Goal: Task Accomplishment & Management: Manage account settings

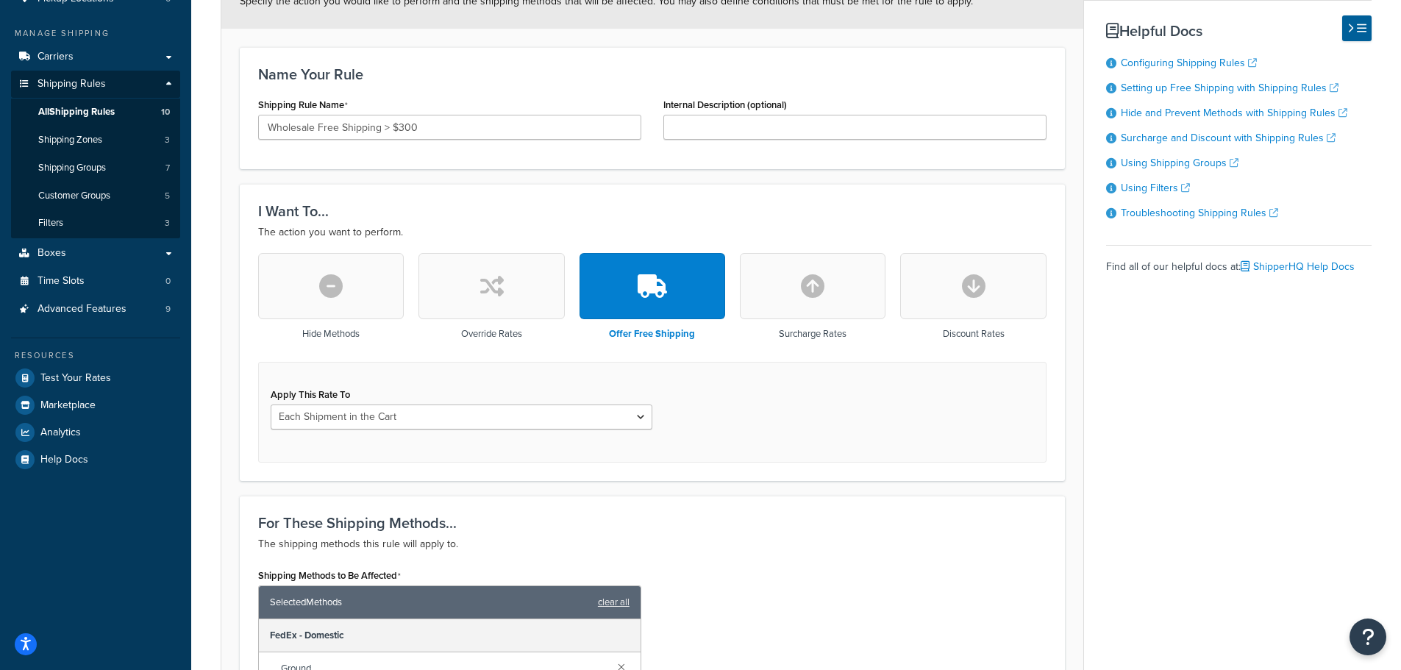
scroll to position [221, 0]
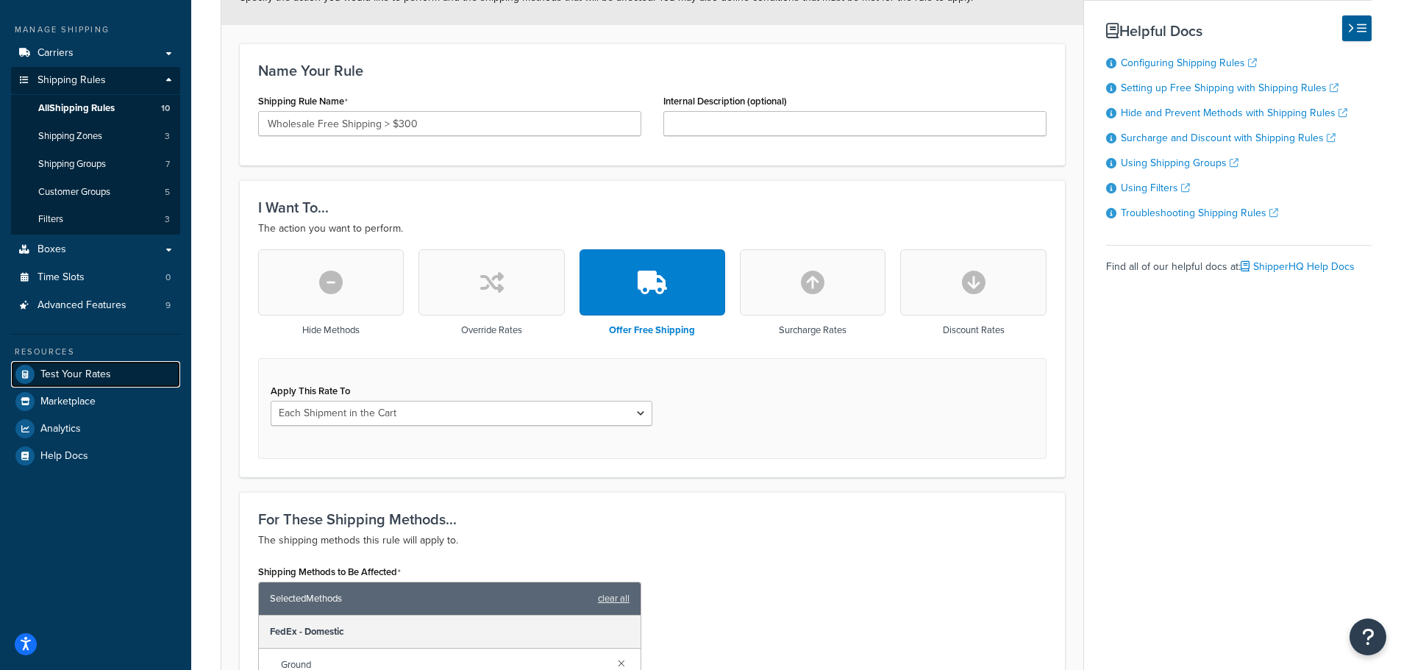
click at [102, 374] on span "Test Your Rates" at bounding box center [75, 375] width 71 height 13
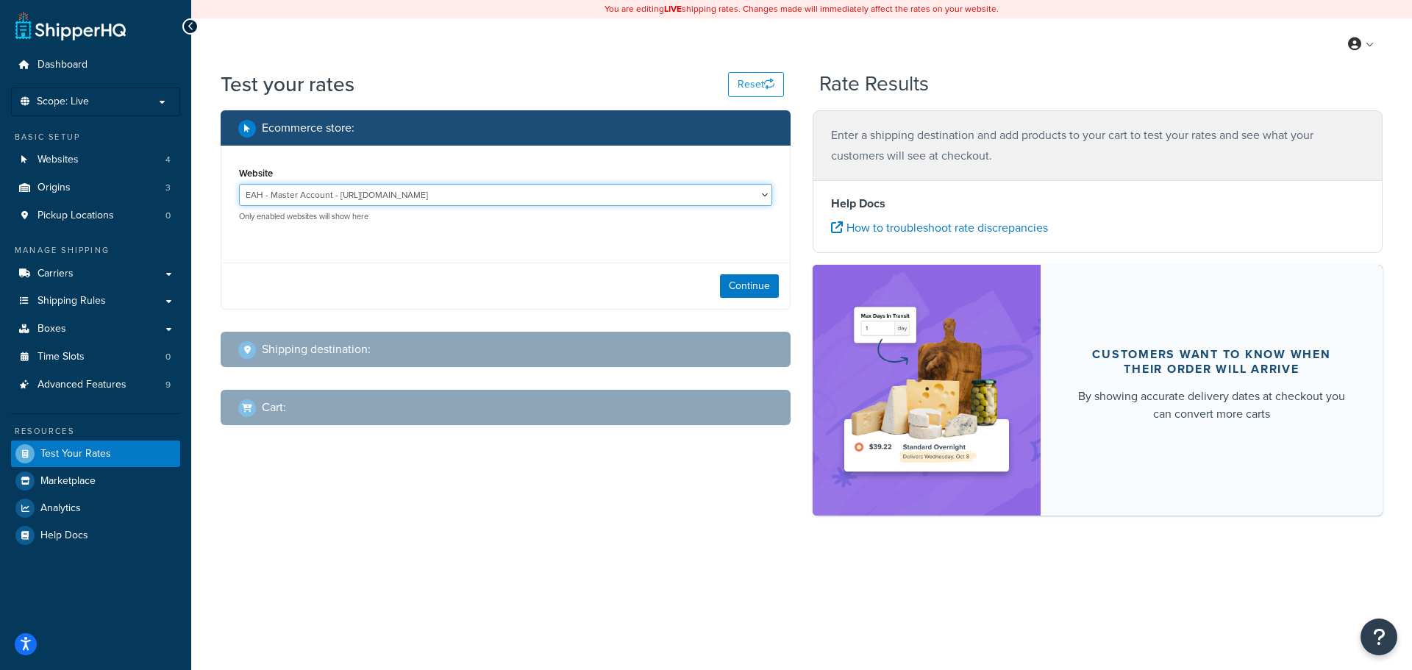
click at [711, 200] on select "EAH - Master Account - https://www.enthusiastautoholdings.com/ RCI - Staging - …" at bounding box center [505, 195] width 533 height 22
select select "bd4750d74578c5f06571c96295b2fae1"
click at [239, 184] on select "EAH - Master Account - https://www.enthusiastautoholdings.com/ RCI - Staging - …" at bounding box center [505, 195] width 533 height 22
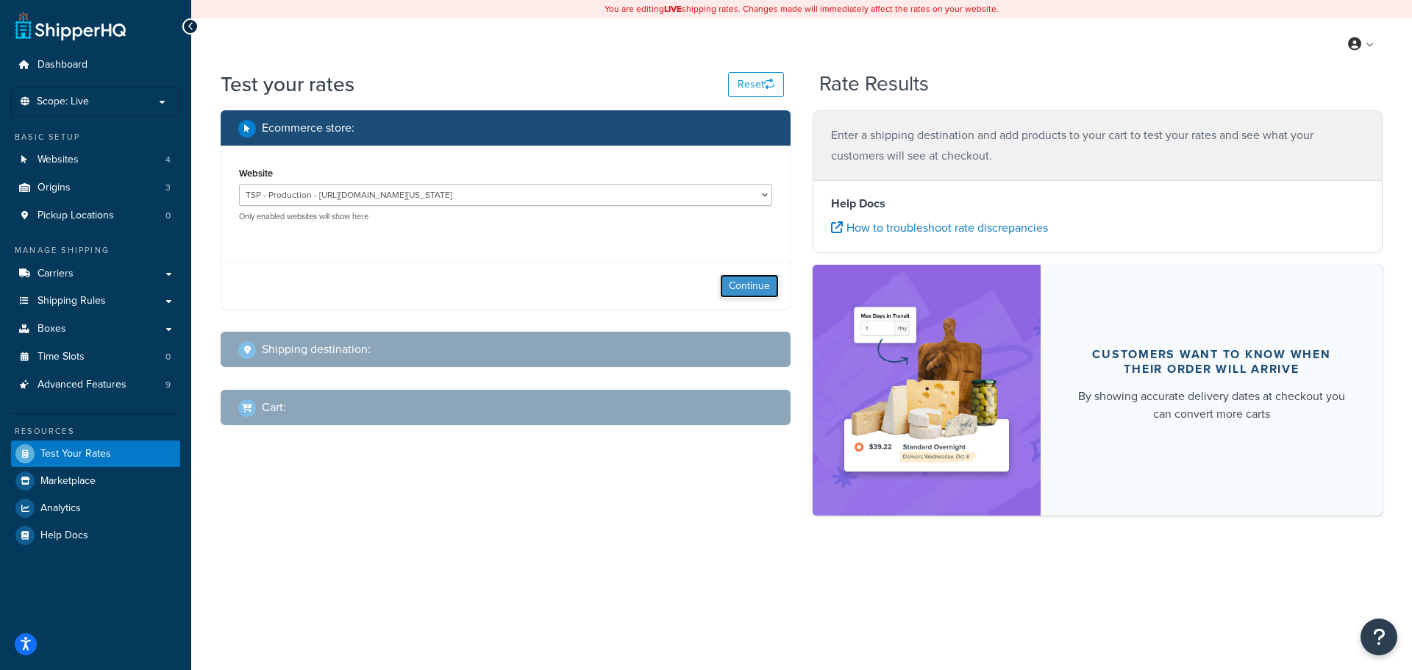
click at [758, 291] on button "Continue" at bounding box center [749, 286] width 59 height 24
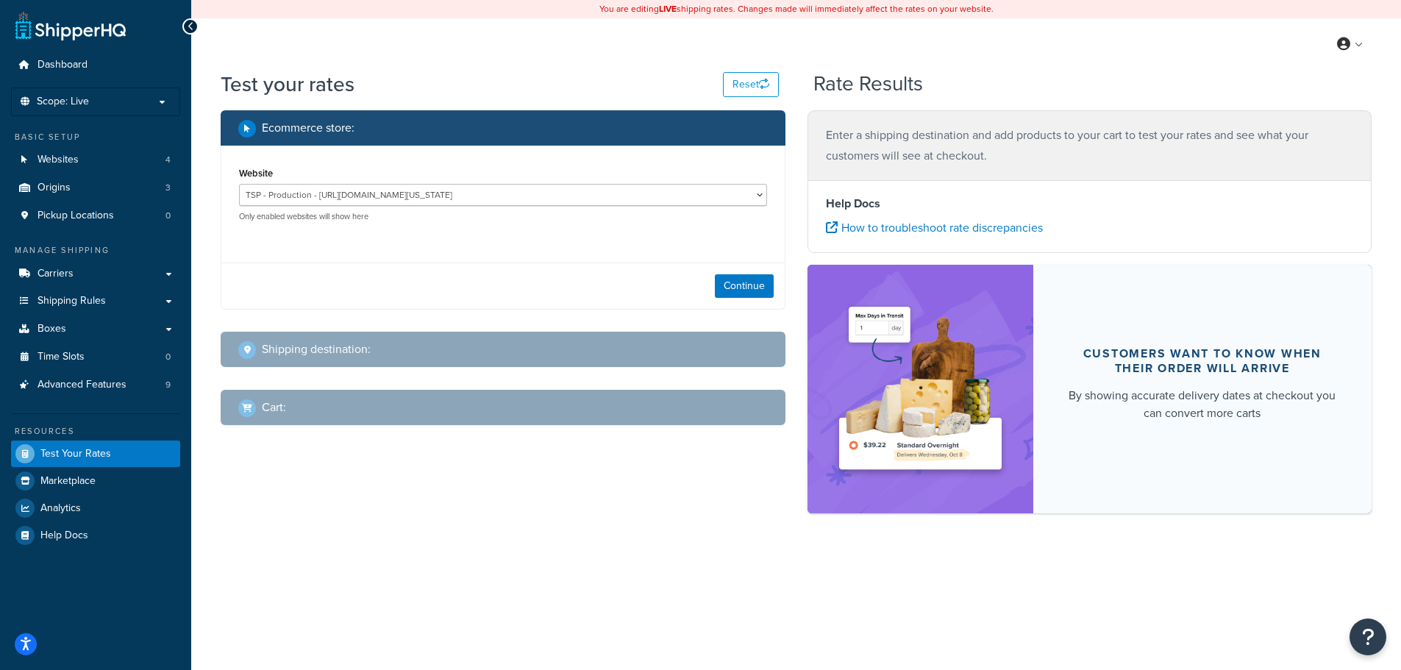
select select "TX"
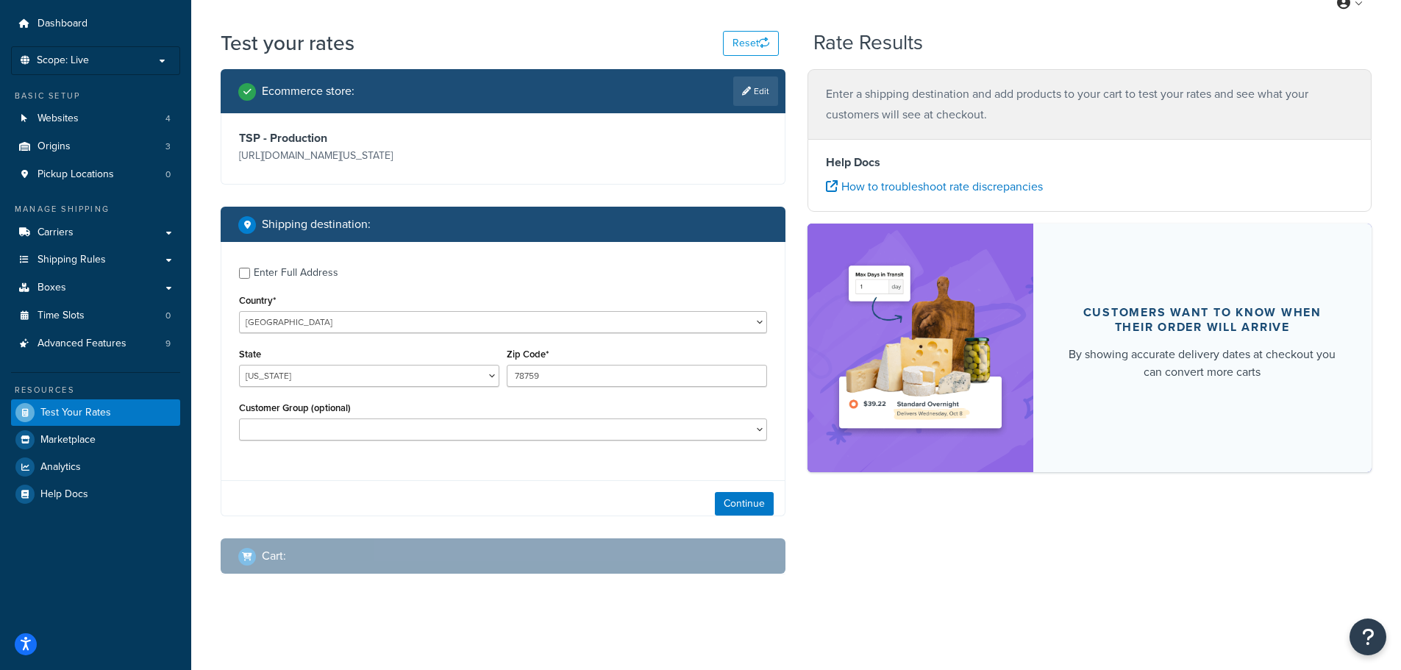
scroll to position [47, 0]
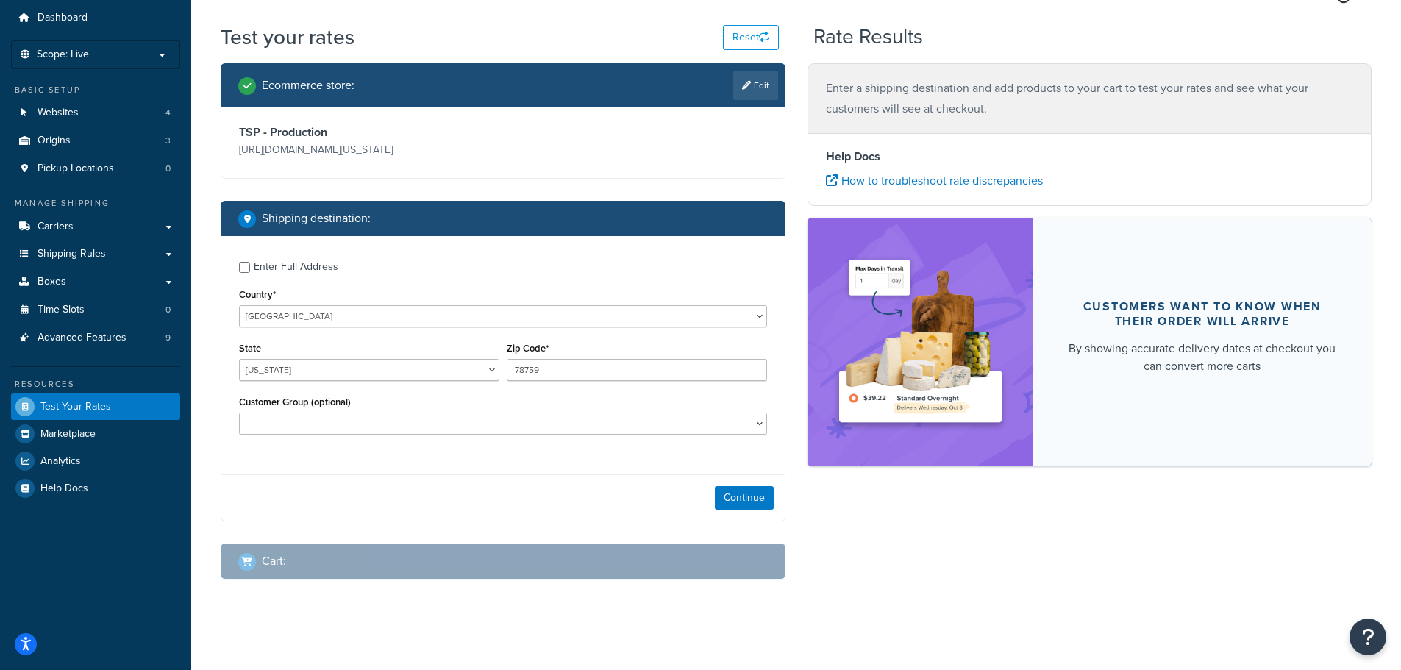
click at [288, 258] on div "Enter Full Address" at bounding box center [296, 267] width 85 height 21
click at [250, 262] on input "Enter Full Address" at bounding box center [244, 267] width 11 height 11
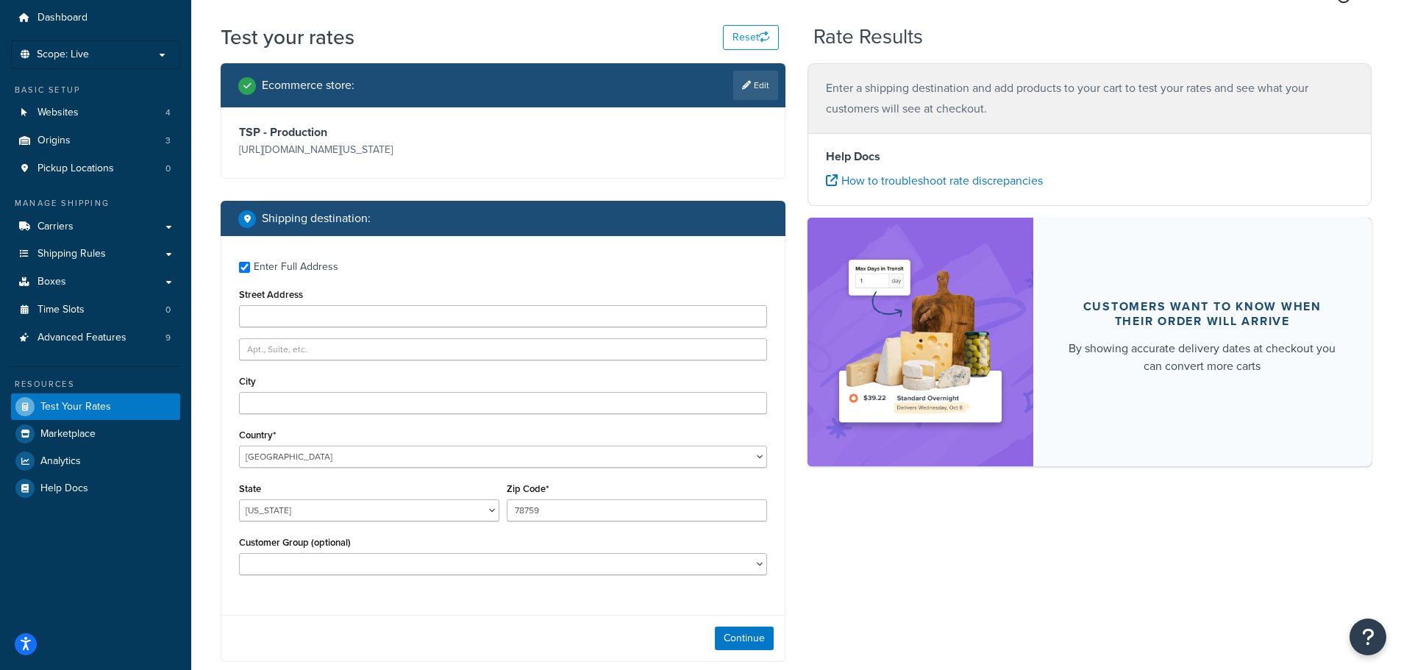
click at [264, 260] on div "Enter Full Address" at bounding box center [296, 267] width 85 height 21
click at [250, 262] on input "Enter Full Address" at bounding box center [244, 267] width 11 height 11
checkbox input "false"
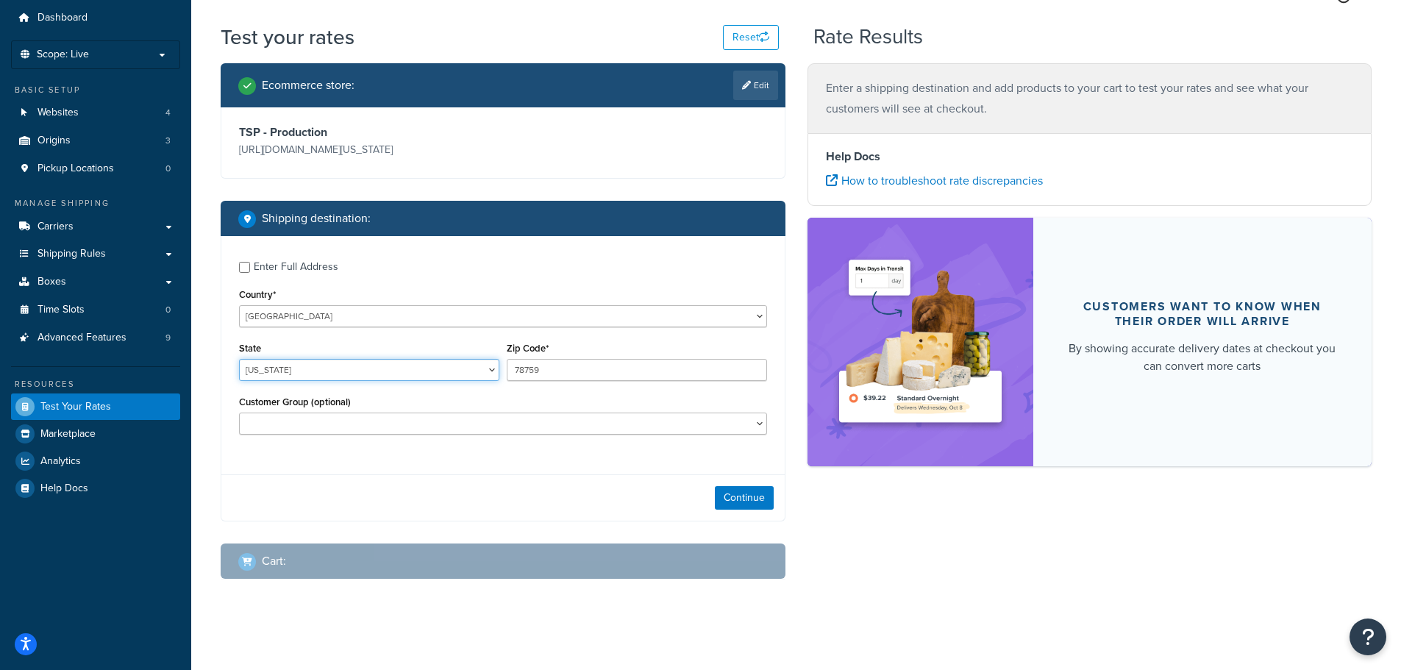
click at [344, 372] on select "Alabama Alaska American Samoa Arizona Arkansas Armed Forces Americas Armed Forc…" at bounding box center [369, 370] width 260 height 22
select select "AK"
click at [239, 359] on select "Alabama Alaska American Samoa Arizona Arkansas Armed Forces Americas Armed Forc…" at bounding box center [369, 370] width 260 height 22
click at [566, 373] on input "78759" at bounding box center [637, 370] width 260 height 22
type input "7"
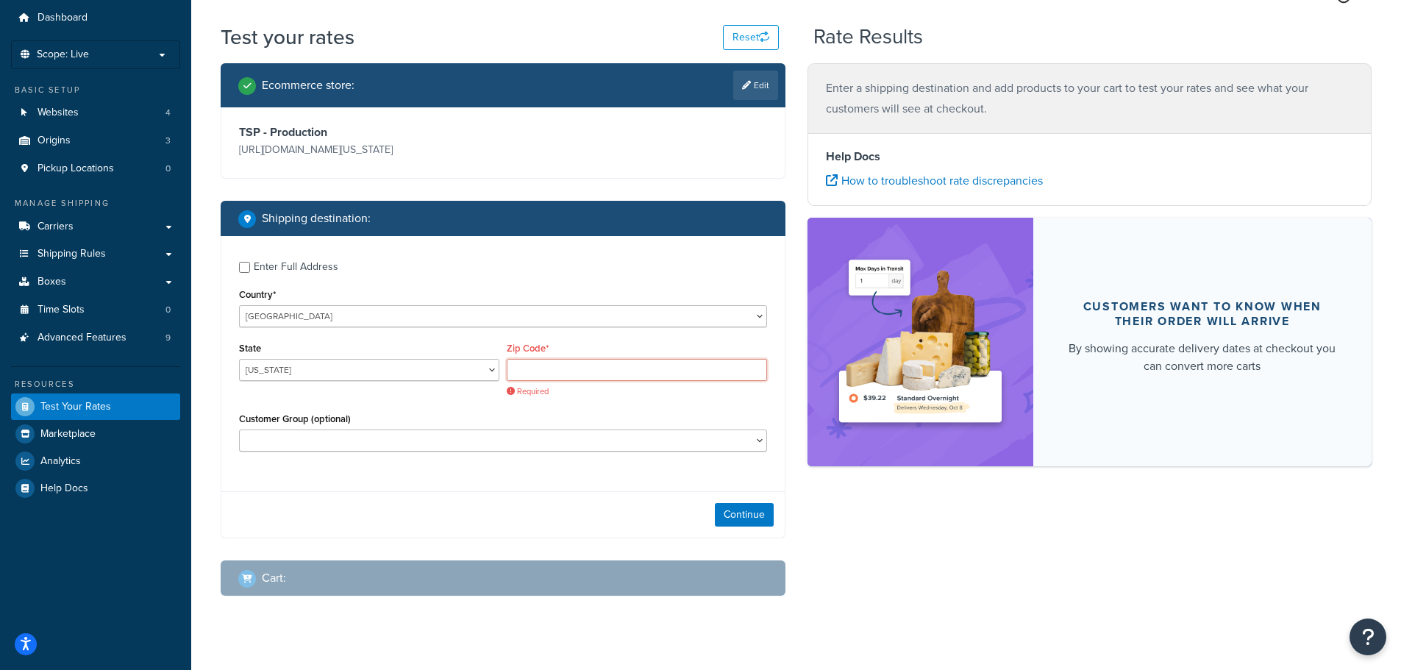
paste input "701 E 36th Ave, Anchorage, AK 99503"
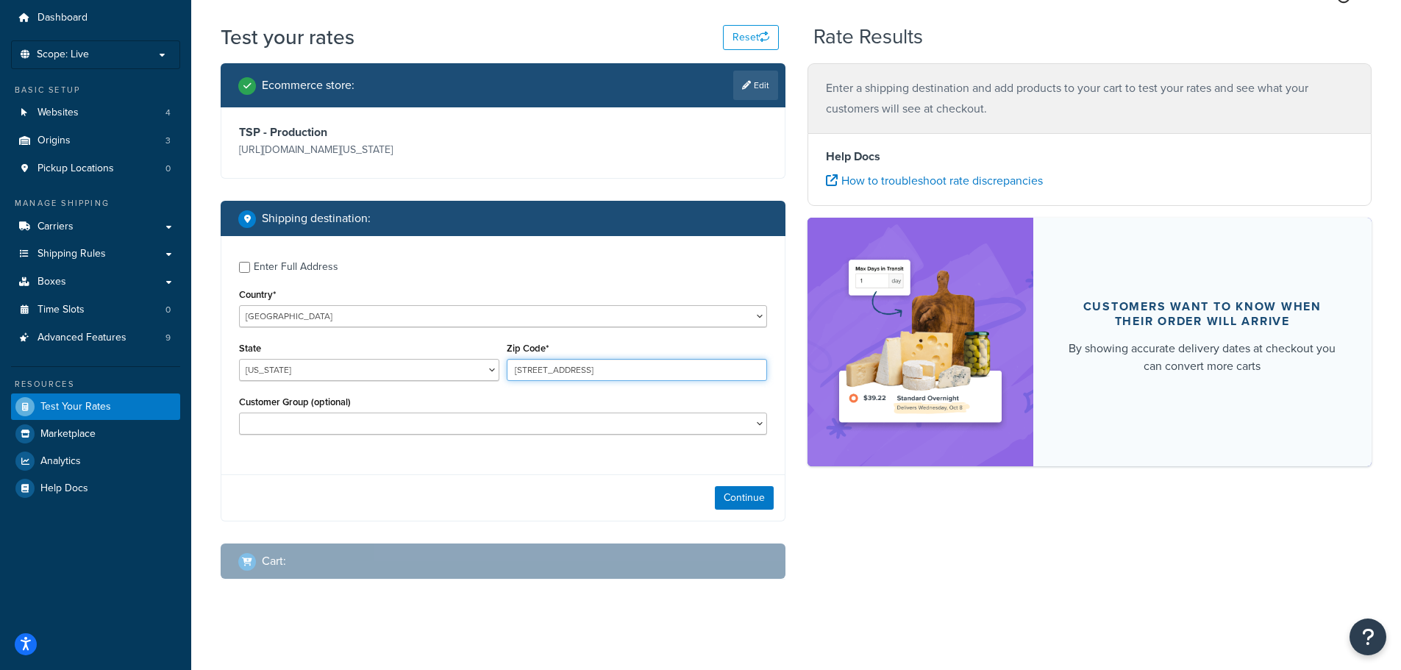
drag, startPoint x: 636, startPoint y: 370, endPoint x: 498, endPoint y: 372, distance: 138.3
click at [498, 372] on div "State Alabama Alaska American Samoa Arizona Arkansas Armed Forces Americas Arme…" at bounding box center [502, 365] width 535 height 54
type input "99503"
click at [741, 505] on button "Continue" at bounding box center [744, 498] width 59 height 24
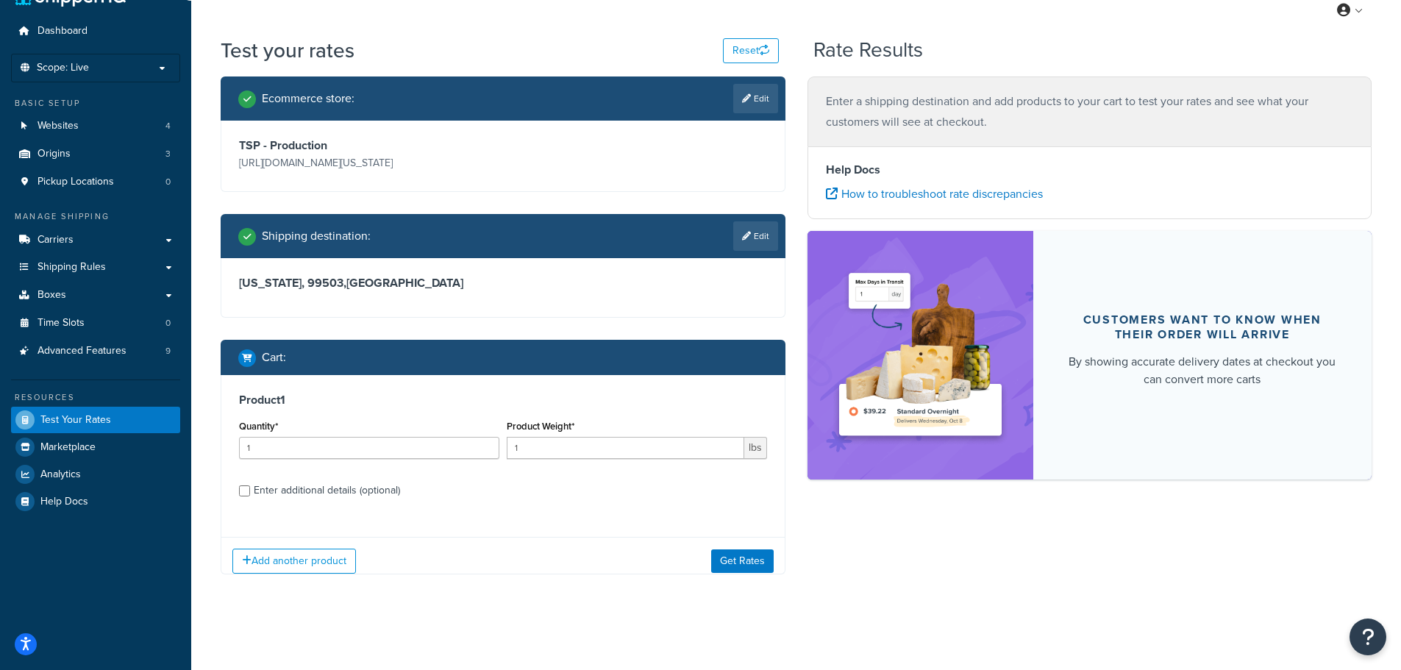
scroll to position [45, 0]
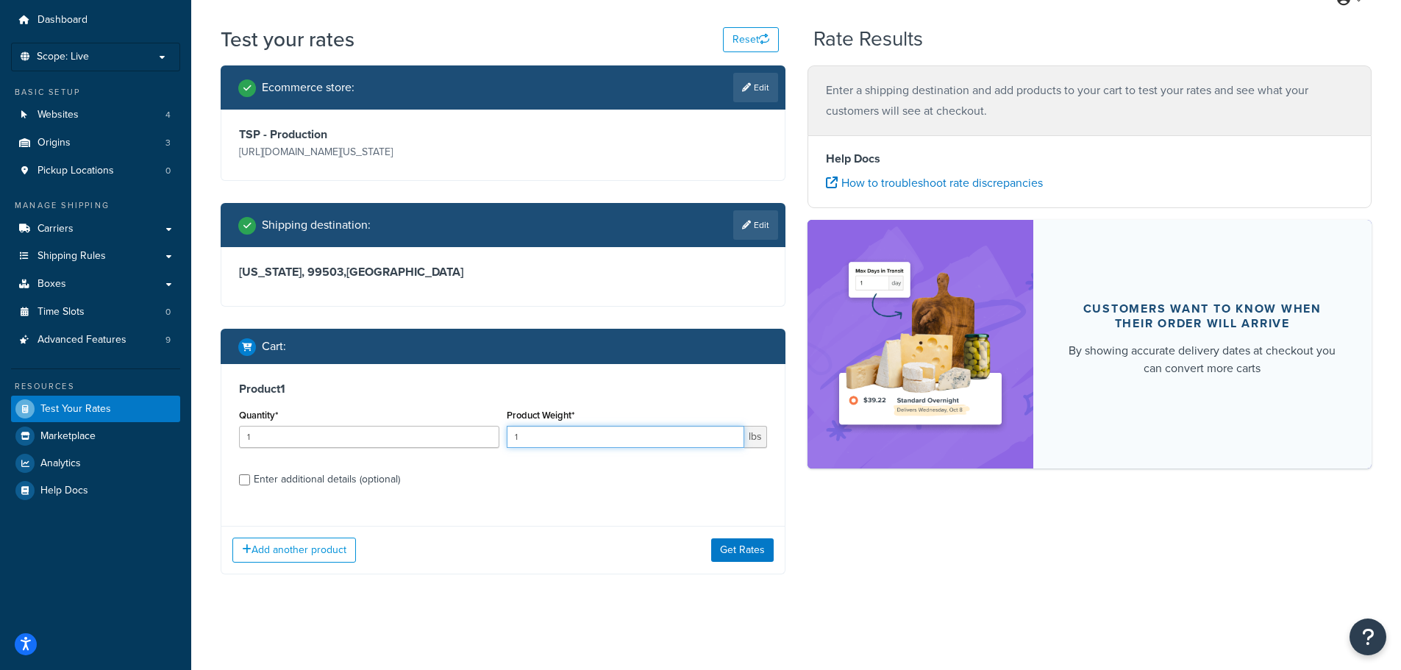
click at [594, 442] on input "1" at bounding box center [626, 437] width 238 height 22
type input "15"
click at [759, 552] on button "Get Rates" at bounding box center [742, 550] width 63 height 24
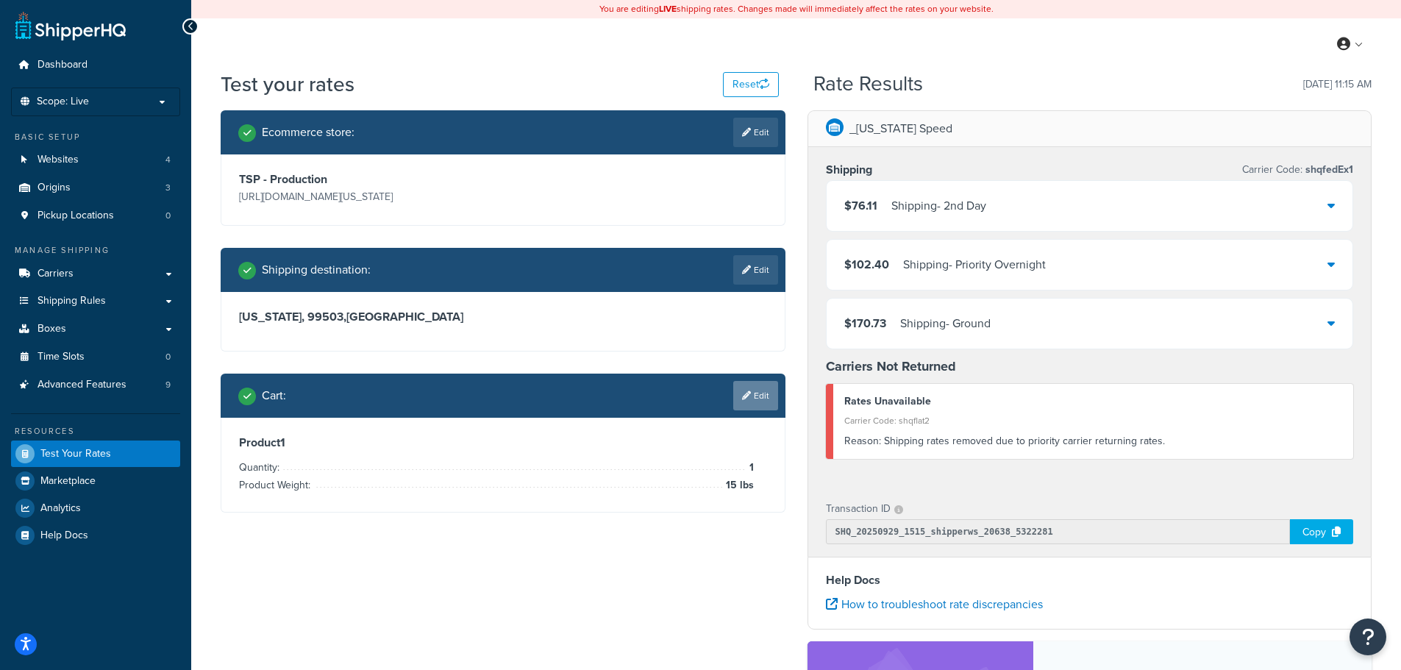
click at [768, 401] on link "Edit" at bounding box center [755, 395] width 45 height 29
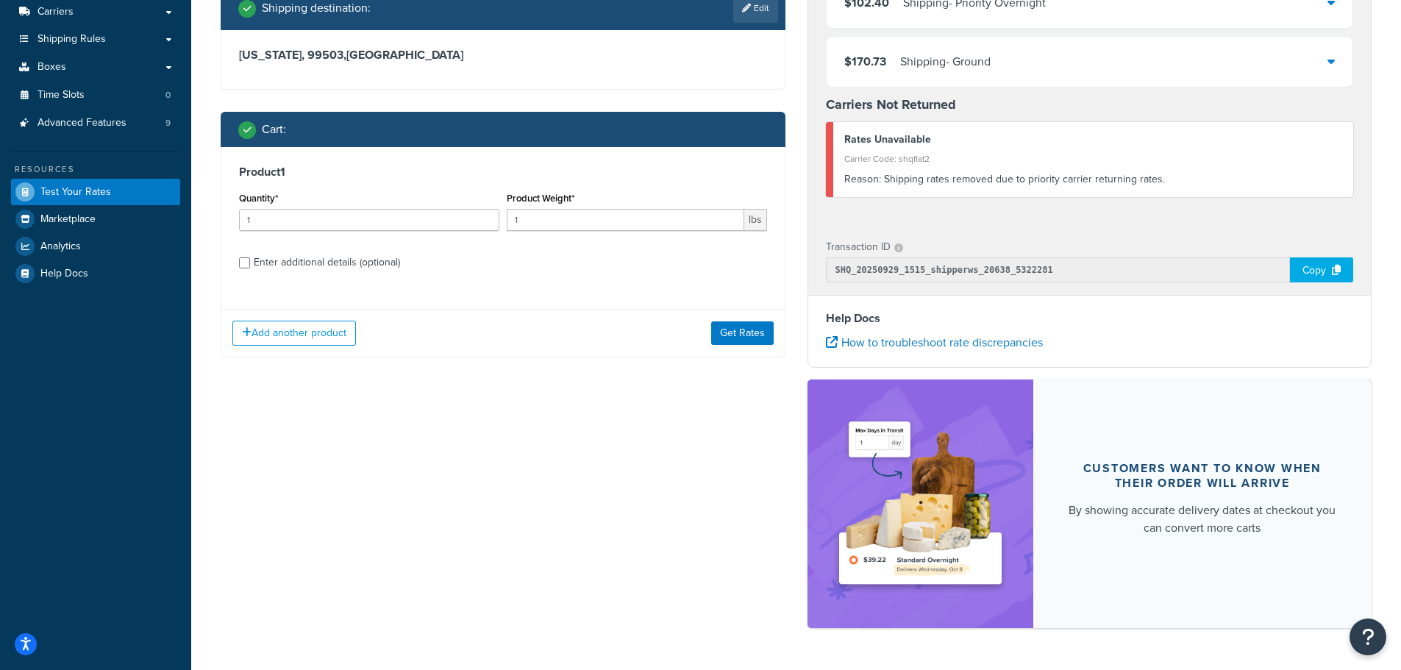
scroll to position [294, 0]
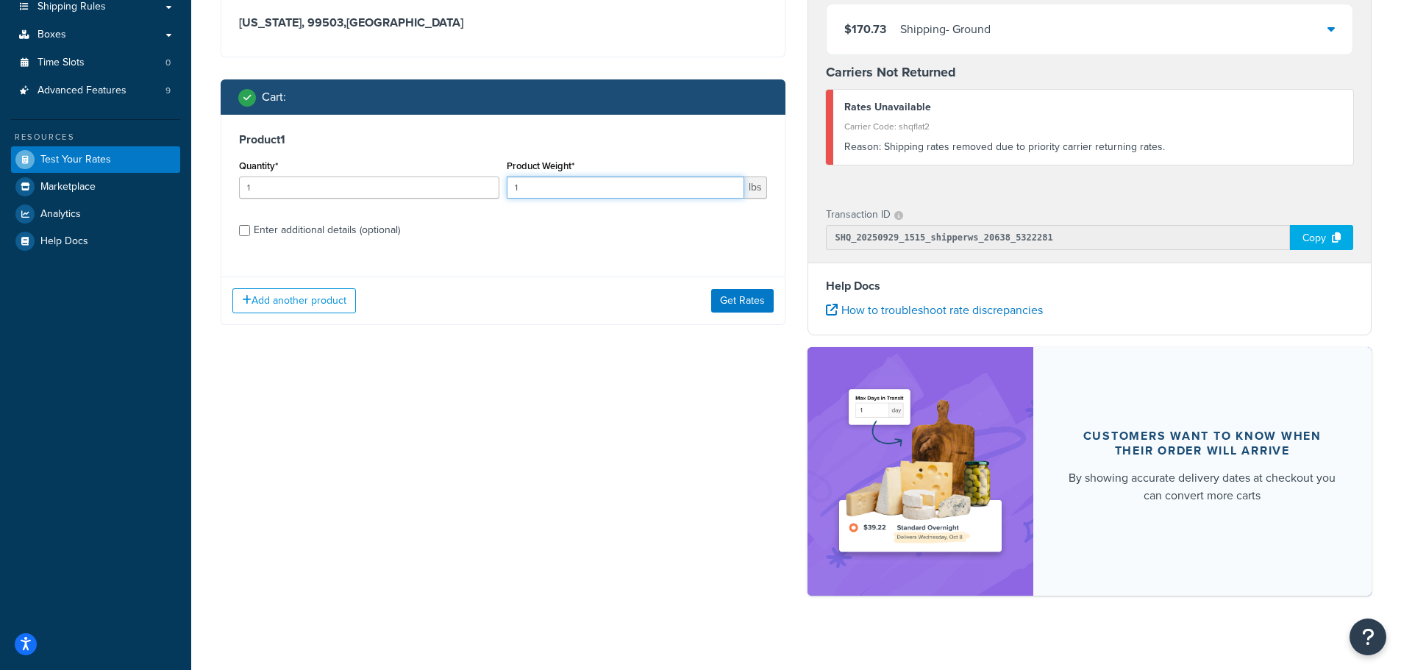
click at [603, 185] on input "1" at bounding box center [626, 188] width 238 height 22
type input "5"
click at [739, 296] on button "Get Rates" at bounding box center [742, 301] width 63 height 24
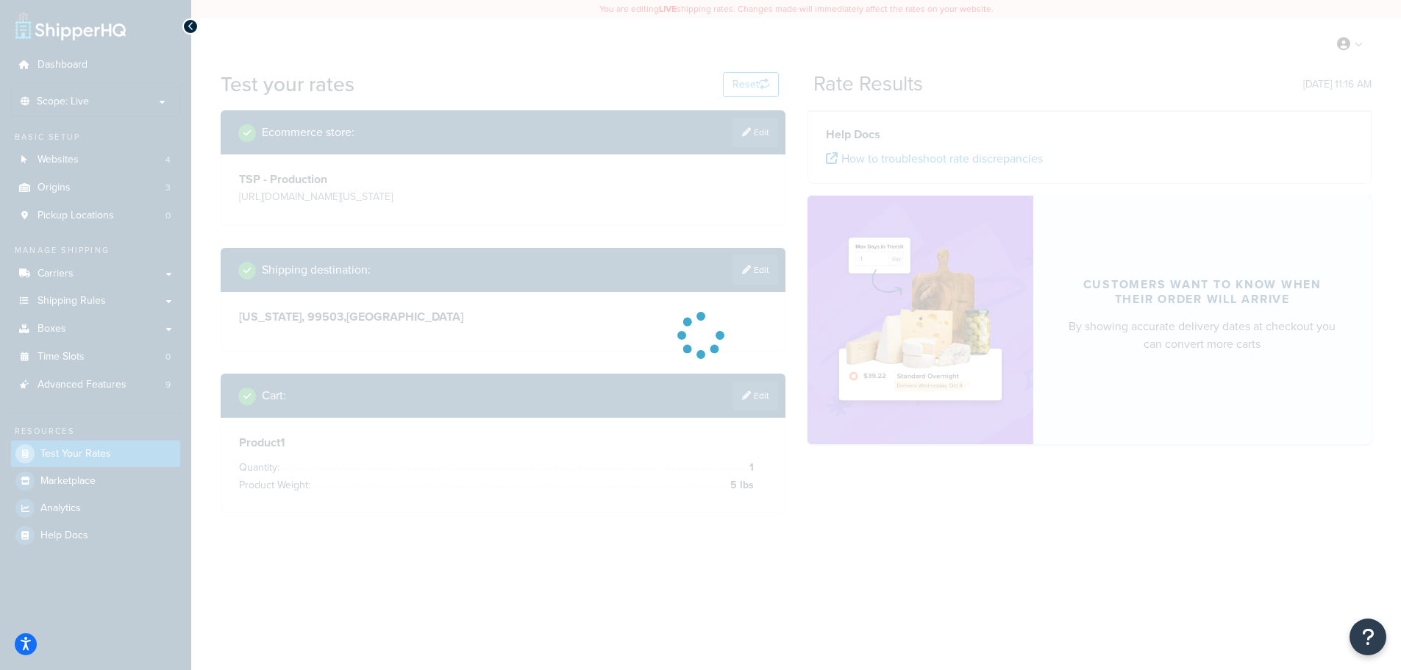
scroll to position [0, 0]
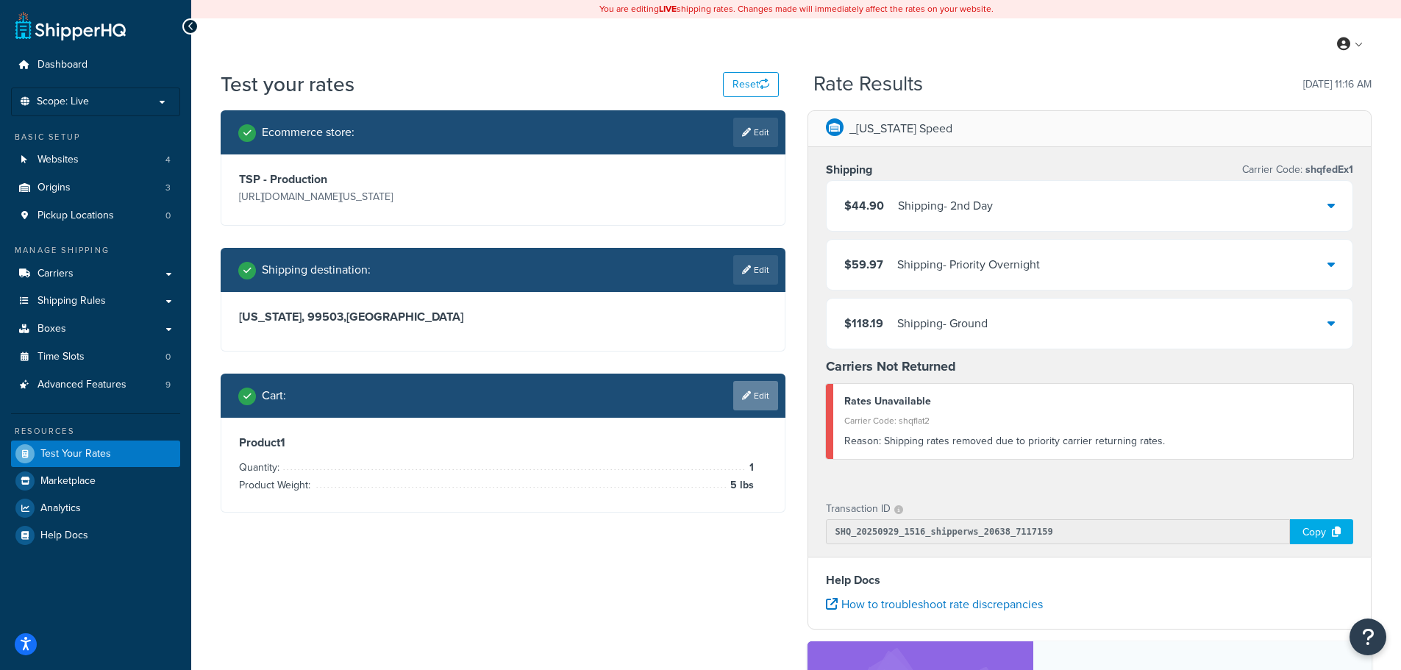
click at [769, 391] on link "Edit" at bounding box center [755, 395] width 45 height 29
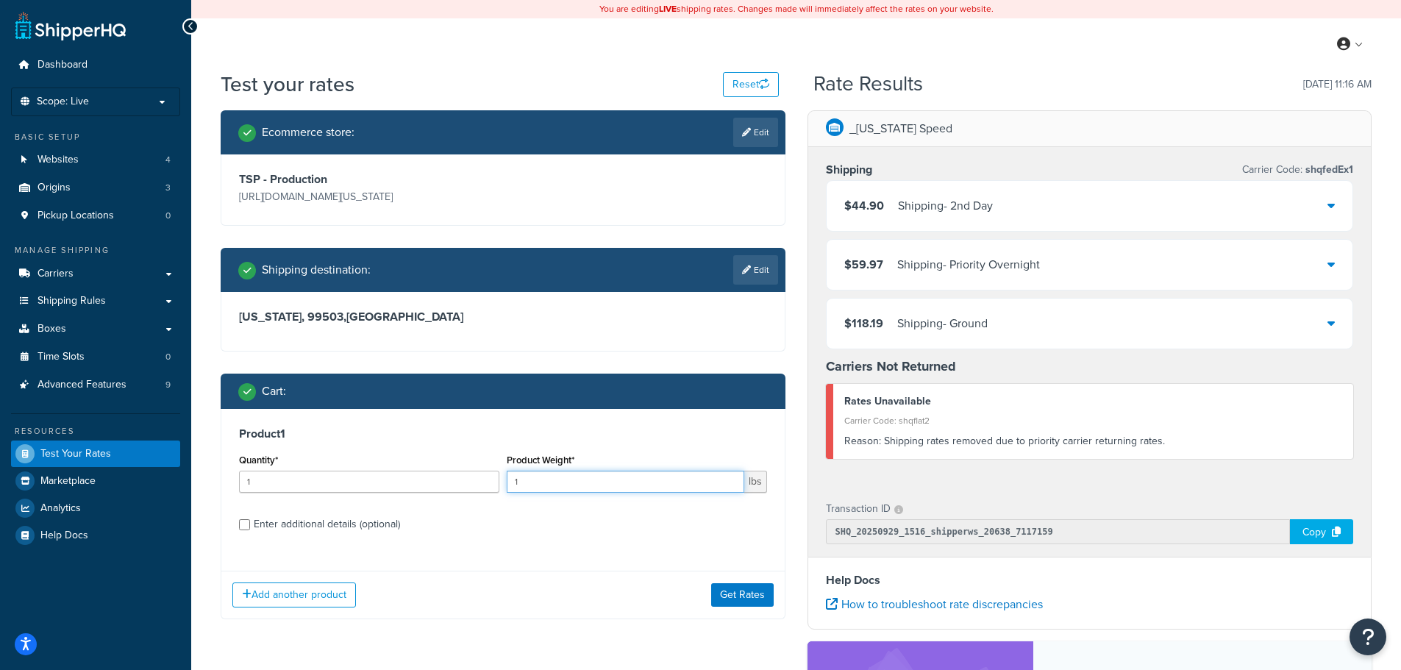
click at [619, 485] on input "1" at bounding box center [626, 482] width 238 height 22
type input "160"
click at [734, 597] on button "Get Rates" at bounding box center [742, 595] width 63 height 24
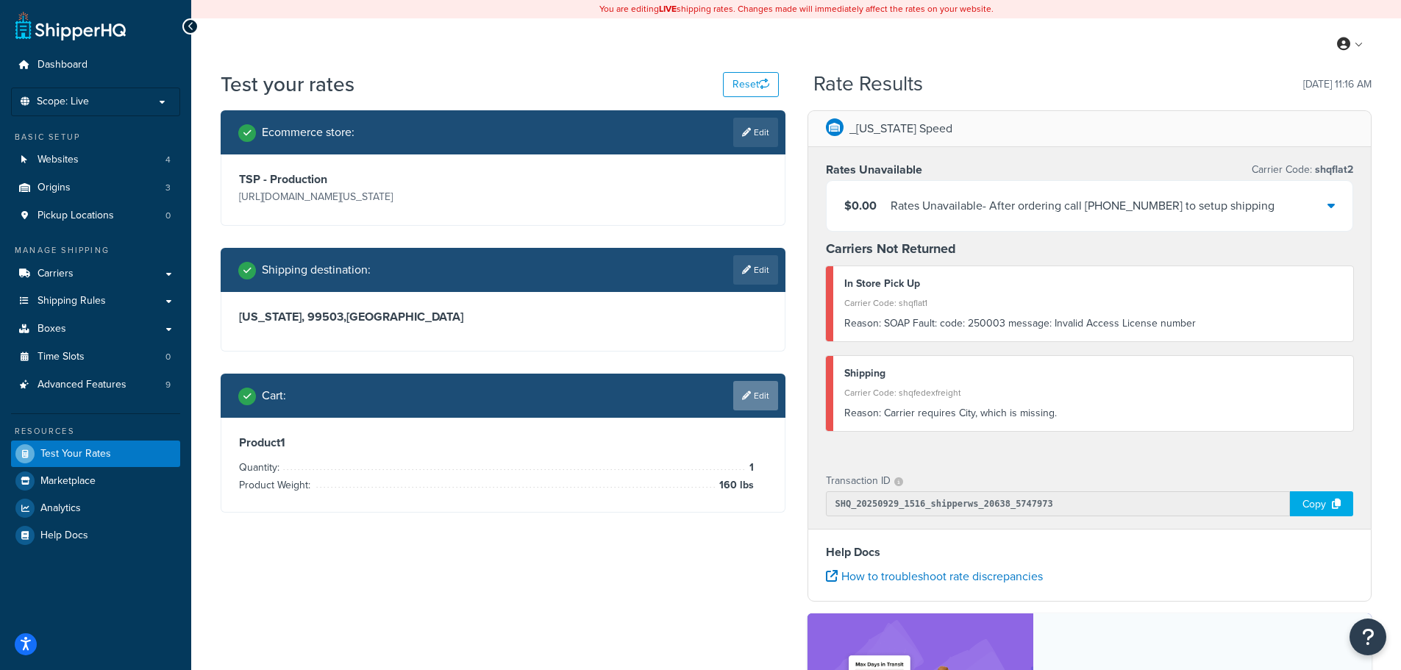
click at [769, 397] on link "Edit" at bounding box center [755, 395] width 45 height 29
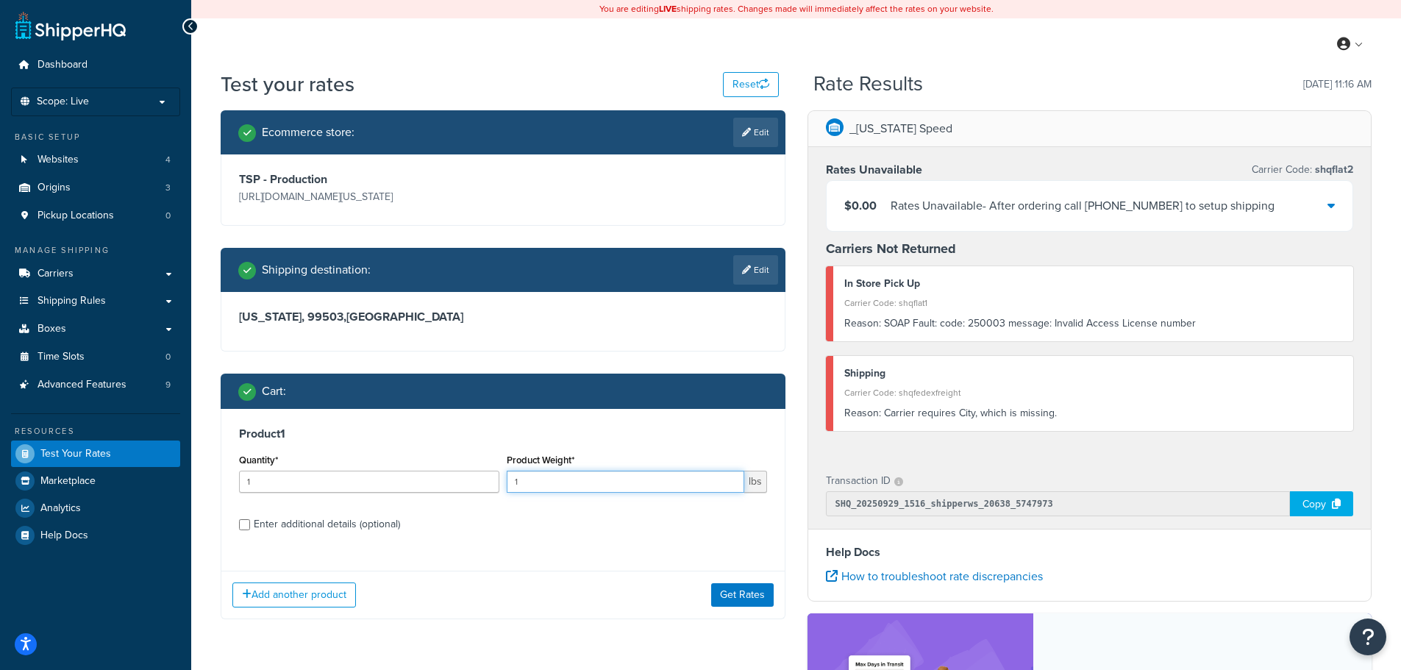
click at [663, 493] on input "1" at bounding box center [626, 482] width 238 height 22
type input "100"
click at [759, 599] on button "Get Rates" at bounding box center [742, 595] width 63 height 24
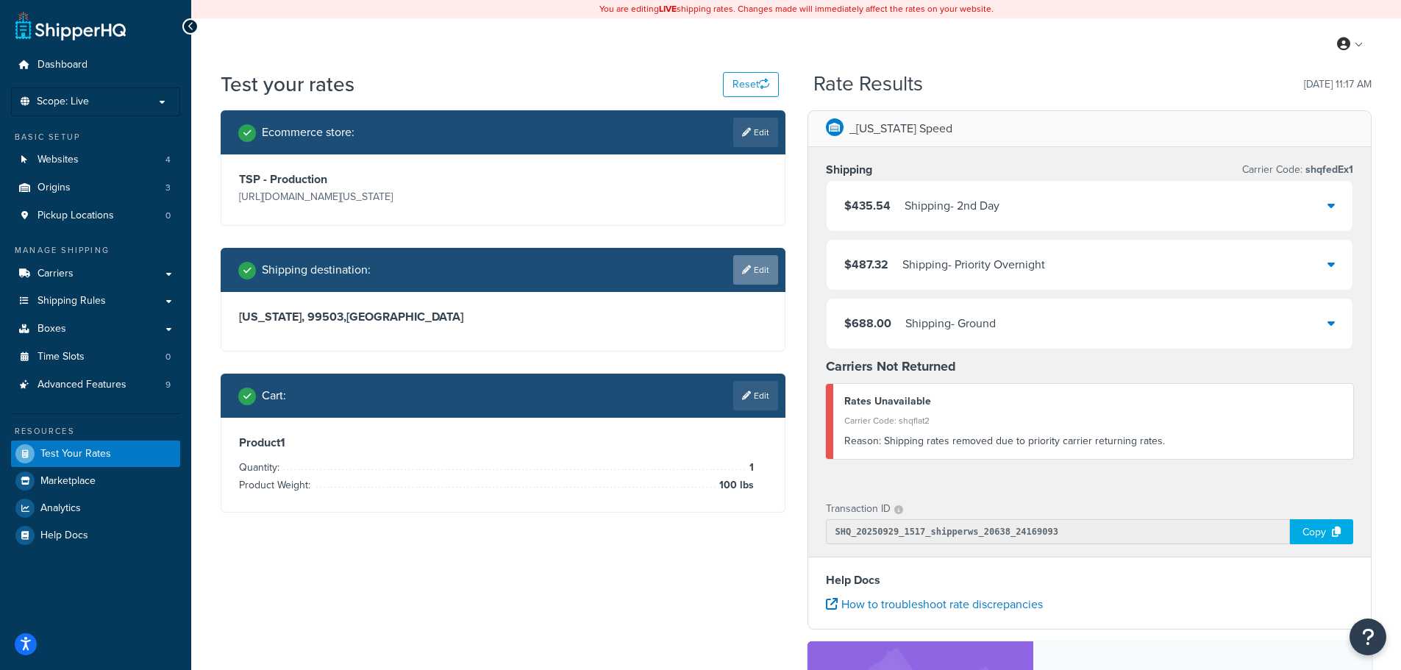
click at [761, 262] on link "Edit" at bounding box center [755, 269] width 45 height 29
select select "AK"
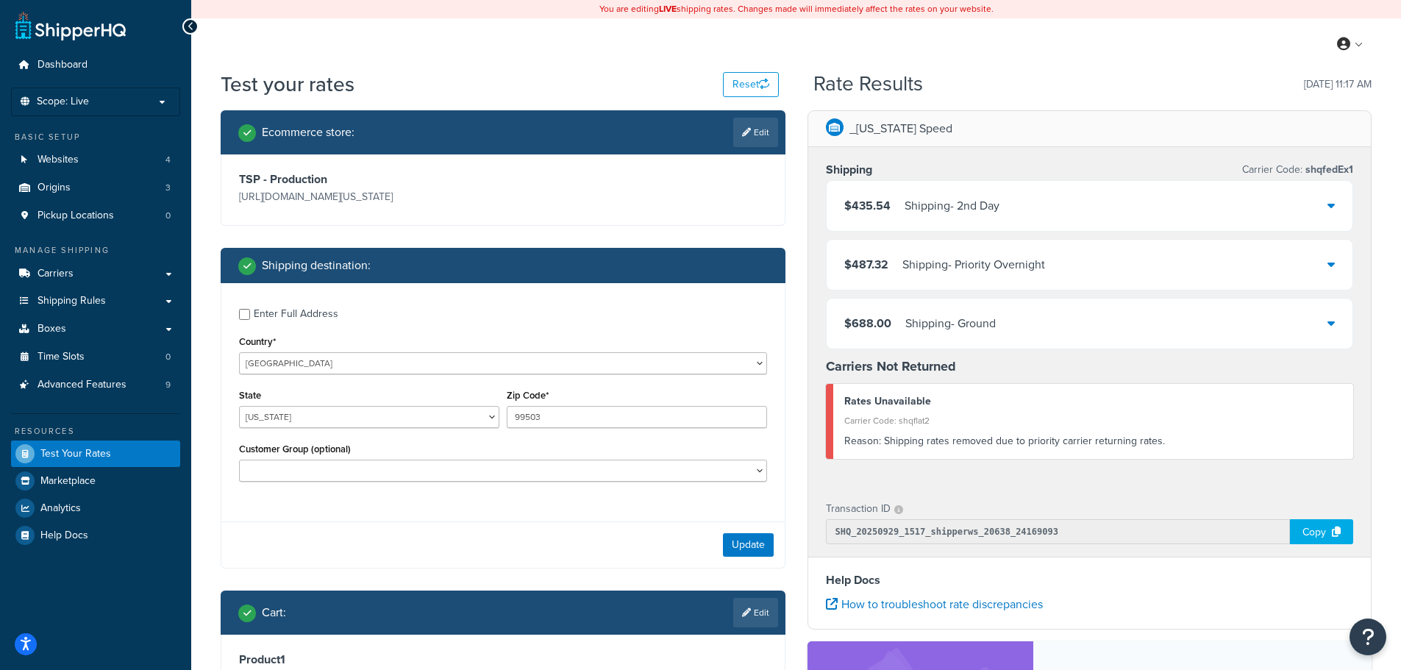
click at [261, 318] on div "Enter Full Address" at bounding box center [296, 314] width 85 height 21
click at [250, 318] on input "Enter Full Address" at bounding box center [244, 314] width 11 height 11
checkbox input "true"
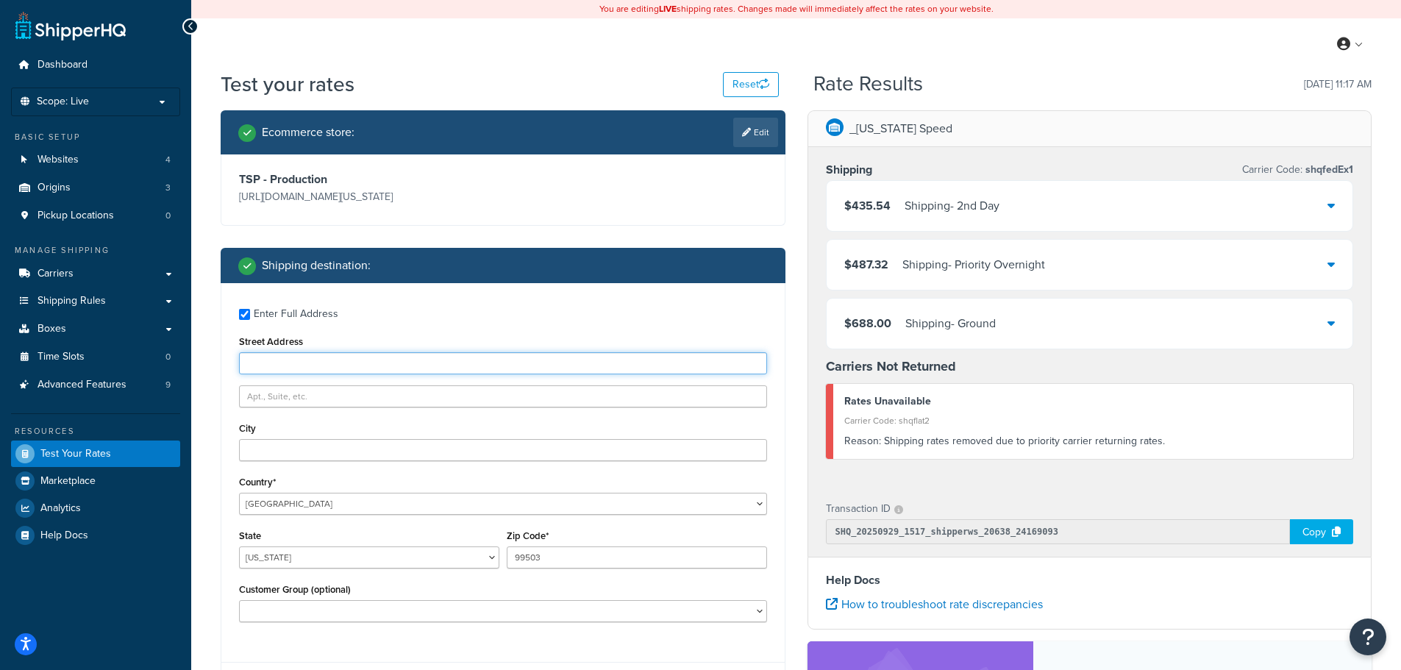
paste input "701 E 36th Ave, Anchorage, AK 99503"
drag, startPoint x: 304, startPoint y: 361, endPoint x: 588, endPoint y: 354, distance: 284.0
click at [588, 354] on input "701 E 36th Ave, Anchorage, AK 99503" at bounding box center [503, 363] width 528 height 22
type input "701 E 36th Ave"
click at [408, 451] on input "City" at bounding box center [503, 450] width 528 height 22
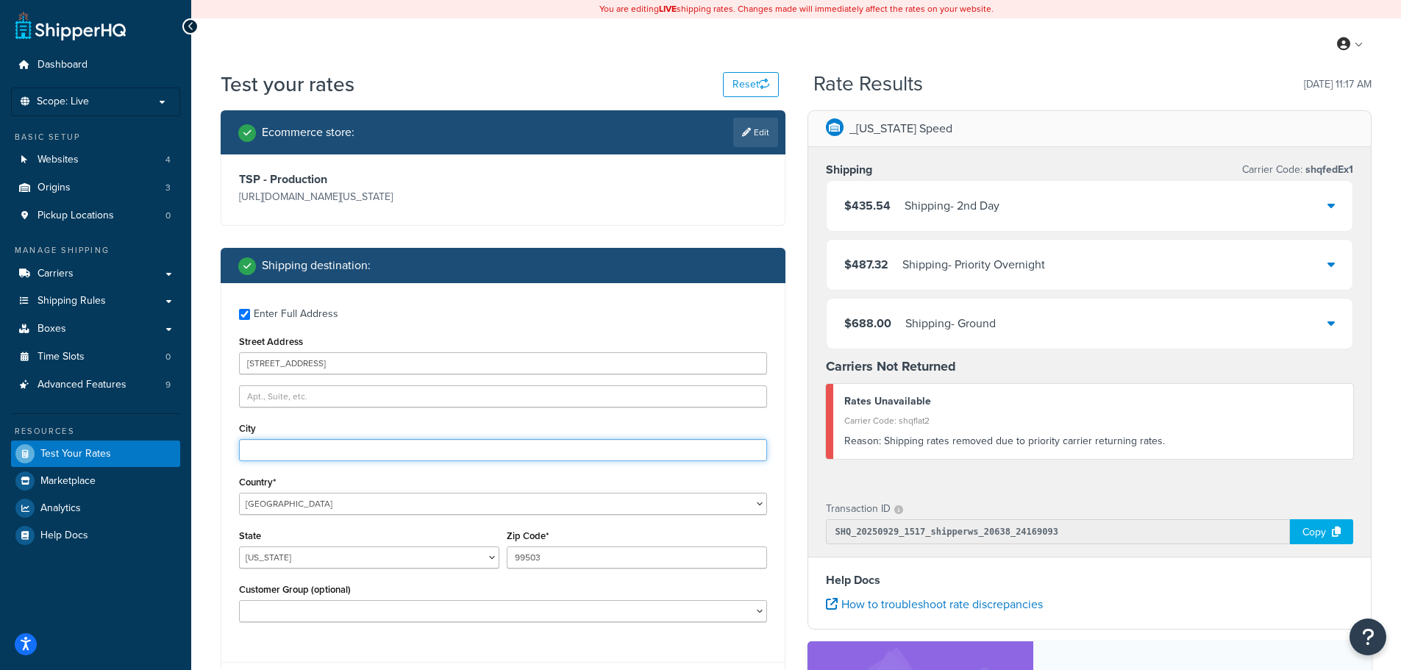
paste input "701 E 36th Ave, Anchorage, AK 99503"
drag, startPoint x: 308, startPoint y: 452, endPoint x: 193, endPoint y: 455, distance: 114.8
click at [193, 455] on div "Test your rates Reset Rate Results 09/29/2025, 11:17 AM Ecommerce store : Edit …" at bounding box center [796, 506] width 1210 height 872
drag, startPoint x: 288, startPoint y: 455, endPoint x: 525, endPoint y: 443, distance: 237.1
click at [519, 445] on input "Anchorage, AK 99503" at bounding box center [503, 450] width 528 height 22
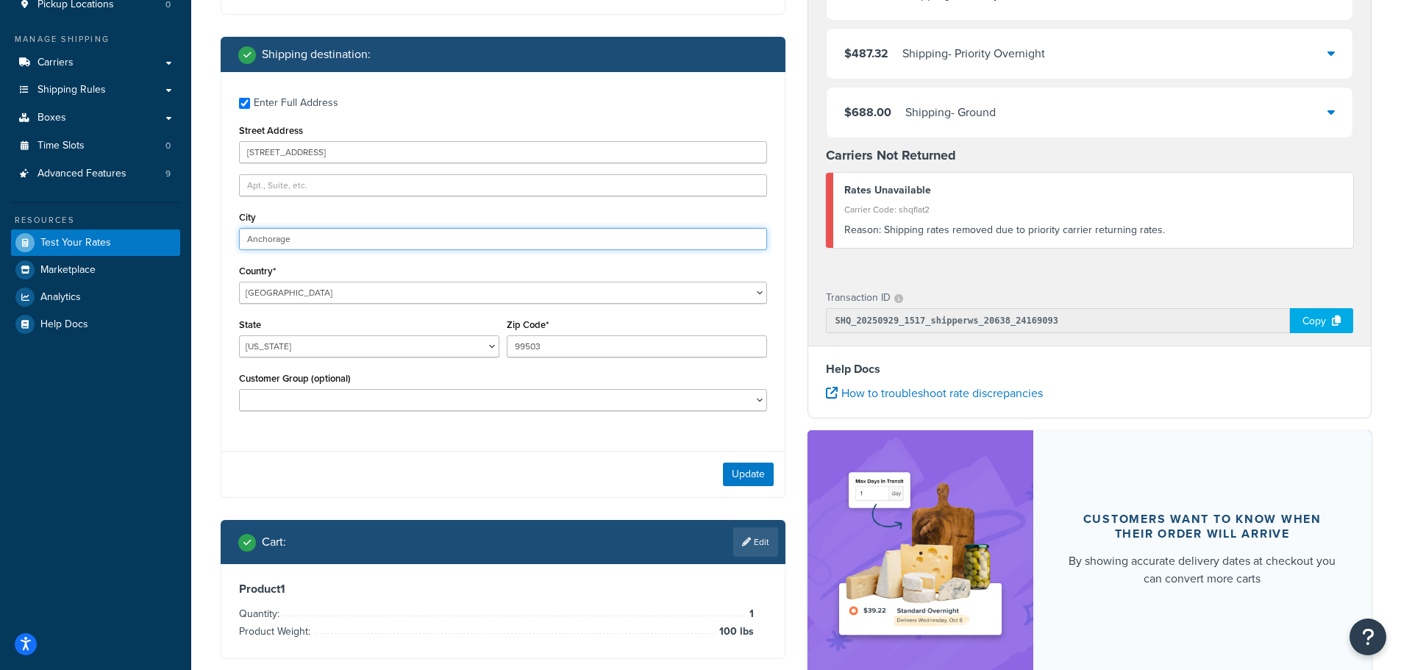
scroll to position [294, 0]
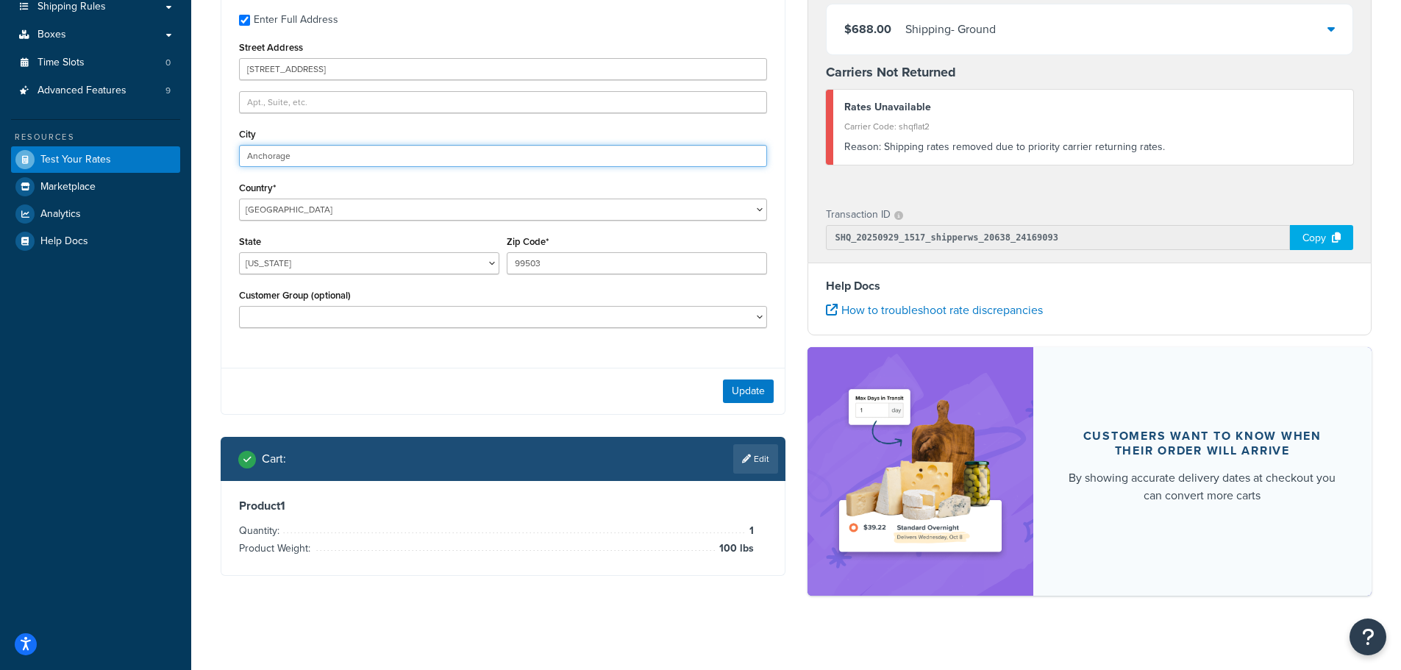
type input "Anchorage"
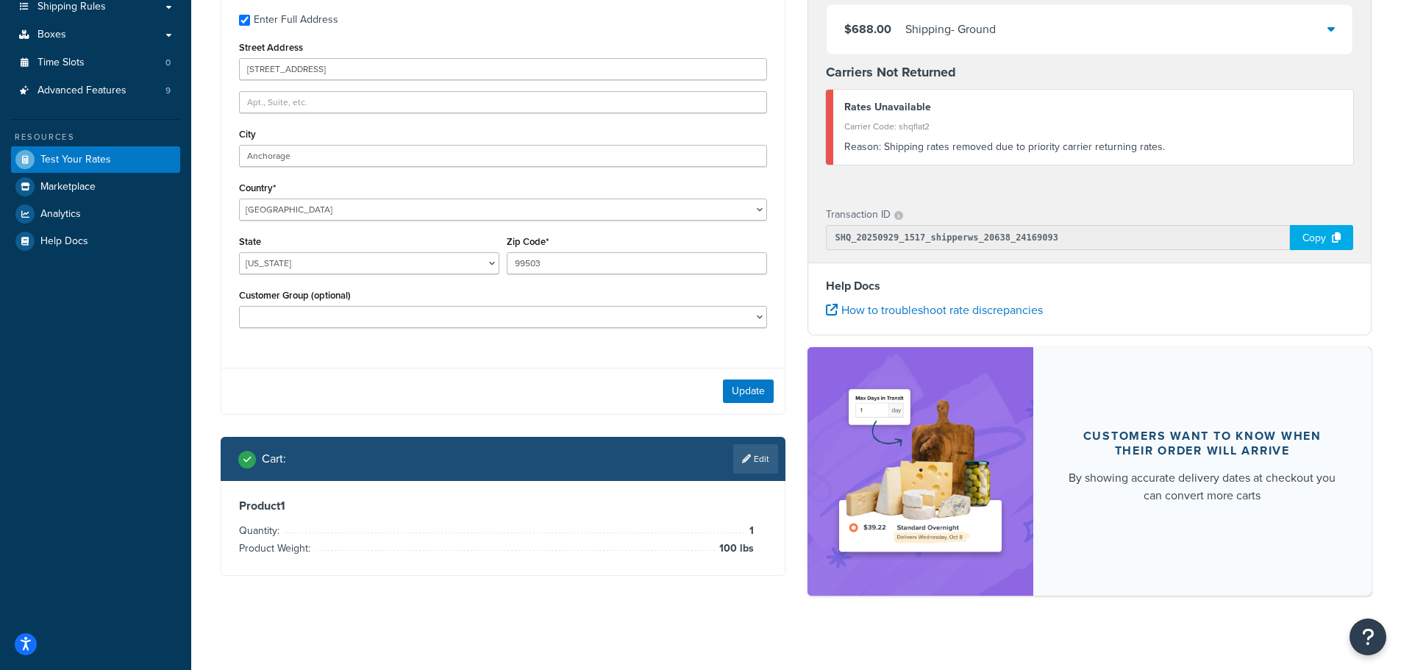
click at [774, 378] on div "Update" at bounding box center [502, 391] width 563 height 46
click at [758, 393] on button "Update" at bounding box center [748, 392] width 51 height 24
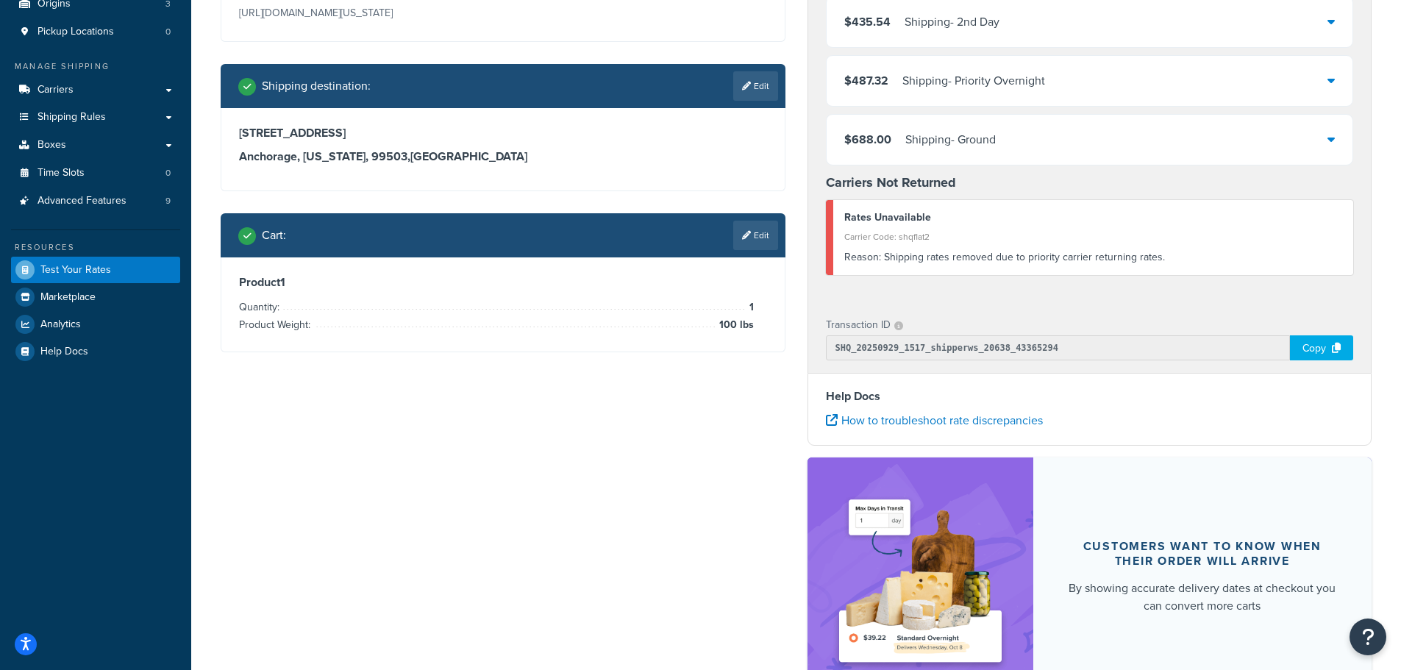
scroll to position [147, 0]
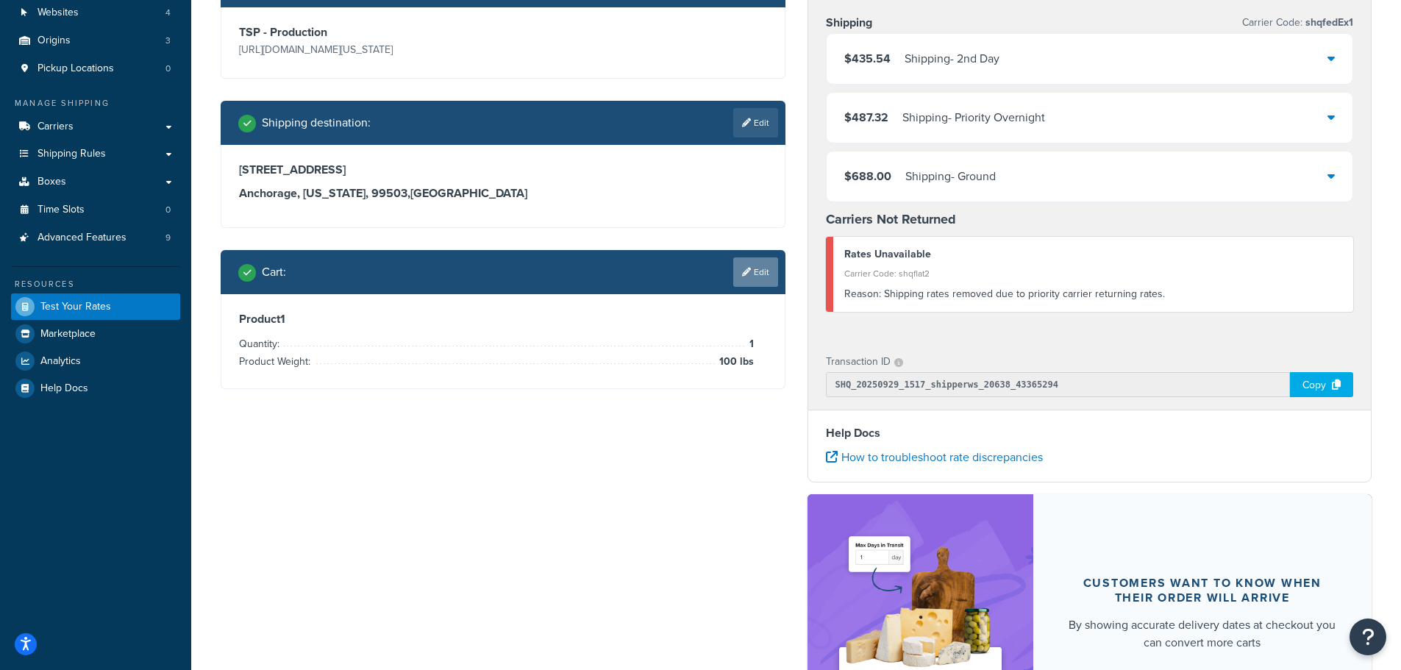
click at [775, 268] on link "Edit" at bounding box center [755, 271] width 45 height 29
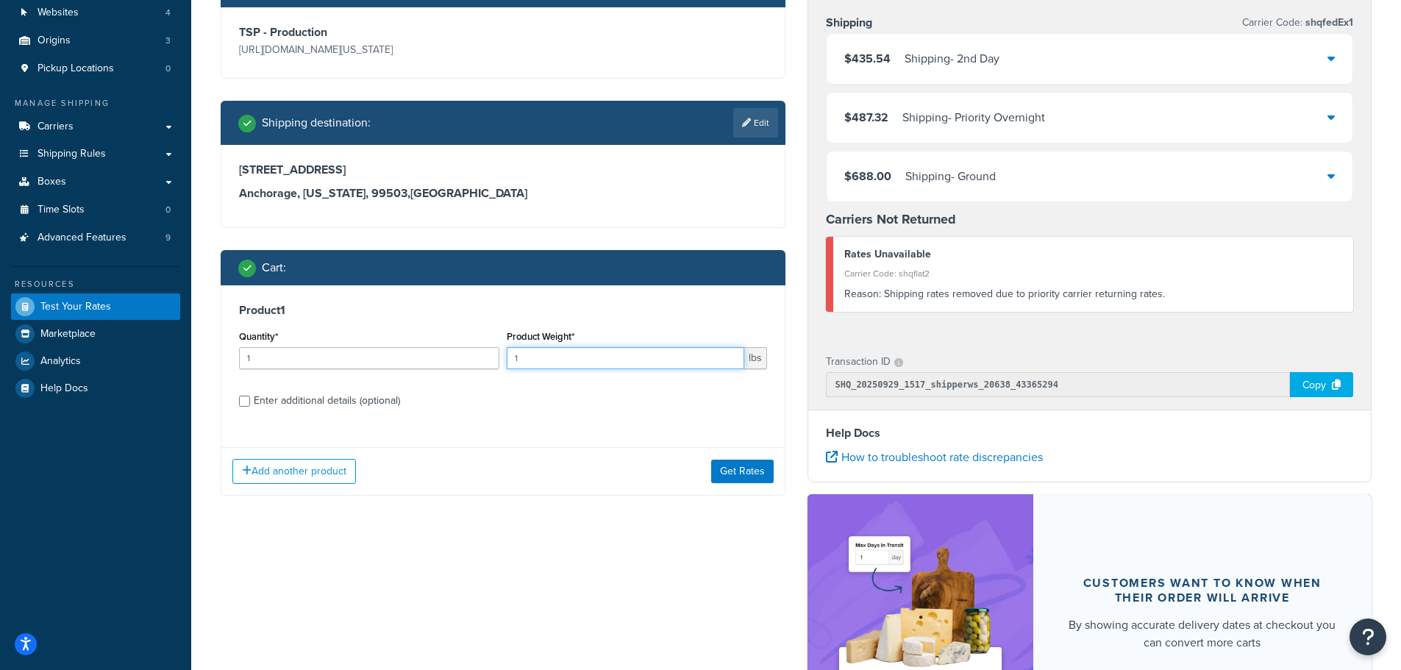
click at [692, 361] on input "1" at bounding box center [626, 358] width 238 height 22
type input "10"
click at [349, 400] on div "Enter additional details (optional)" at bounding box center [327, 401] width 146 height 21
click at [250, 400] on input "Enter additional details (optional)" at bounding box center [244, 401] width 11 height 11
checkbox input "true"
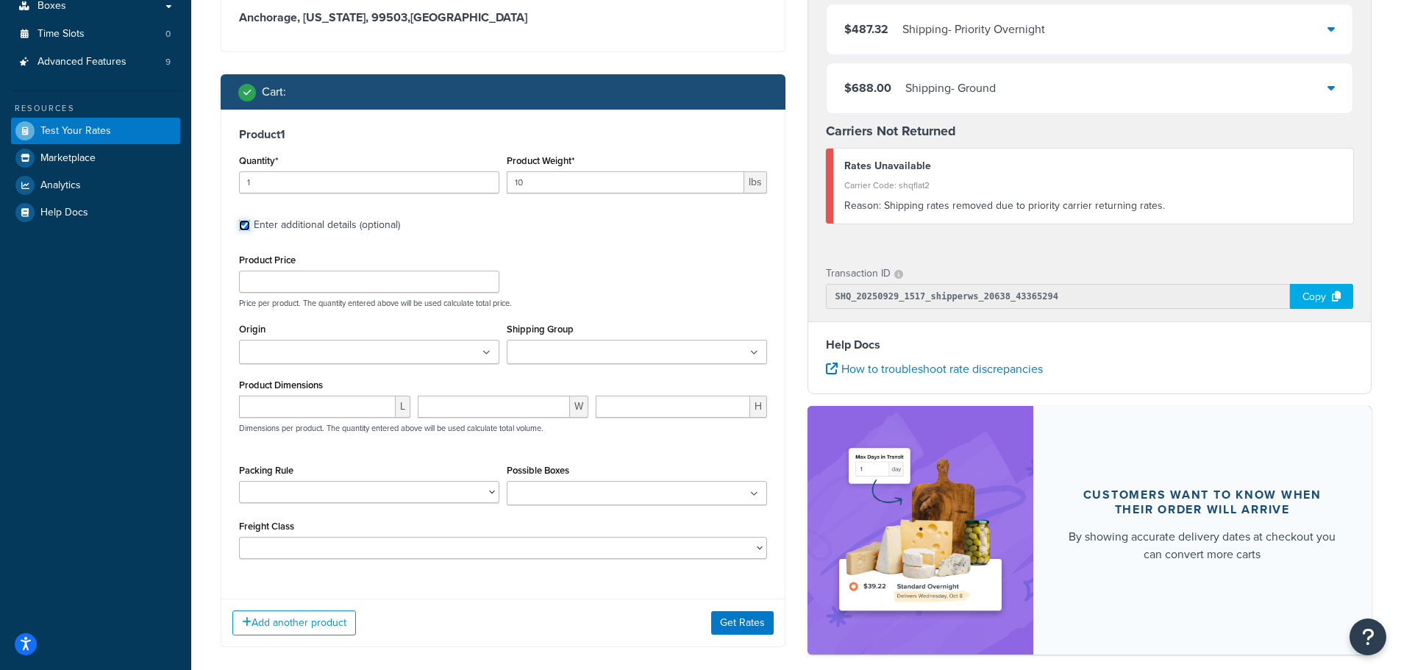
scroll to position [368, 0]
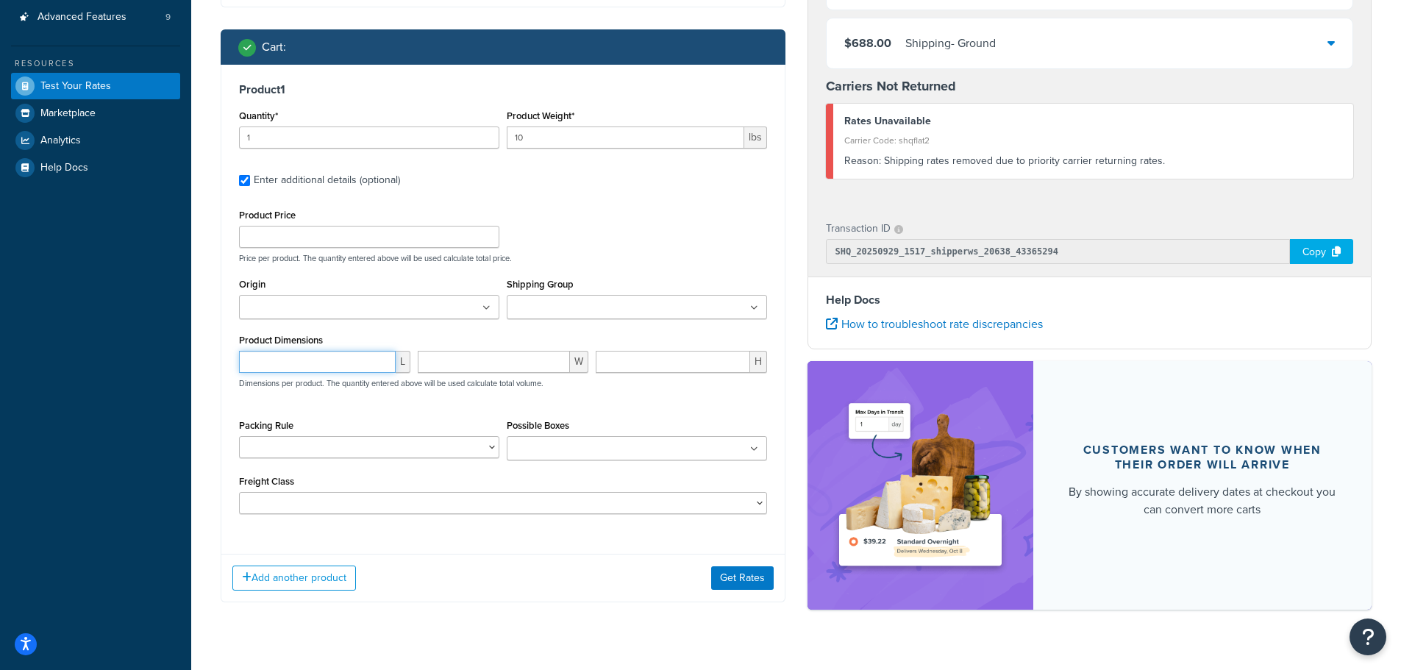
click at [311, 366] on input "number" at bounding box center [317, 362] width 157 height 22
type input "12"
click at [443, 366] on input "number" at bounding box center [494, 362] width 153 height 22
type input "12"
click at [655, 363] on input "number" at bounding box center [673, 362] width 154 height 22
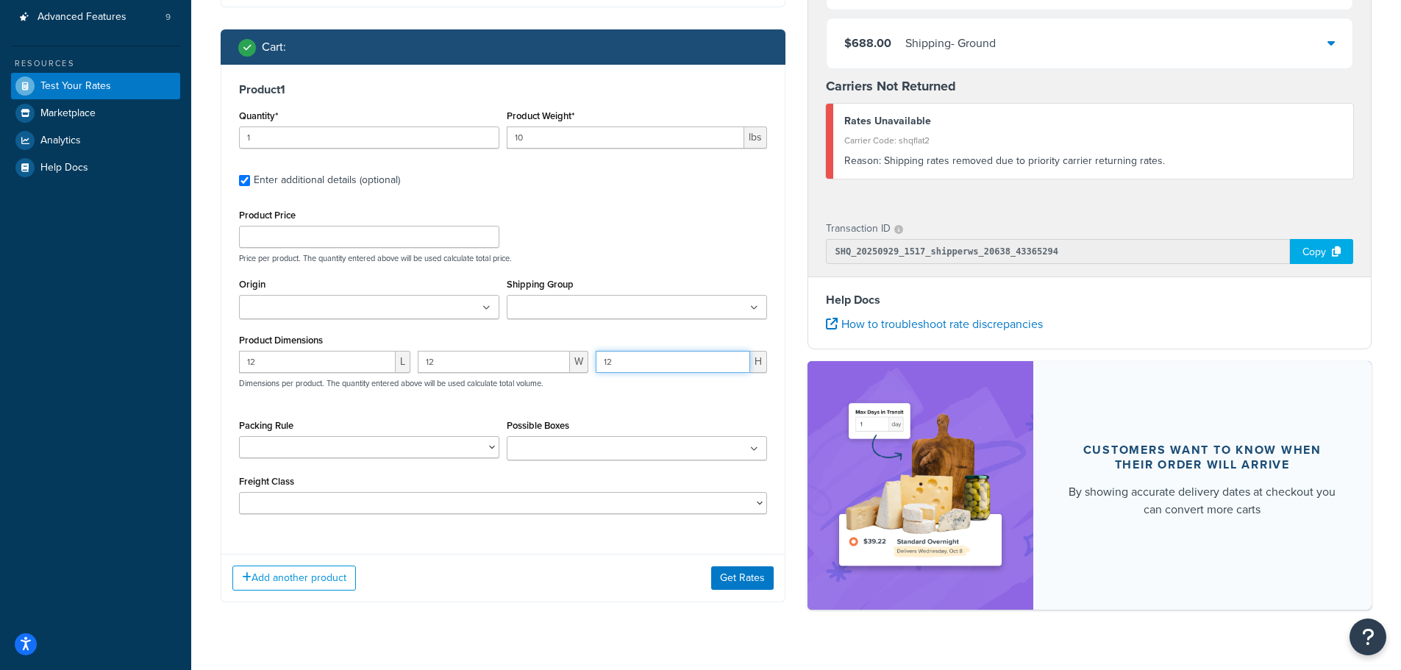
type input "12"
click at [624, 409] on div "Product Price Price per product. The quantity entered above will be used calcul…" at bounding box center [503, 359] width 528 height 309
click at [727, 583] on button "Get Rates" at bounding box center [742, 578] width 63 height 24
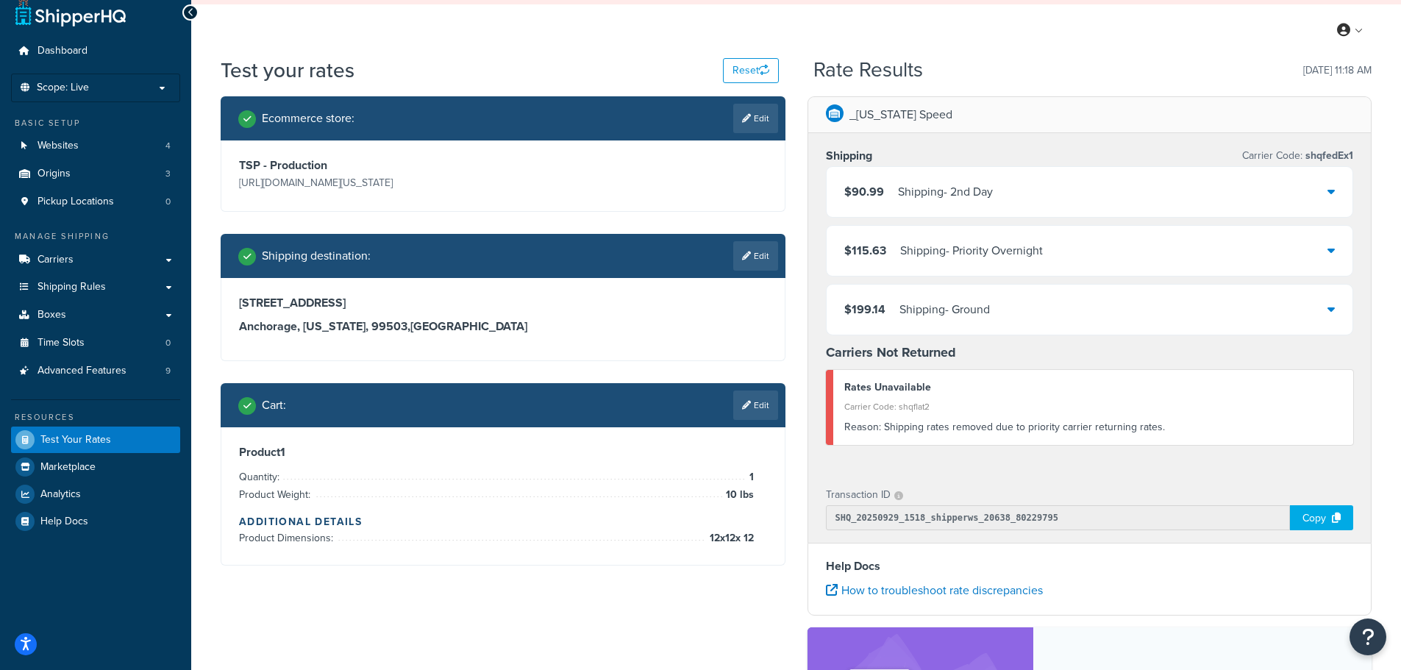
scroll to position [0, 0]
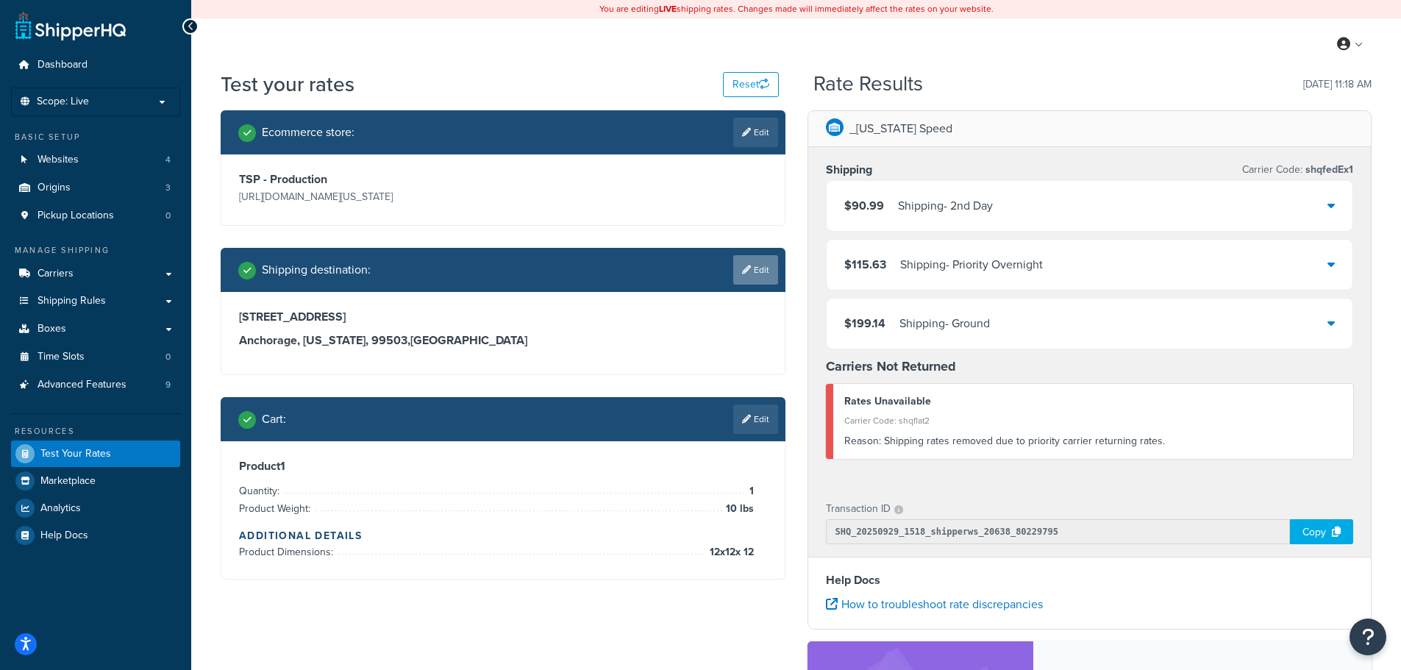
click at [755, 264] on link "Edit" at bounding box center [755, 269] width 45 height 29
select select "AK"
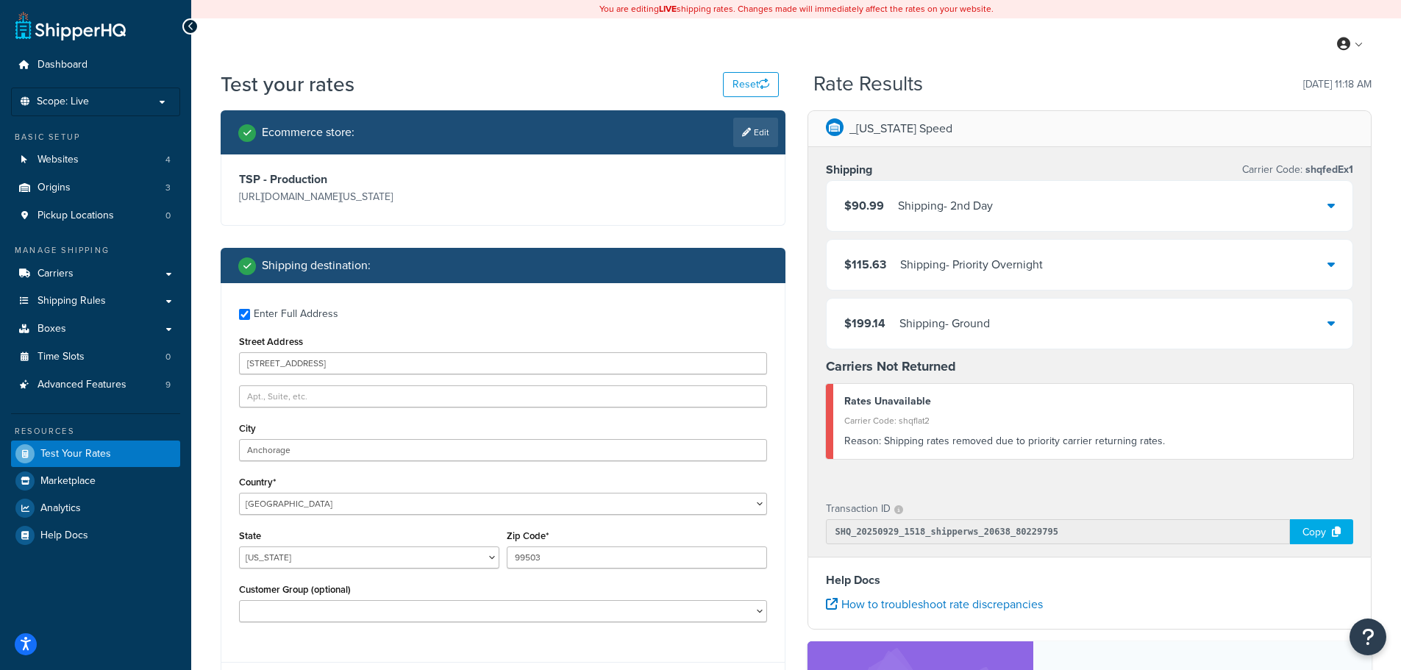
click at [273, 307] on div "Enter Full Address" at bounding box center [296, 314] width 85 height 21
click at [250, 309] on input "Enter Full Address" at bounding box center [244, 314] width 11 height 11
checkbox input "false"
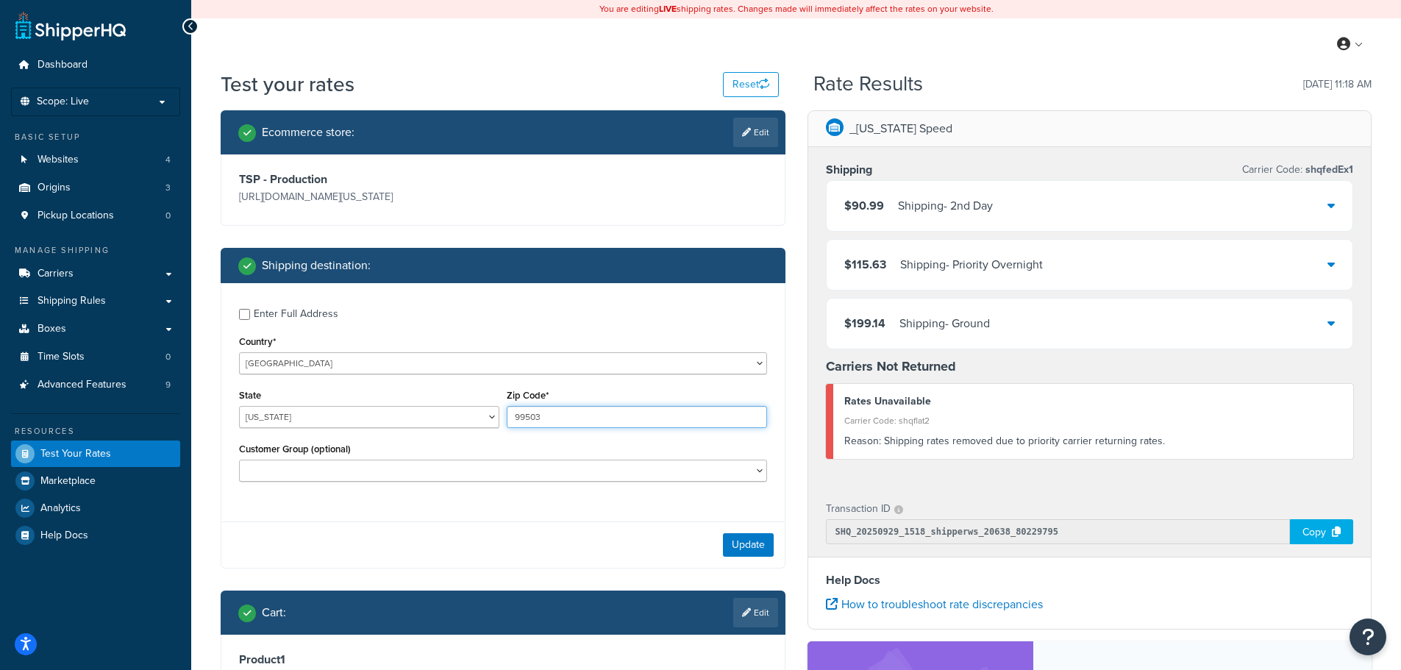
drag, startPoint x: 561, startPoint y: 416, endPoint x: 499, endPoint y: 419, distance: 61.1
click at [499, 419] on div "State Alabama Alaska American Samoa Arizona Arkansas Armed Forces Americas Arme…" at bounding box center [502, 412] width 535 height 54
type input "44256"
click at [461, 417] on select "Alabama Alaska American Samoa Arizona Arkansas Armed Forces Americas Armed Forc…" at bounding box center [369, 417] width 260 height 22
select select "OH"
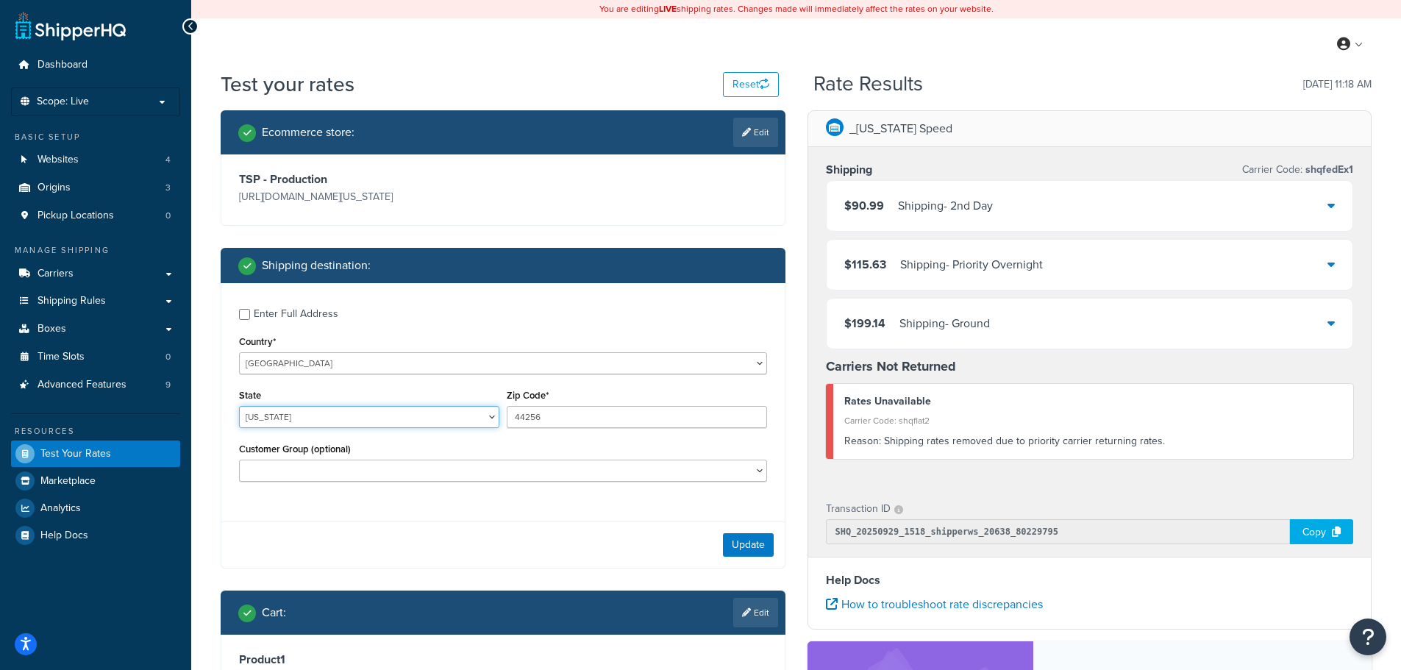
click at [239, 406] on select "Alabama Alaska American Samoa Arizona Arkansas Armed Forces Americas Armed Forc…" at bounding box center [369, 417] width 260 height 22
click at [766, 551] on button "Update" at bounding box center [748, 545] width 51 height 24
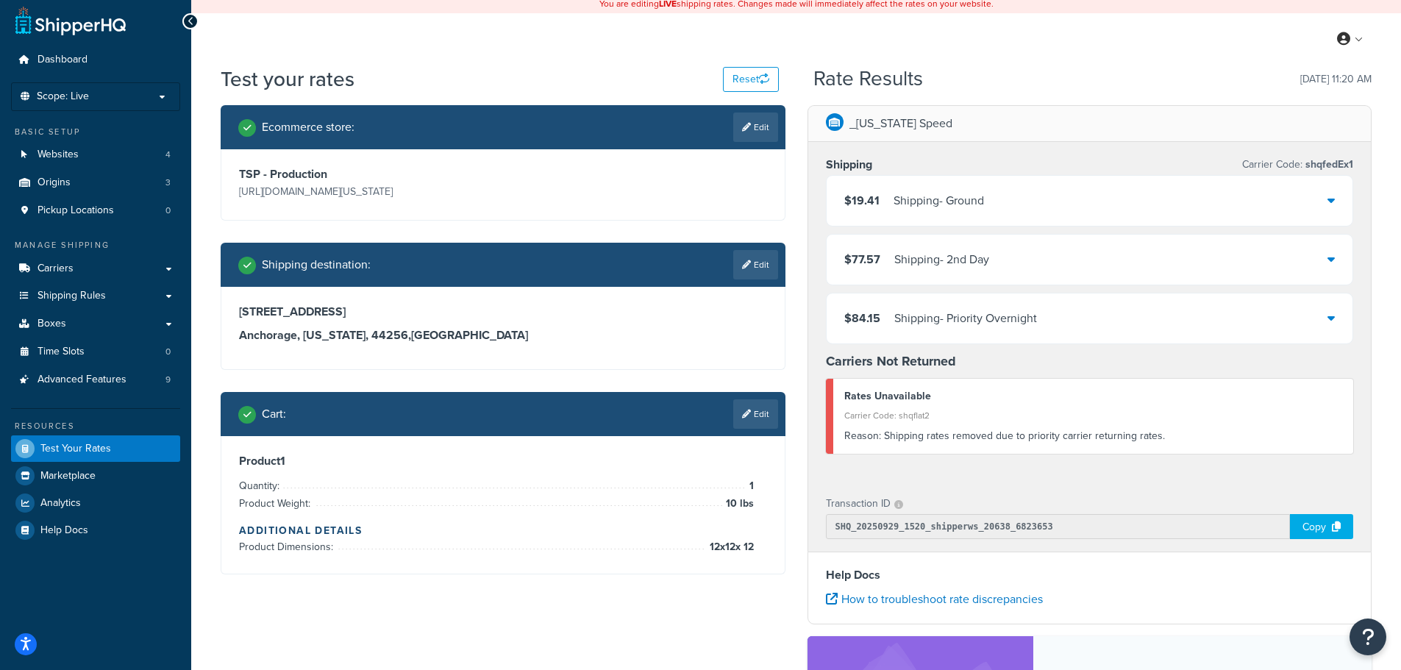
scroll to position [49, 0]
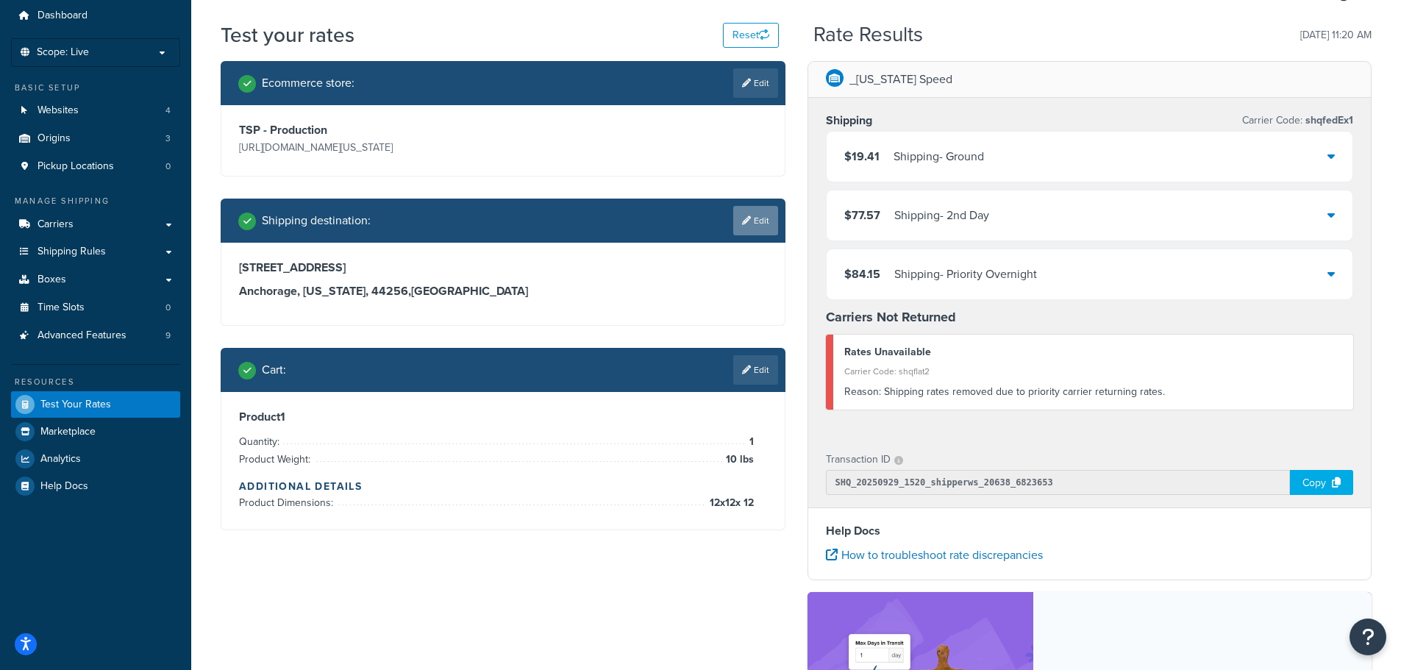
click at [755, 214] on link "Edit" at bounding box center [755, 220] width 45 height 29
select select "OH"
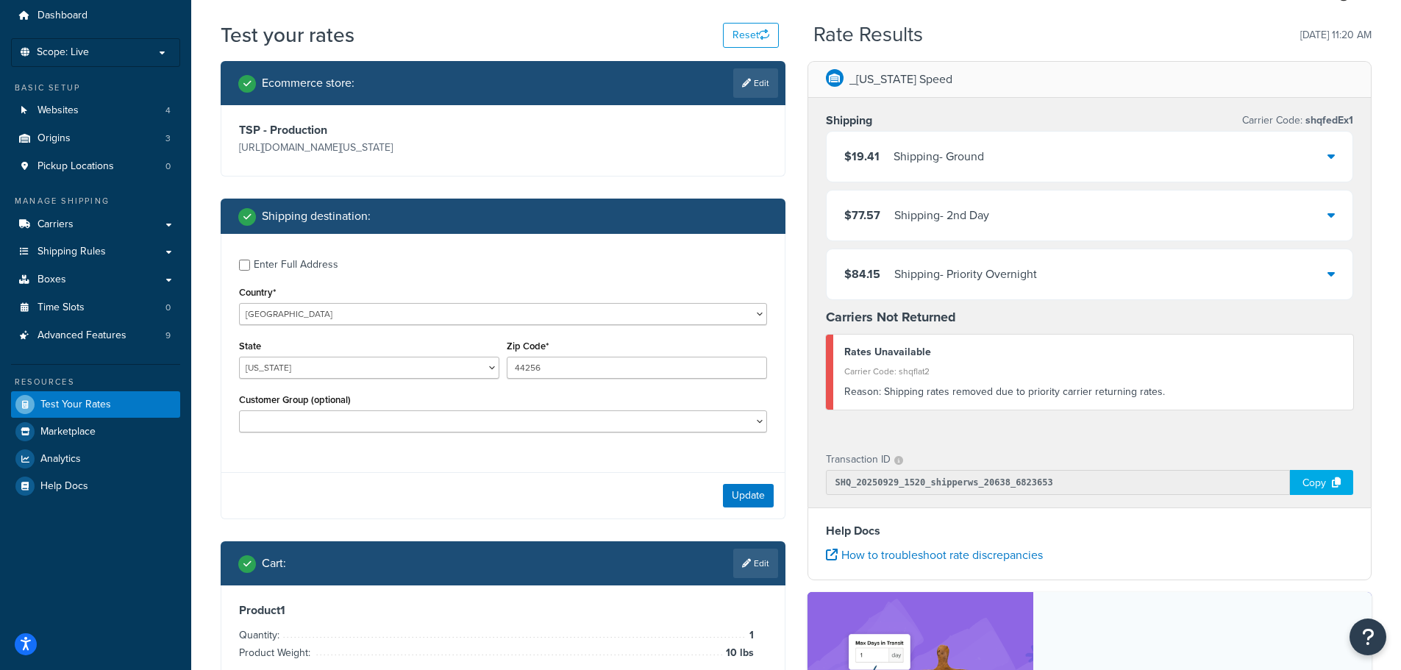
click at [271, 262] on div "Enter Full Address" at bounding box center [296, 265] width 85 height 21
click at [250, 262] on input "Enter Full Address" at bounding box center [244, 265] width 11 height 11
checkbox input "true"
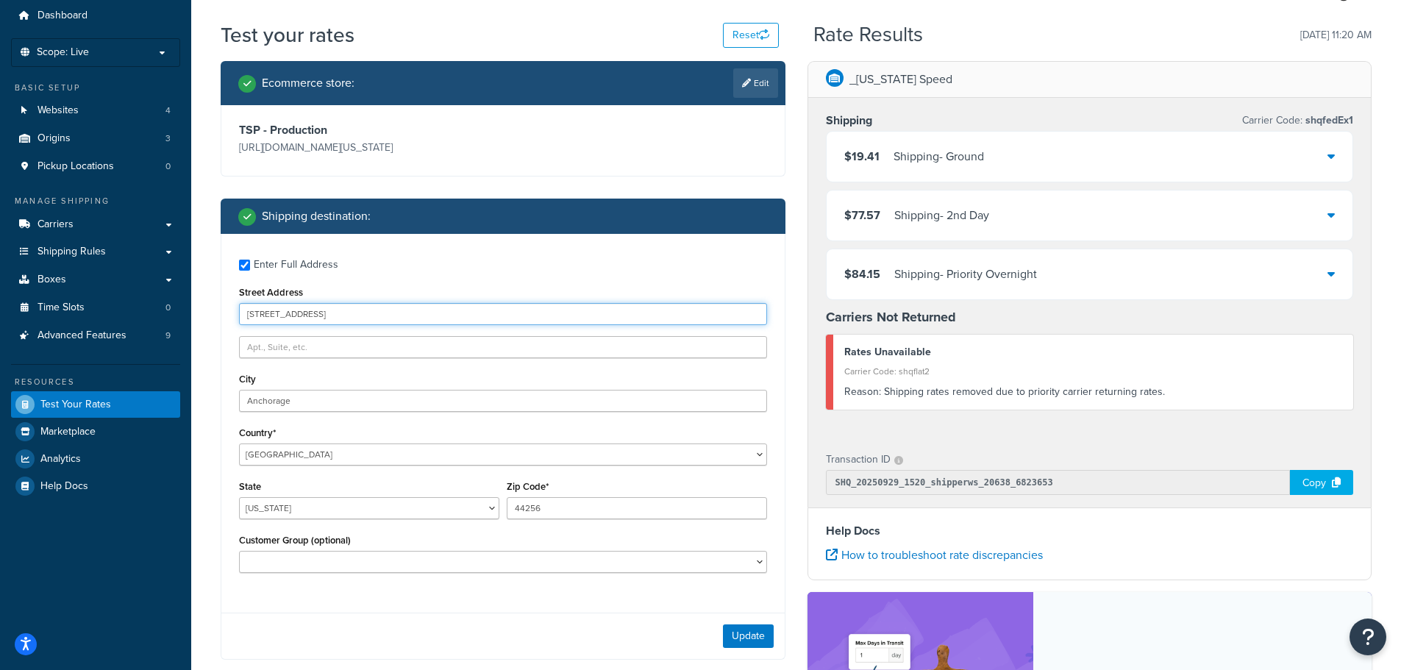
click at [296, 320] on input "701 E 36th Ave" at bounding box center [503, 314] width 528 height 22
paste input "3400 Yonge St, Toronto, ON M4N 2M7, Canada"
drag, startPoint x: 305, startPoint y: 315, endPoint x: 593, endPoint y: 317, distance: 287.6
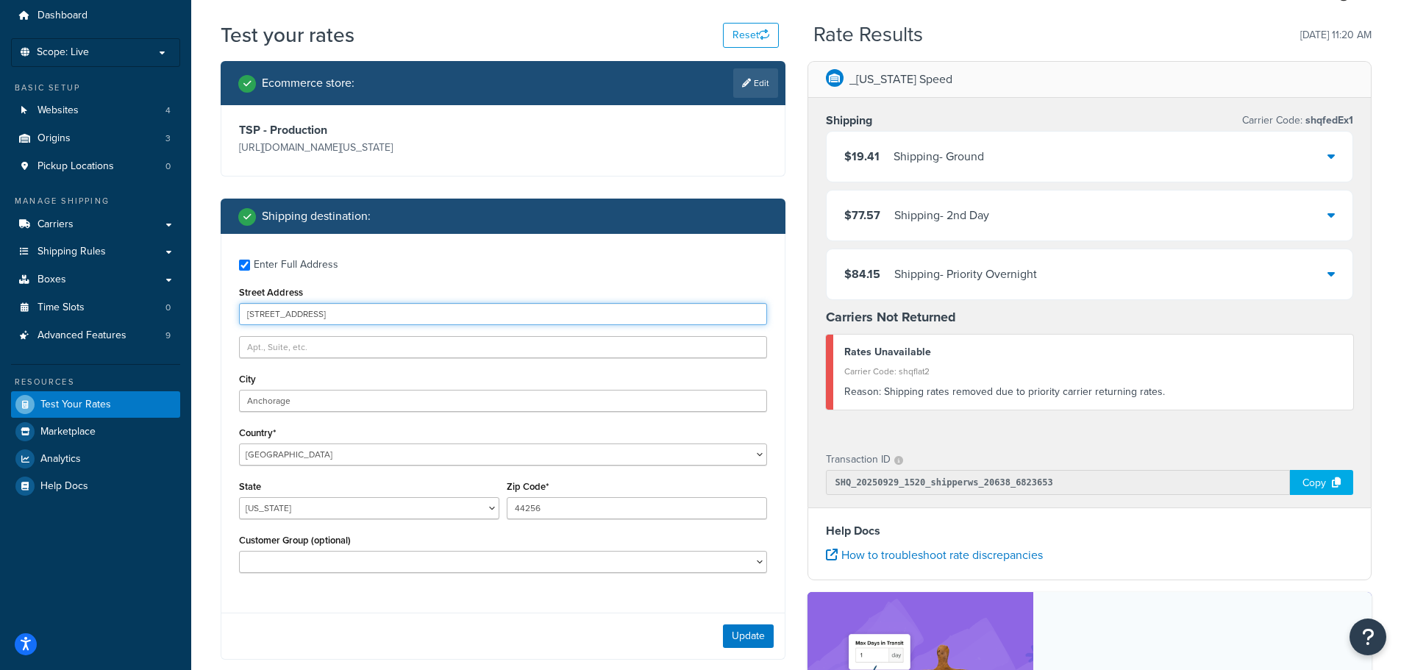
click at [593, 317] on input "3400 Yonge St, Toronto, ON M4N 2M7, Canada" at bounding box center [503, 314] width 528 height 22
type input "3400 Yonge St"
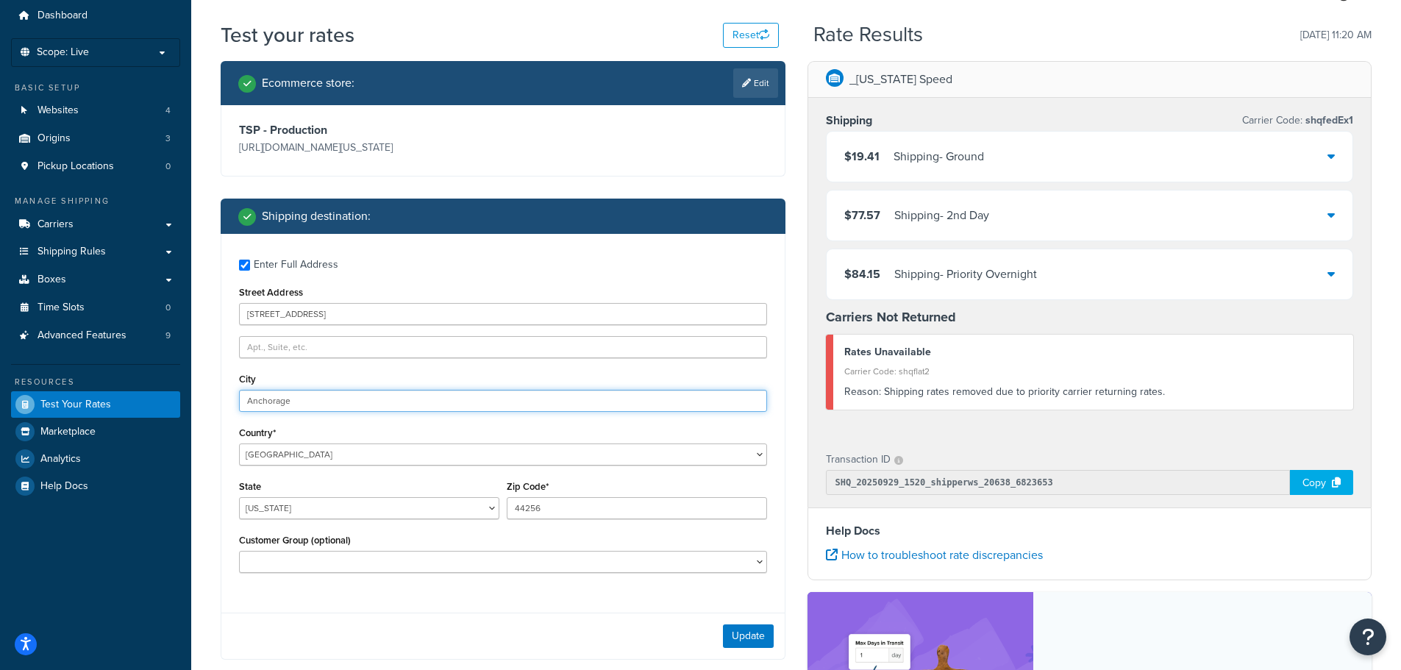
click at [327, 402] on input "Anchorage" at bounding box center [503, 401] width 528 height 22
paste input "3400 Yonge St, Toronto, ON M4N 2M7, Canada"
drag, startPoint x: 308, startPoint y: 401, endPoint x: 127, endPoint y: 396, distance: 181.7
click at [127, 396] on div "Dashboard Scope: Live Basic Setup Websites 4 Origins 3 Pickup Locations 0 Manag…" at bounding box center [700, 455] width 1401 height 1009
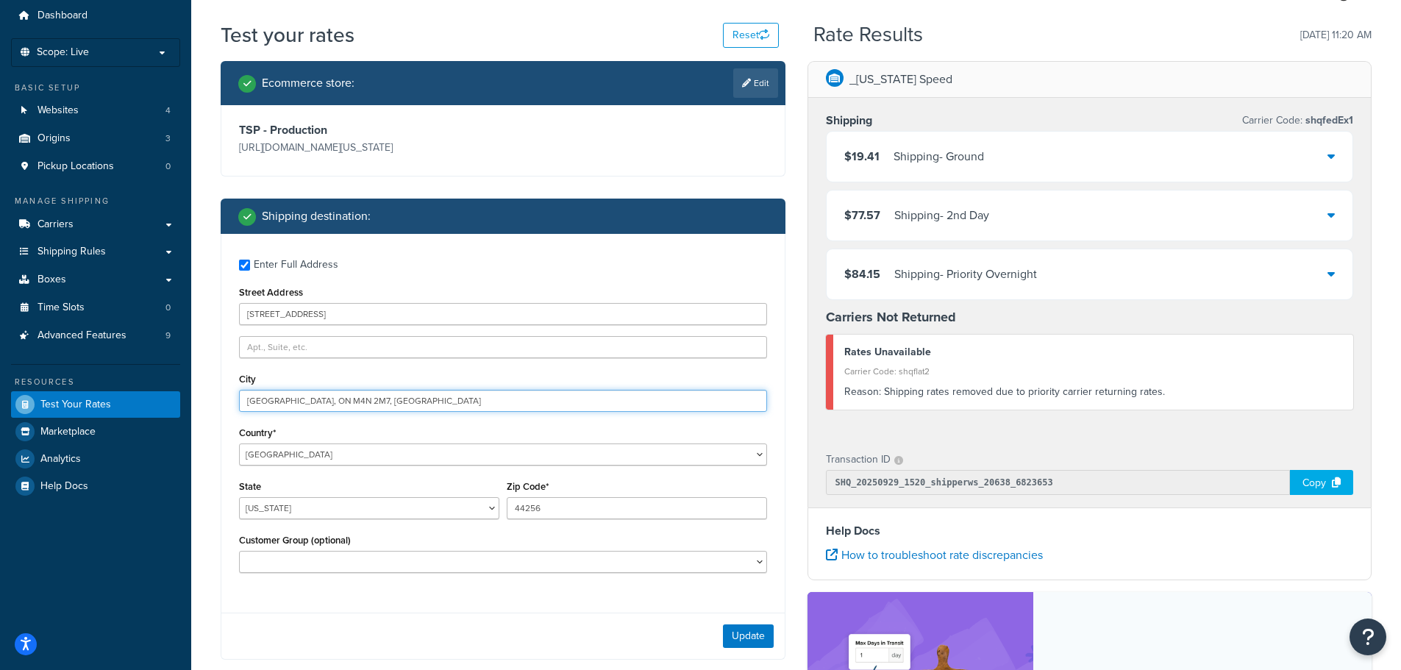
drag, startPoint x: 276, startPoint y: 402, endPoint x: 650, endPoint y: 421, distance: 374.2
click at [650, 421] on div "Enter Full Address Street Address 3400 Yonge St City Toronto, ON M4N 2M7, Canad…" at bounding box center [502, 418] width 563 height 368
type input "Toronto"
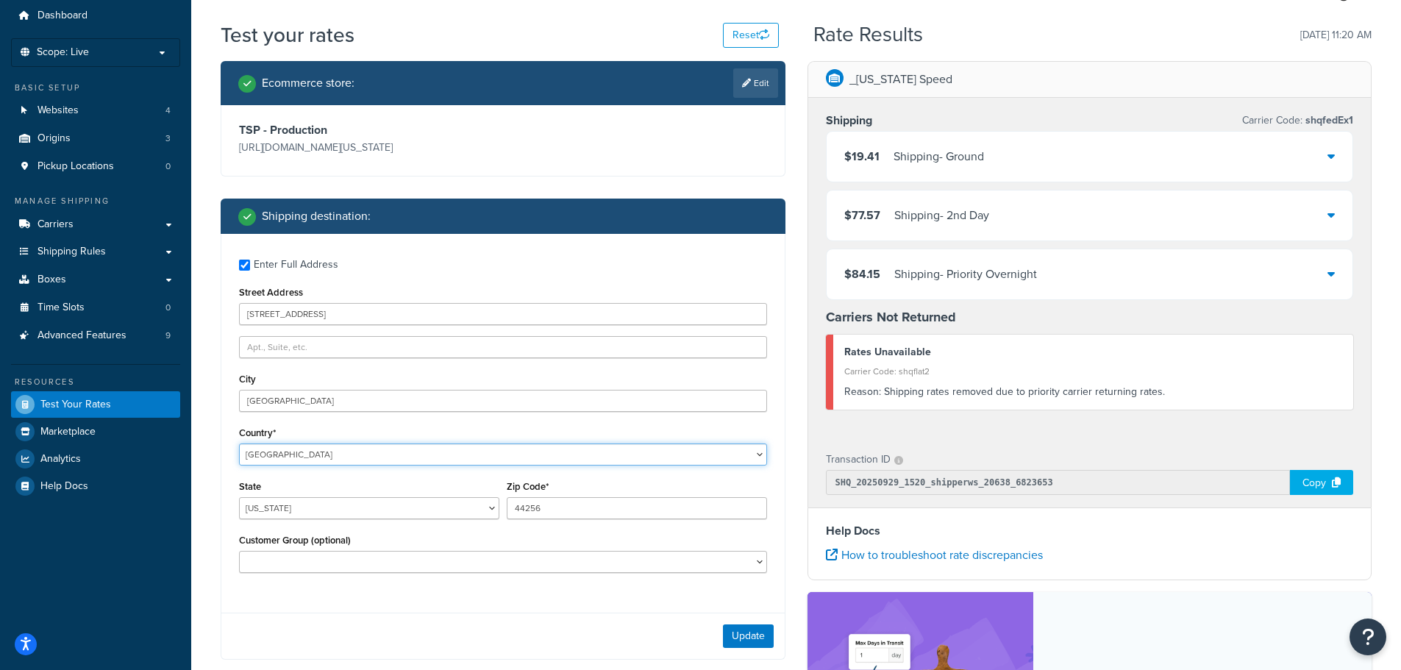
click at [419, 457] on select "United States United Kingdom Afghanistan Åland Islands Albania Algeria American…" at bounding box center [503, 455] width 528 height 22
select select "CA"
click at [239, 444] on select "United States United Kingdom Afghanistan Åland Islands Albania Algeria American…" at bounding box center [503, 455] width 528 height 22
click at [346, 516] on select "Alberta British Columbia Manitoba New Brunswick Newfoundland and Labrador North…" at bounding box center [369, 508] width 260 height 22
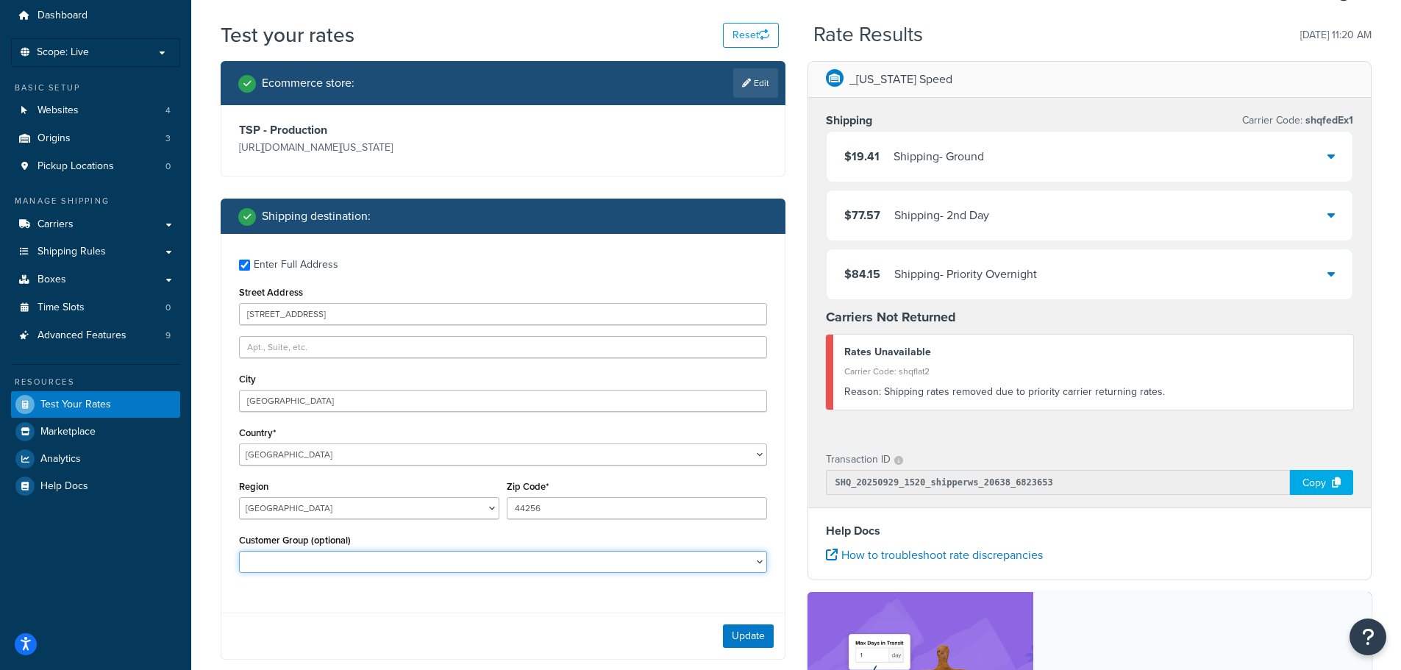
click at [338, 551] on select "Logged In Not Logged in Retail Wholesale" at bounding box center [503, 562] width 528 height 22
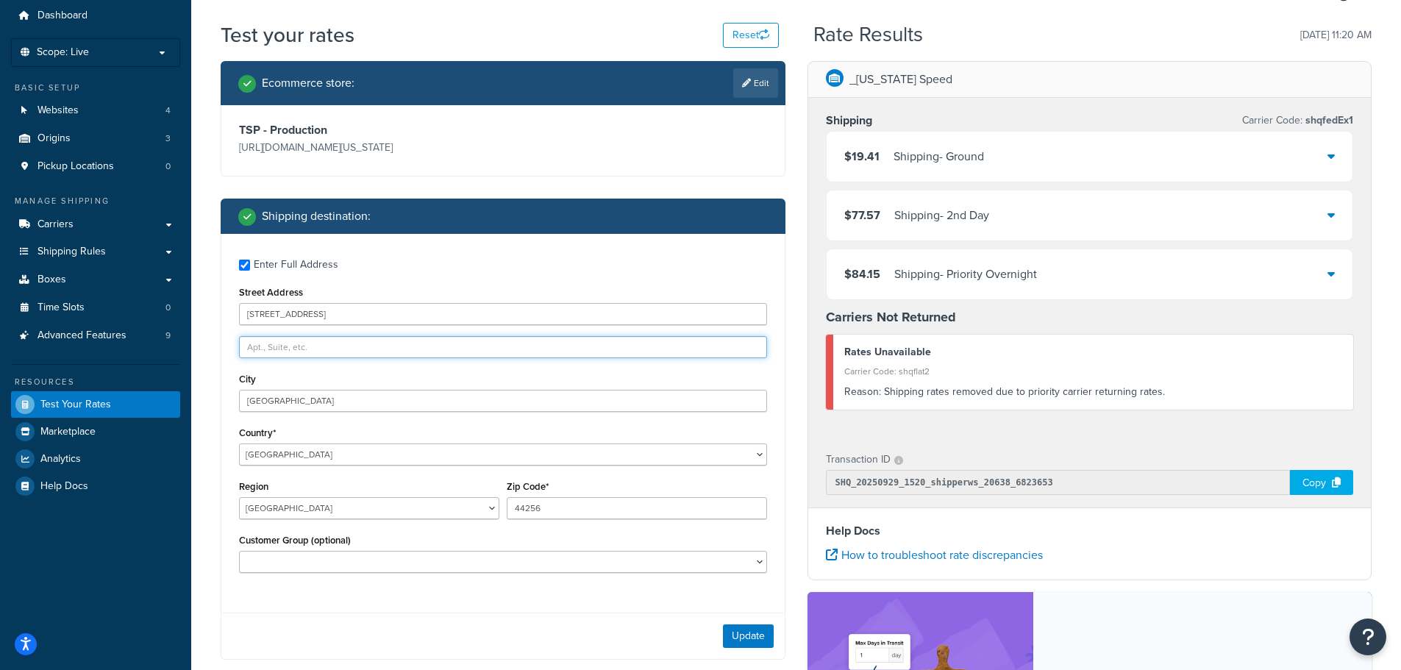
drag, startPoint x: 338, startPoint y: 557, endPoint x: 288, endPoint y: 349, distance: 214.1
click at [288, 349] on input "text" at bounding box center [503, 347] width 528 height 22
paste input "3400 Yonge St, Toronto, ON M4N 2M7, Canada"
type input "3400 Yonge St, Toronto, ON M4N 2M7, Canada"
click at [304, 509] on select "Alberta British Columbia Manitoba New Brunswick Newfoundland and Labrador North…" at bounding box center [369, 508] width 260 height 22
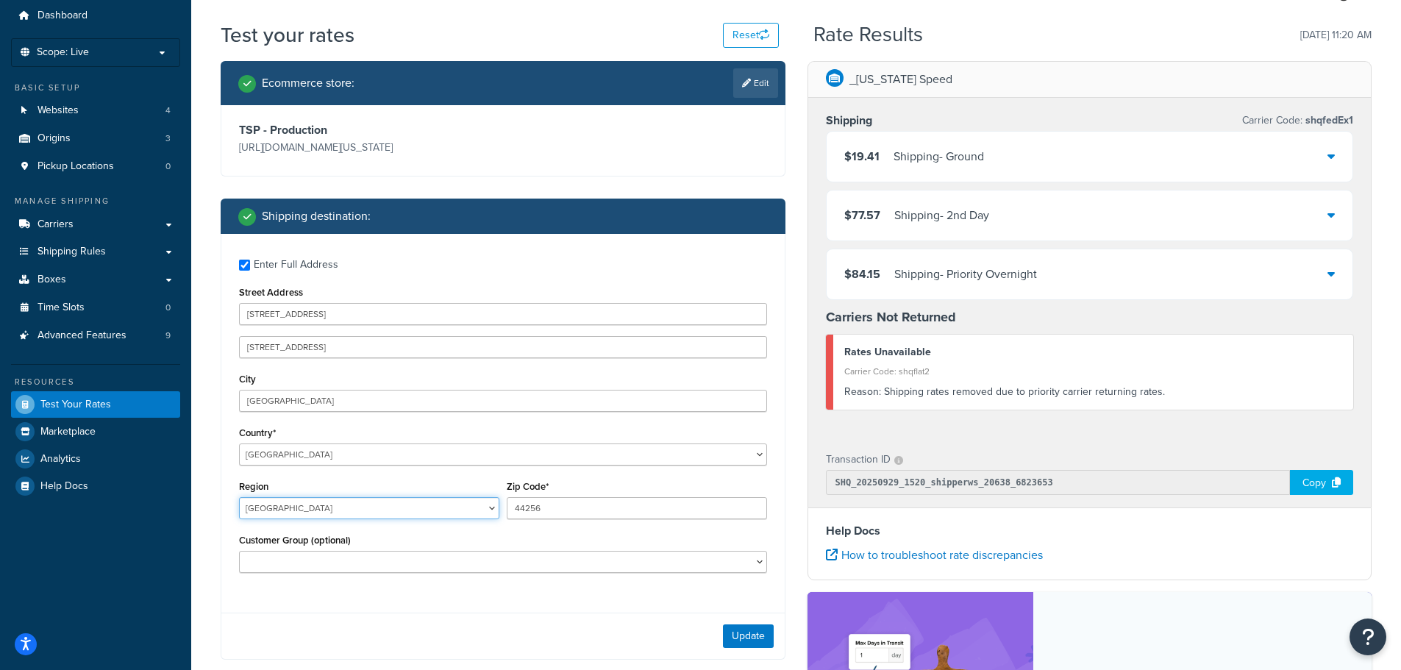
select select "ON"
click at [239, 497] on select "Alberta British Columbia Manitoba New Brunswick Newfoundland and Labrador North…" at bounding box center [369, 508] width 260 height 22
click at [538, 510] on input "44256" at bounding box center [637, 508] width 260 height 22
paste input "3400 Yonge St, Toronto, ON M4N 2M7, Canada"
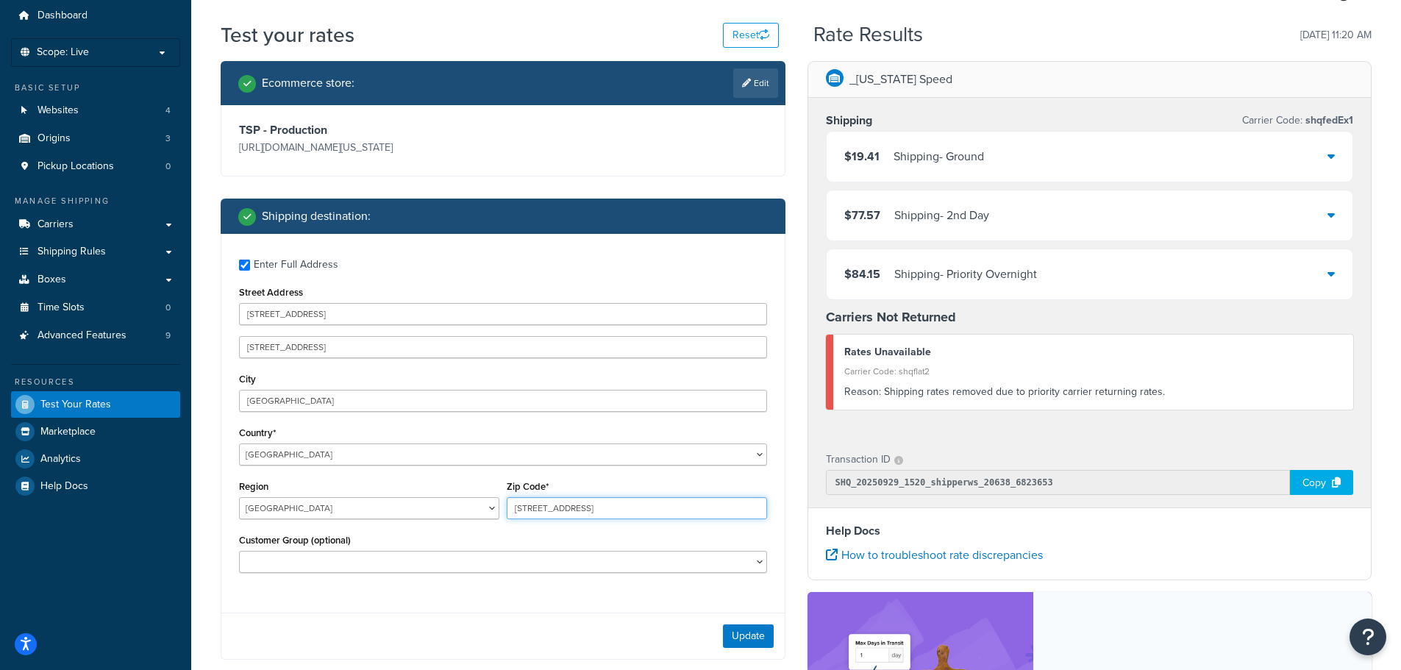
drag, startPoint x: 626, startPoint y: 509, endPoint x: 462, endPoint y: 502, distance: 164.2
click at [462, 502] on div "Region Alberta British Columbia Manitoba New Brunswick Newfoundland and Labrado…" at bounding box center [502, 504] width 535 height 54
click at [605, 513] on input "M4N 2M7, Canada" at bounding box center [637, 508] width 260 height 22
type input "M4N2M7"
click at [310, 454] on select "United States United Kingdom Afghanistan Åland Islands Albania Algeria American…" at bounding box center [503, 455] width 528 height 22
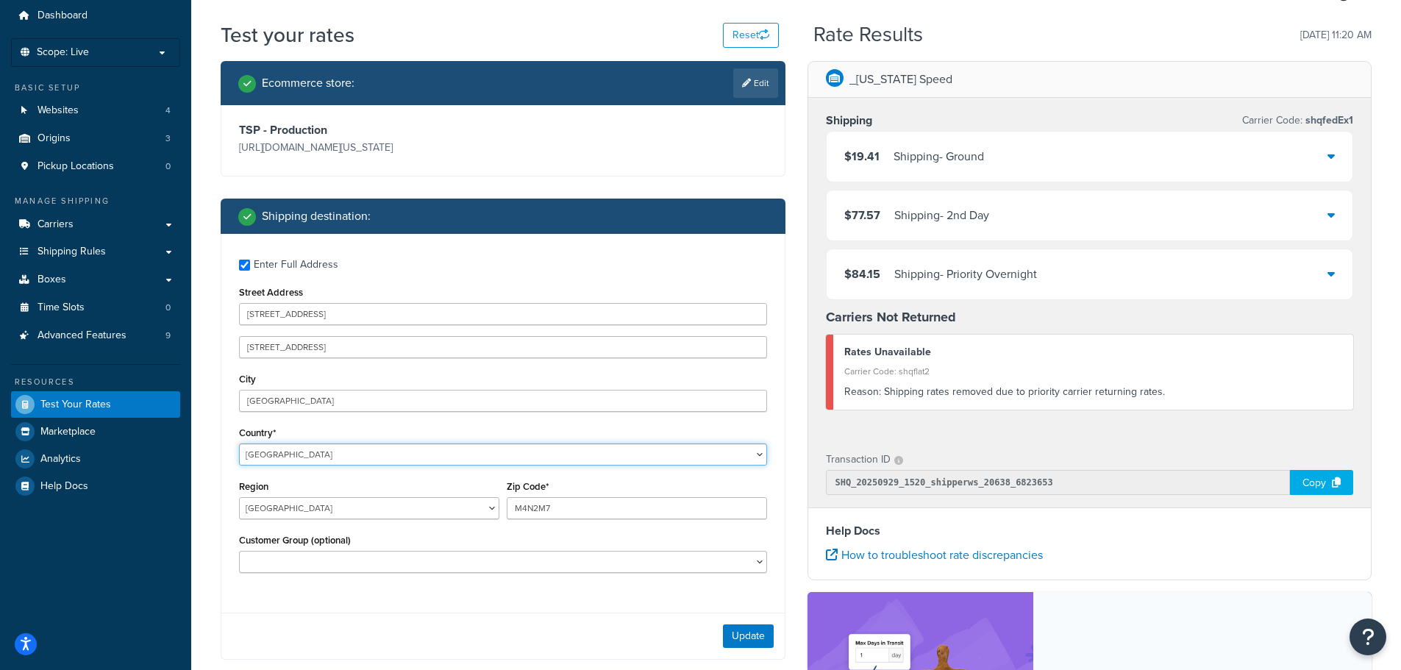
click at [310, 454] on select "United States United Kingdom Afghanistan Åland Islands Albania Algeria American…" at bounding box center [503, 455] width 528 height 22
drag, startPoint x: 404, startPoint y: 352, endPoint x: 206, endPoint y: 353, distance: 197.9
click at [205, 353] on div "Test your rates Reset Rate Results 09/29/2025, 11:20 AM Ecommerce store : Edit …" at bounding box center [796, 472] width 1210 height 903
click at [738, 632] on button "Update" at bounding box center [748, 636] width 51 height 24
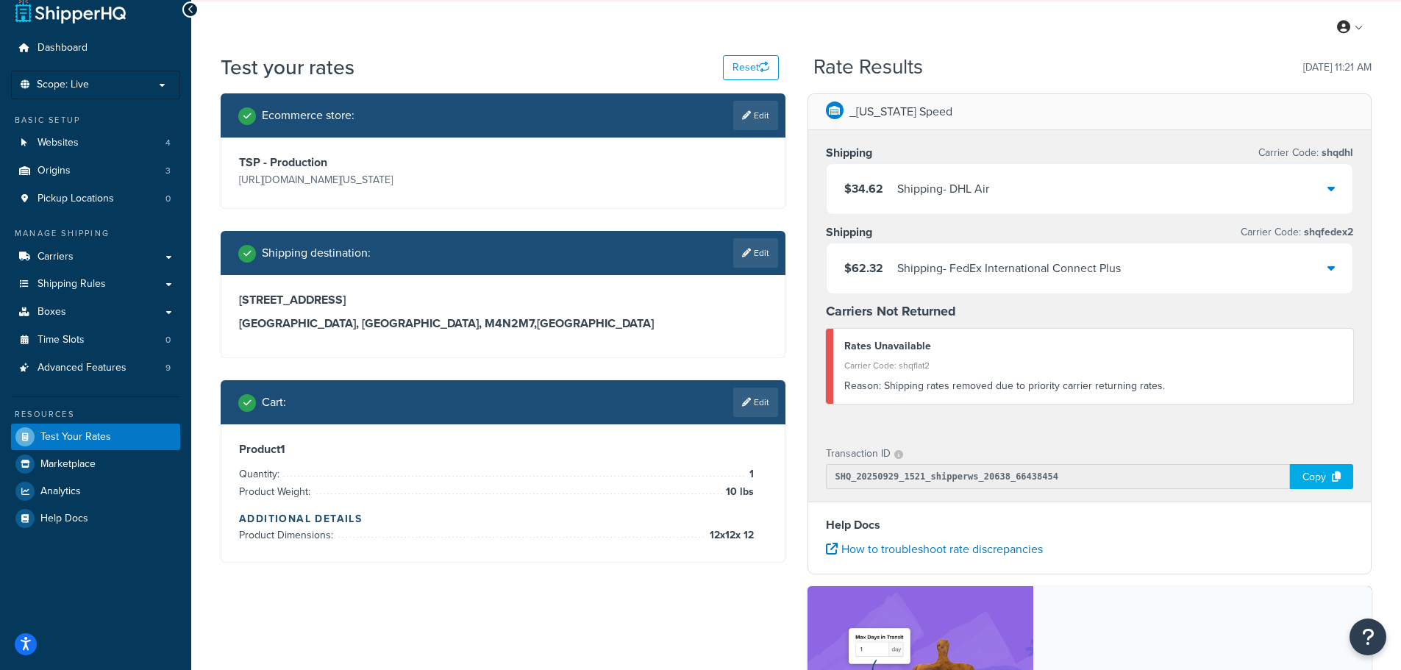
scroll to position [0, 0]
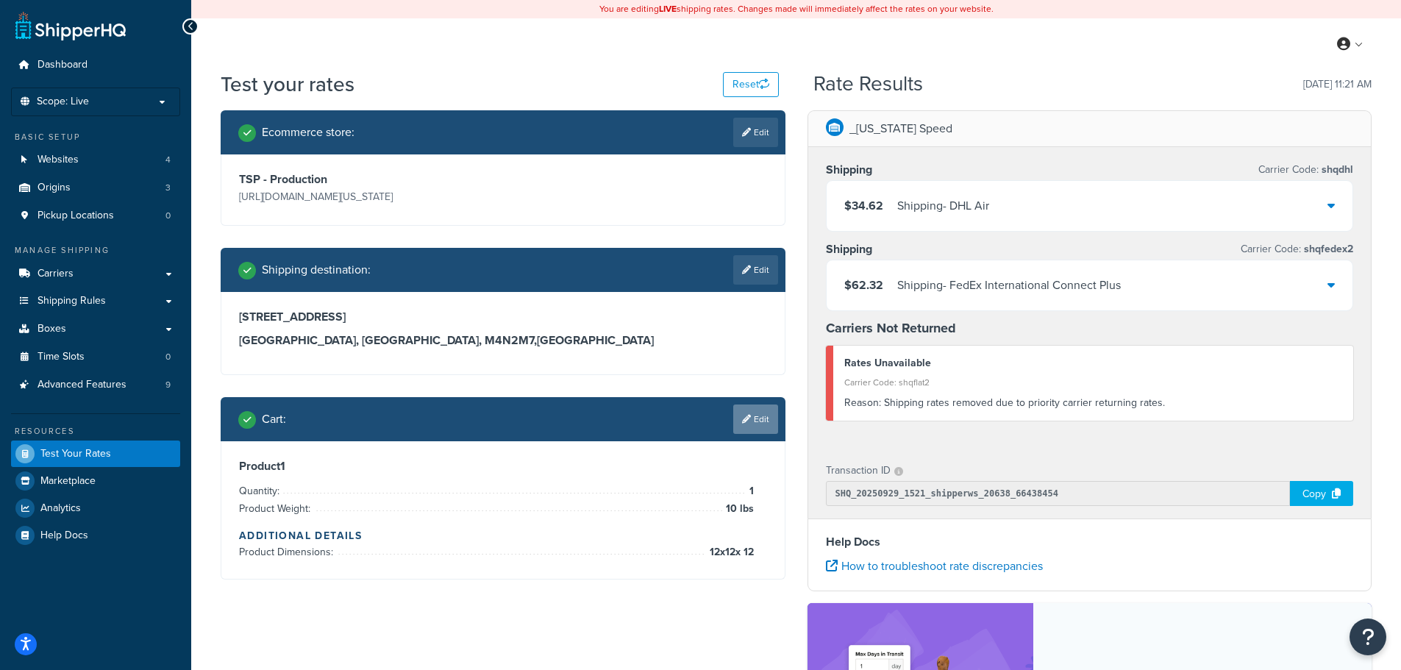
click at [752, 419] on link "Edit" at bounding box center [755, 419] width 45 height 29
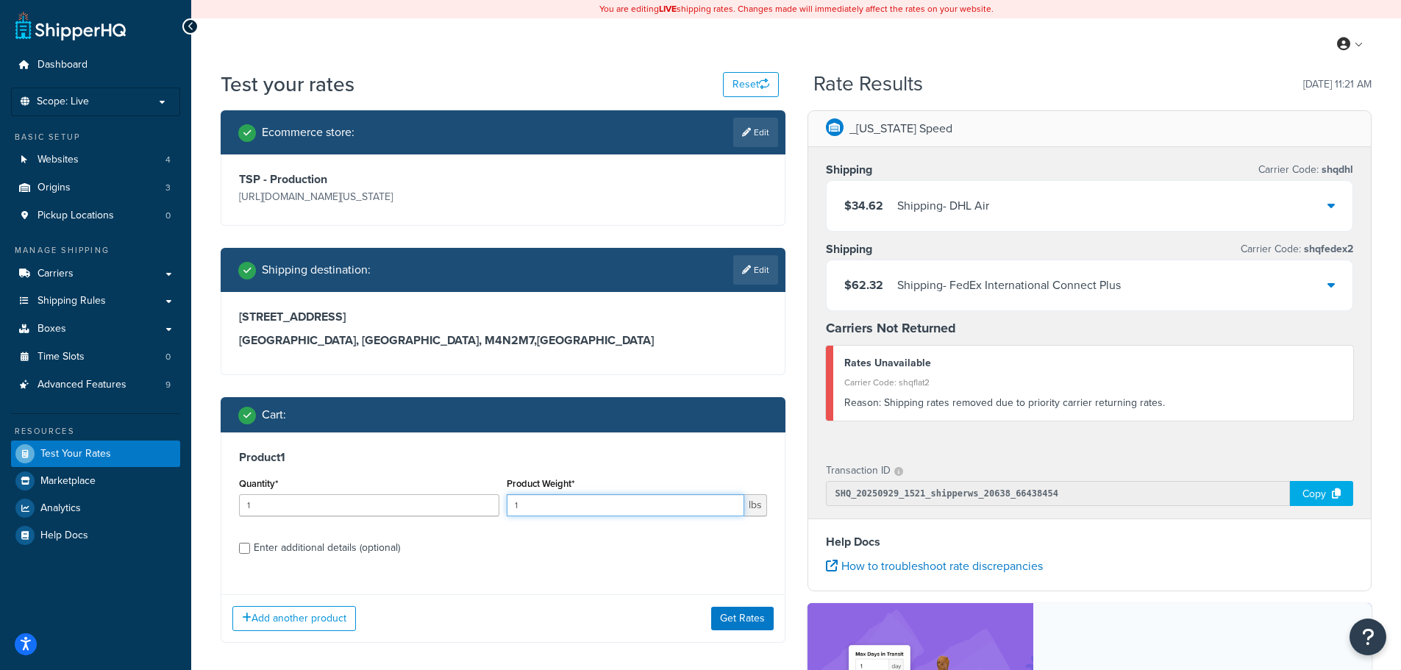
click at [677, 510] on input "1" at bounding box center [626, 505] width 238 height 22
type input "100"
click at [739, 611] on button "Get Rates" at bounding box center [742, 619] width 63 height 24
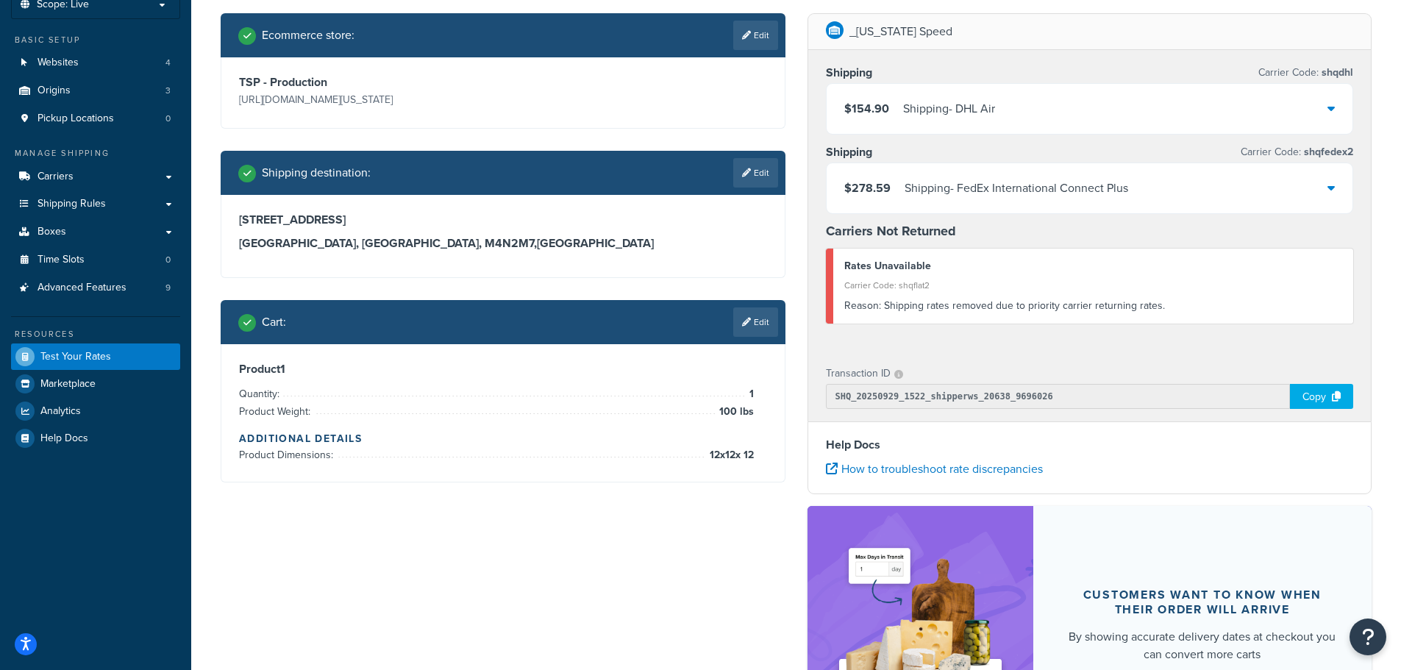
scroll to position [74, 0]
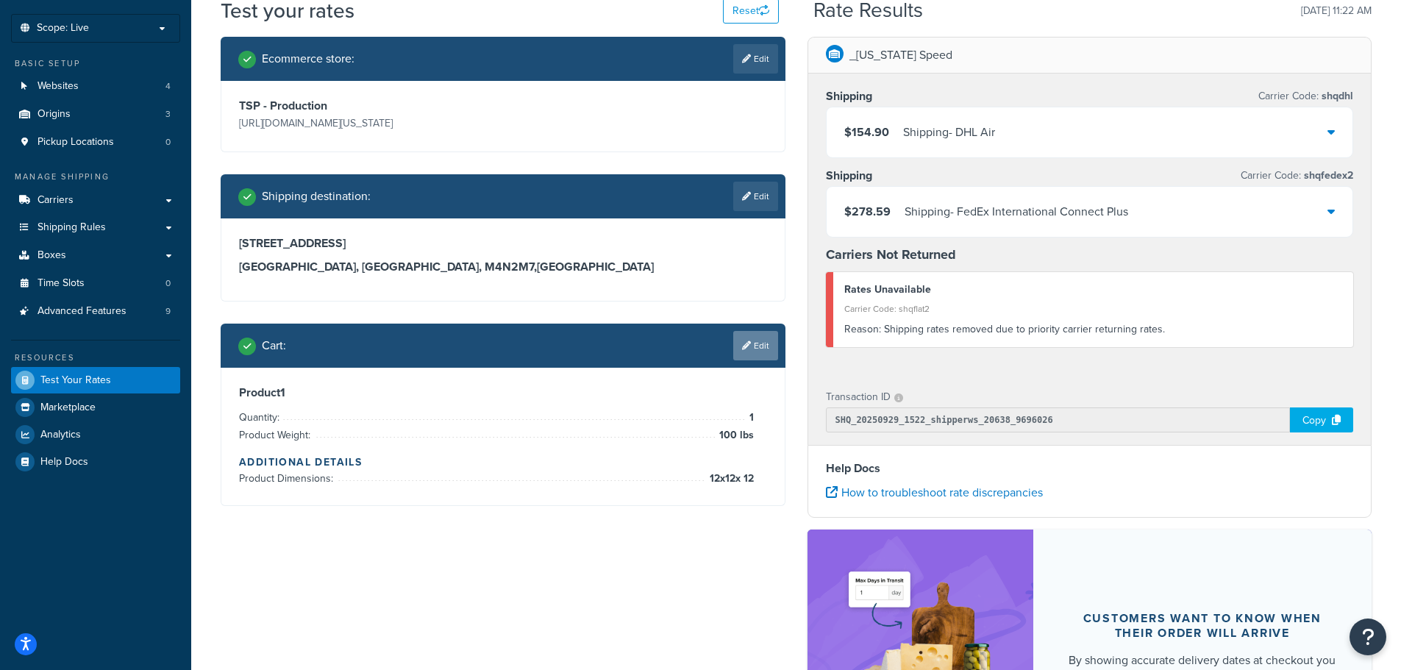
click at [754, 345] on link "Edit" at bounding box center [755, 345] width 45 height 29
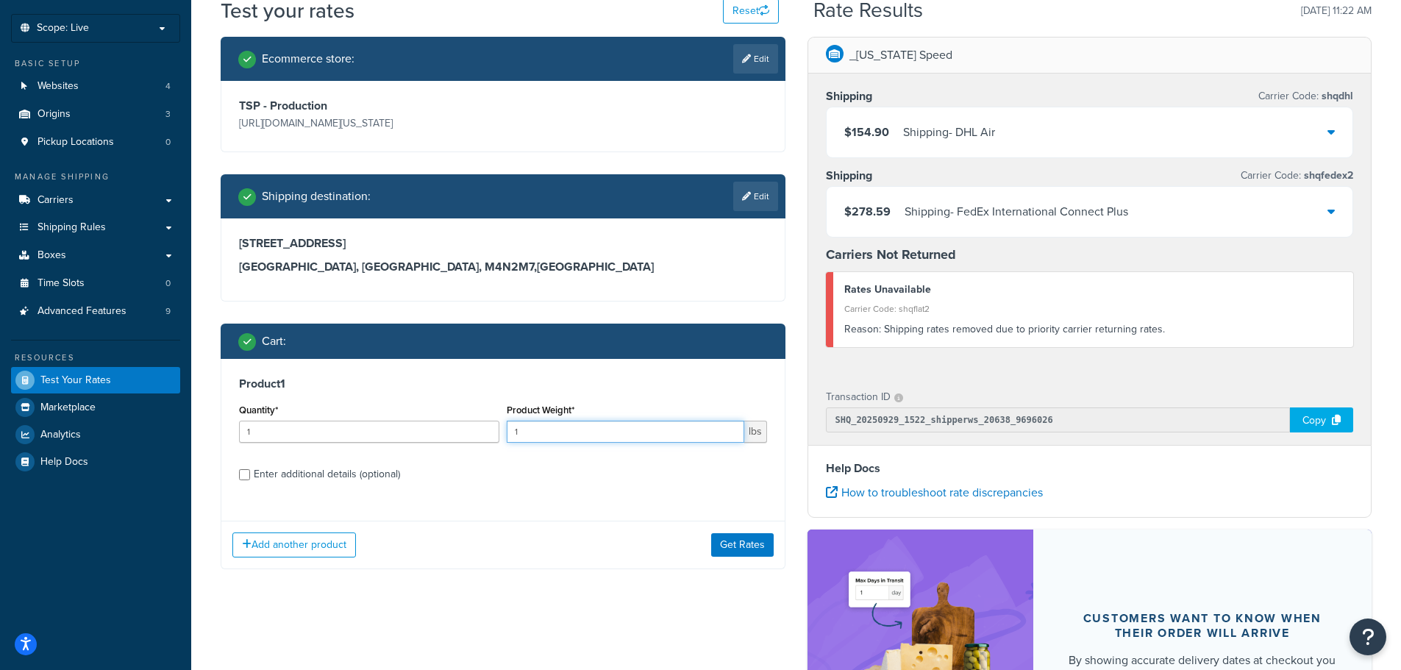
click at [549, 441] on input "1" at bounding box center [626, 432] width 238 height 22
type input "160"
click at [722, 547] on button "Get Rates" at bounding box center [742, 545] width 63 height 24
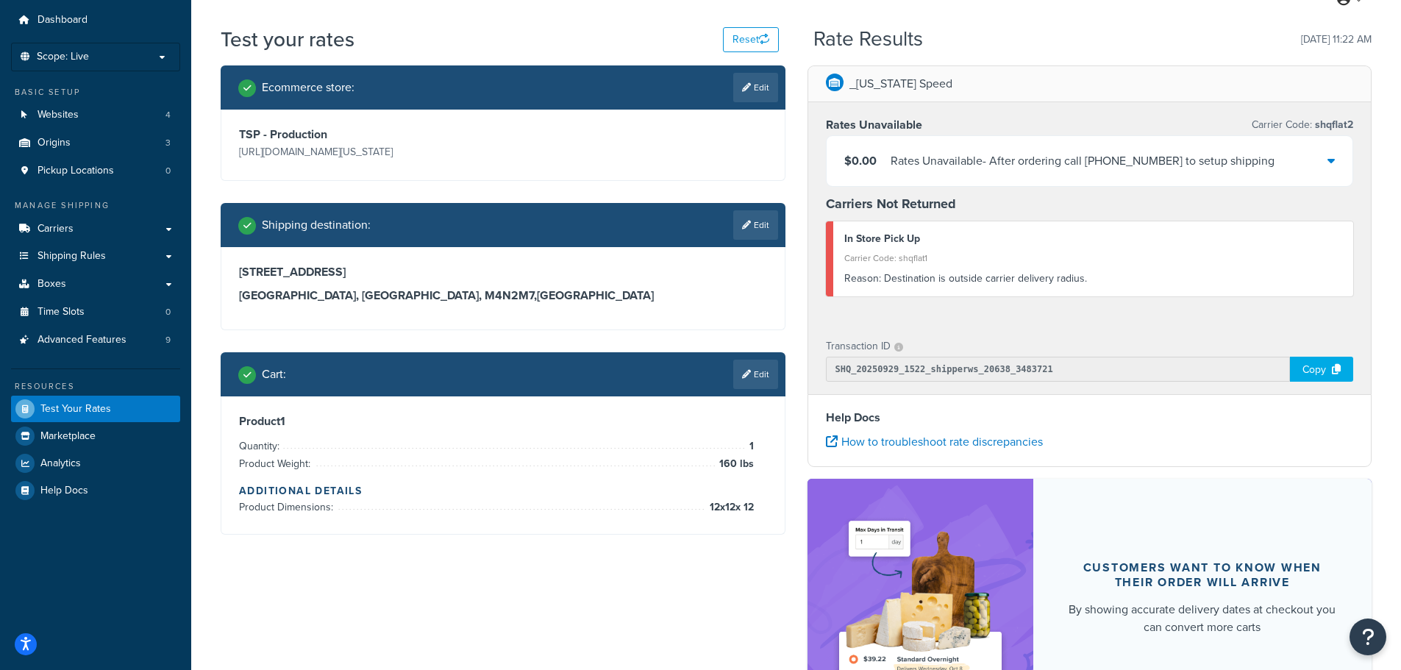
scroll to position [43, 0]
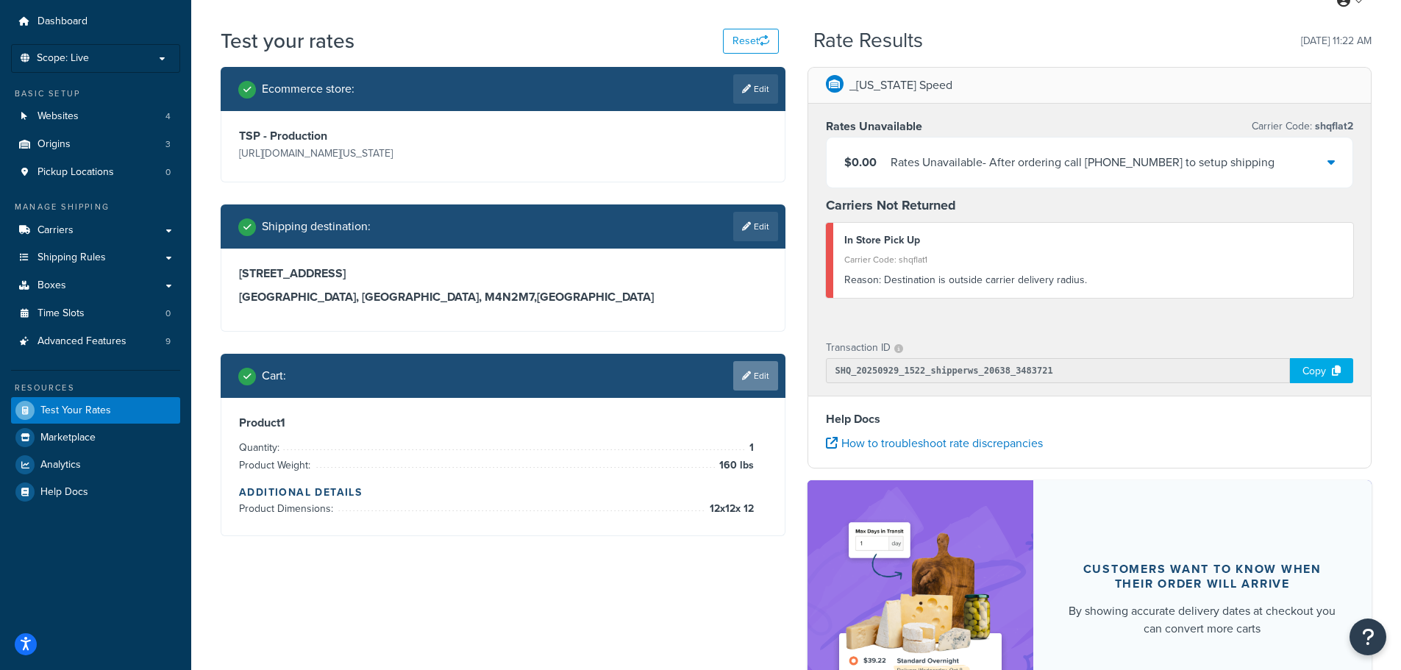
click at [760, 368] on link "Edit" at bounding box center [755, 375] width 45 height 29
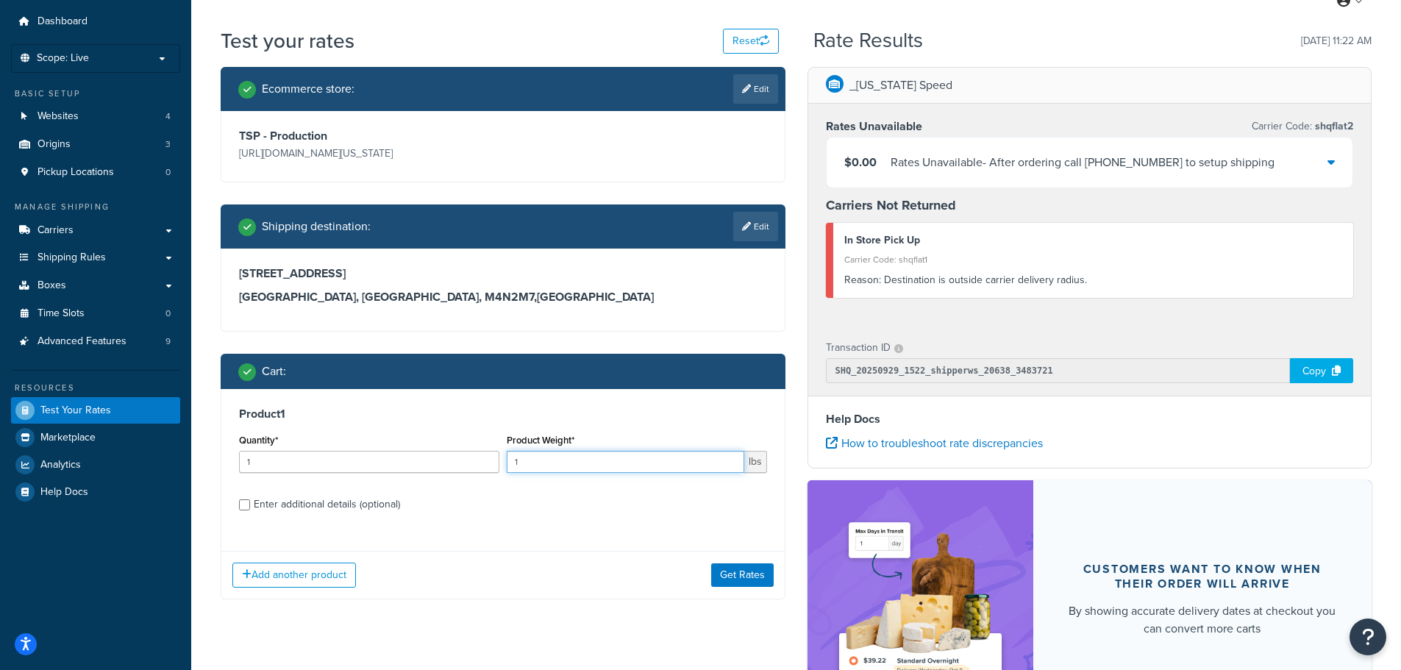
click at [617, 458] on input "1" at bounding box center [626, 462] width 238 height 22
type input "10"
click at [730, 575] on button "Get Rates" at bounding box center [742, 575] width 63 height 24
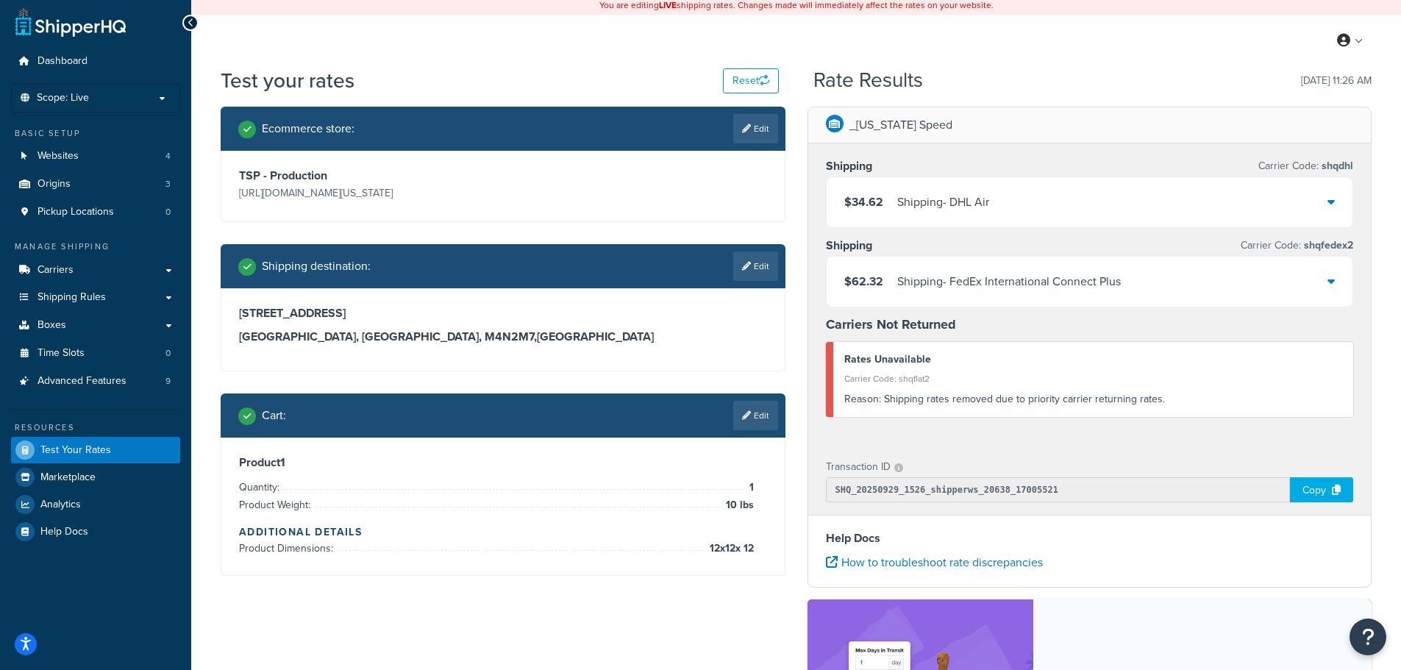
scroll to position [0, 0]
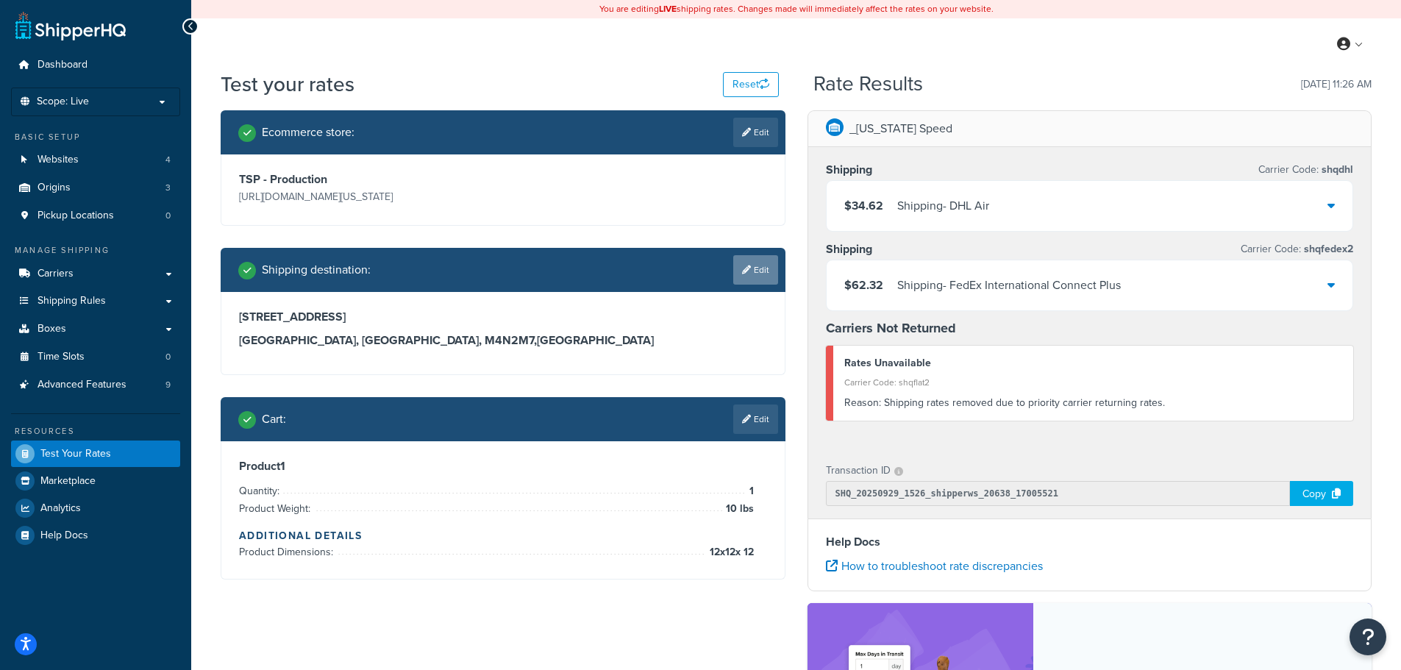
click at [766, 263] on link "Edit" at bounding box center [755, 269] width 45 height 29
select select "CA"
select select "ON"
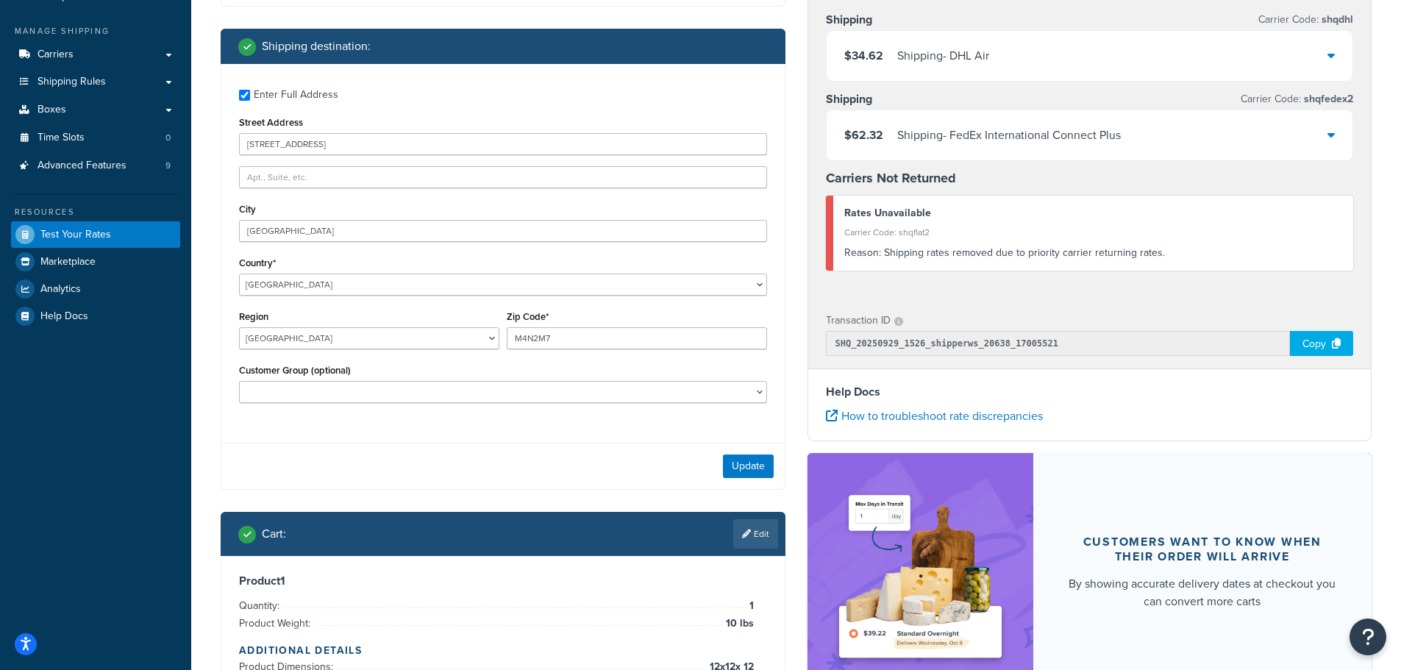
scroll to position [221, 0]
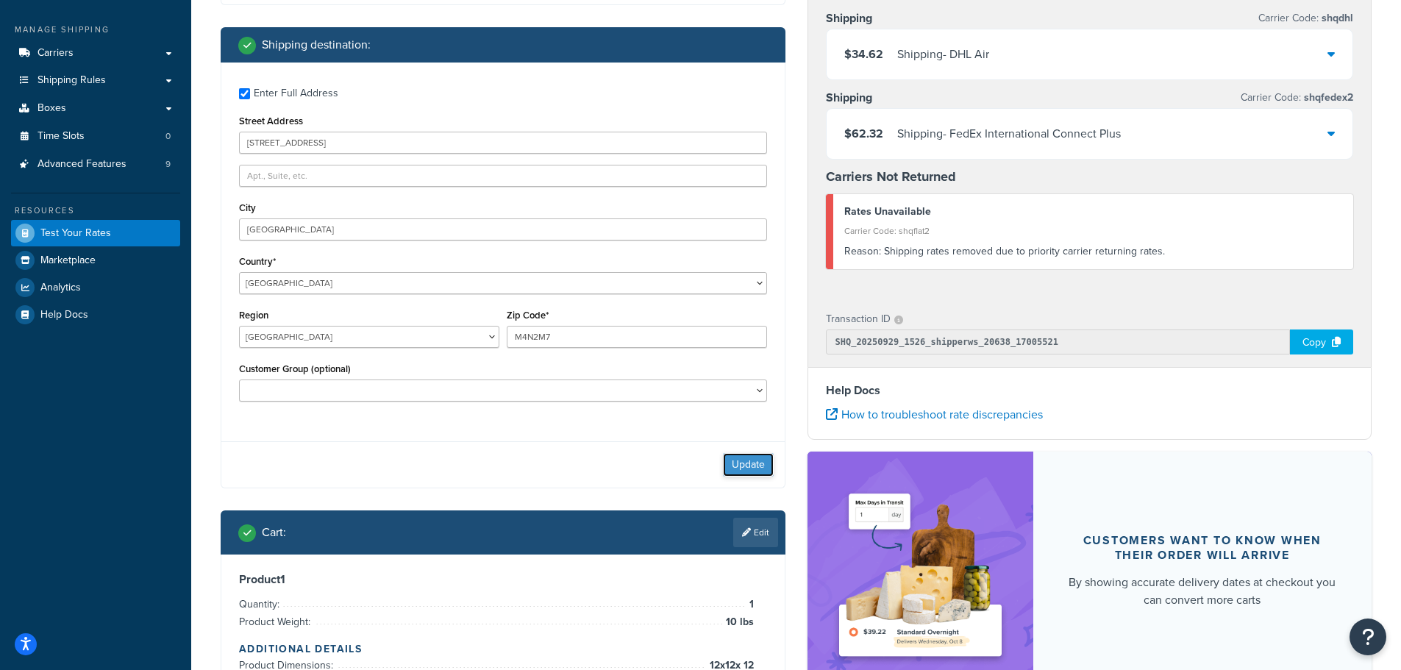
click at [739, 462] on button "Update" at bounding box center [748, 465] width 51 height 24
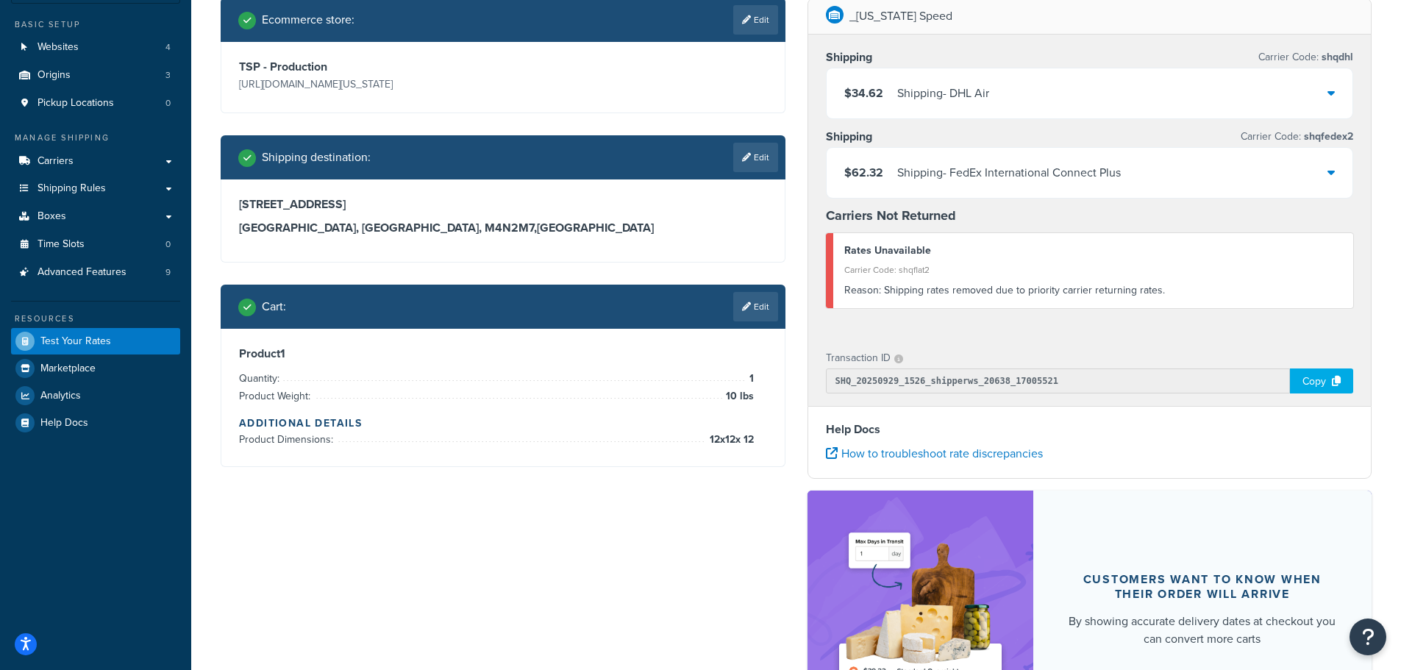
scroll to position [0, 0]
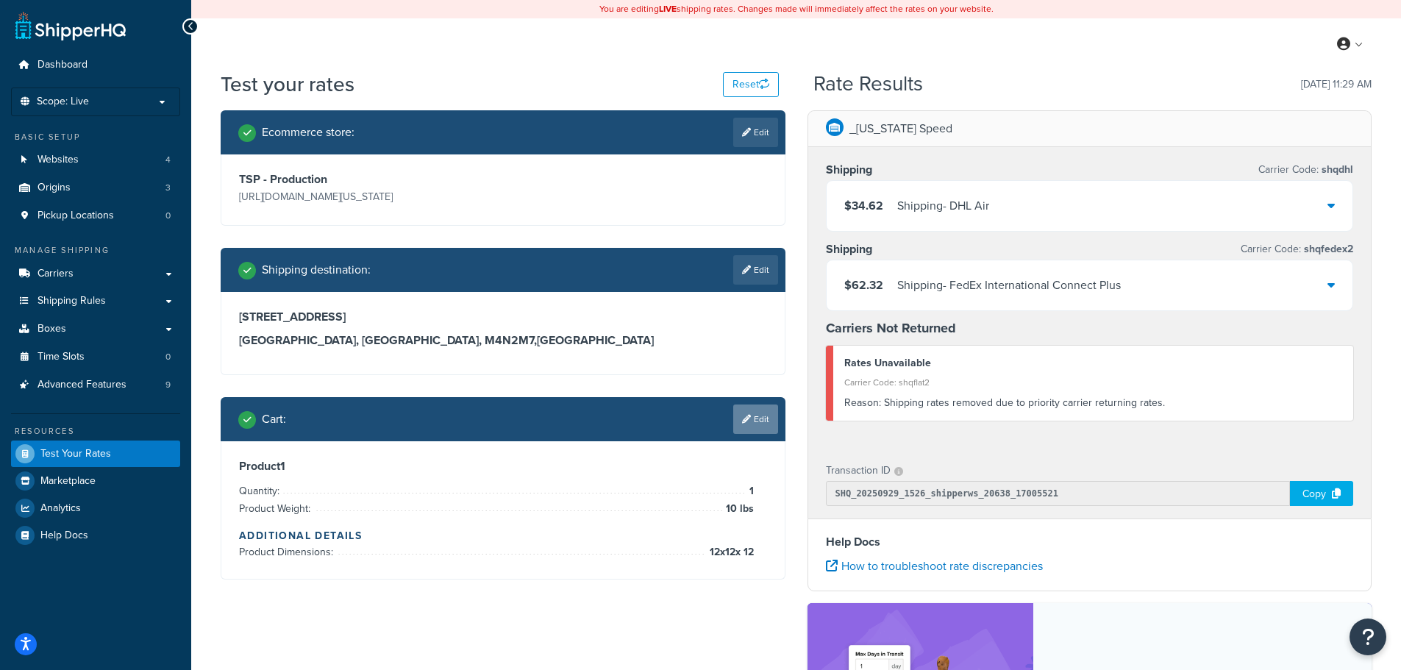
click at [759, 418] on link "Edit" at bounding box center [755, 419] width 45 height 29
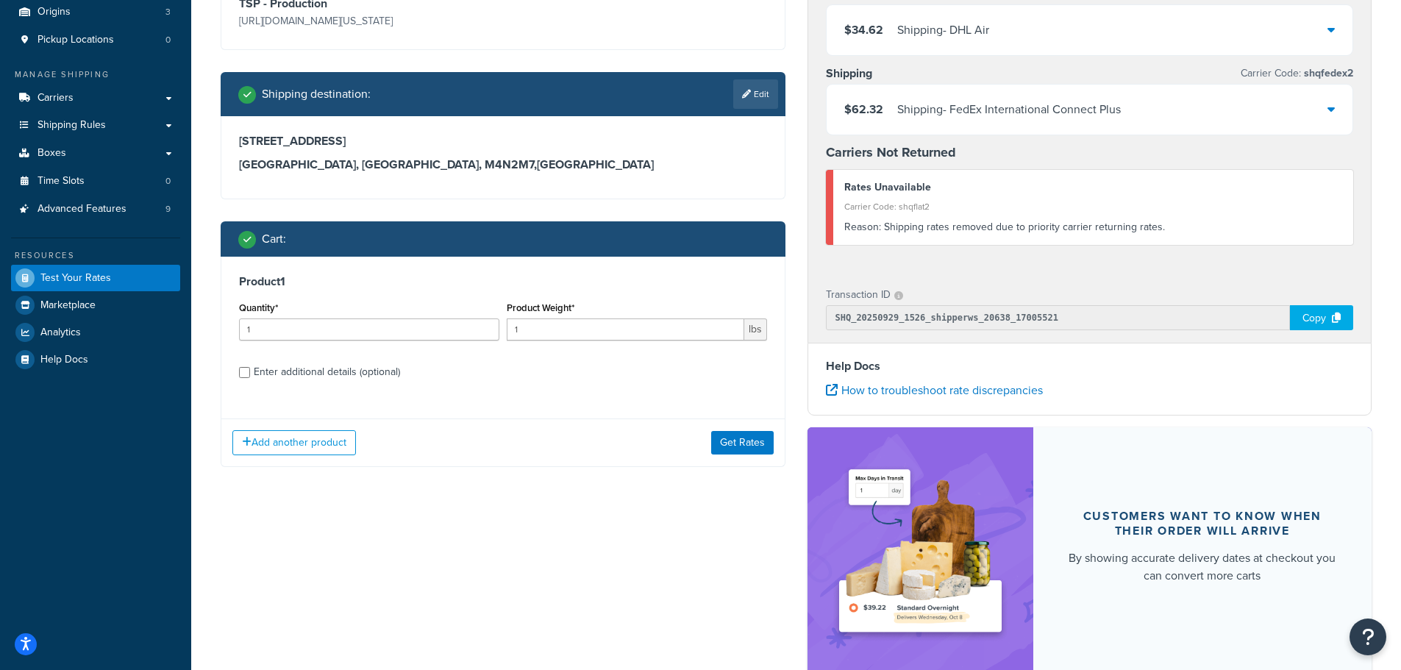
scroll to position [221, 0]
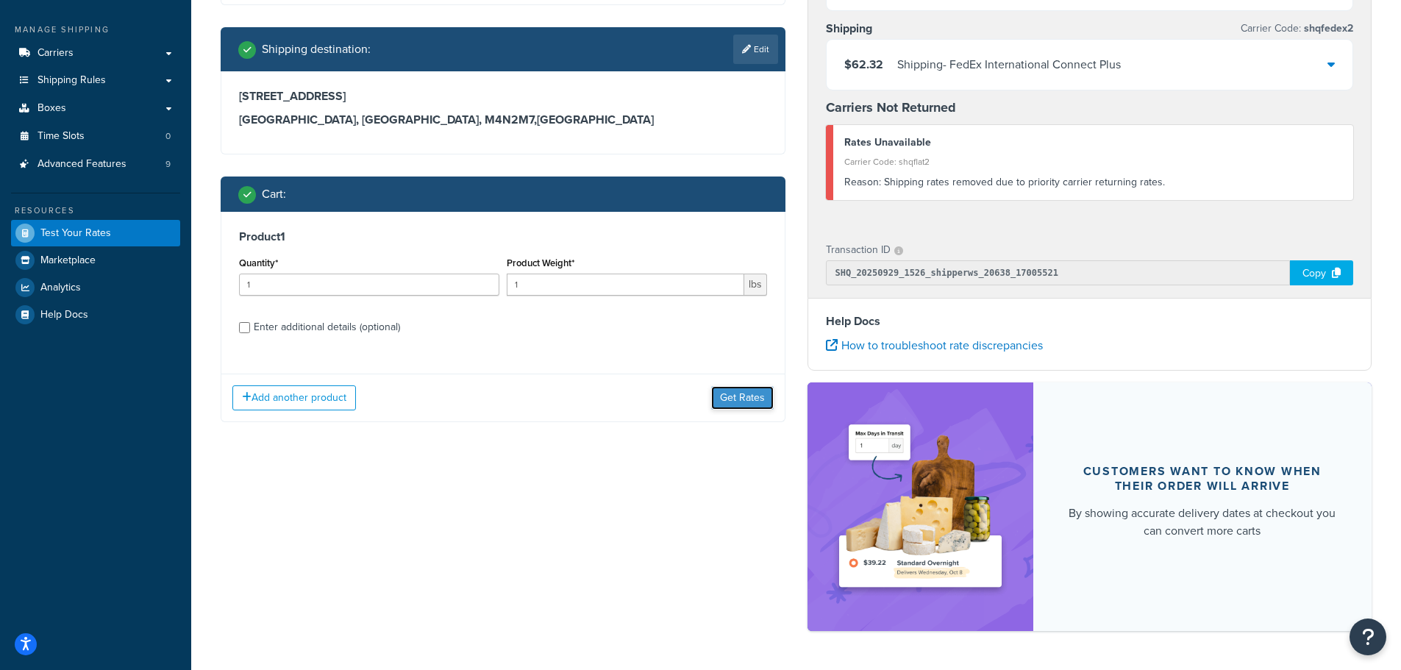
click at [731, 401] on button "Get Rates" at bounding box center [742, 398] width 63 height 24
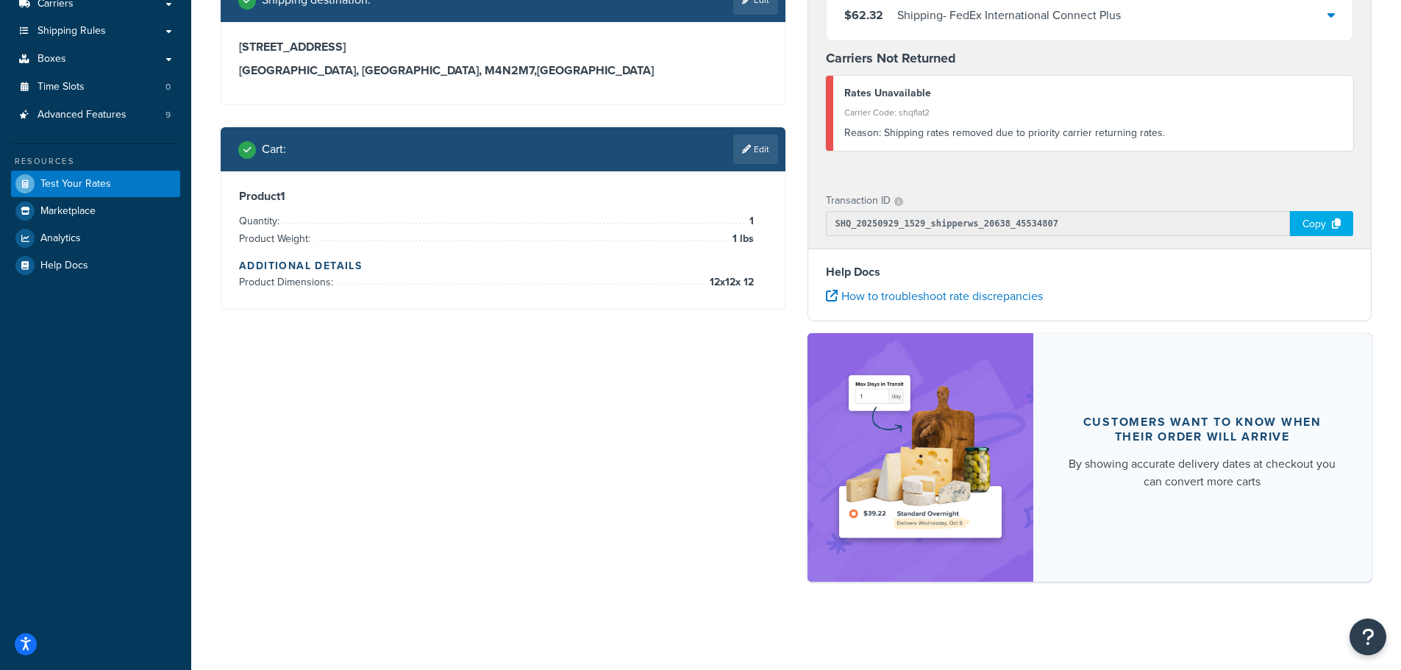
scroll to position [0, 0]
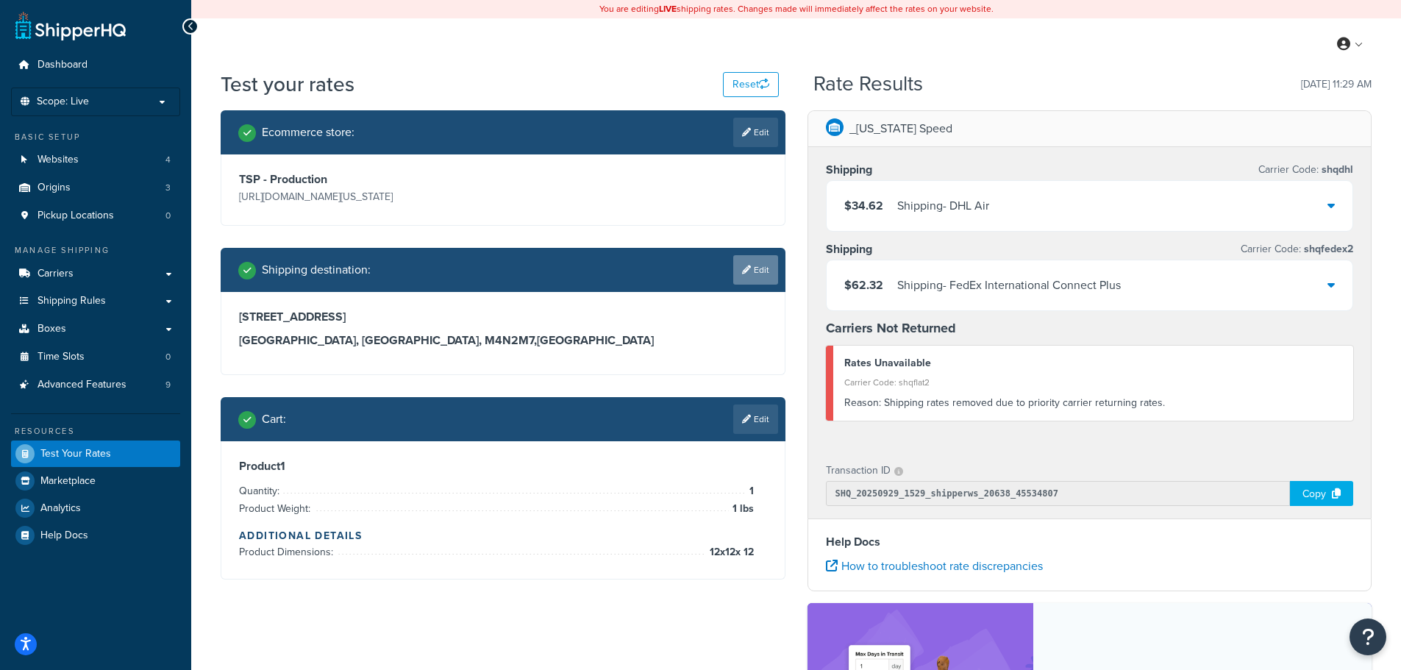
click at [761, 280] on link "Edit" at bounding box center [755, 269] width 45 height 29
select select "CA"
select select "ON"
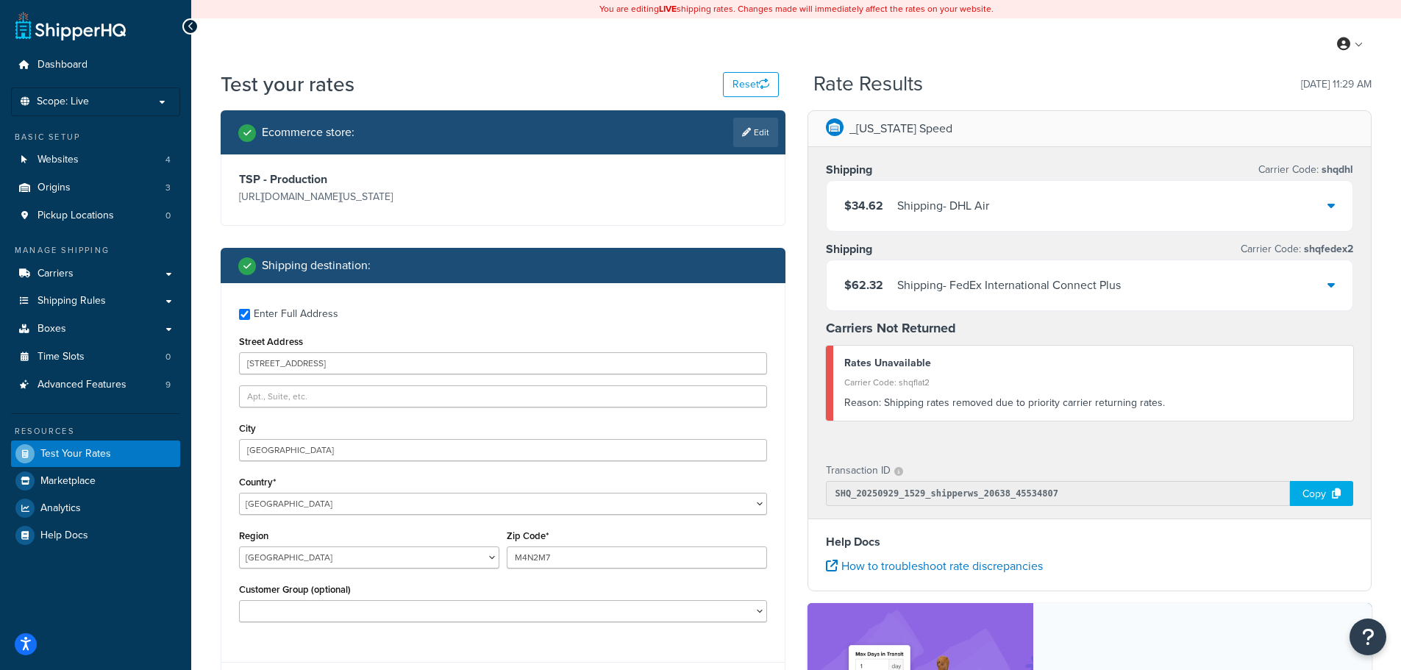
click at [276, 311] on div "Enter Full Address" at bounding box center [296, 314] width 85 height 21
click at [250, 311] on input "Enter Full Address" at bounding box center [244, 314] width 11 height 11
checkbox input "false"
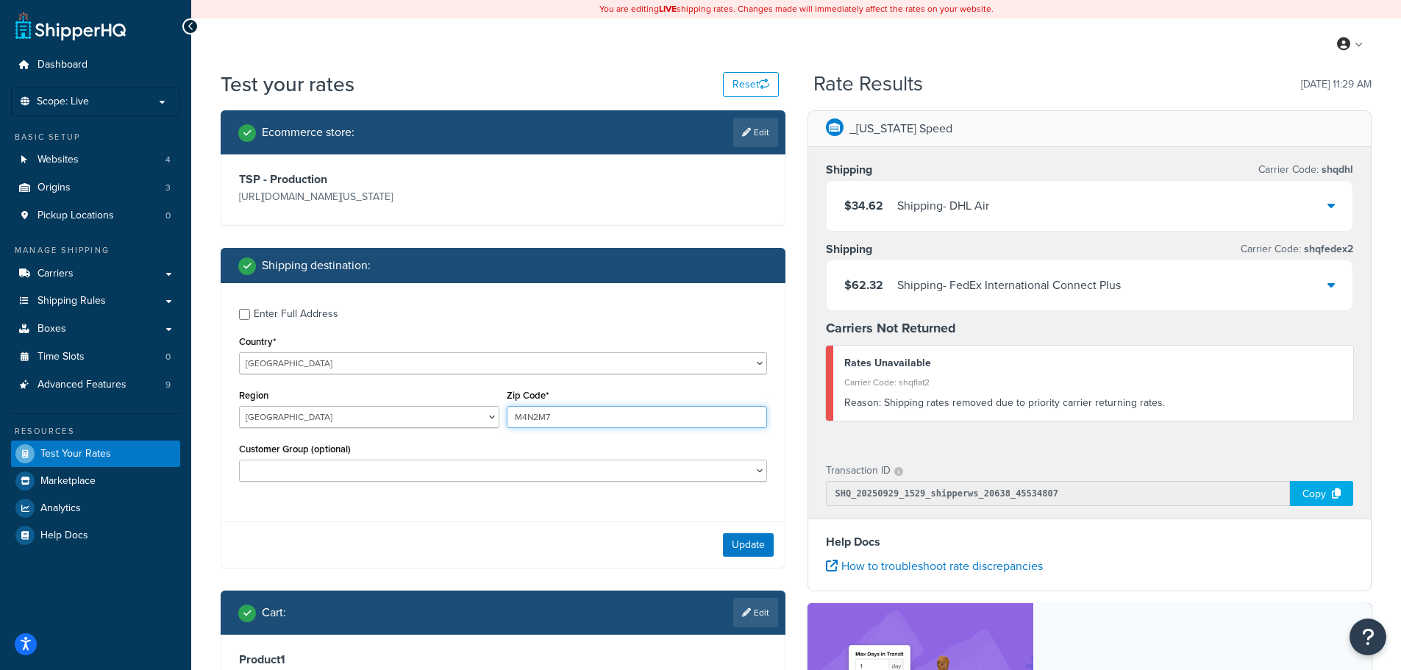
click at [537, 416] on input "M4N2M7" at bounding box center [637, 417] width 260 height 22
type input "44256"
click at [528, 449] on div "Customer Group (optional) Logged In Not Logged in Retail Wholesale" at bounding box center [503, 460] width 528 height 43
click at [370, 416] on select "Alberta British Columbia Manitoba New Brunswick Newfoundland and Labrador North…" at bounding box center [369, 417] width 260 height 22
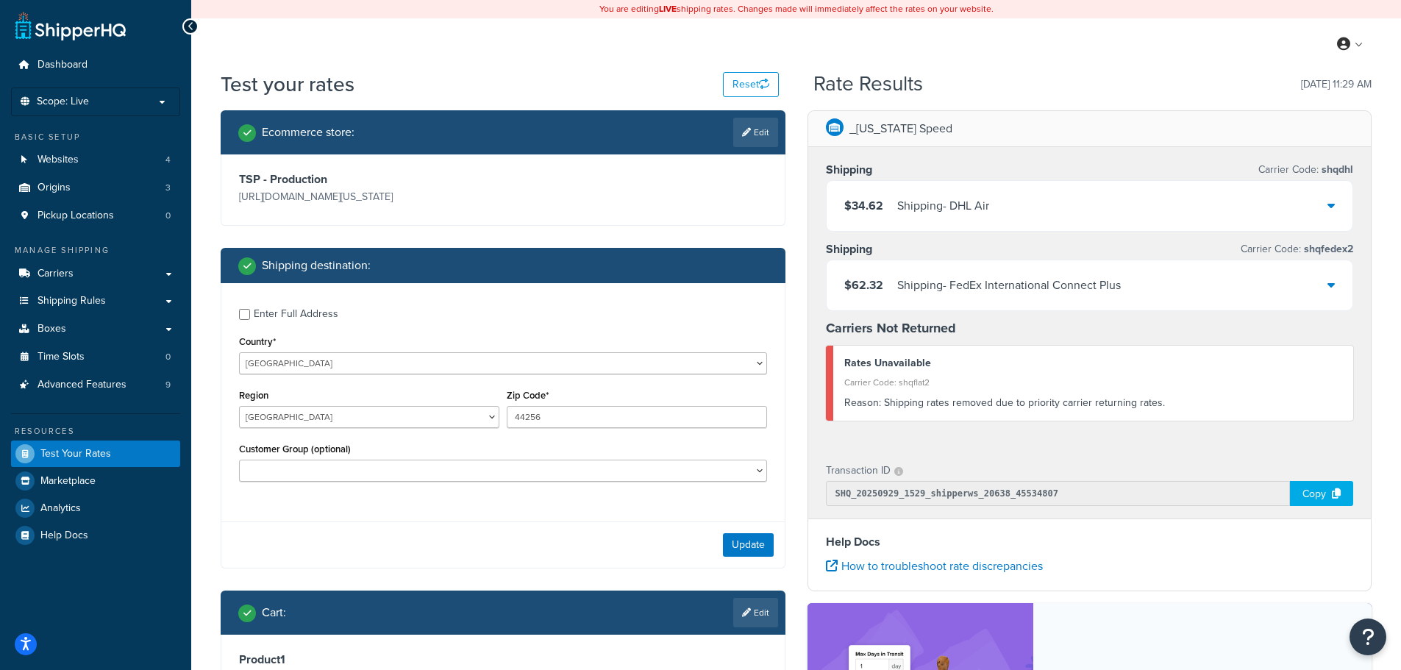
click at [640, 317] on label "Enter Full Address" at bounding box center [510, 313] width 513 height 24
click at [250, 317] on input "Enter Full Address" at bounding box center [244, 314] width 11 height 11
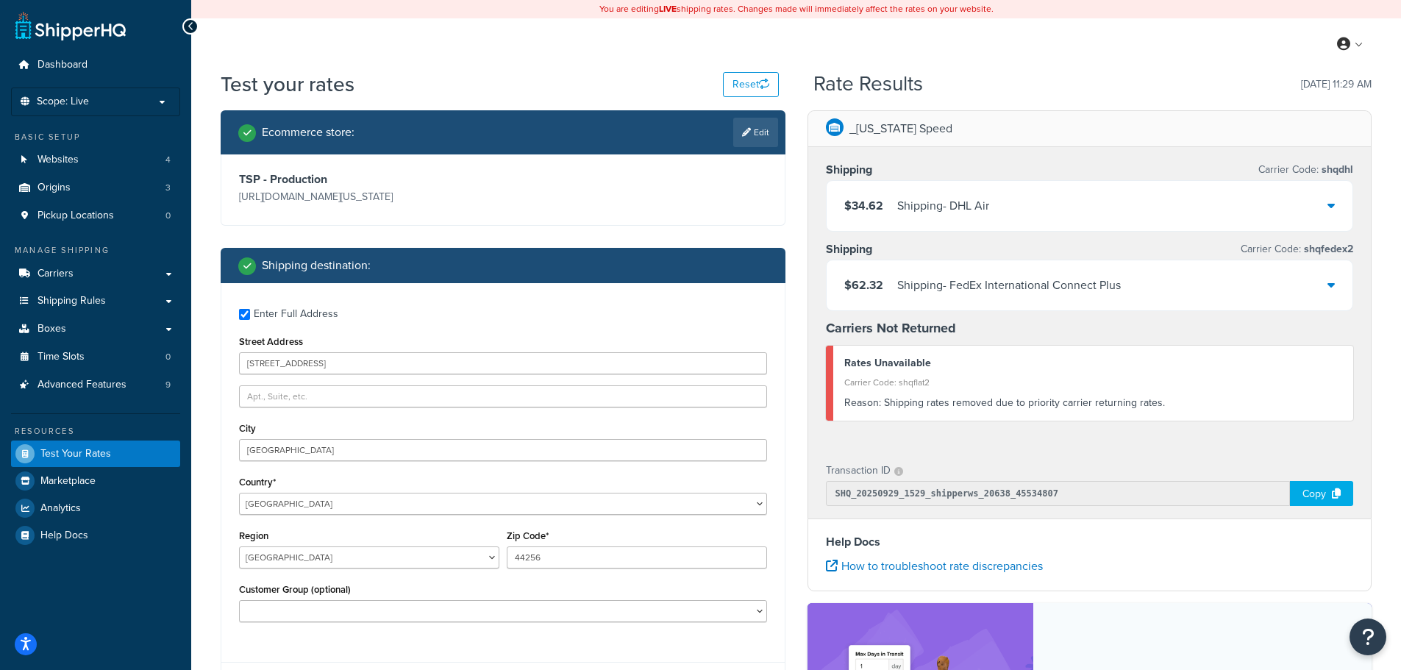
click at [284, 319] on div "Enter Full Address" at bounding box center [296, 314] width 85 height 21
click at [250, 319] on input "Enter Full Address" at bounding box center [244, 314] width 11 height 11
checkbox input "false"
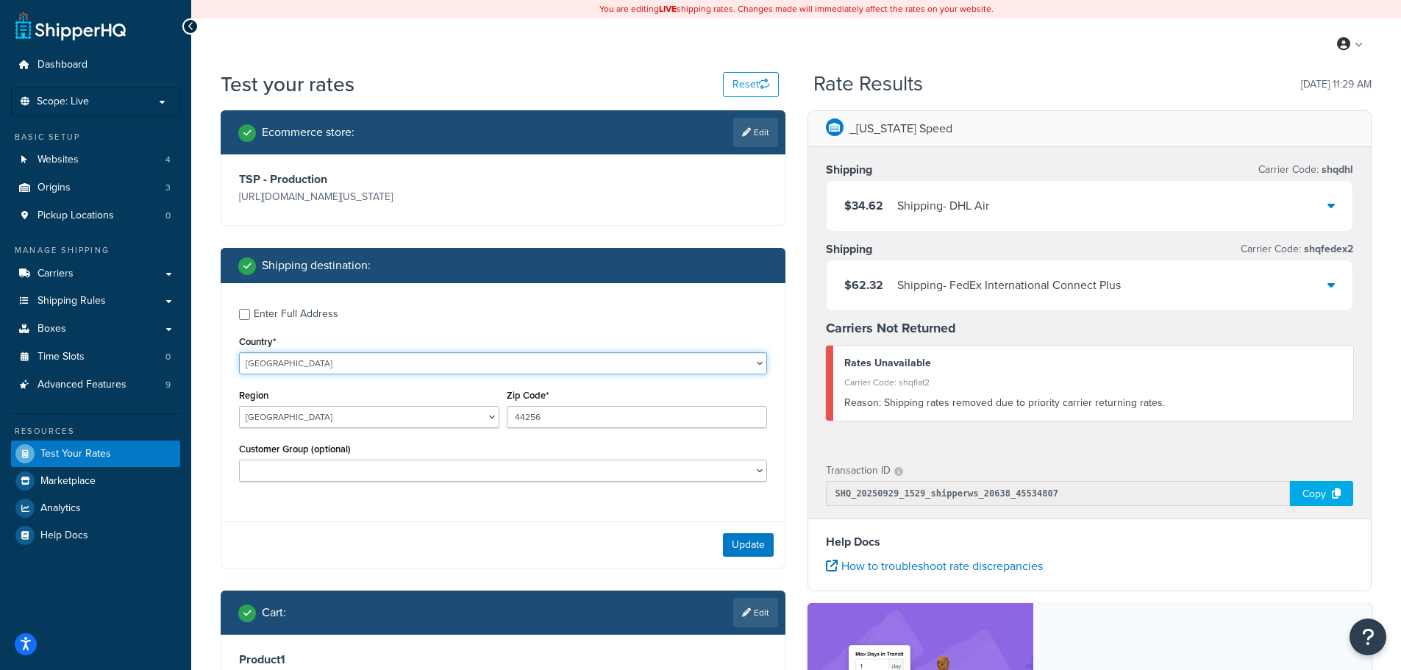
click at [298, 360] on select "United States United Kingdom Afghanistan Åland Islands Albania Algeria American…" at bounding box center [503, 363] width 528 height 22
select select "US"
click at [239, 352] on select "United States United Kingdom Afghanistan Åland Islands Albania Algeria American…" at bounding box center [503, 363] width 528 height 22
click at [390, 428] on select "Alabama Alaska American Samoa Arizona Arkansas Armed Forces Americas Armed Forc…" at bounding box center [369, 417] width 260 height 22
select select "OH"
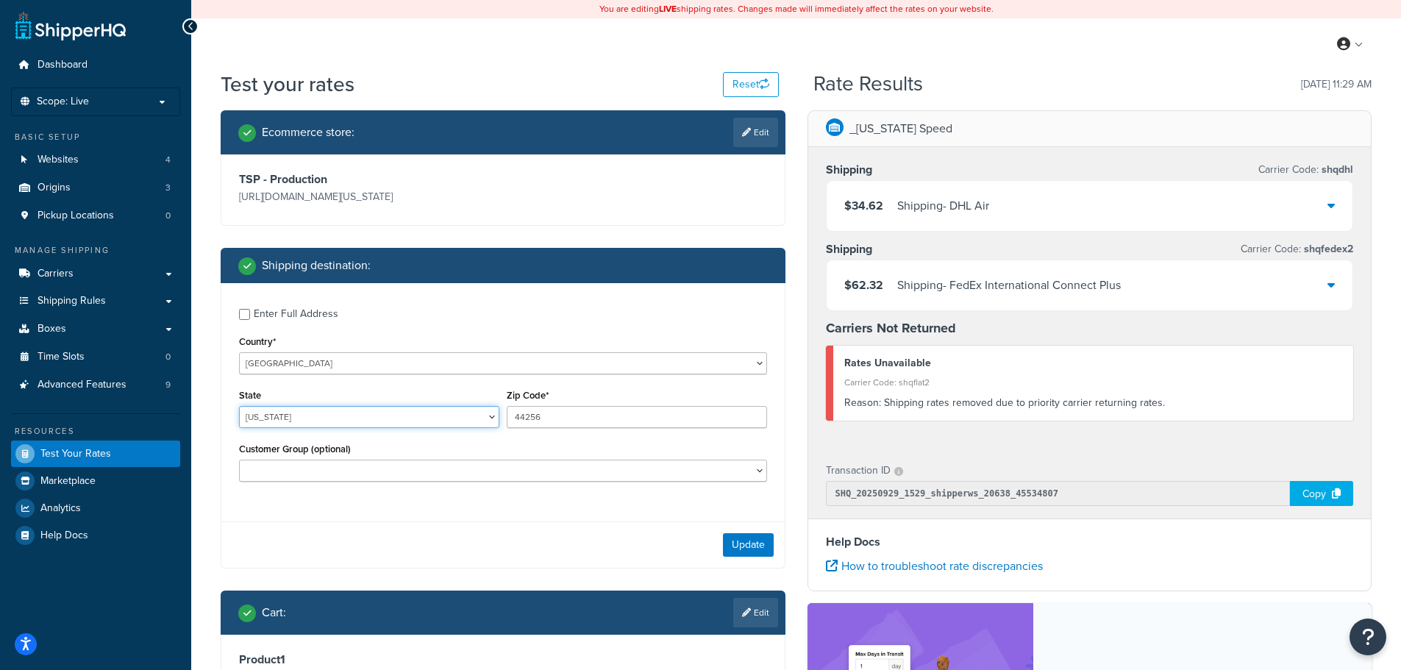
click at [239, 406] on select "Alabama Alaska American Samoa Arizona Arkansas Armed Forces Americas Armed Forc…" at bounding box center [369, 417] width 260 height 22
click at [730, 543] on button "Update" at bounding box center [748, 545] width 51 height 24
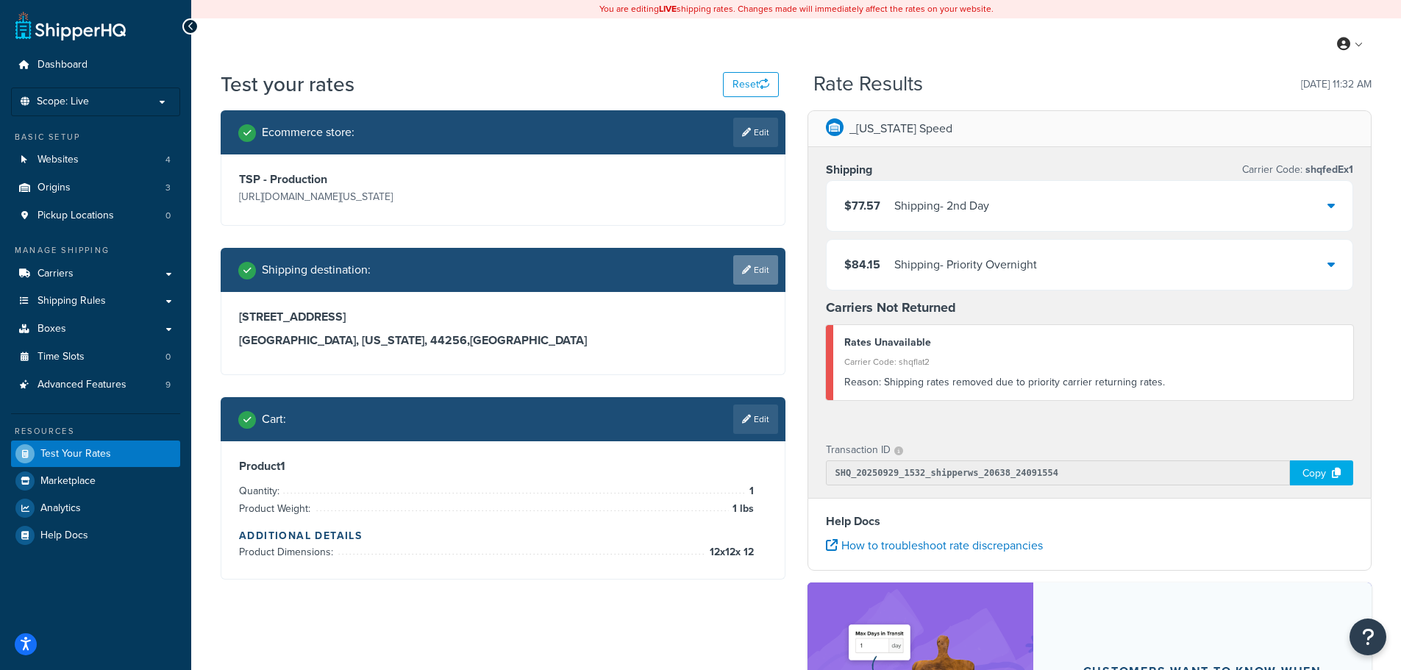
click at [750, 271] on link "Edit" at bounding box center [755, 269] width 45 height 29
select select "OH"
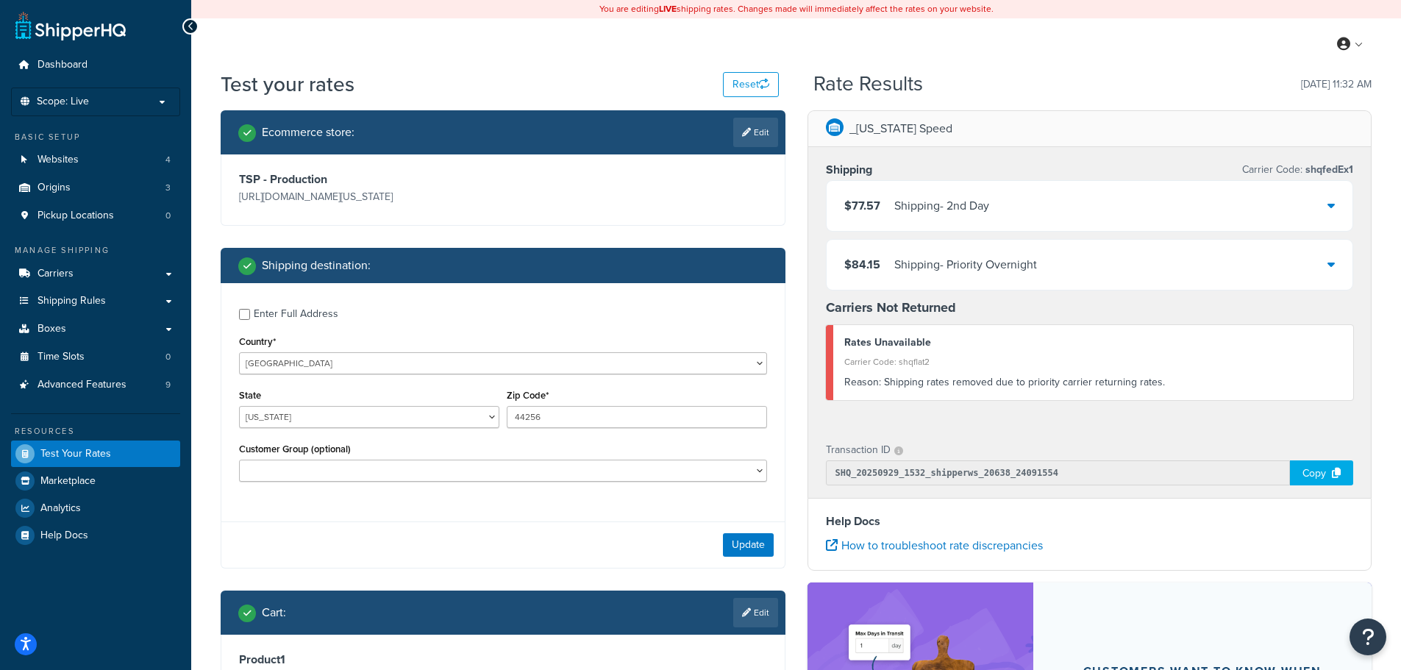
click at [310, 313] on div "Enter Full Address" at bounding box center [296, 314] width 85 height 21
click at [250, 313] on input "Enter Full Address" at bounding box center [244, 314] width 11 height 11
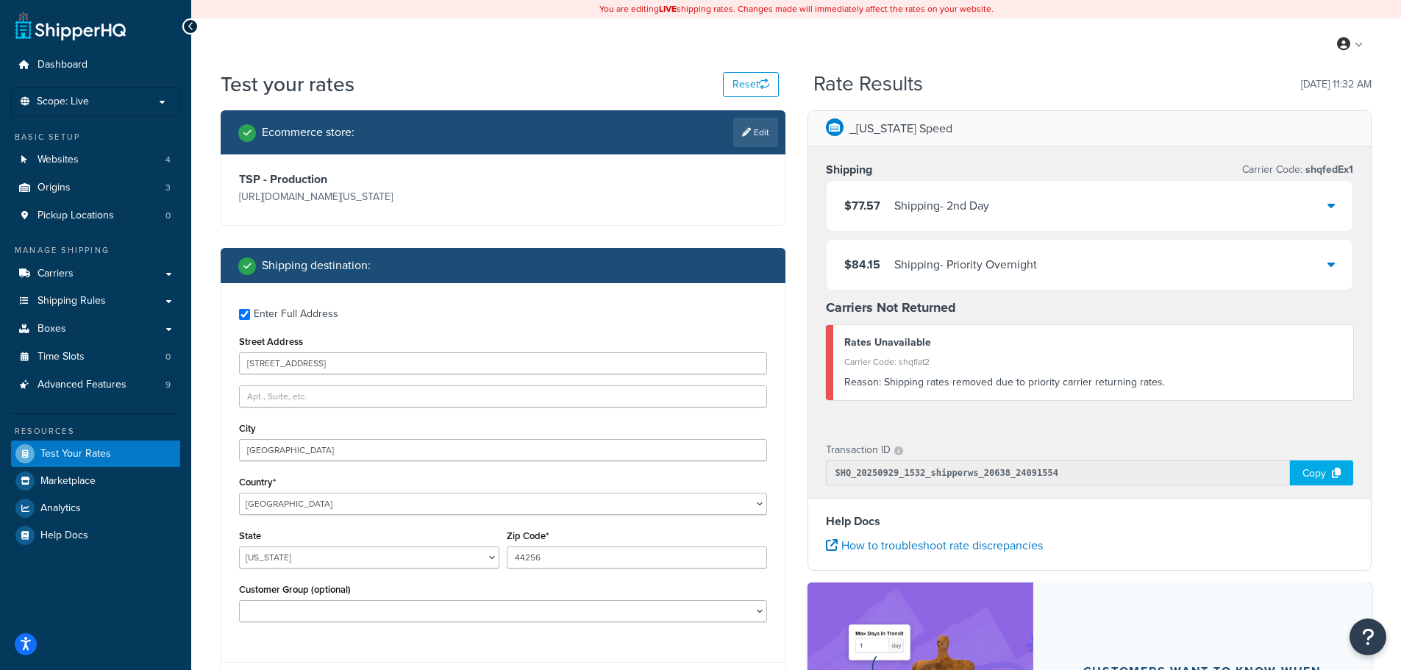
click at [310, 313] on div "Enter Full Address" at bounding box center [296, 314] width 85 height 21
click at [250, 313] on input "Enter Full Address" at bounding box center [244, 314] width 11 height 11
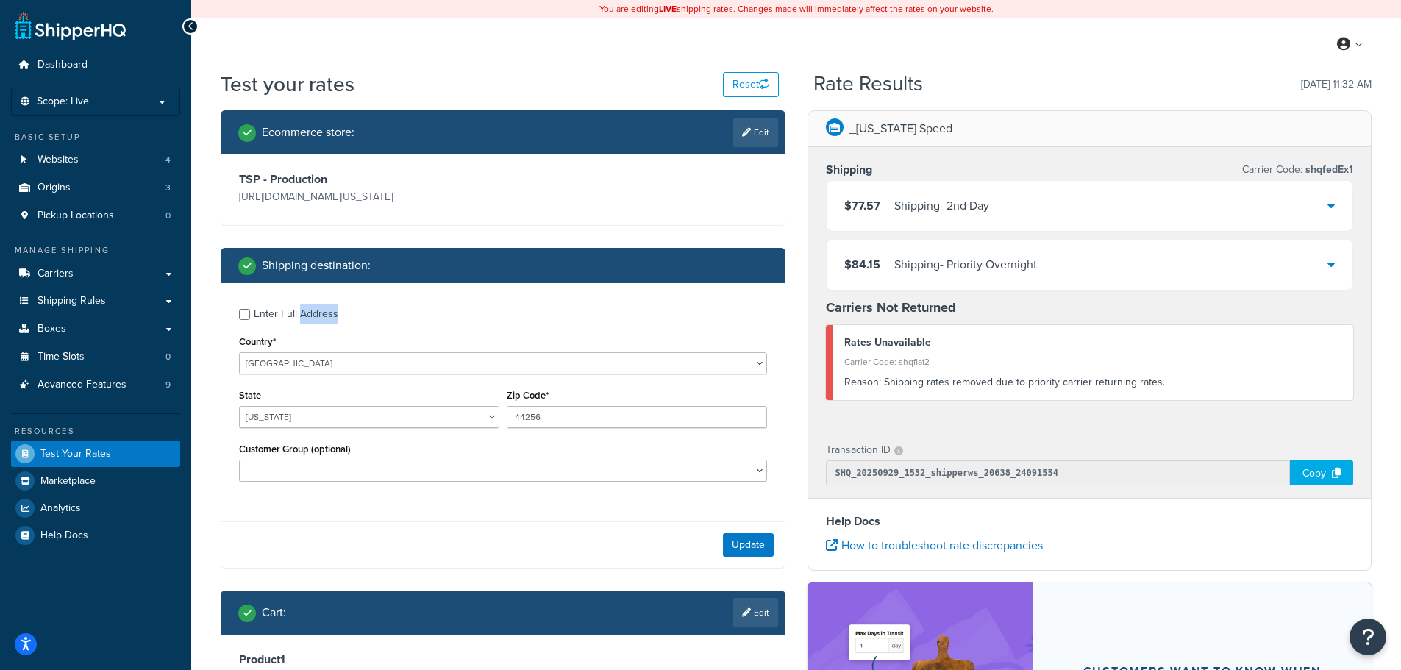
click at [310, 313] on div "Enter Full Address" at bounding box center [296, 314] width 85 height 21
click at [250, 313] on input "Enter Full Address" at bounding box center [244, 314] width 11 height 11
checkbox input "true"
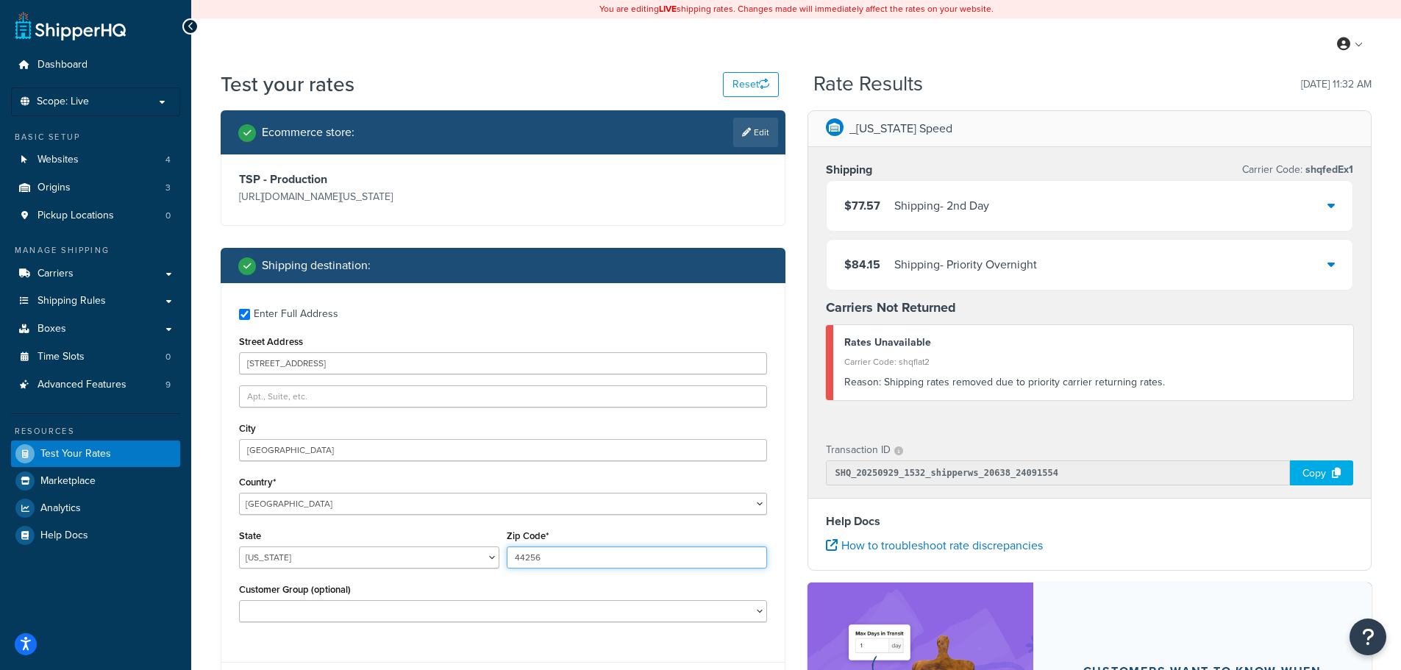
click at [529, 556] on input "44256" at bounding box center [637, 558] width 260 height 22
paste input "3400 Yonge St, Toronto, ON M4N 2M7, Canada"
type input "3400 Yonge St, Toronto, ON M4N 2M7, Canada"
click at [346, 499] on select "United States United Kingdom Afghanistan Åland Islands Albania Algeria American…" at bounding box center [503, 504] width 528 height 22
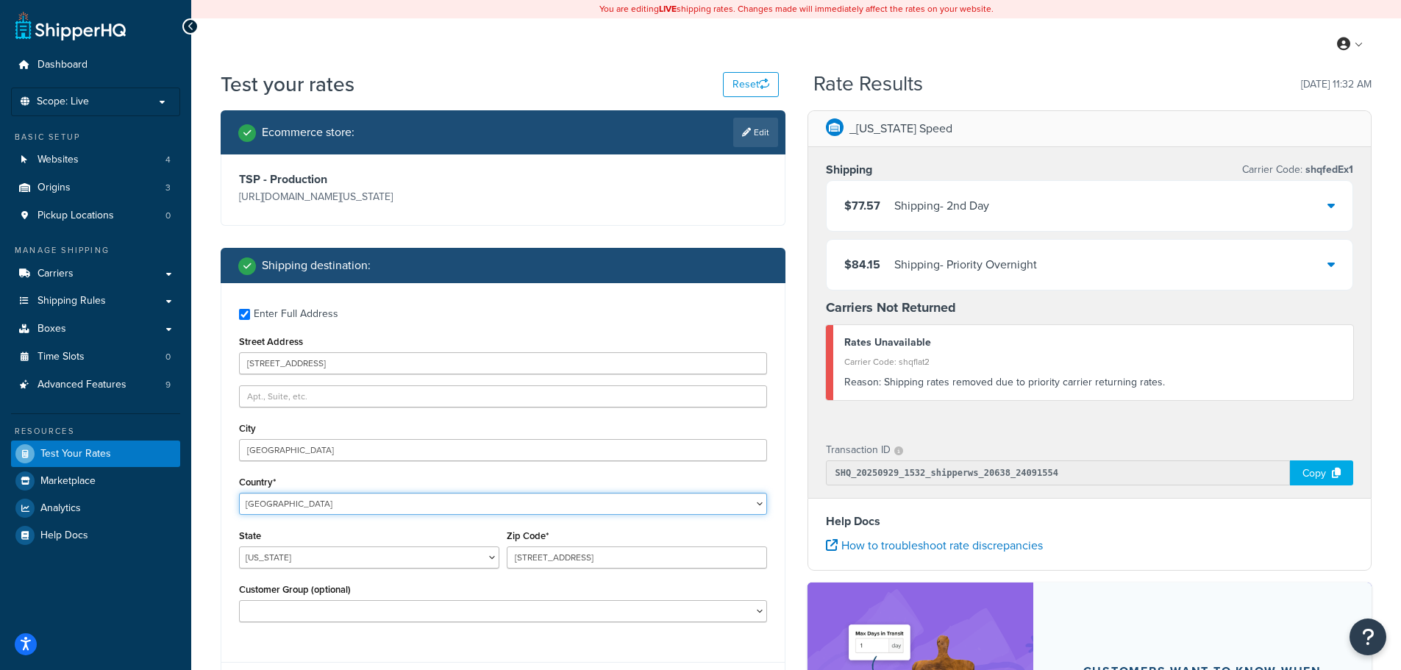
select select "CA"
click at [239, 493] on select "United States United Kingdom Afghanistan Åland Islands Albania Algeria American…" at bounding box center [503, 504] width 528 height 22
click at [391, 557] on select "Alberta British Columbia Manitoba New Brunswick Newfoundland and Labrador North…" at bounding box center [369, 558] width 260 height 22
select select "ON"
click at [239, 547] on select "Alberta British Columbia Manitoba New Brunswick Newfoundland and Labrador North…" at bounding box center [369, 558] width 260 height 22
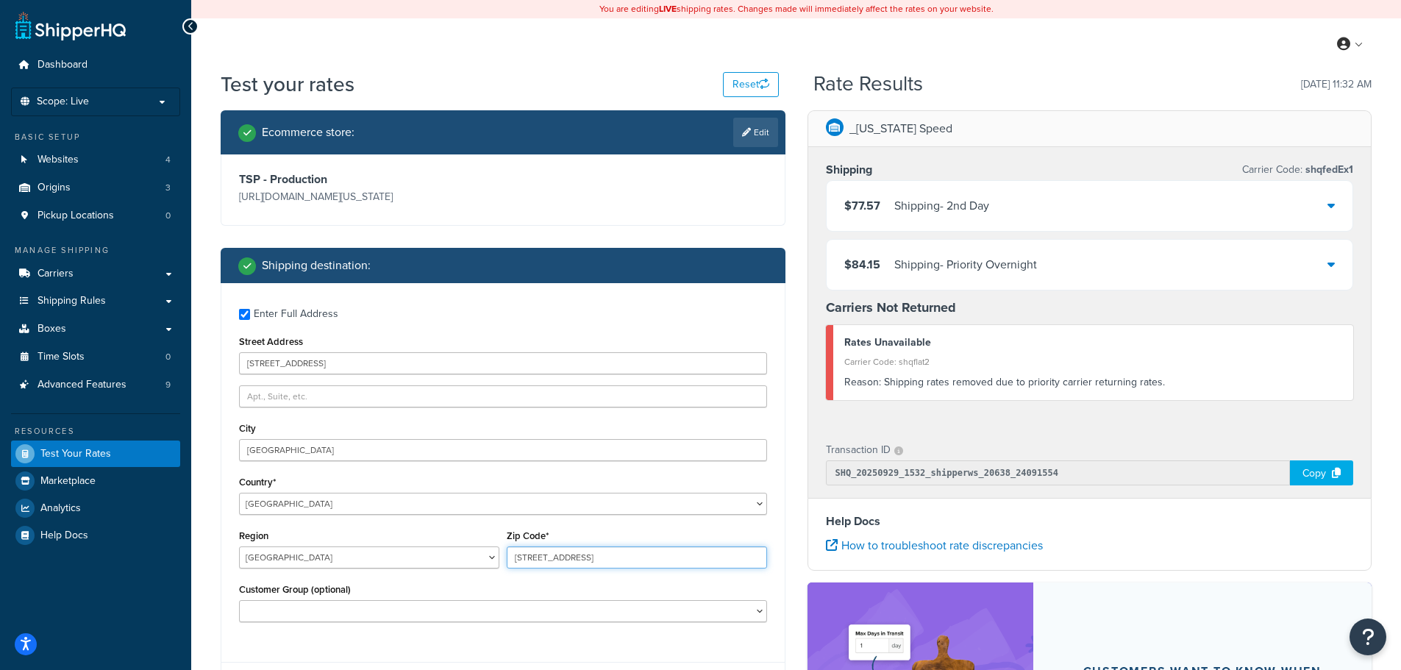
click at [561, 556] on input "3400 Yonge St, Toronto, ON M4N 2M7, Canada" at bounding box center [637, 558] width 260 height 22
drag, startPoint x: 626, startPoint y: 558, endPoint x: 505, endPoint y: 558, distance: 120.6
click at [505, 558] on div "Zip Code* 3400 Yonge St, Toronto, ON M4N 2M7, Canada" at bounding box center [637, 553] width 268 height 54
click at [637, 563] on input "M4N 2M7, Canada" at bounding box center [637, 558] width 260 height 22
type input "M4N2M7"
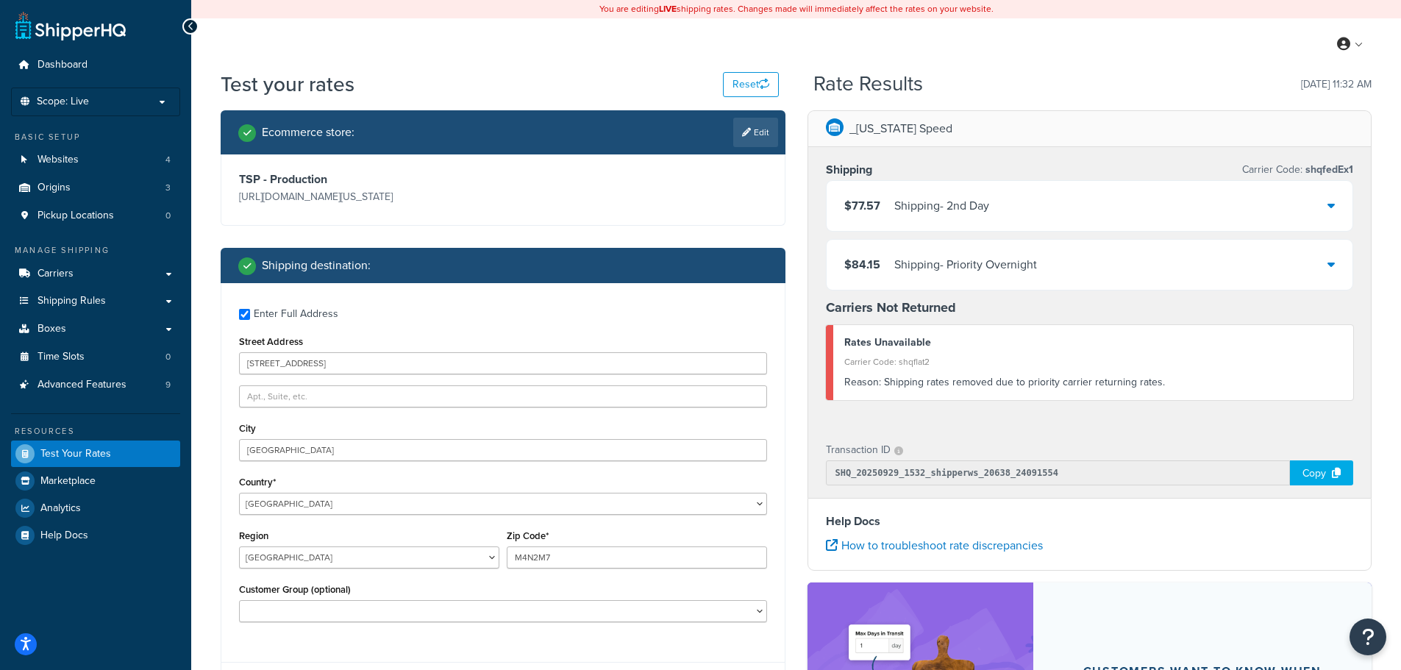
click at [572, 588] on div "Customer Group (optional) Logged In Not Logged in Retail Wholesale" at bounding box center [503, 601] width 528 height 43
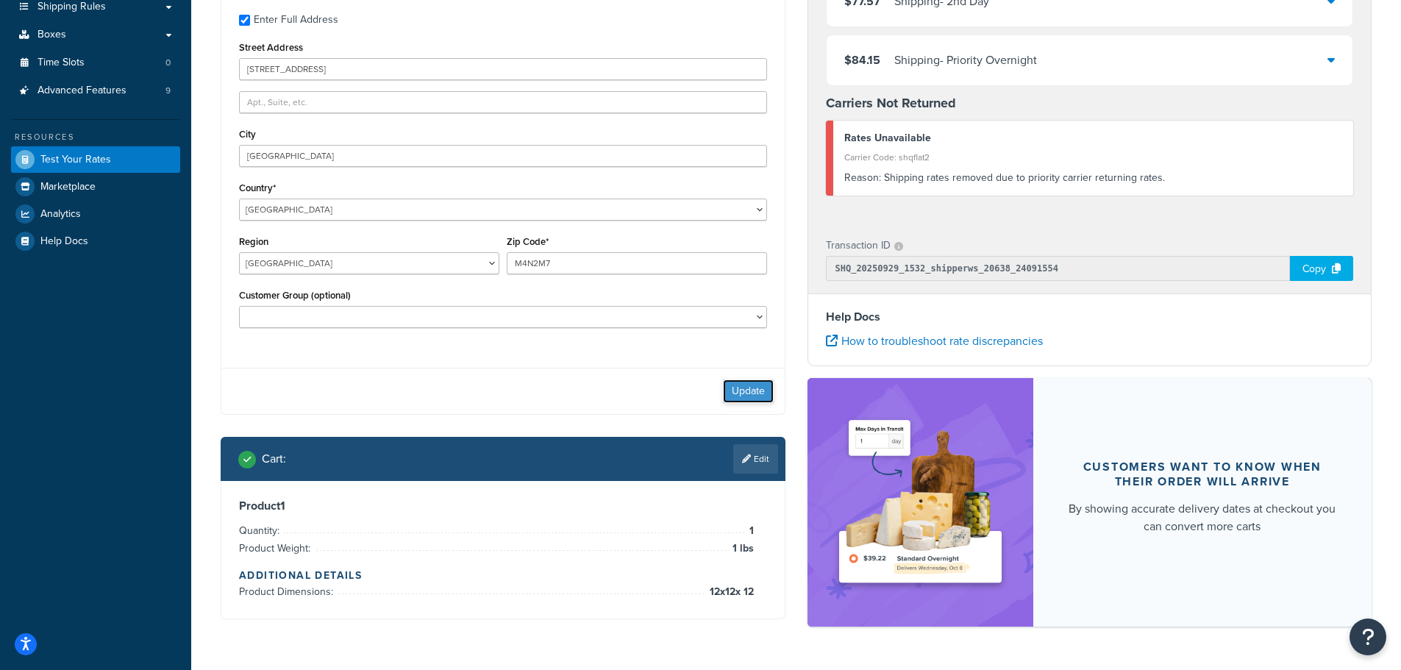
click at [740, 391] on button "Update" at bounding box center [748, 392] width 51 height 24
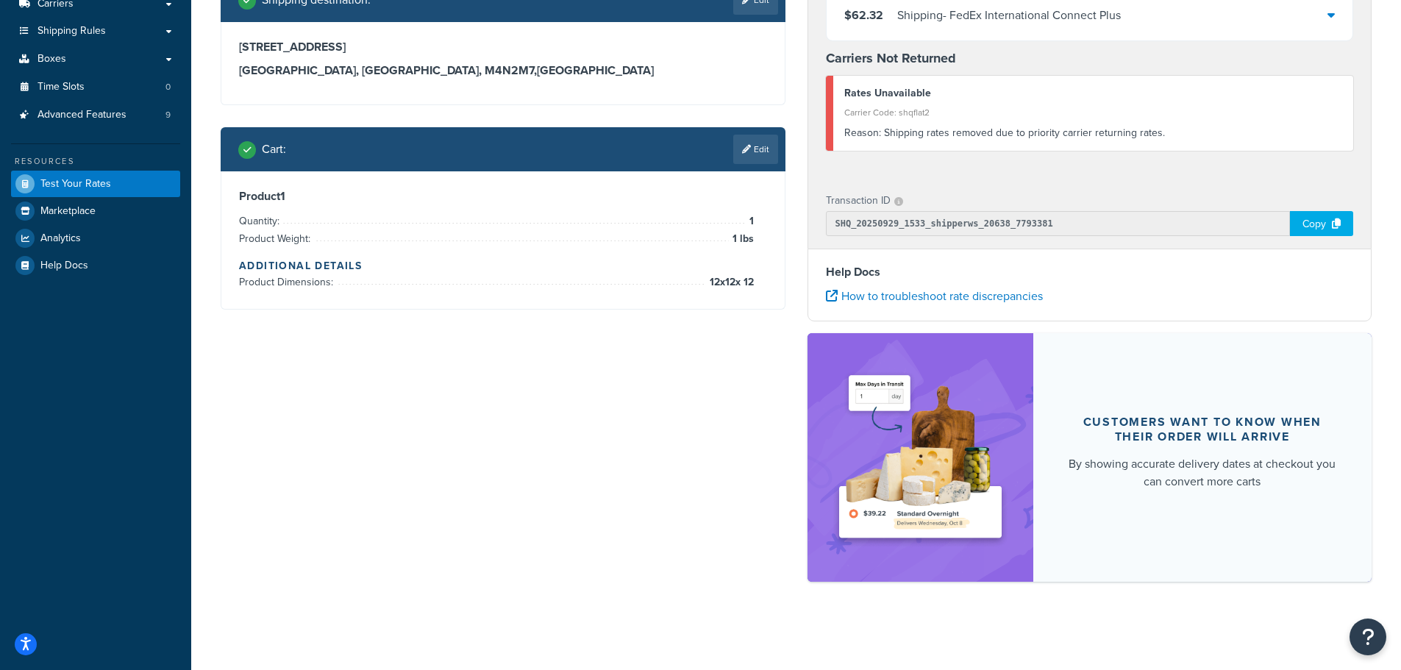
scroll to position [49, 0]
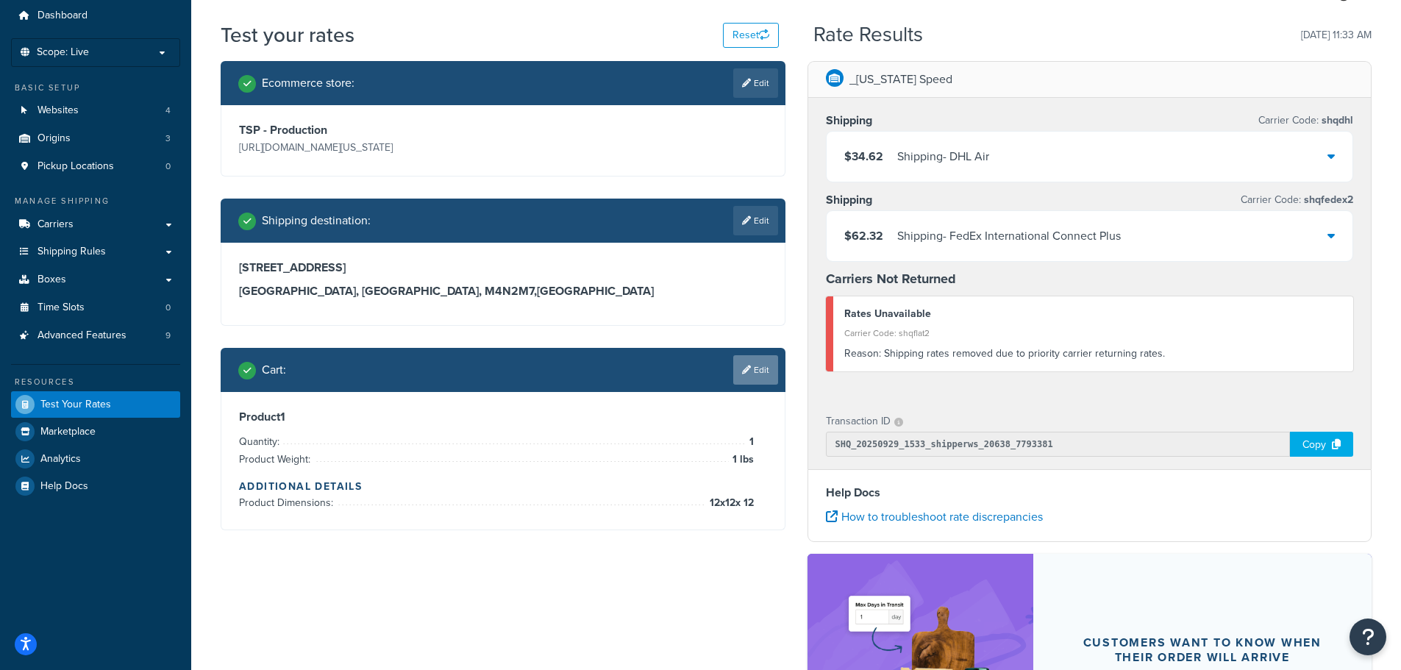
click at [765, 373] on link "Edit" at bounding box center [755, 369] width 45 height 29
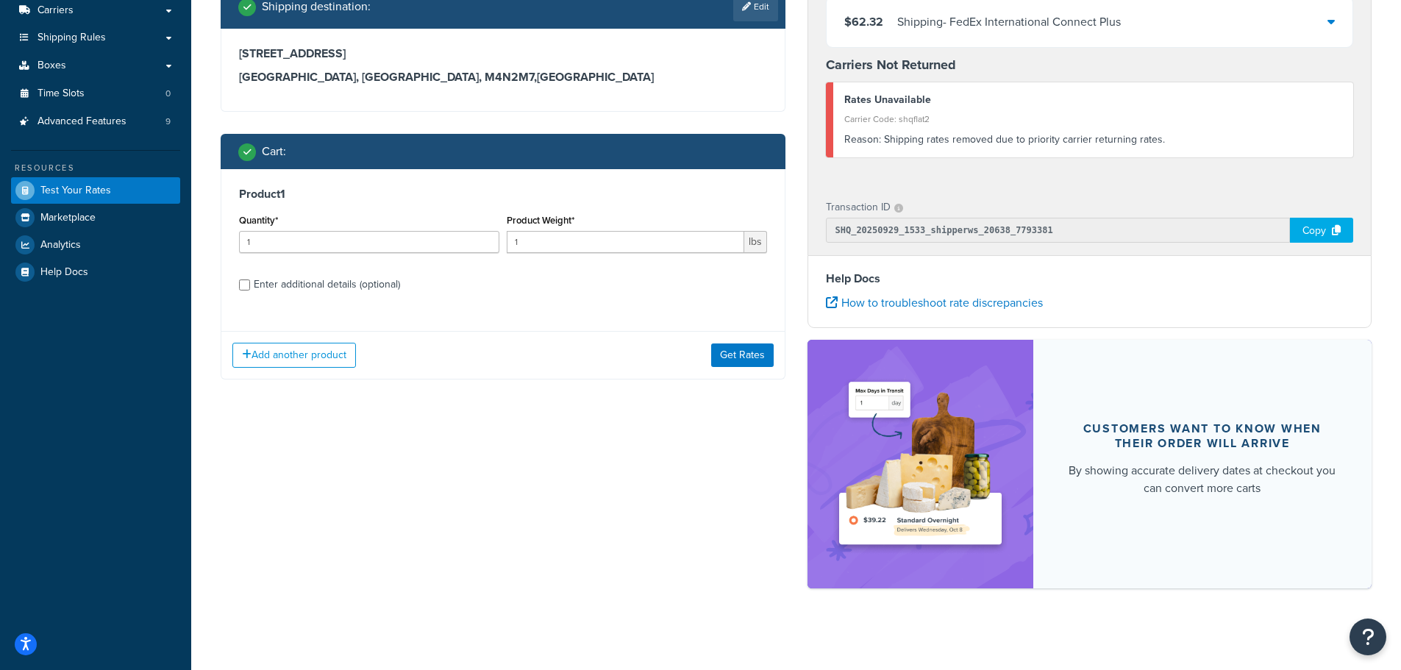
scroll to position [270, 0]
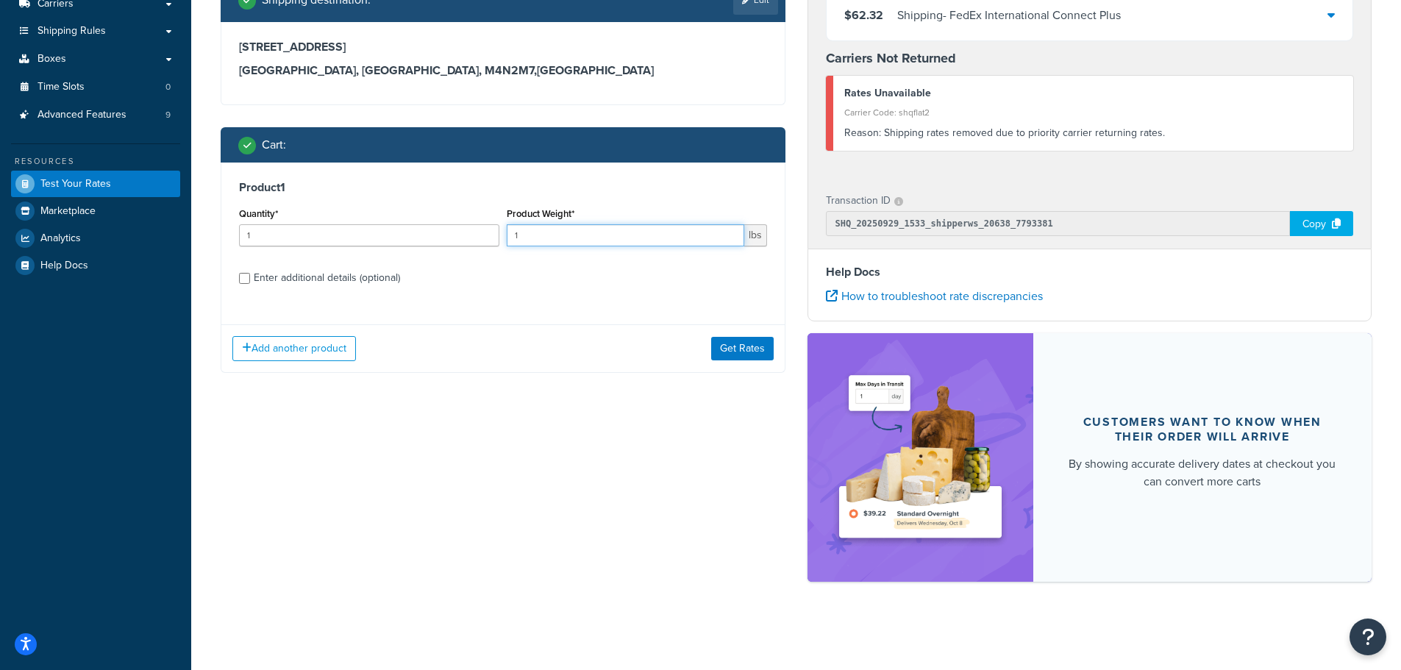
click at [630, 240] on input "1" at bounding box center [626, 235] width 238 height 22
type input "5"
click at [751, 357] on button "Get Rates" at bounding box center [742, 349] width 63 height 24
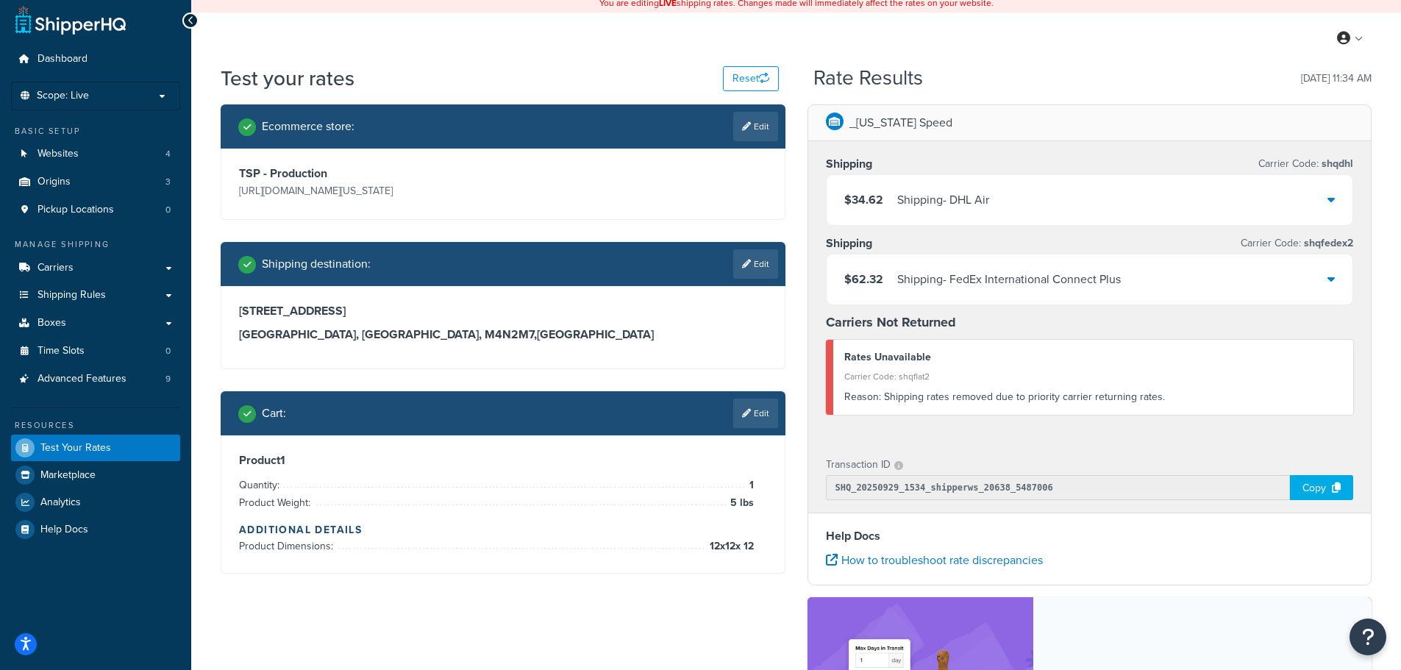
scroll to position [0, 0]
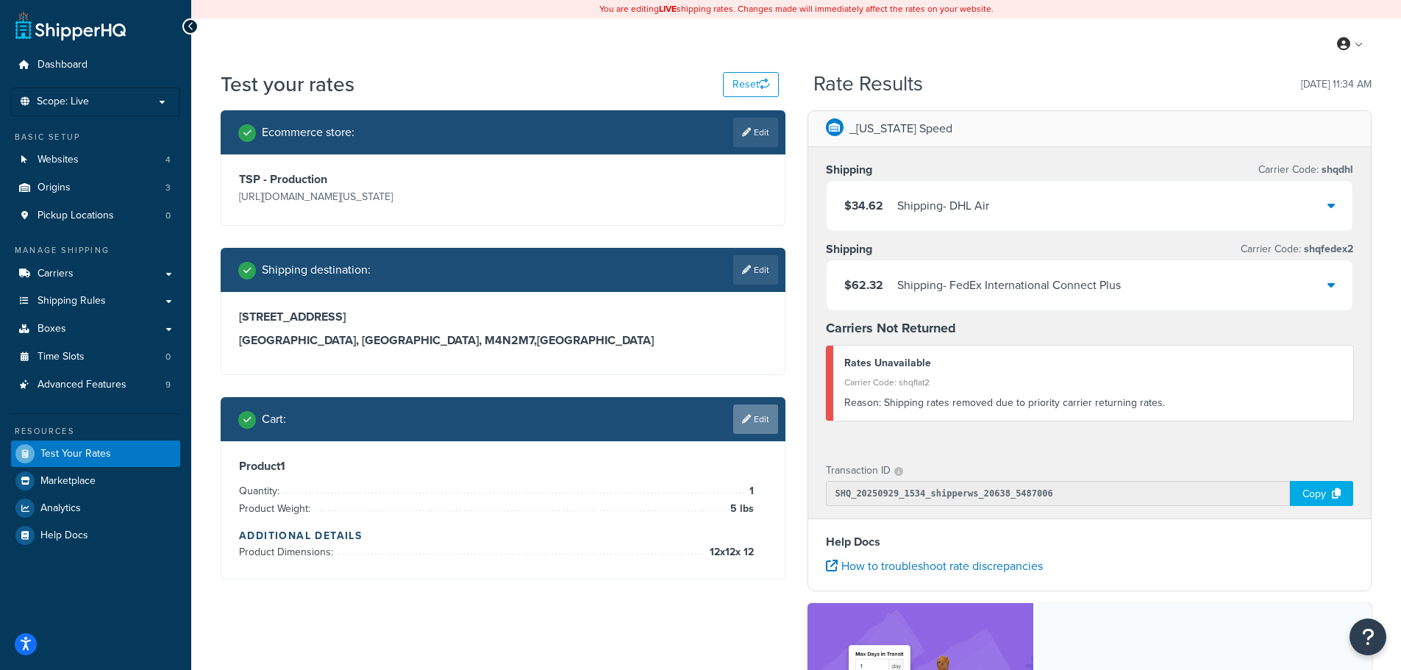
click at [765, 430] on link "Edit" at bounding box center [755, 419] width 45 height 29
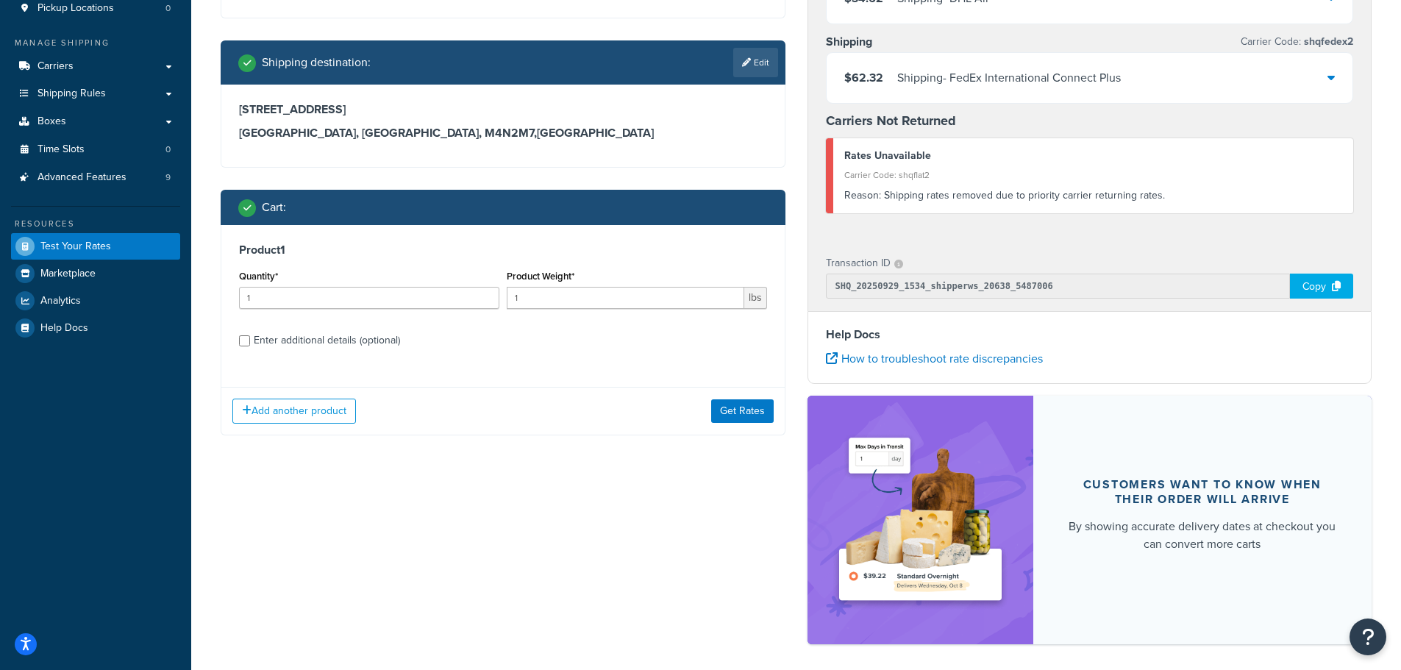
scroll to position [221, 0]
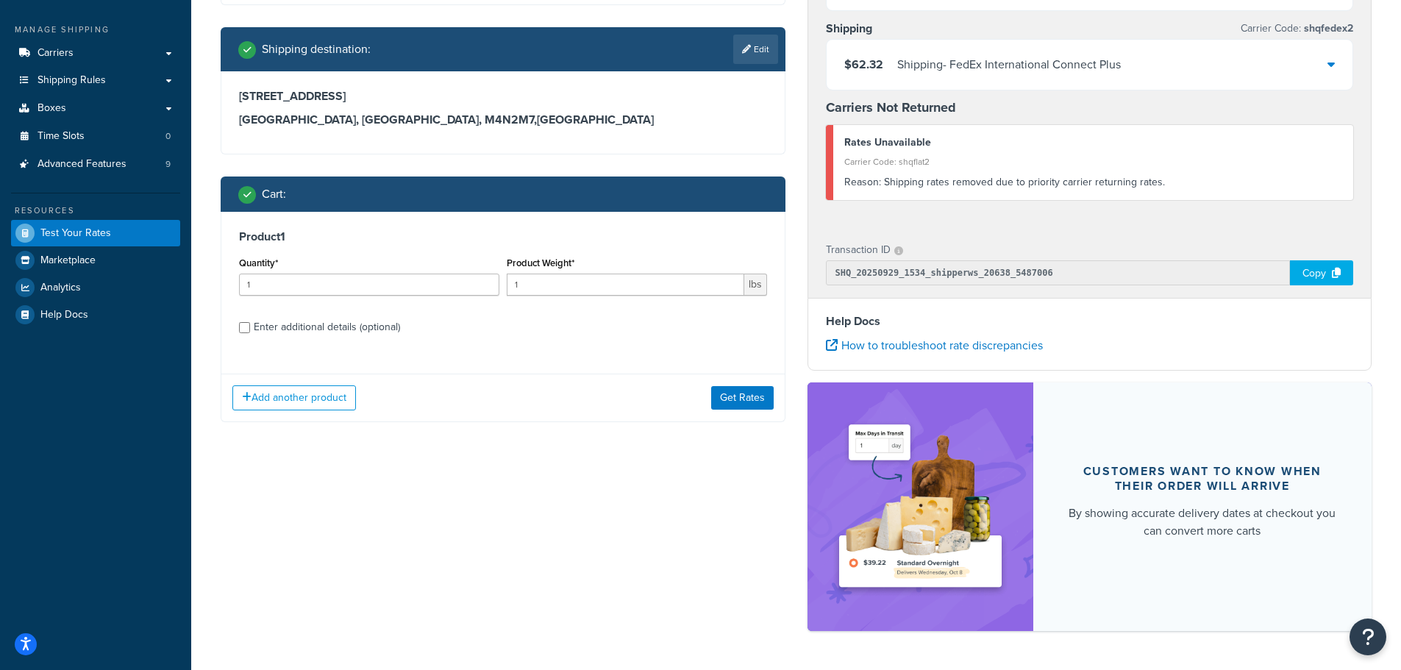
click at [291, 323] on div "Enter additional details (optional)" at bounding box center [327, 327] width 146 height 21
click at [250, 323] on input "Enter additional details (optional)" at bounding box center [244, 327] width 11 height 11
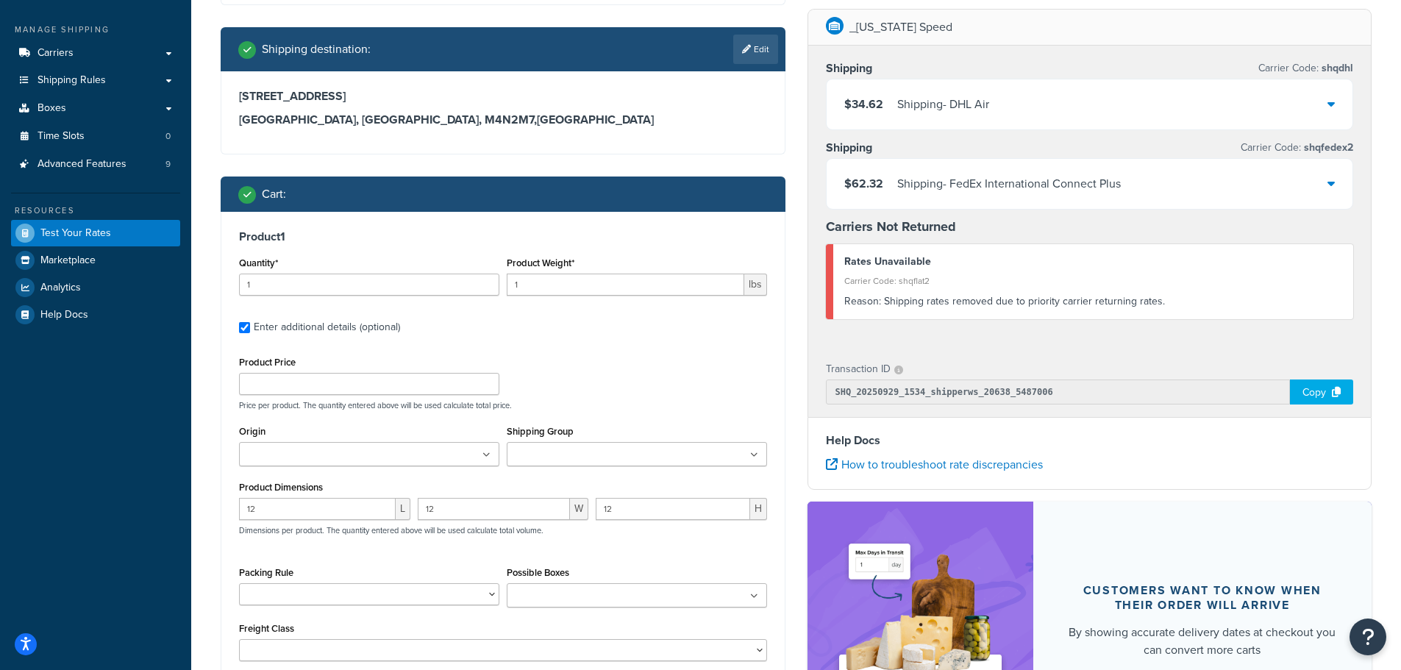
click at [303, 321] on div "Enter additional details (optional)" at bounding box center [327, 327] width 146 height 21
click at [250, 322] on input "Enter additional details (optional)" at bounding box center [244, 327] width 11 height 11
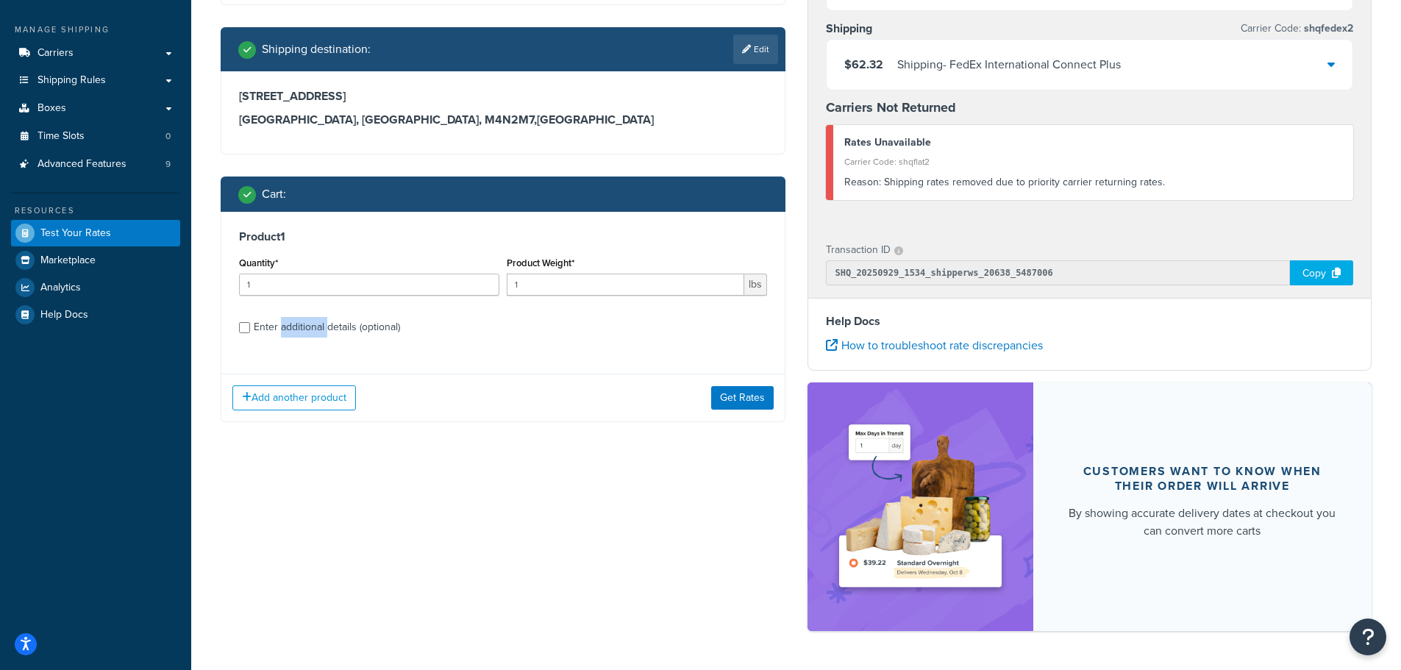
click at [305, 321] on div "Enter additional details (optional)" at bounding box center [327, 327] width 146 height 21
click at [250, 322] on input "Enter additional details (optional)" at bounding box center [244, 327] width 11 height 11
checkbox input "true"
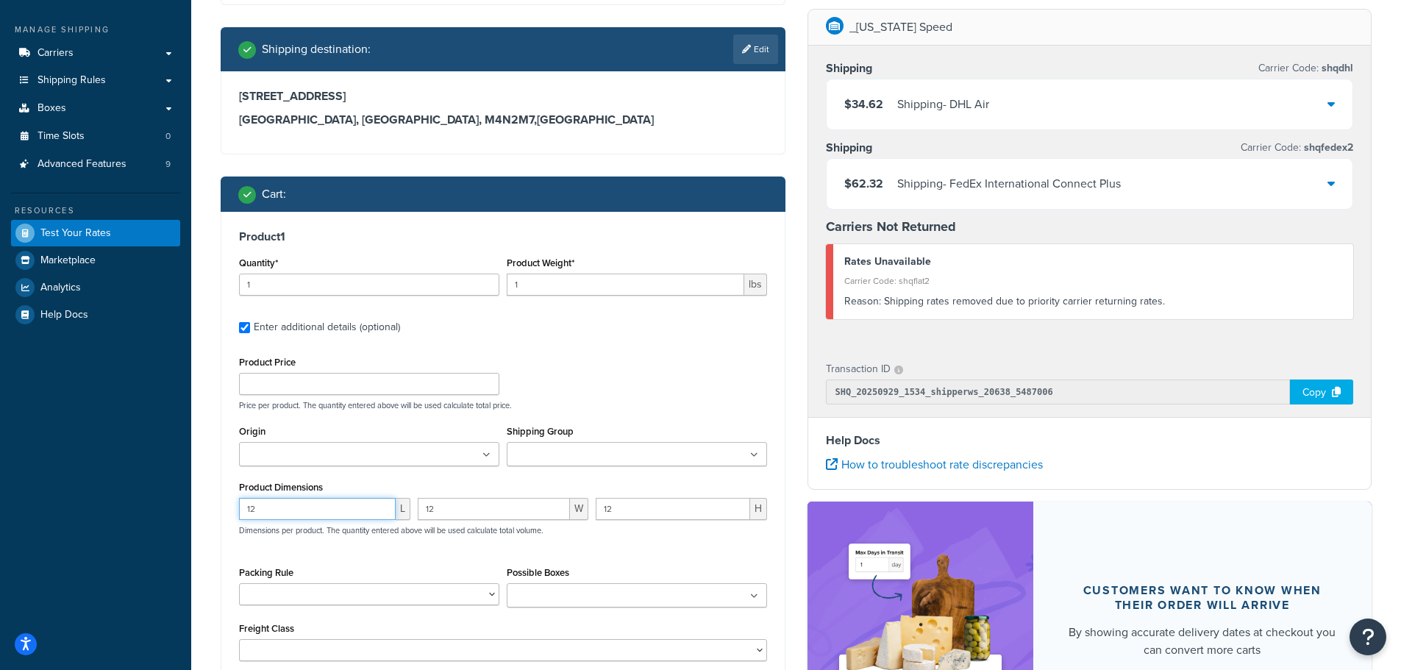
click at [330, 511] on input "12" at bounding box center [317, 509] width 157 height 22
type input "1"
click at [463, 511] on input "12" at bounding box center [494, 509] width 153 height 22
type input "1"
click at [307, 510] on input "1" at bounding box center [317, 509] width 157 height 22
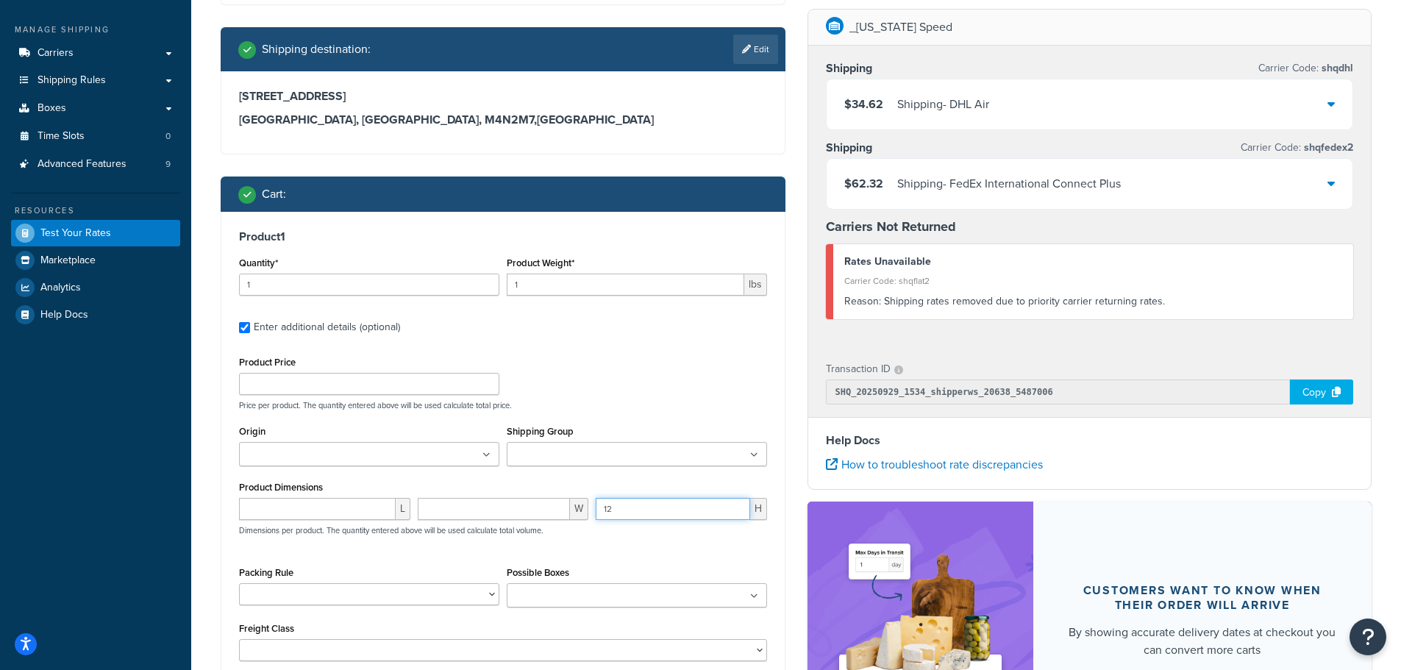
click at [706, 507] on input "12" at bounding box center [673, 509] width 154 height 22
type input "1"
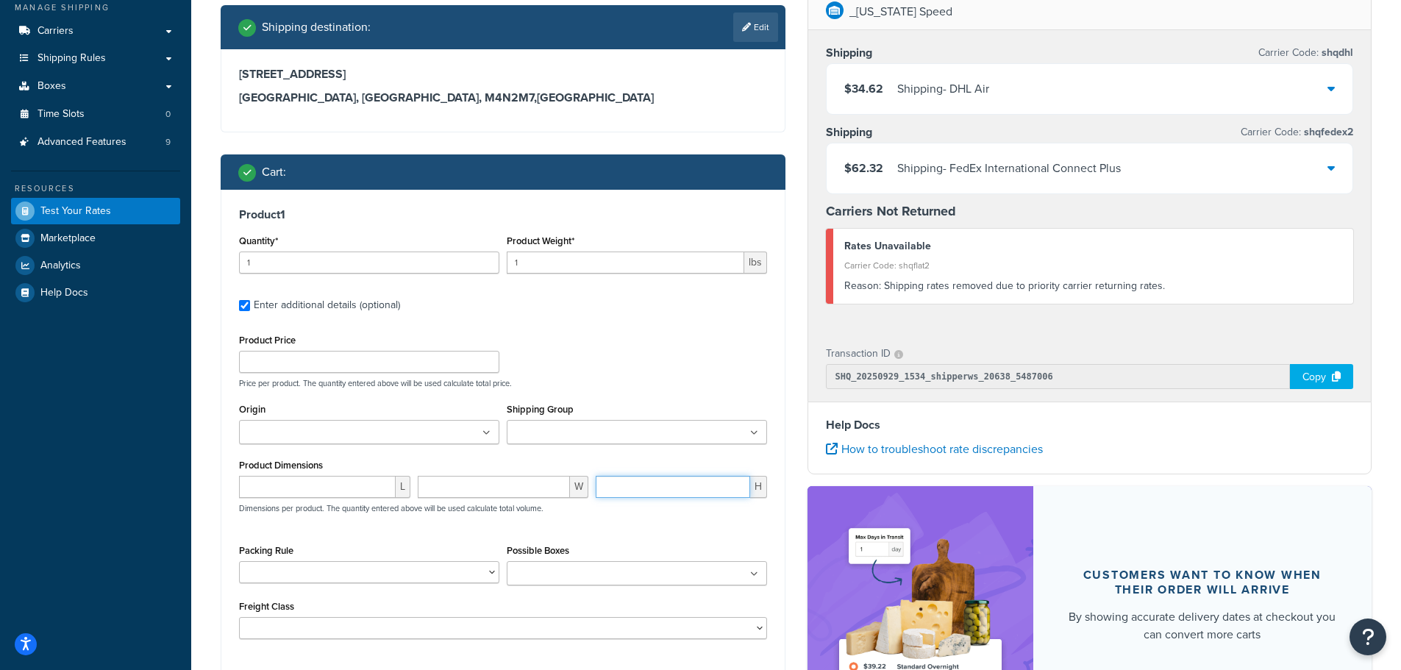
scroll to position [249, 0]
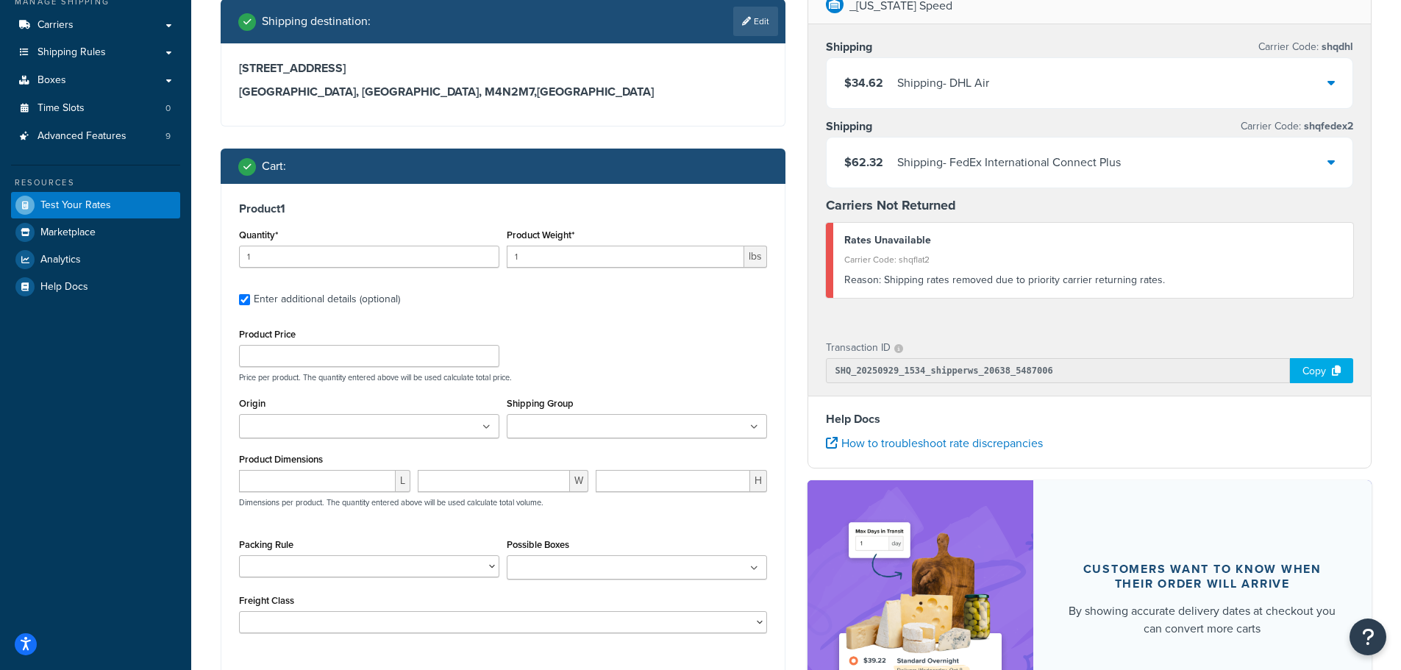
click at [259, 296] on div "Enter additional details (optional)" at bounding box center [327, 299] width 146 height 21
click at [250, 296] on input "Enter additional details (optional)" at bounding box center [244, 299] width 11 height 11
checkbox input "false"
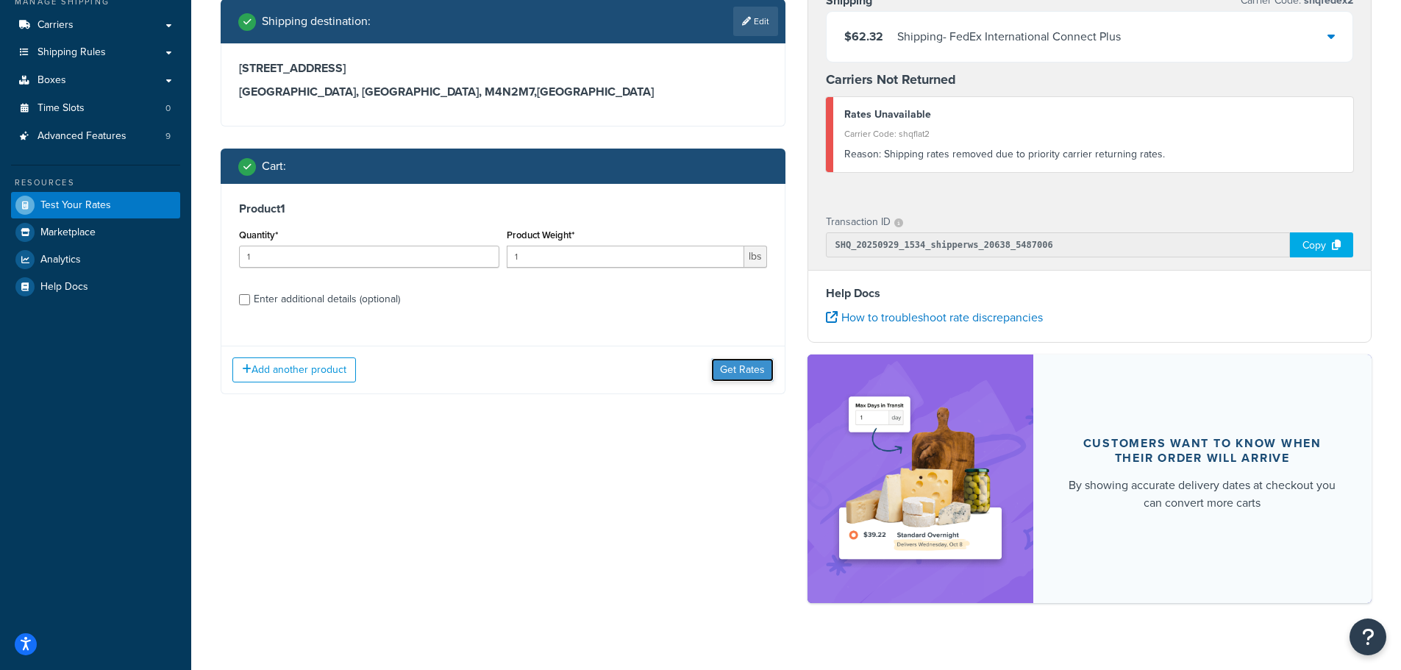
click at [723, 374] on button "Get Rates" at bounding box center [742, 370] width 63 height 24
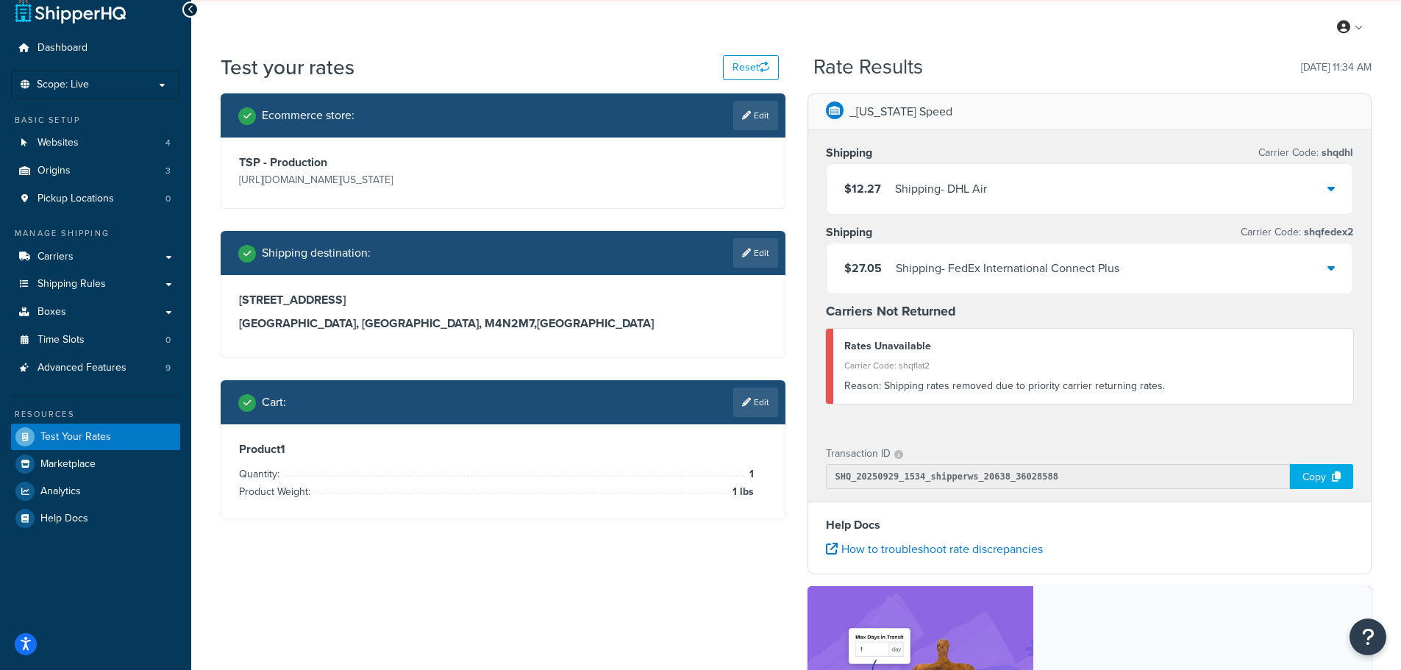
scroll to position [0, 0]
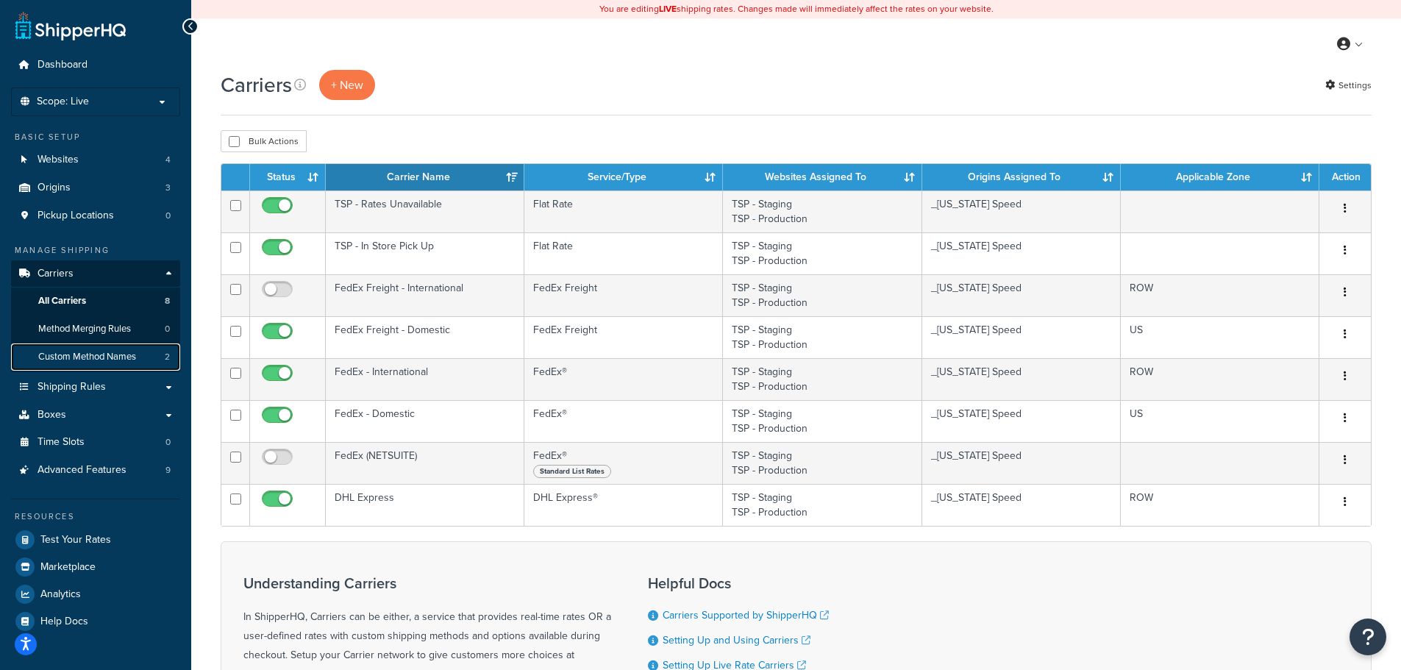
click at [107, 356] on span "Custom Method Names" at bounding box center [87, 357] width 98 height 13
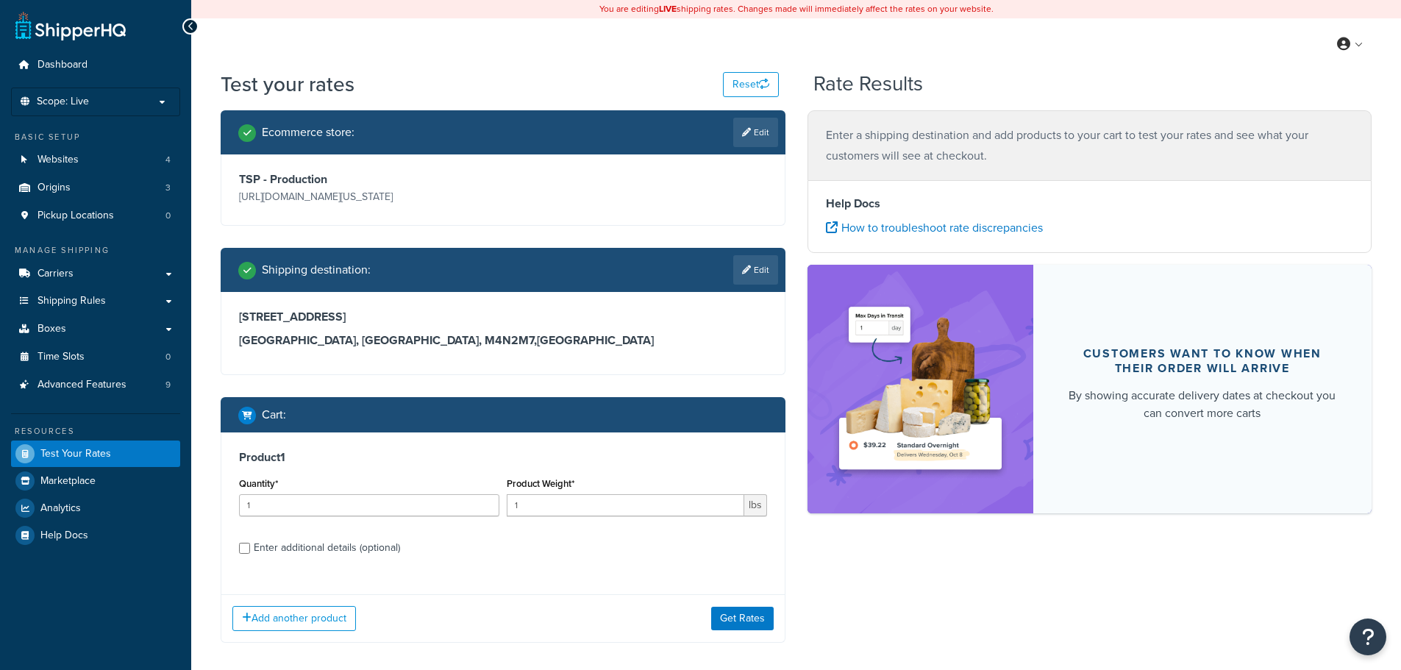
scroll to position [37, 0]
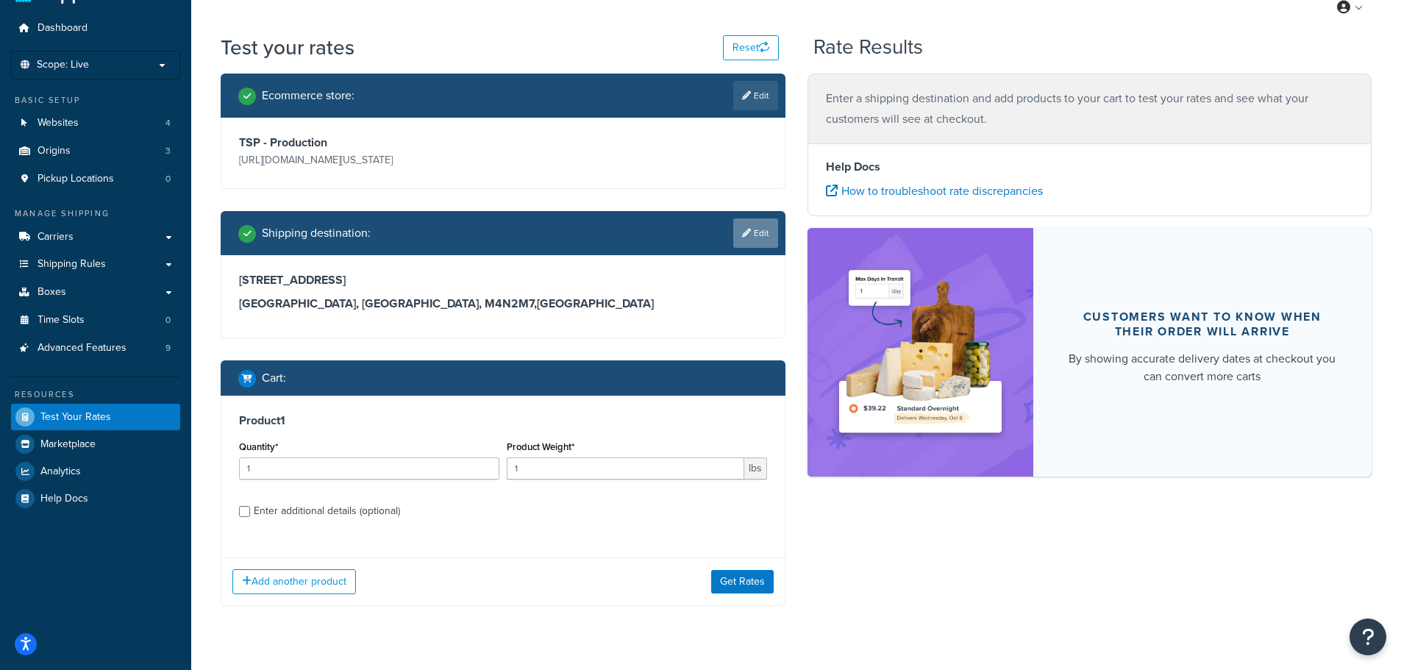
click at [751, 223] on link "Edit" at bounding box center [755, 232] width 45 height 29
select select "CA"
select select "ON"
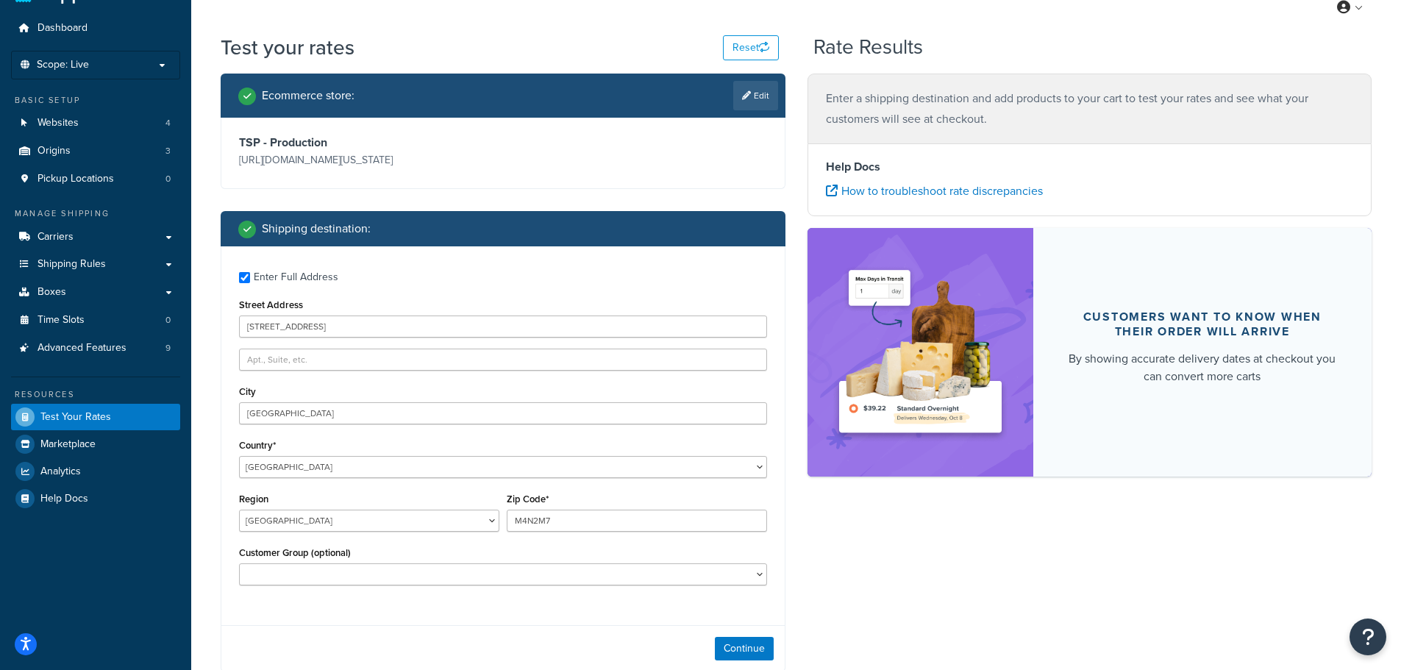
click at [296, 274] on div "Enter Full Address" at bounding box center [296, 277] width 85 height 21
click at [250, 274] on input "Enter Full Address" at bounding box center [244, 277] width 11 height 11
checkbox input "false"
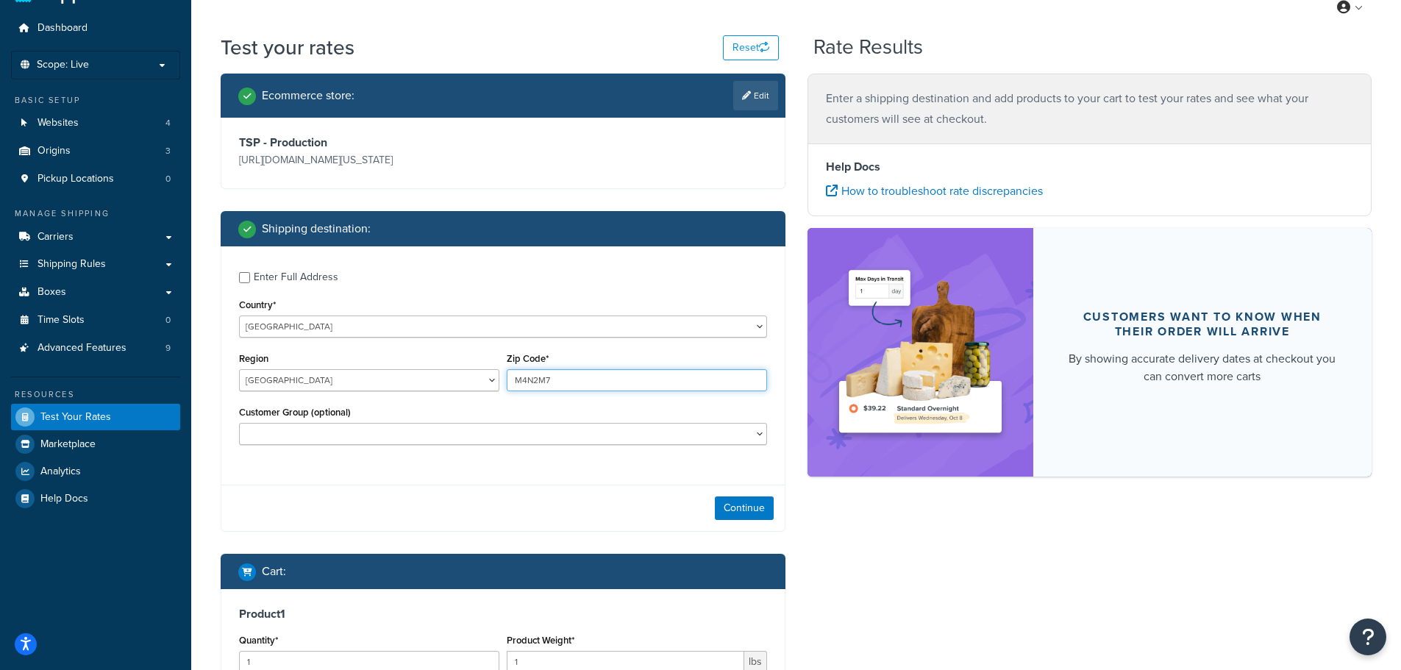
drag, startPoint x: 595, startPoint y: 381, endPoint x: 475, endPoint y: 394, distance: 120.5
click at [475, 394] on div "Region Alberta British Columbia Manitoba New Brunswick Newfoundland and Labrado…" at bounding box center [502, 376] width 535 height 54
type input "44256"
click at [441, 381] on select "Alberta British Columbia Manitoba New Brunswick Newfoundland and Labrador North…" at bounding box center [369, 380] width 260 height 22
click at [579, 386] on input "44256" at bounding box center [637, 380] width 260 height 22
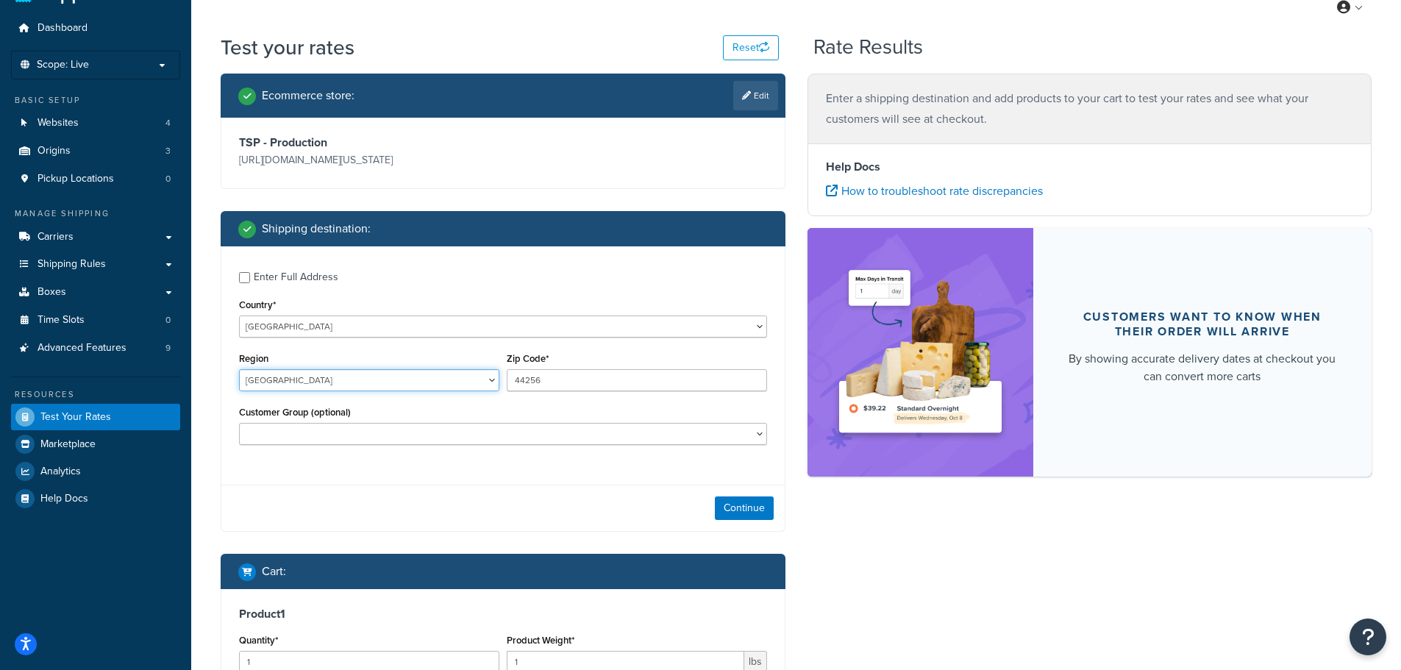
click at [372, 374] on select "Alberta British Columbia Manitoba New Brunswick Newfoundland and Labrador North…" at bounding box center [369, 380] width 260 height 22
click at [442, 330] on select "United States United Kingdom Afghanistan Åland Islands Albania Algeria American…" at bounding box center [503, 327] width 528 height 22
select select "US"
click at [239, 316] on select "United States United Kingdom Afghanistan Åland Islands Albania Algeria American…" at bounding box center [503, 327] width 528 height 22
click at [438, 378] on select "Alabama Alaska American Samoa Arizona Arkansas Armed Forces Americas Armed Forc…" at bounding box center [369, 380] width 260 height 22
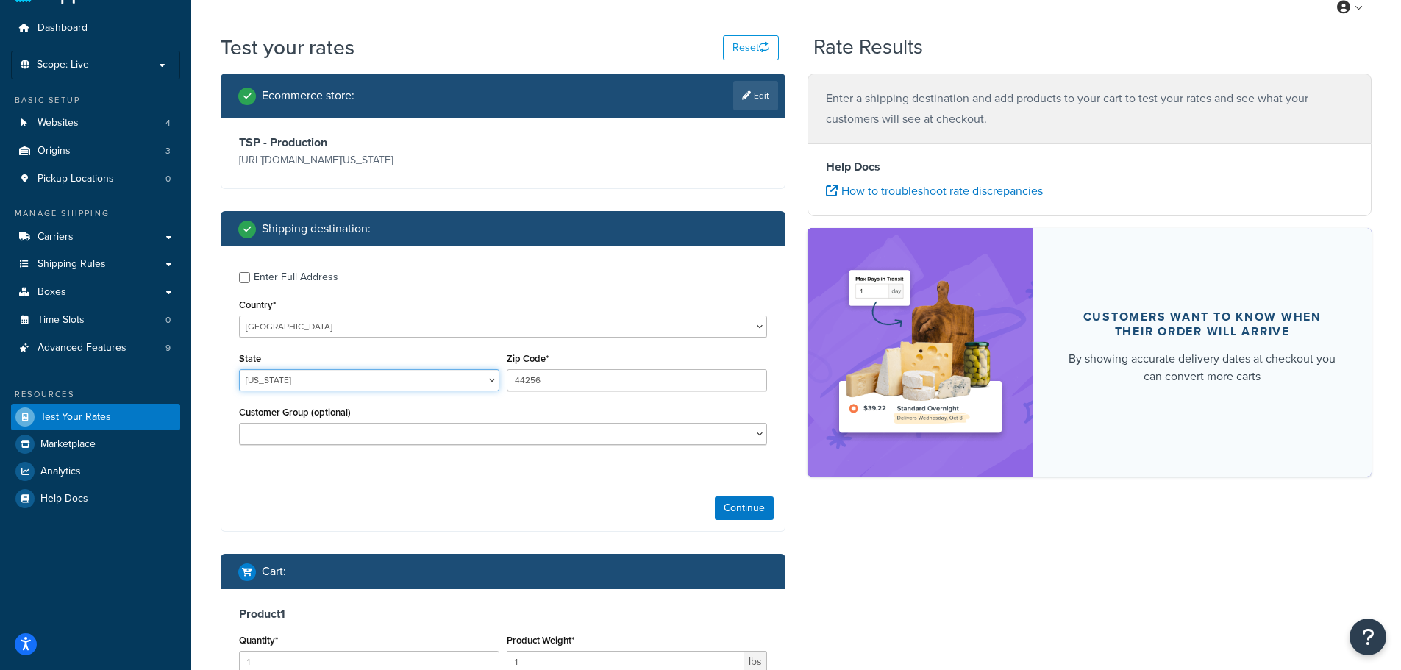
select select "OH"
click at [239, 369] on select "Alabama Alaska American Samoa Arizona Arkansas Armed Forces Americas Armed Forc…" at bounding box center [369, 380] width 260 height 22
click at [716, 506] on button "Continue" at bounding box center [744, 509] width 59 height 24
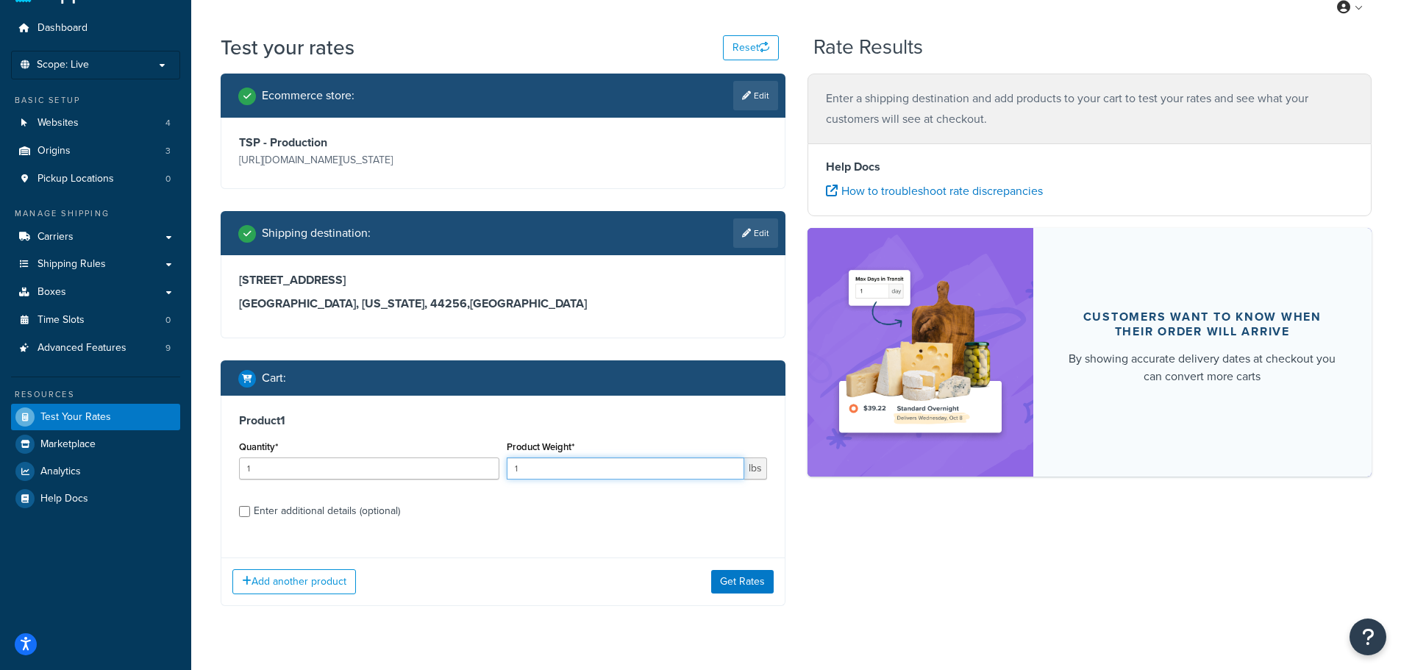
click at [638, 462] on input "1" at bounding box center [626, 469] width 238 height 22
type input "160"
click at [740, 583] on button "Get Rates" at bounding box center [742, 582] width 63 height 24
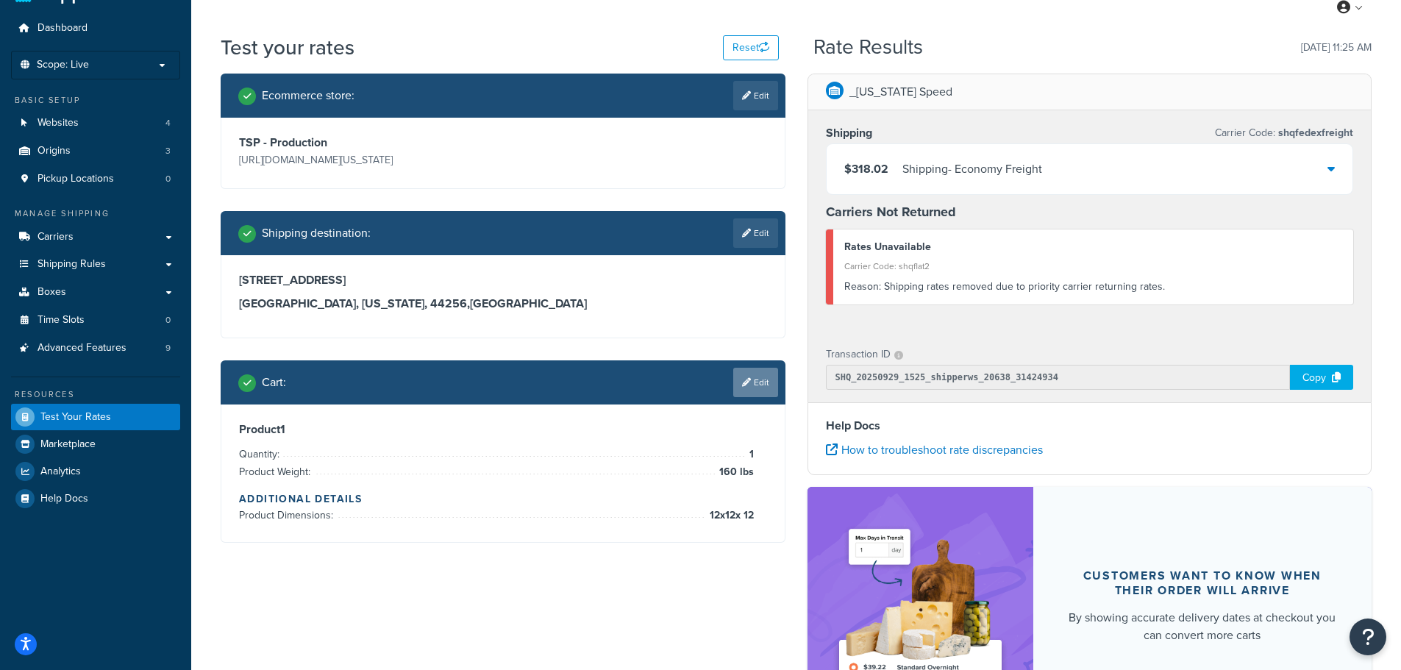
click at [757, 375] on link "Edit" at bounding box center [755, 382] width 45 height 29
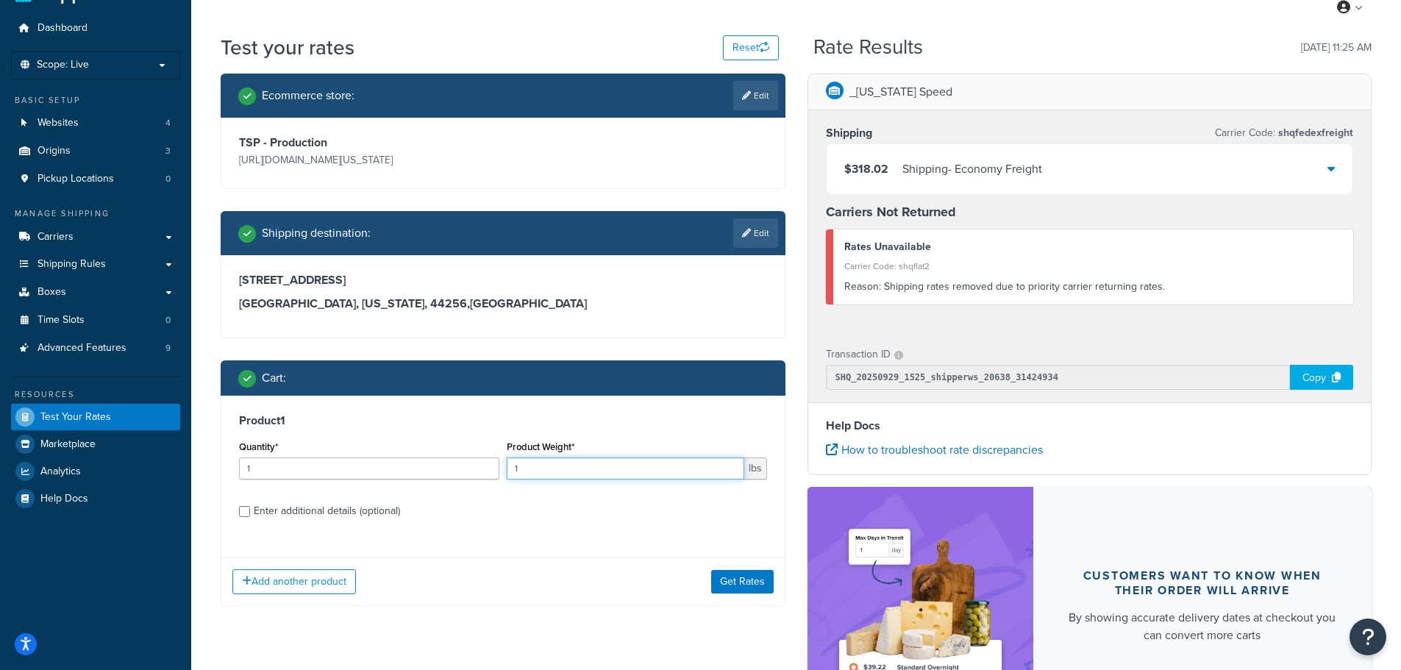
click at [609, 469] on input "1" at bounding box center [626, 469] width 238 height 22
type input "140"
click at [740, 580] on button "Get Rates" at bounding box center [742, 582] width 63 height 24
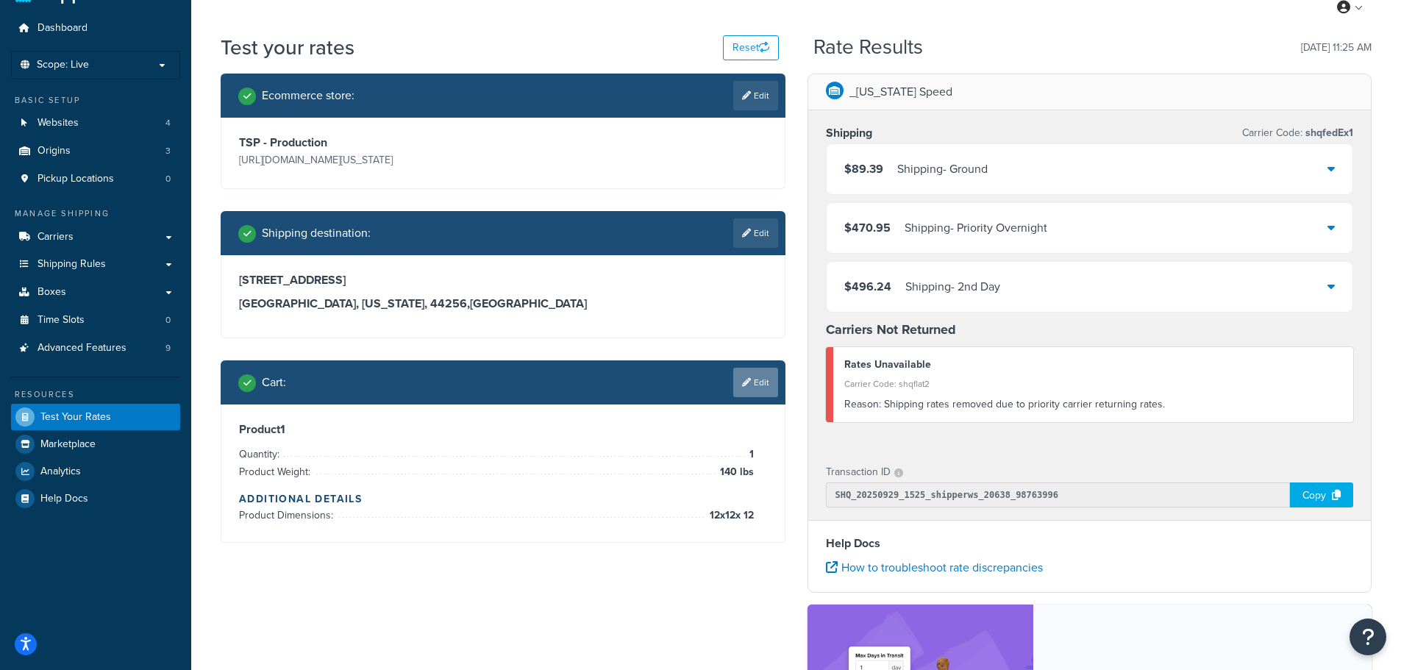
click at [756, 385] on link "Edit" at bounding box center [755, 382] width 45 height 29
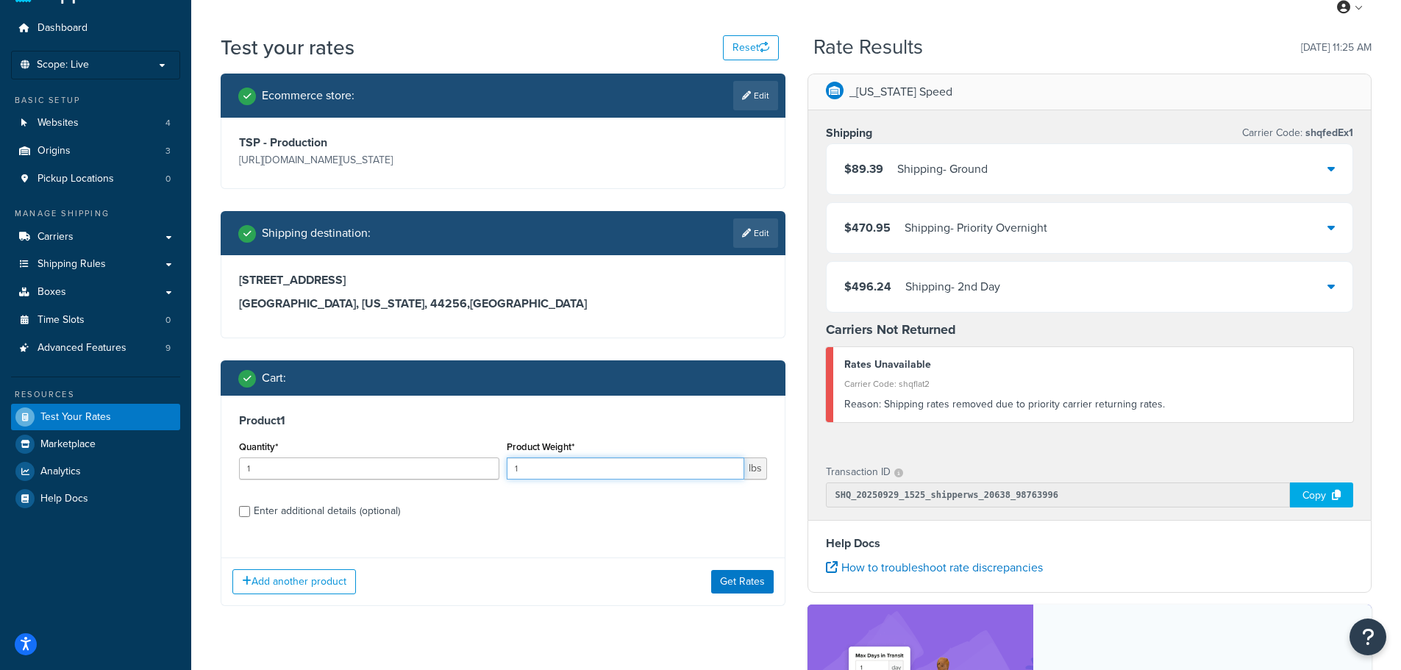
click at [658, 469] on input "1" at bounding box center [626, 469] width 238 height 22
type input "10"
click at [764, 584] on button "Get Rates" at bounding box center [742, 582] width 63 height 24
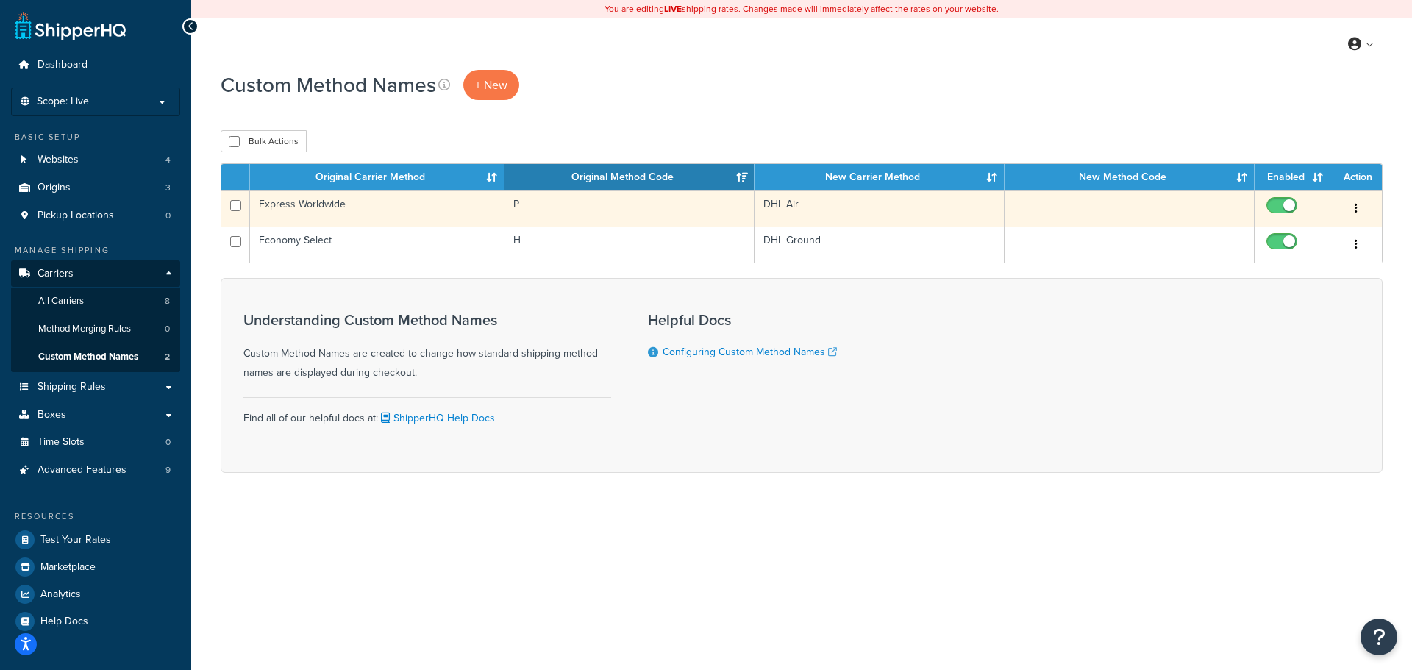
click at [365, 207] on td "Express Worldwide" at bounding box center [377, 209] width 255 height 36
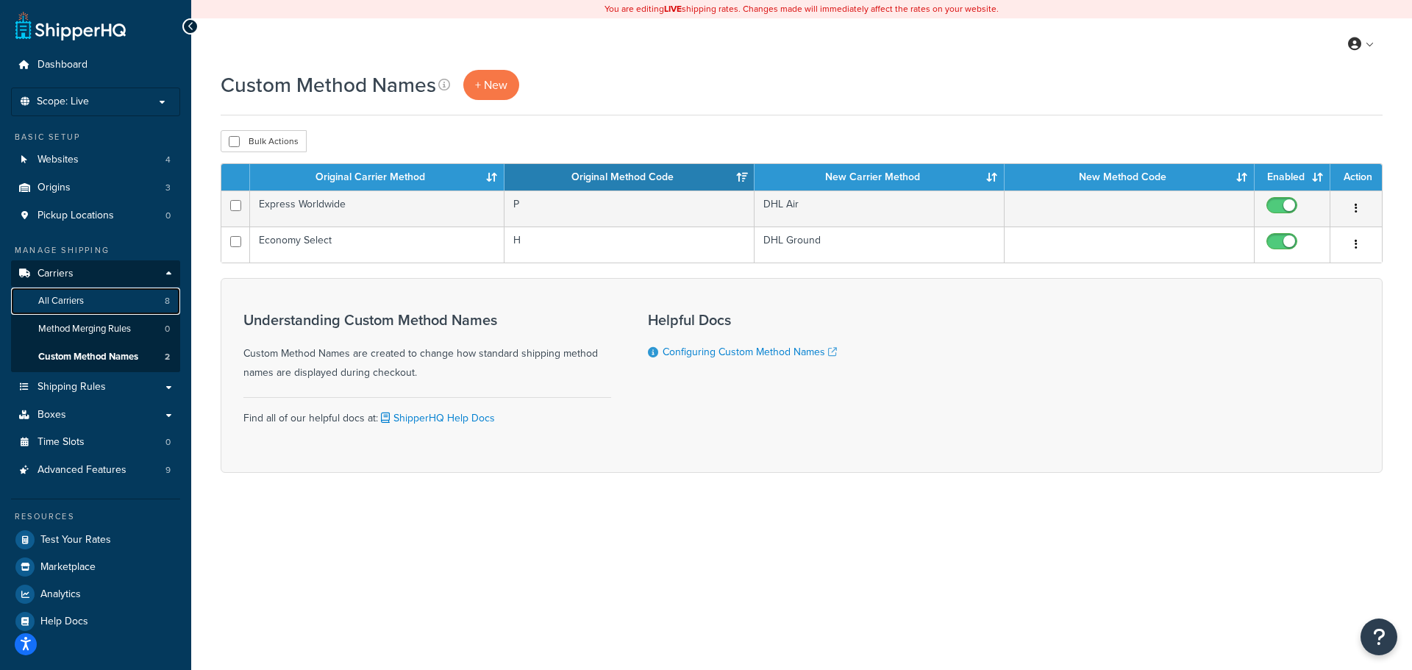
click at [49, 296] on span "All Carriers" at bounding box center [61, 301] width 46 height 13
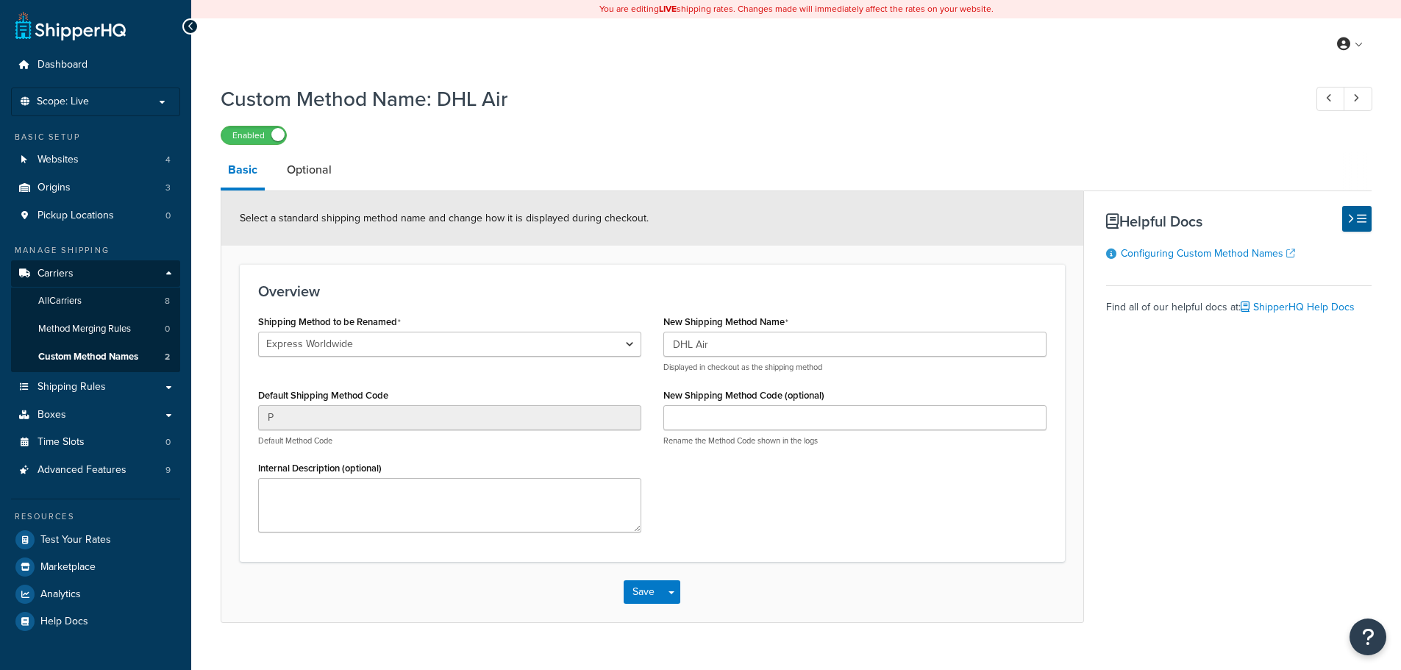
select select "692894"
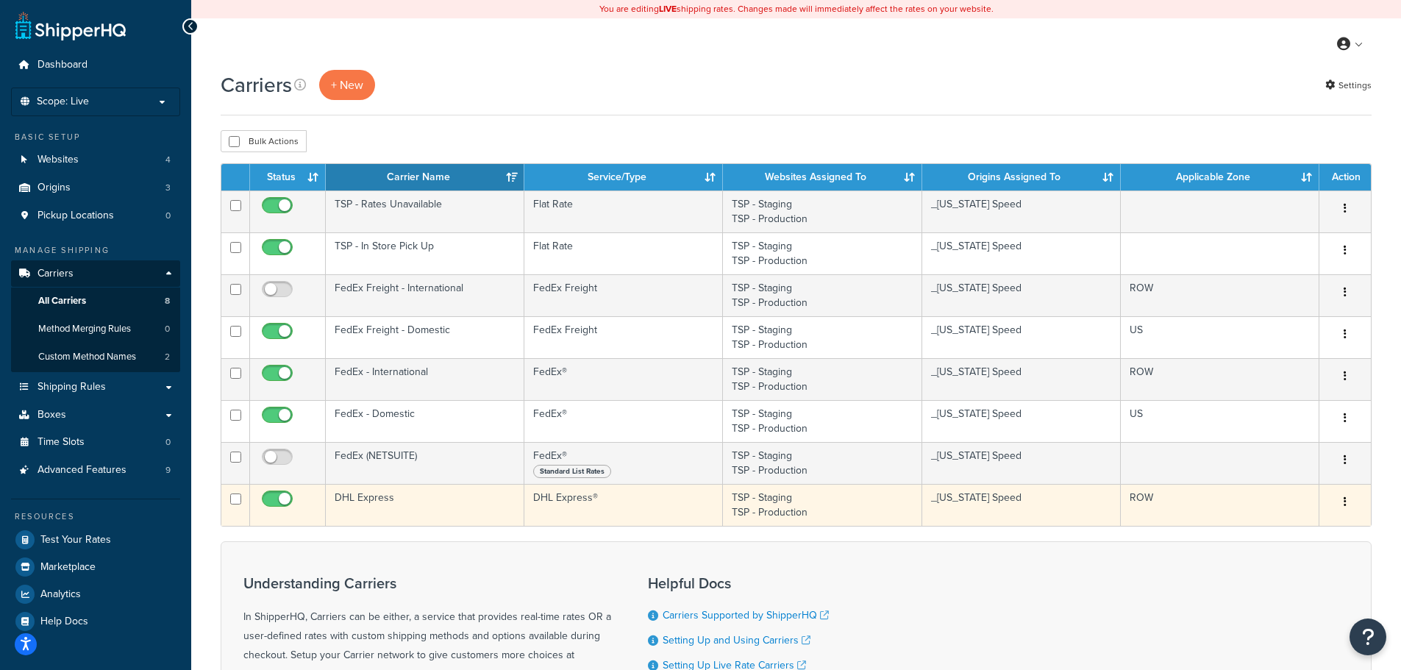
click at [576, 501] on td "DHL Express®" at bounding box center [623, 505] width 199 height 42
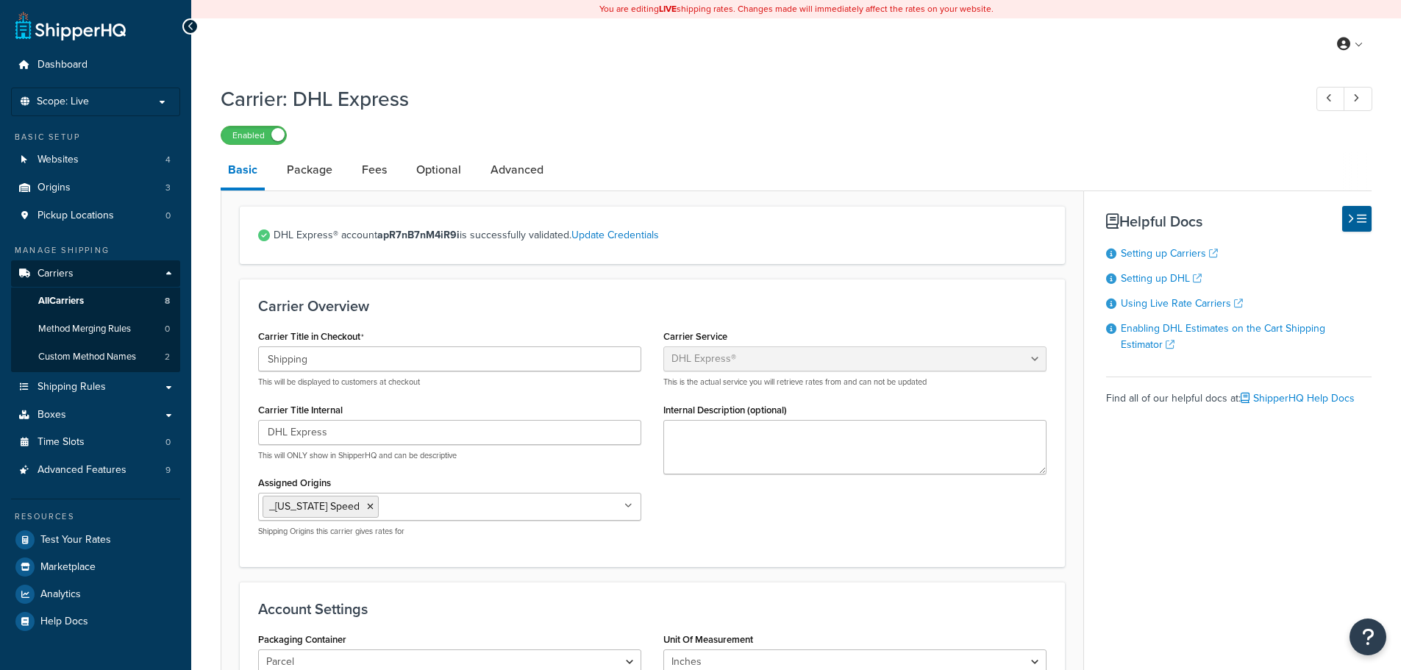
select select "dhl"
click at [96, 277] on link "Carriers" at bounding box center [95, 273] width 169 height 27
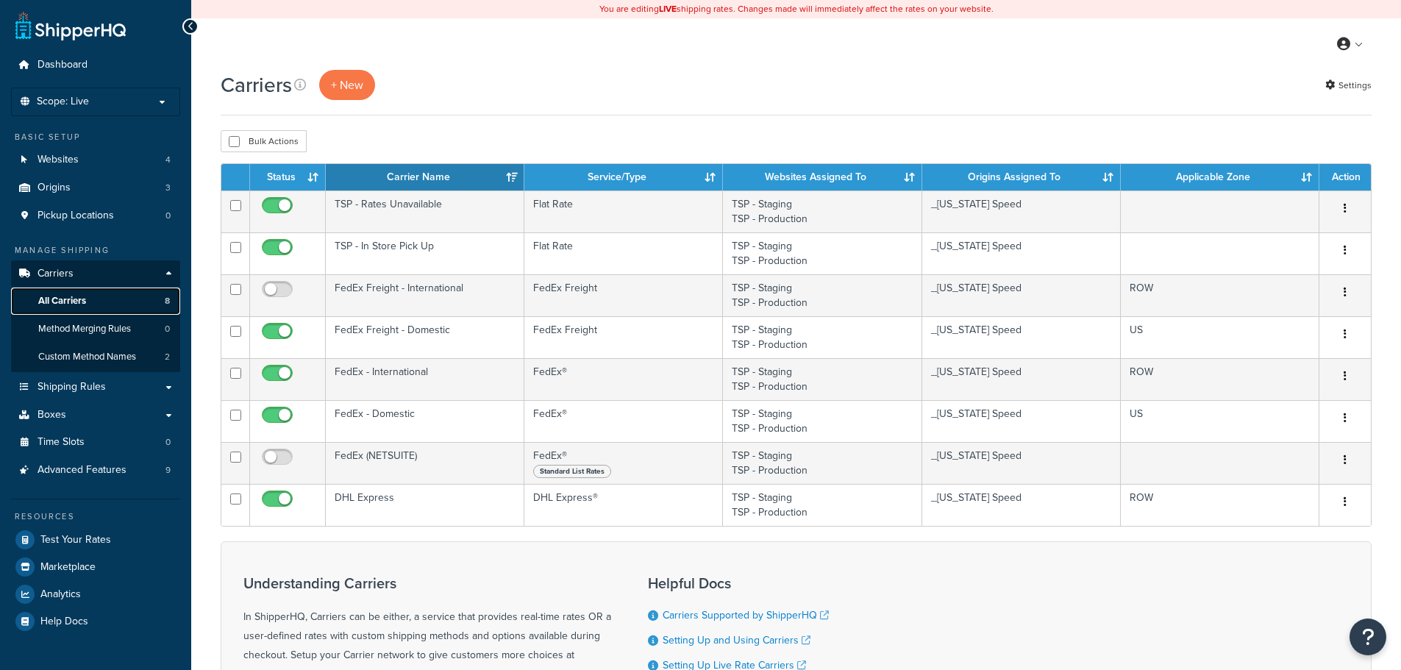
click at [99, 299] on link "All Carriers 8" at bounding box center [95, 301] width 169 height 27
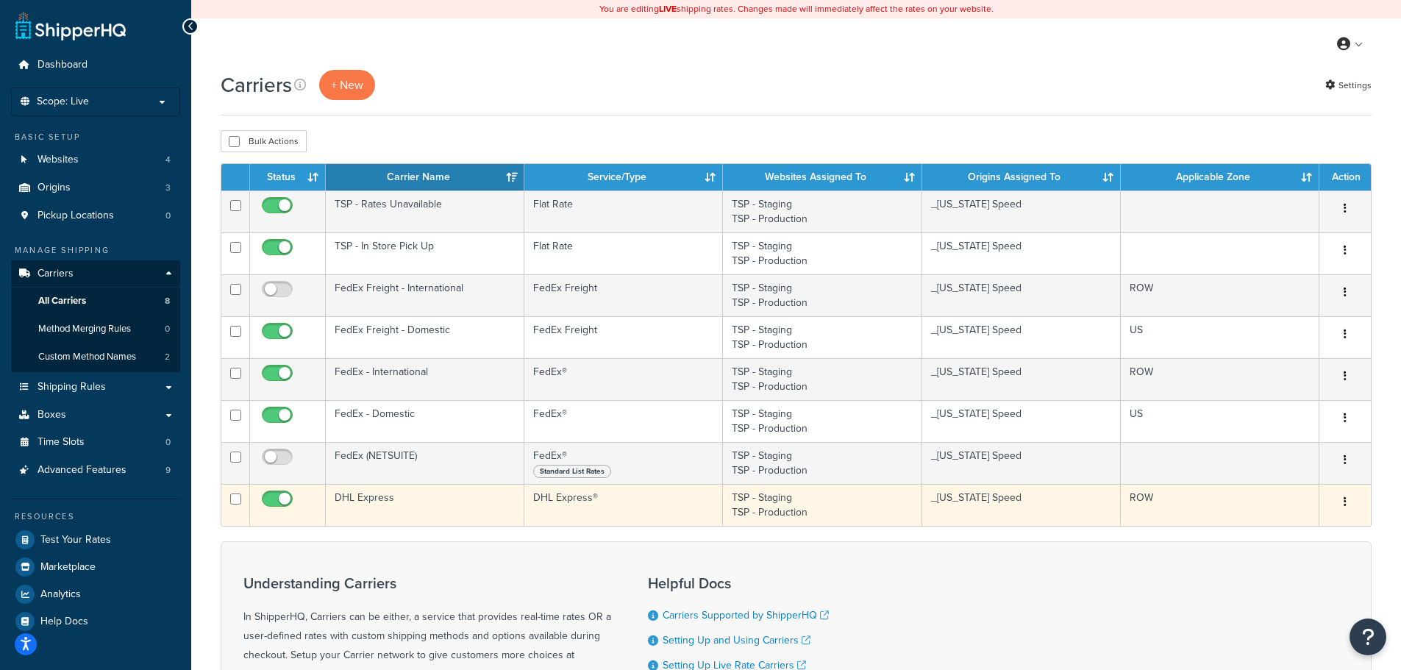
click at [1172, 499] on td "ROW" at bounding box center [1220, 505] width 199 height 42
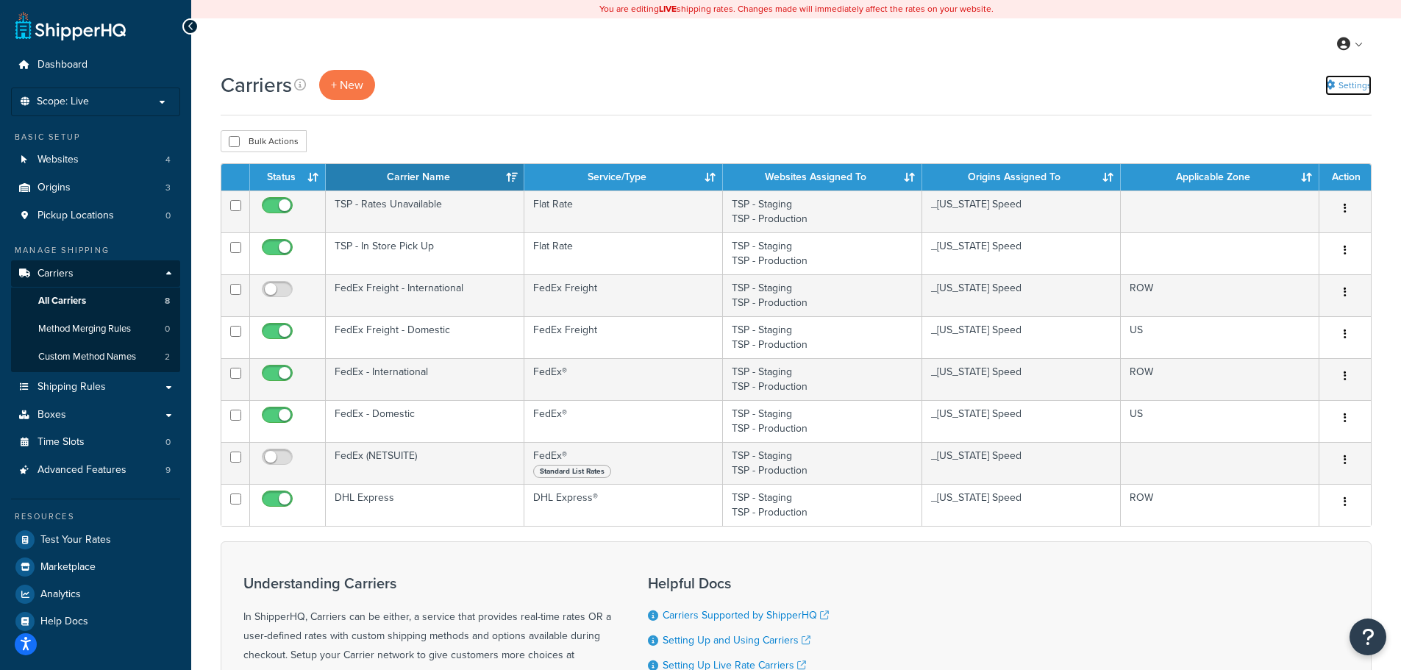
click at [1367, 81] on link "Settings" at bounding box center [1348, 85] width 46 height 21
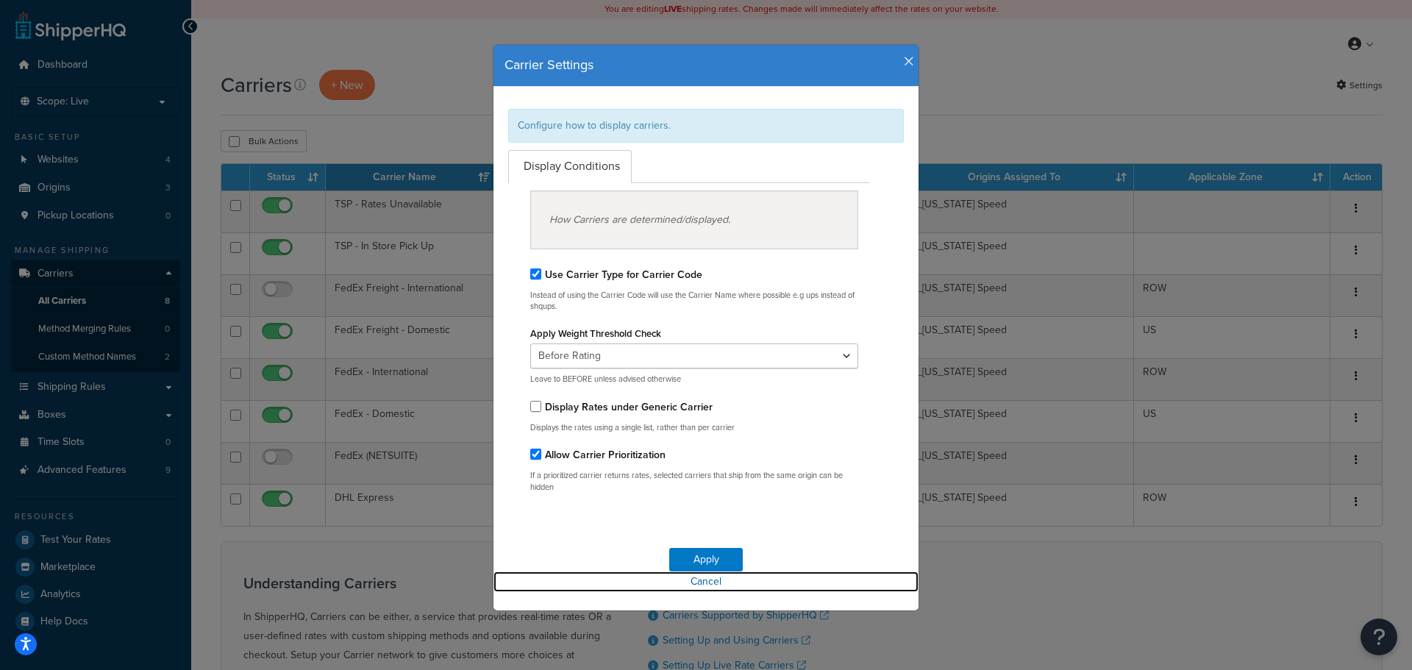
click at [711, 584] on link "Cancel" at bounding box center [706, 582] width 425 height 21
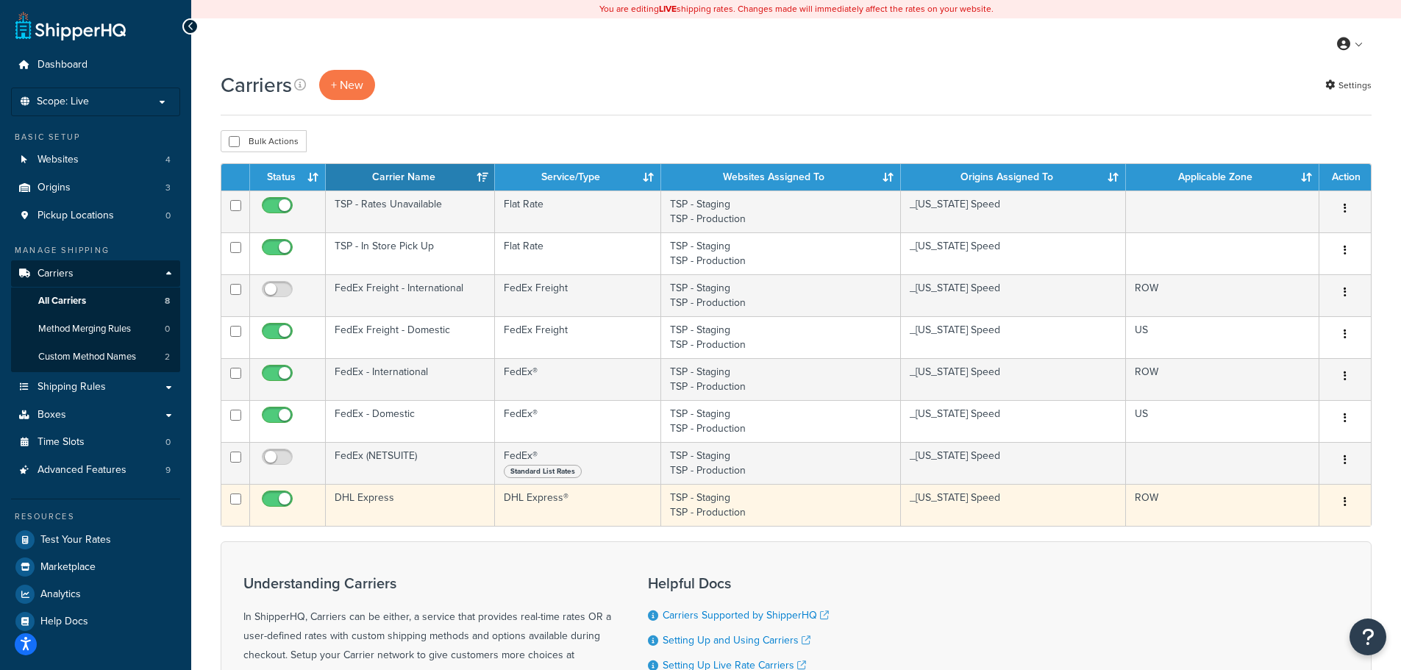
click at [1209, 495] on td "ROW" at bounding box center [1222, 505] width 193 height 42
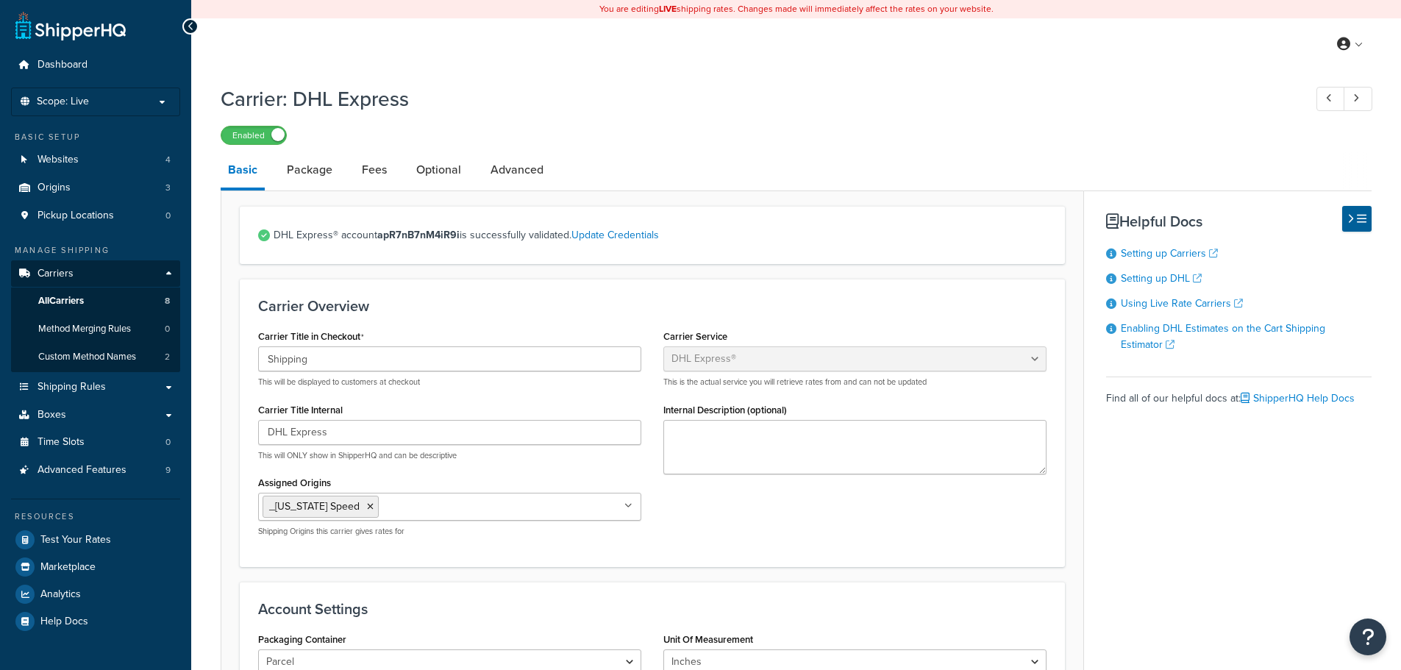
select select "dhl"
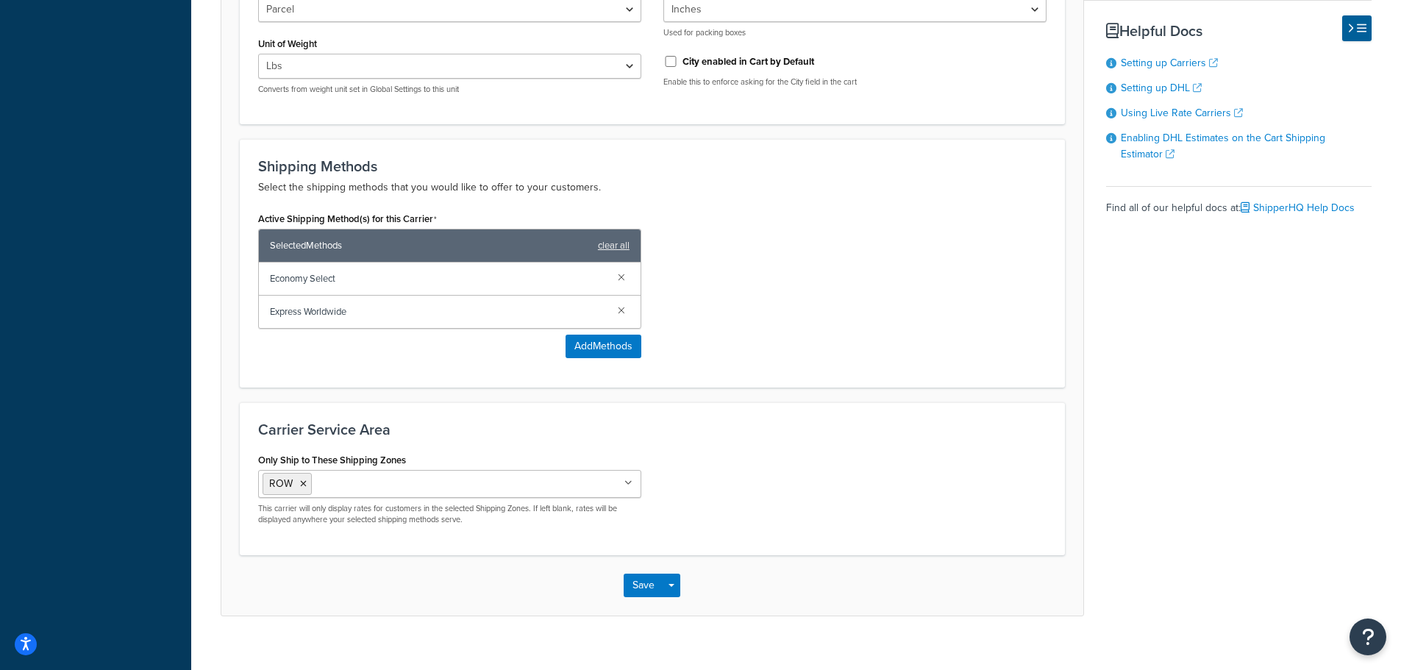
scroll to position [662, 0]
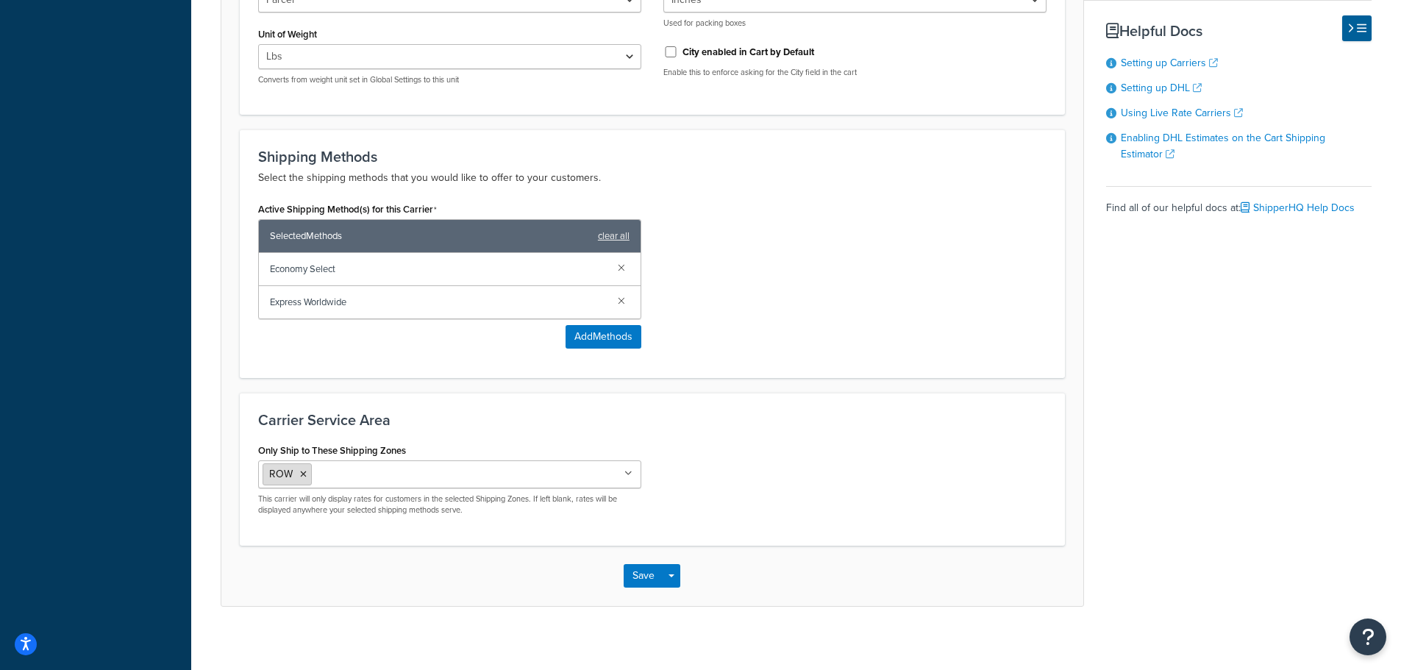
click at [302, 475] on icon at bounding box center [303, 474] width 7 height 9
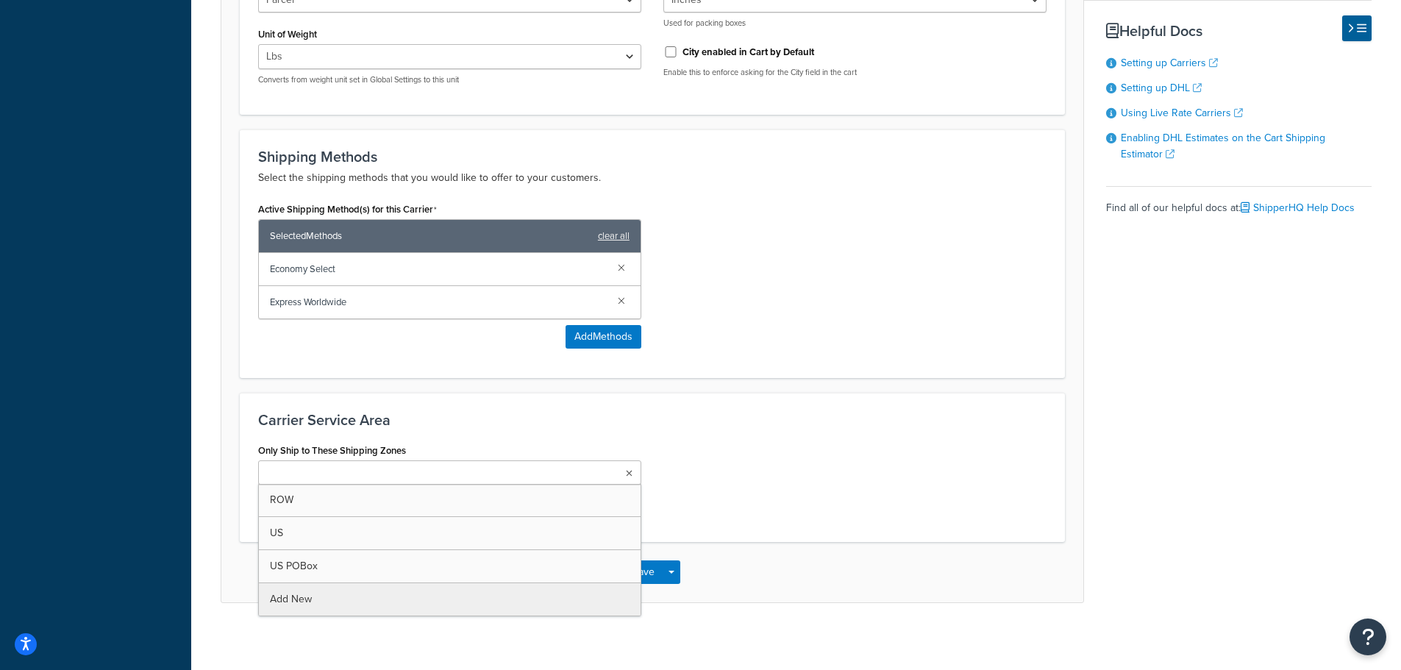
click at [837, 477] on div "Only Ship to These Shipping Zones ROW US US POBox Add New This carrier will onl…" at bounding box center [652, 482] width 811 height 84
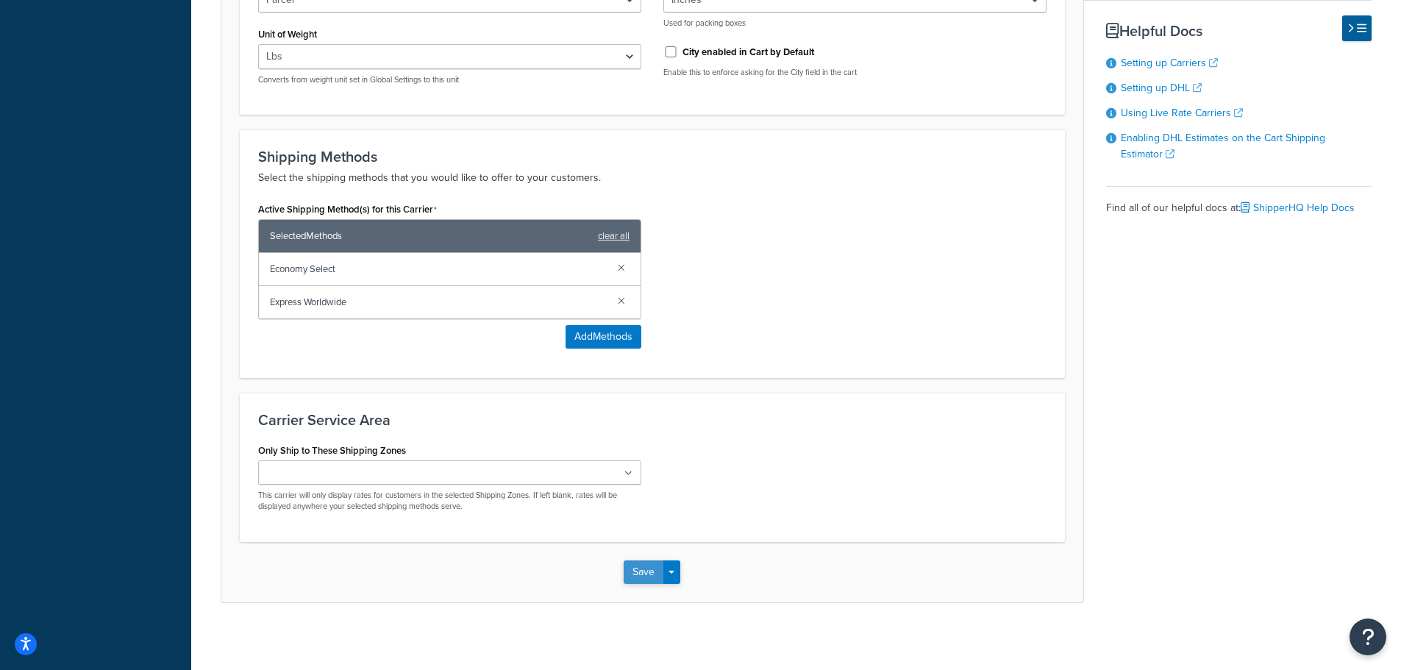
click at [647, 570] on button "Save" at bounding box center [644, 573] width 40 height 24
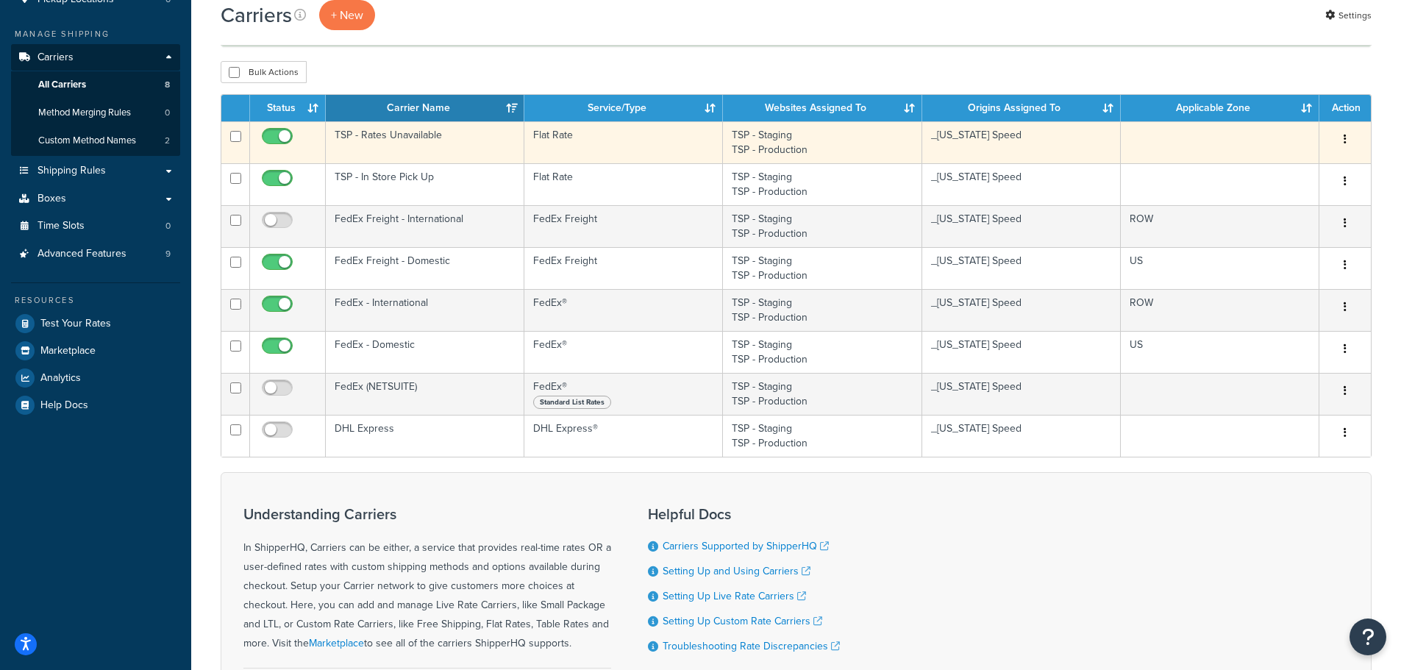
scroll to position [221, 0]
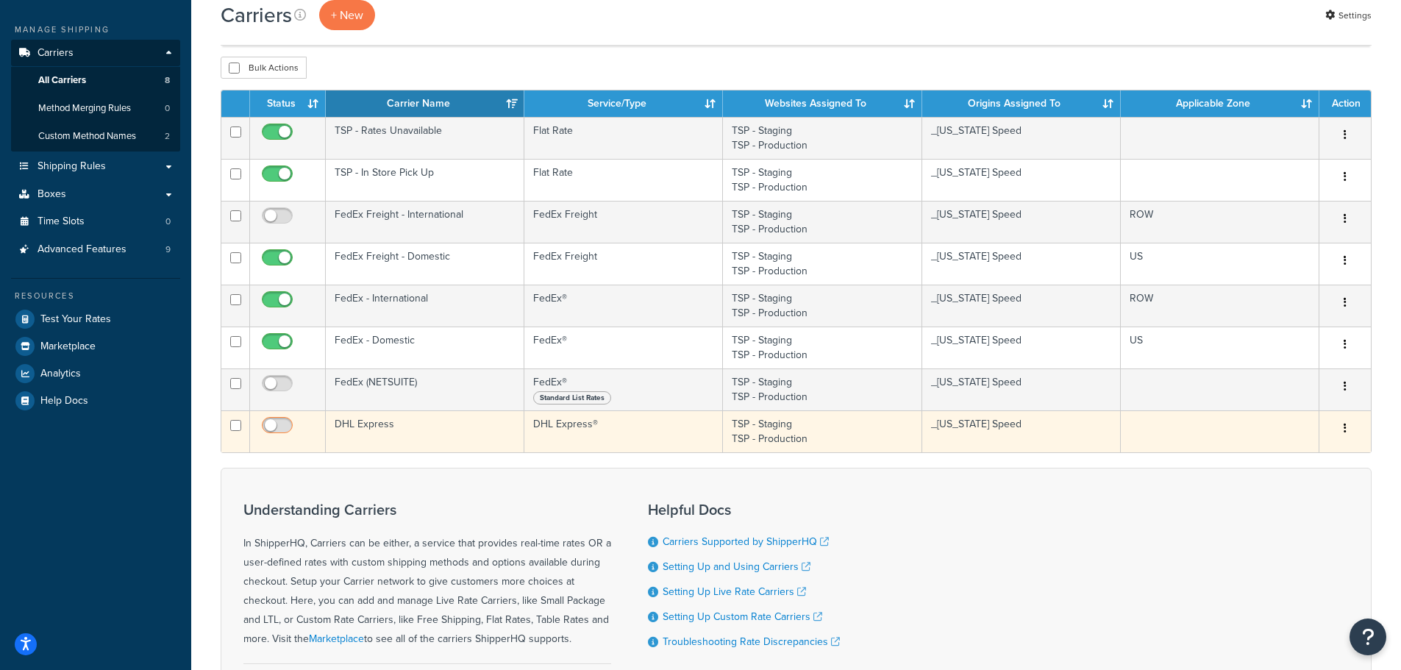
click at [285, 425] on input "checkbox" at bounding box center [279, 429] width 40 height 18
checkbox input "true"
click at [1338, 427] on button "button" at bounding box center [1345, 429] width 21 height 24
click at [1302, 460] on link "Edit" at bounding box center [1286, 458] width 116 height 30
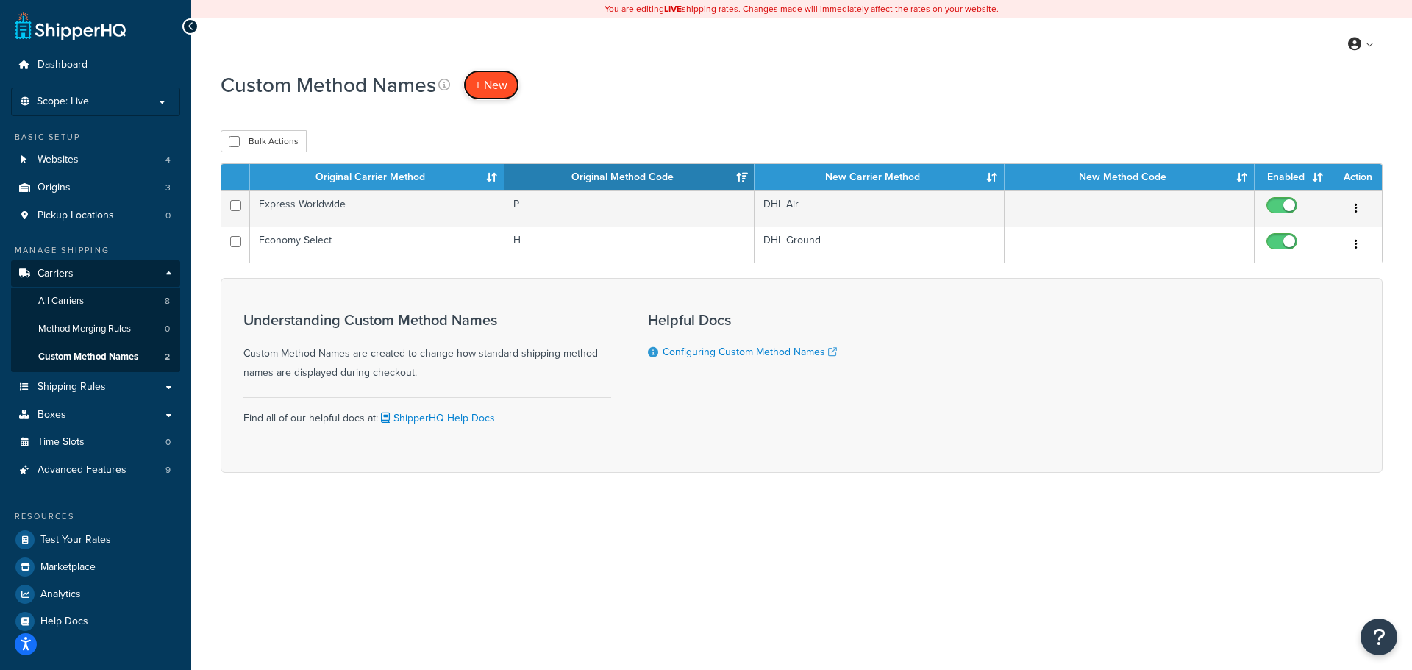
click at [494, 82] on span "+ New" at bounding box center [491, 84] width 32 height 17
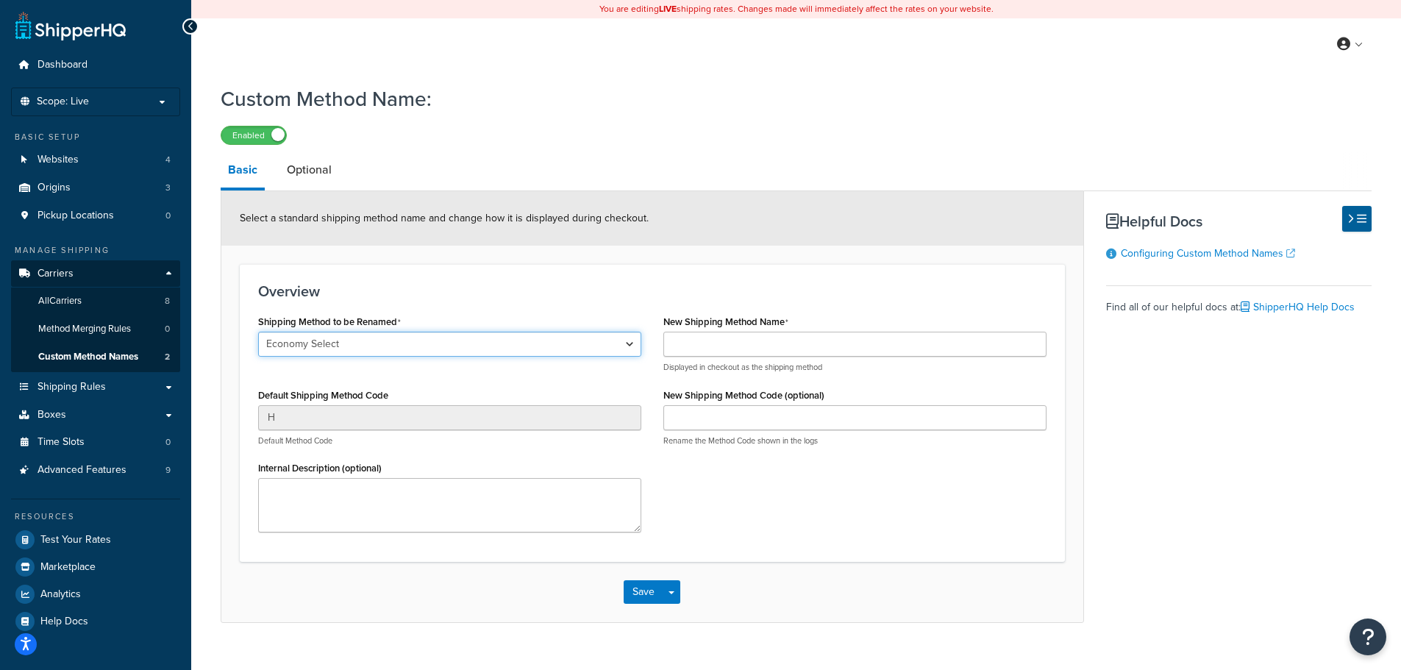
click at [438, 345] on select "Economy Select Express Worldwide Ground 2nd Day Home Delivery Priority Overnigh…" at bounding box center [449, 344] width 383 height 25
click at [258, 332] on select "Economy Select Express Worldwide Ground 2nd Day Home Delivery Priority Overnigh…" at bounding box center [449, 344] width 383 height 25
click at [312, 170] on link "Optional" at bounding box center [310, 169] width 60 height 35
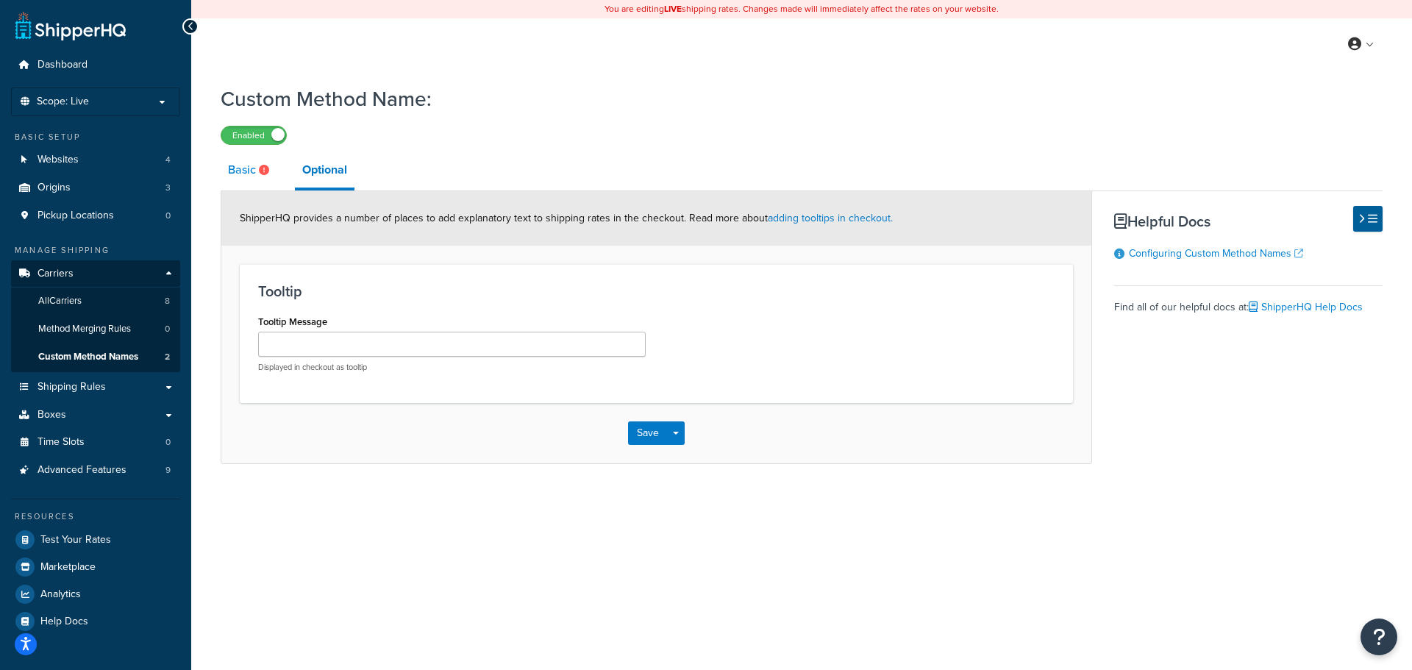
click at [251, 168] on link "Basic" at bounding box center [251, 169] width 60 height 35
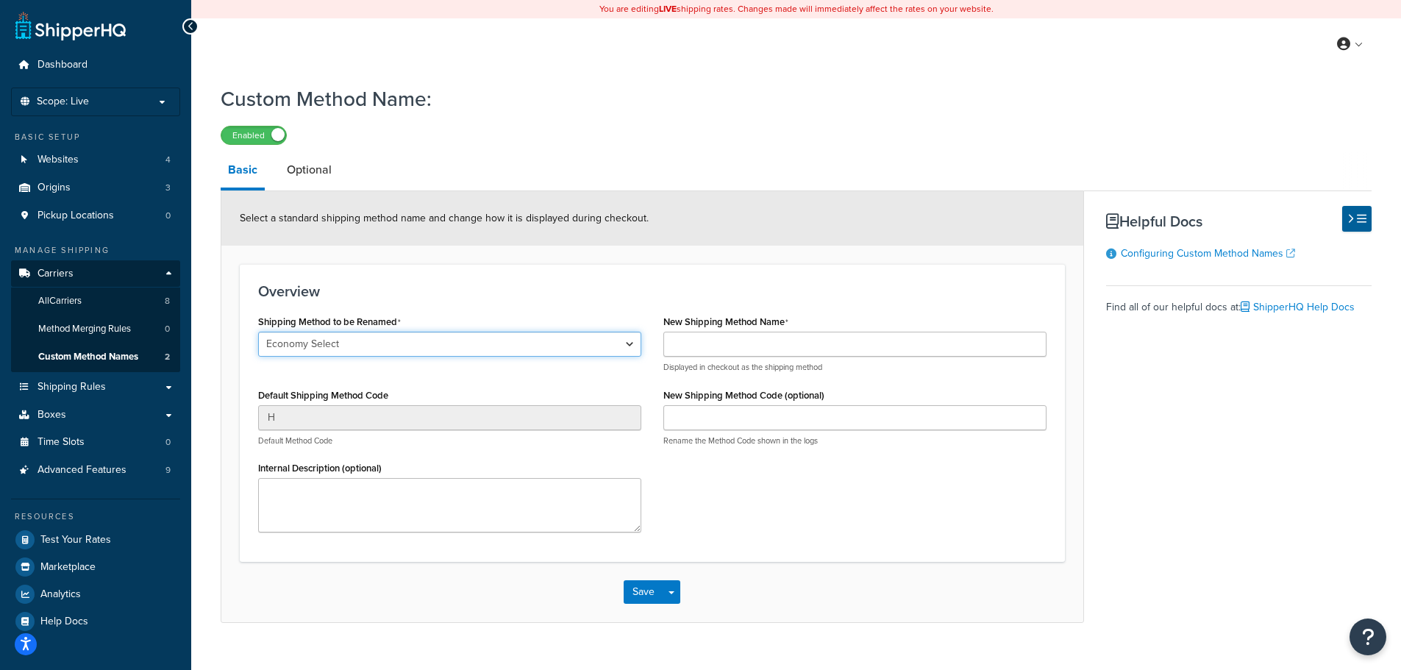
click at [416, 344] on select "Economy Select Express Worldwide Ground 2nd Day Home Delivery Priority Overnigh…" at bounding box center [449, 344] width 383 height 25
select select "692894"
click at [258, 332] on select "Economy Select Express Worldwide Ground 2nd Day Home Delivery Priority Overnigh…" at bounding box center [449, 344] width 383 height 25
type input "P"
click at [371, 344] on select "Economy Select Express Worldwide Ground 2nd Day Home Delivery Priority Overnigh…" at bounding box center [449, 344] width 383 height 25
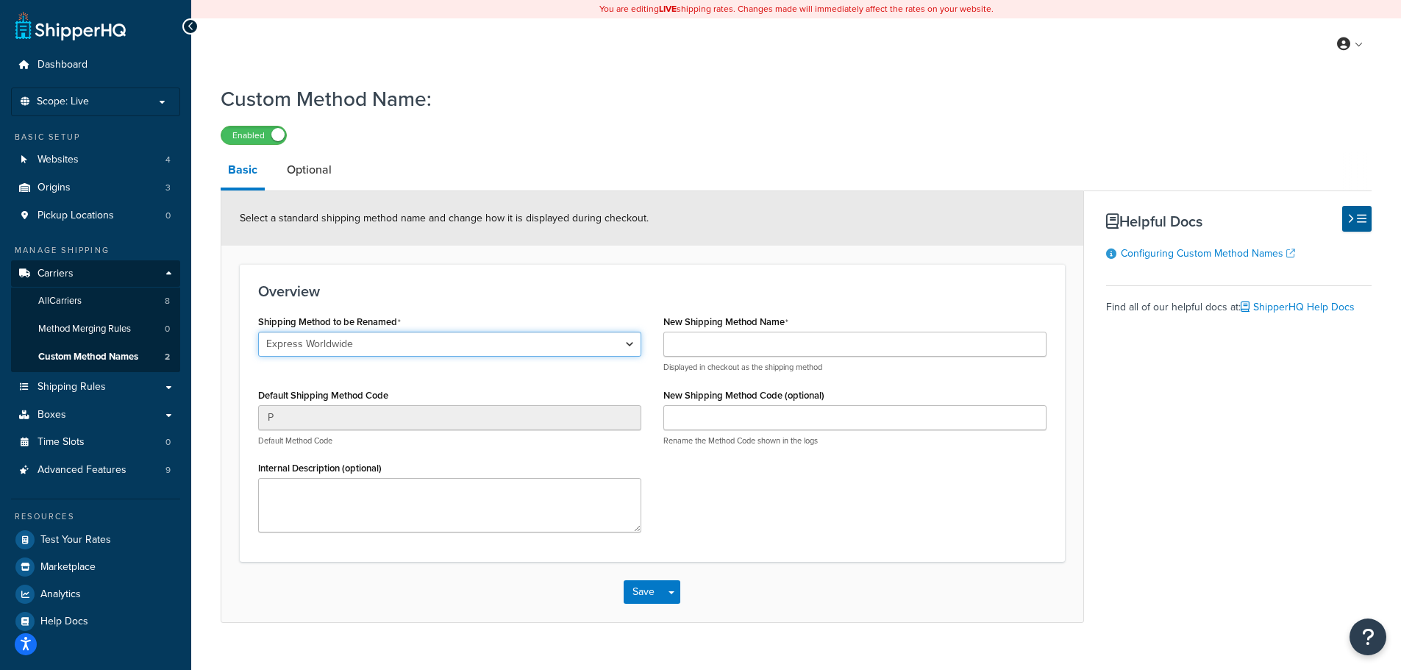
select select "692892"
click at [258, 332] on select "Economy Select Express Worldwide Ground 2nd Day Home Delivery Priority Overnigh…" at bounding box center [449, 344] width 383 height 25
type input "H"
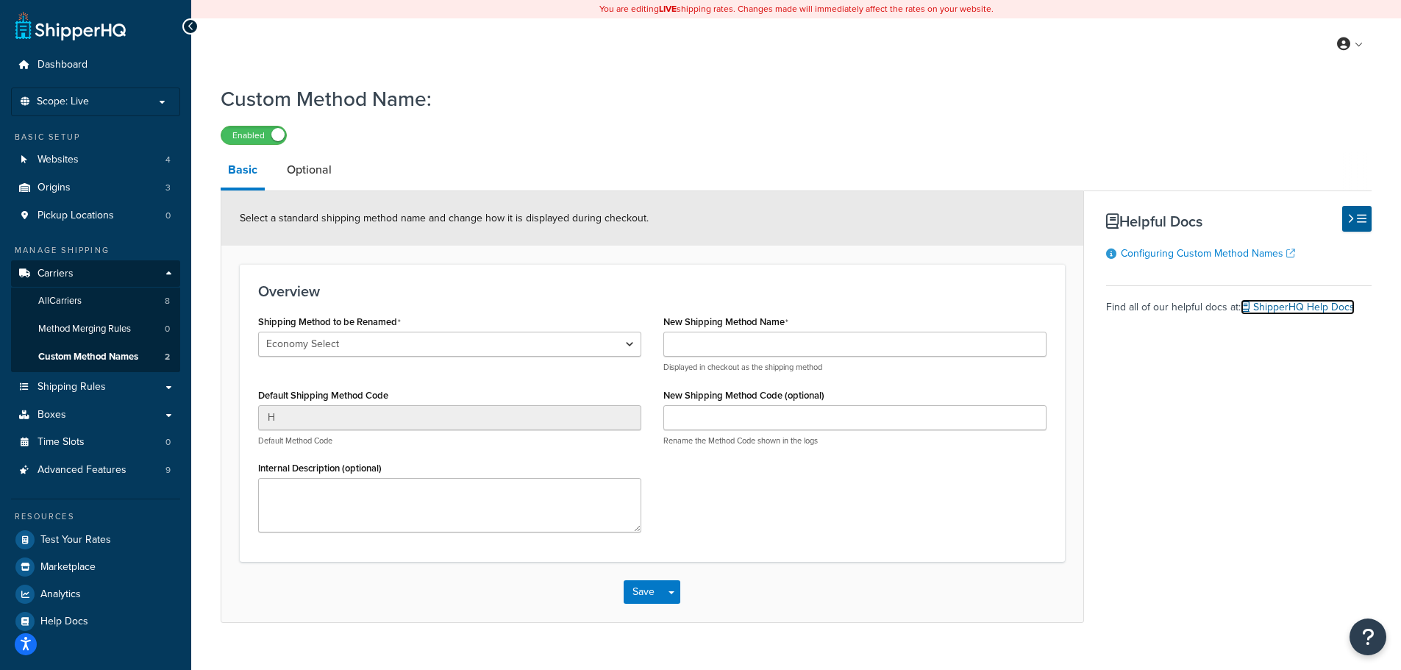
click at [1288, 307] on link "ShipperHQ Help Docs" at bounding box center [1298, 306] width 114 height 15
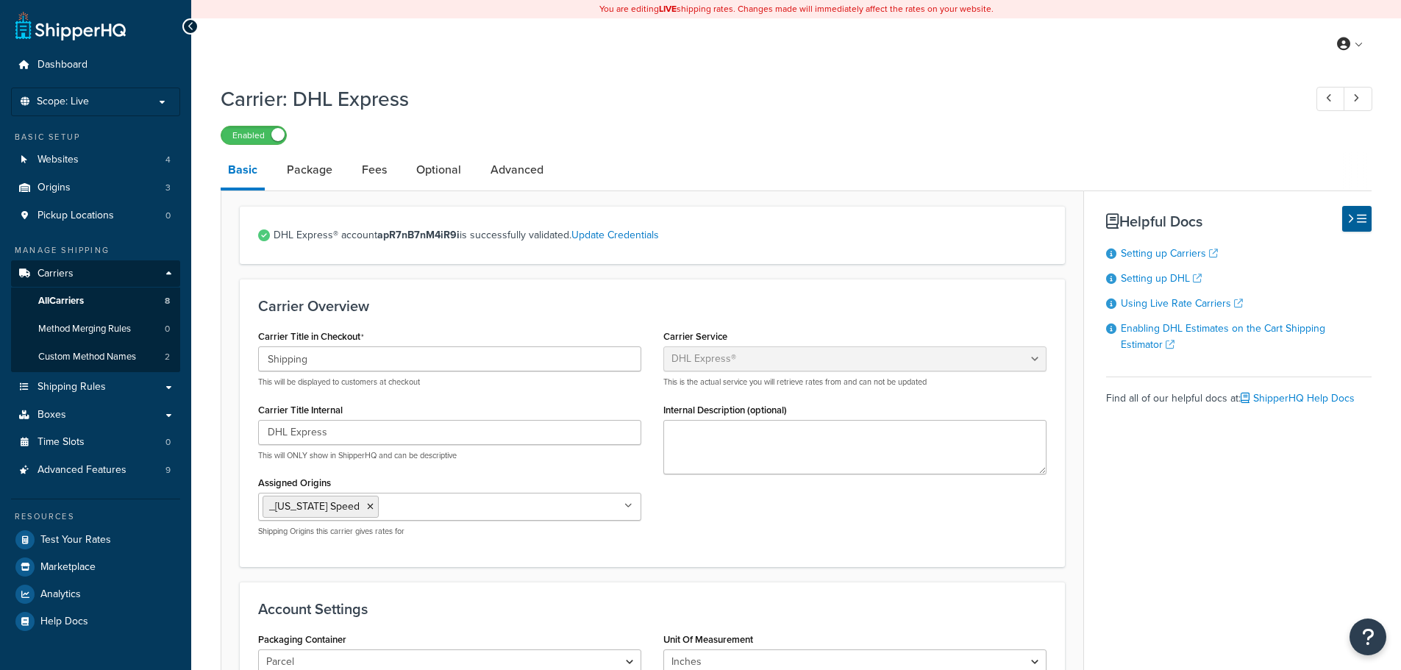
select select "dhl"
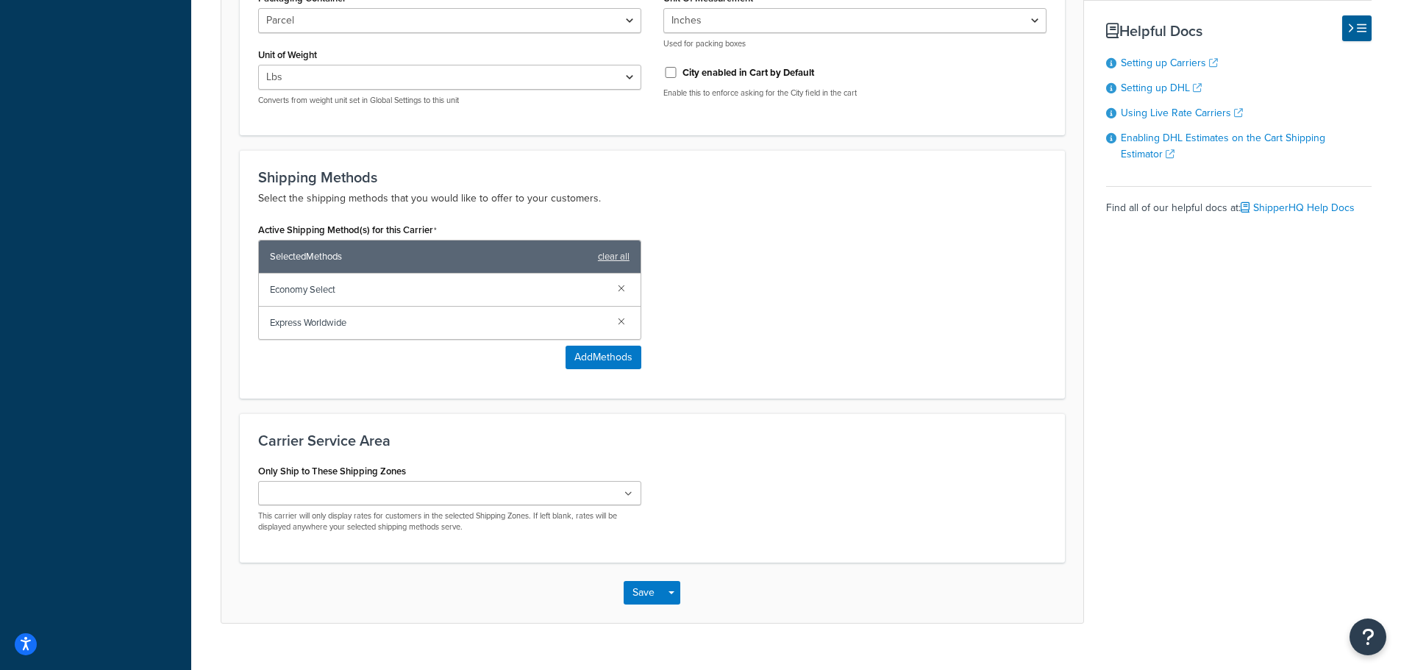
scroll to position [669, 0]
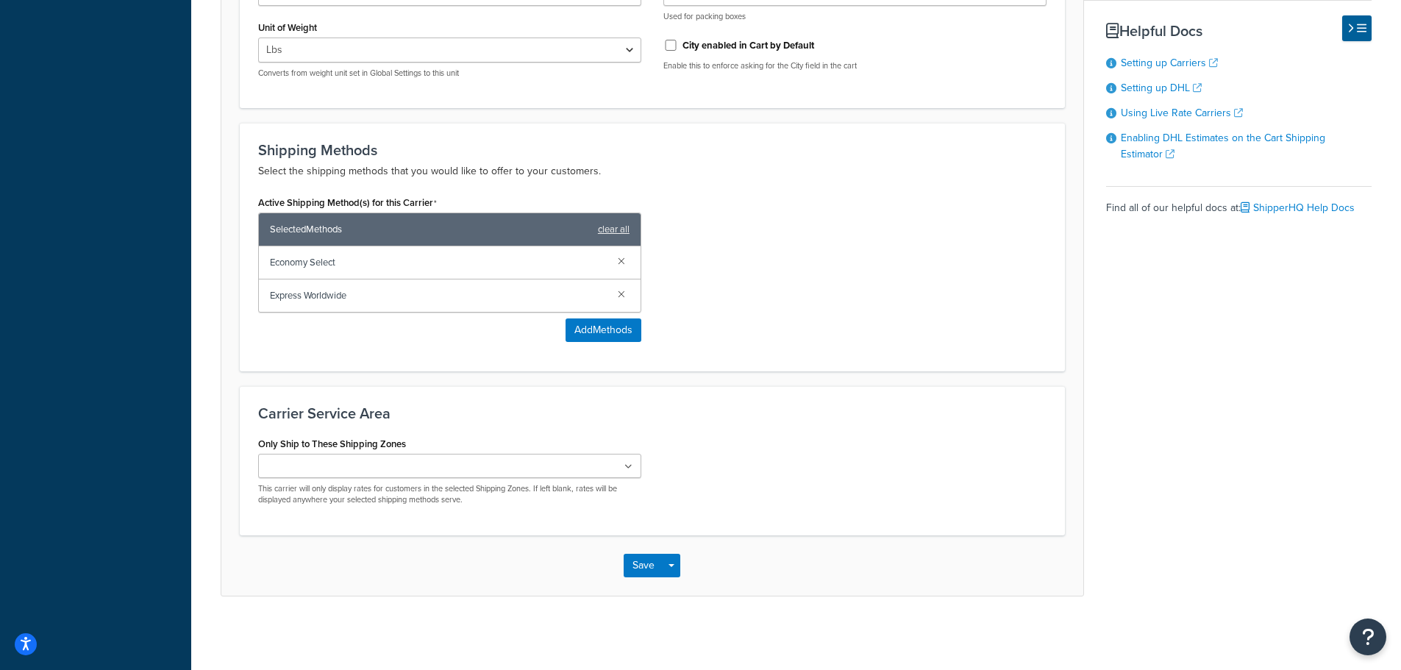
click at [410, 471] on ul at bounding box center [449, 466] width 383 height 24
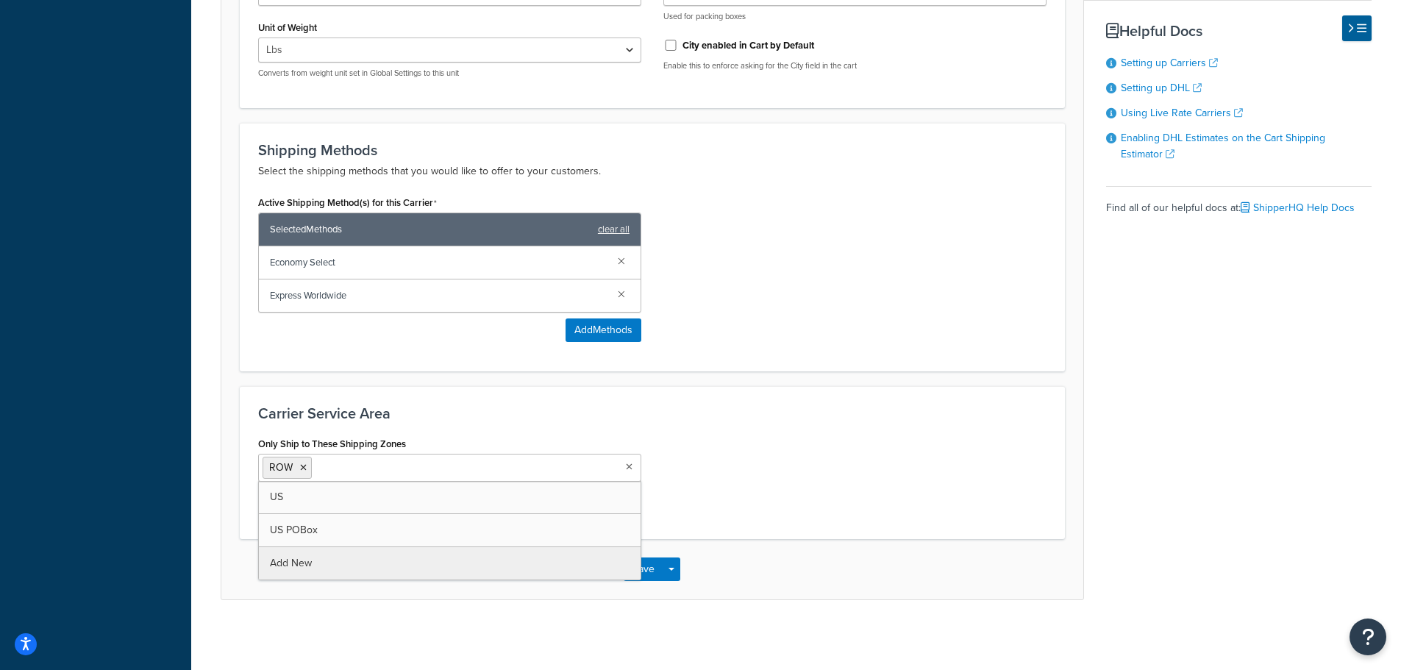
click at [742, 454] on div "Only Ship to These Shipping Zones ROW [GEOGRAPHIC_DATA] [GEOGRAPHIC_DATA] POBox…" at bounding box center [652, 477] width 811 height 88
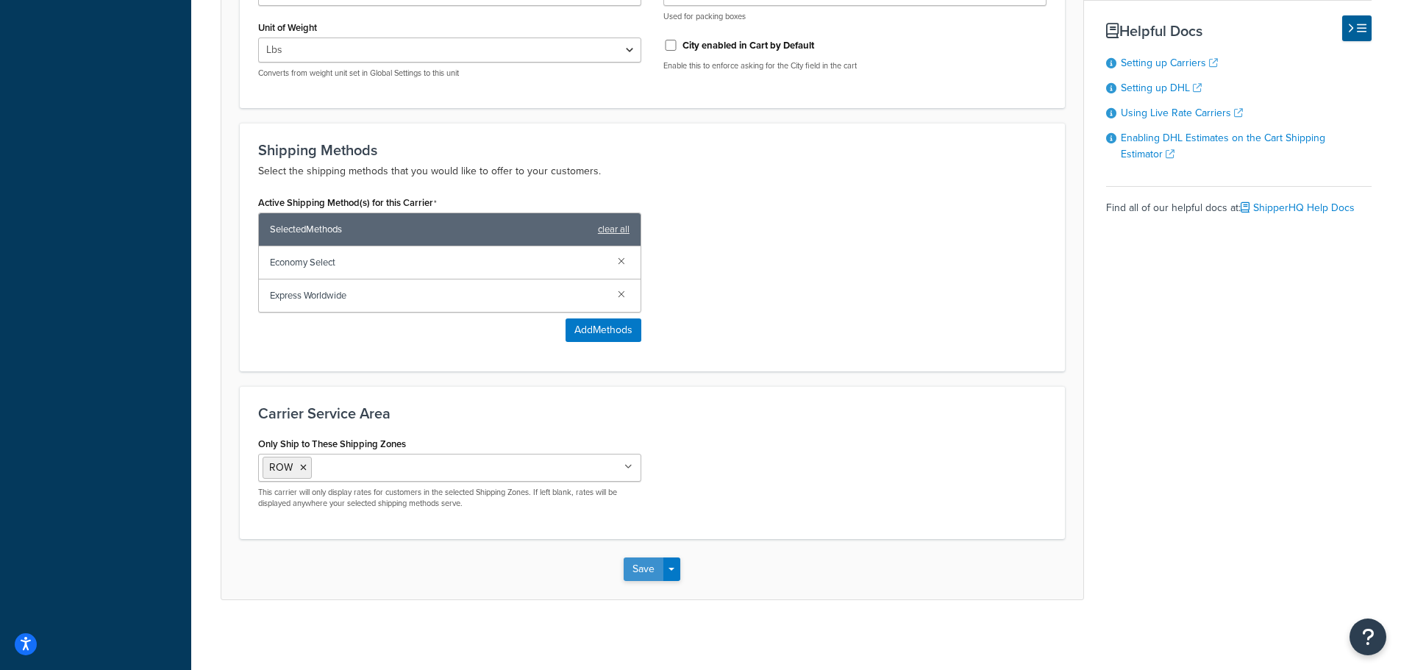
click at [636, 567] on button "Save" at bounding box center [644, 570] width 40 height 24
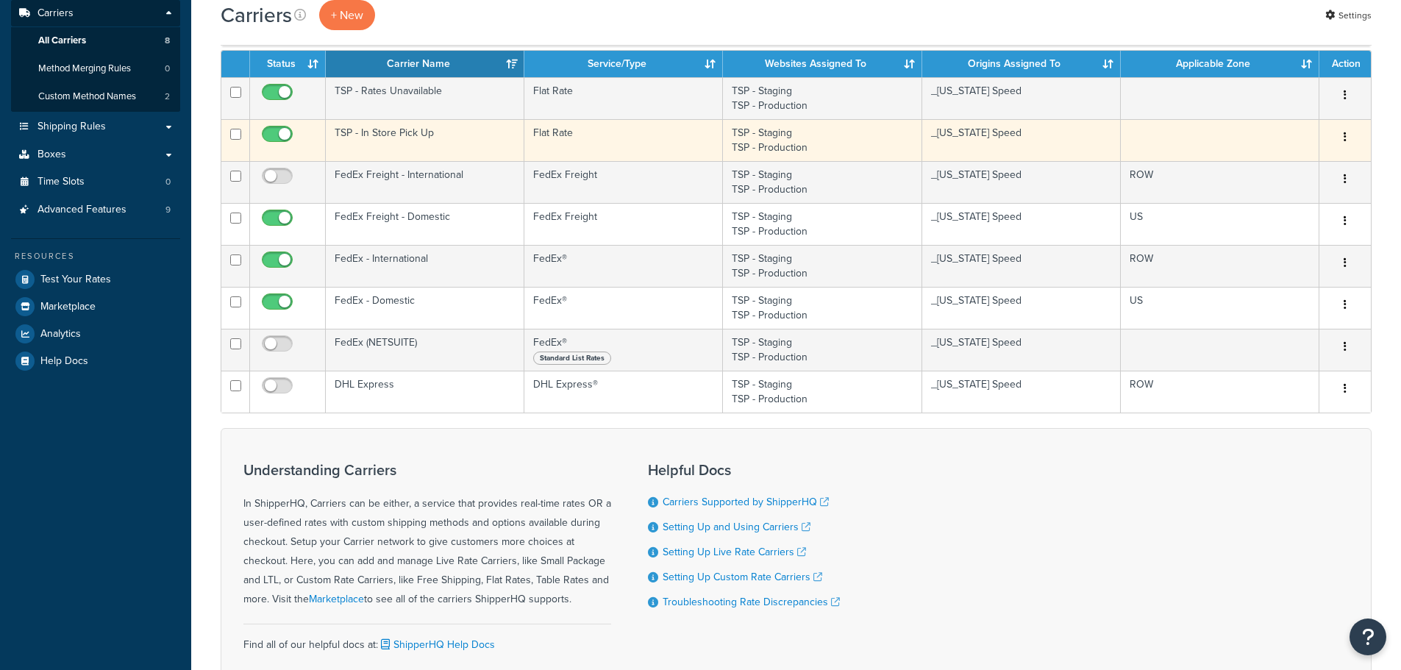
scroll to position [294, 0]
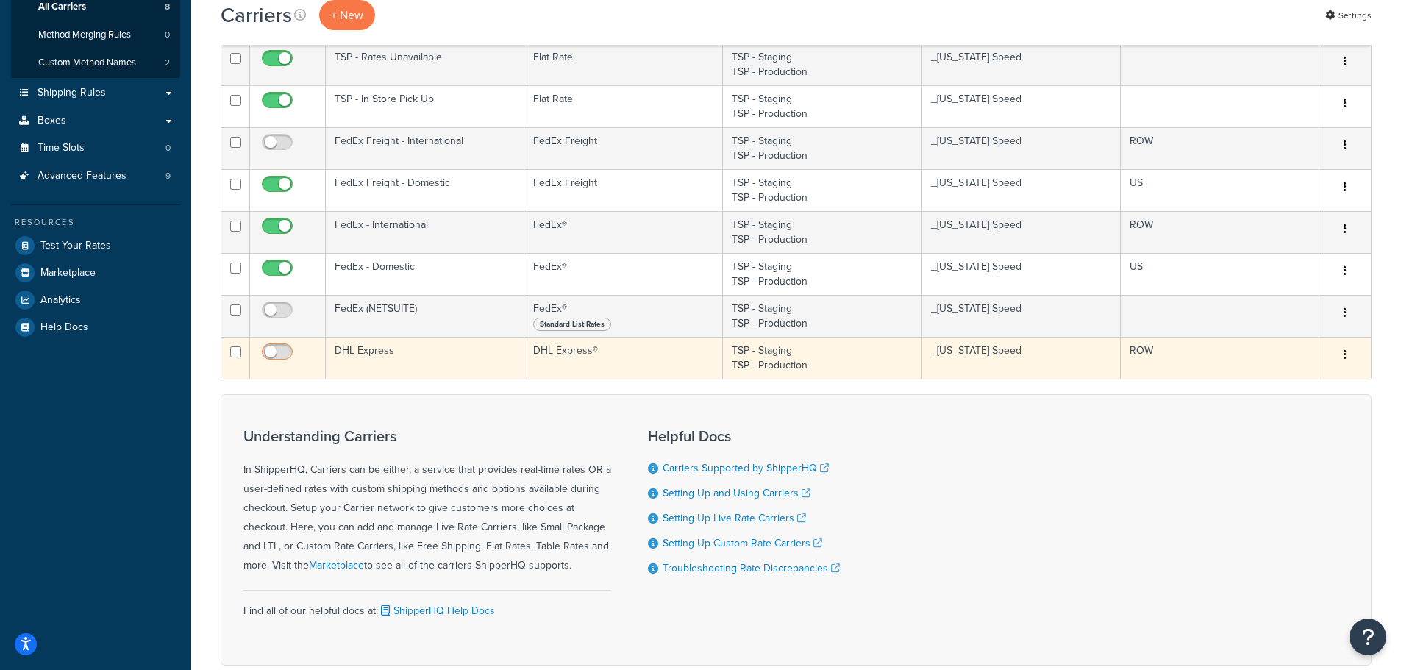
click at [287, 352] on input "checkbox" at bounding box center [279, 355] width 40 height 18
checkbox input "true"
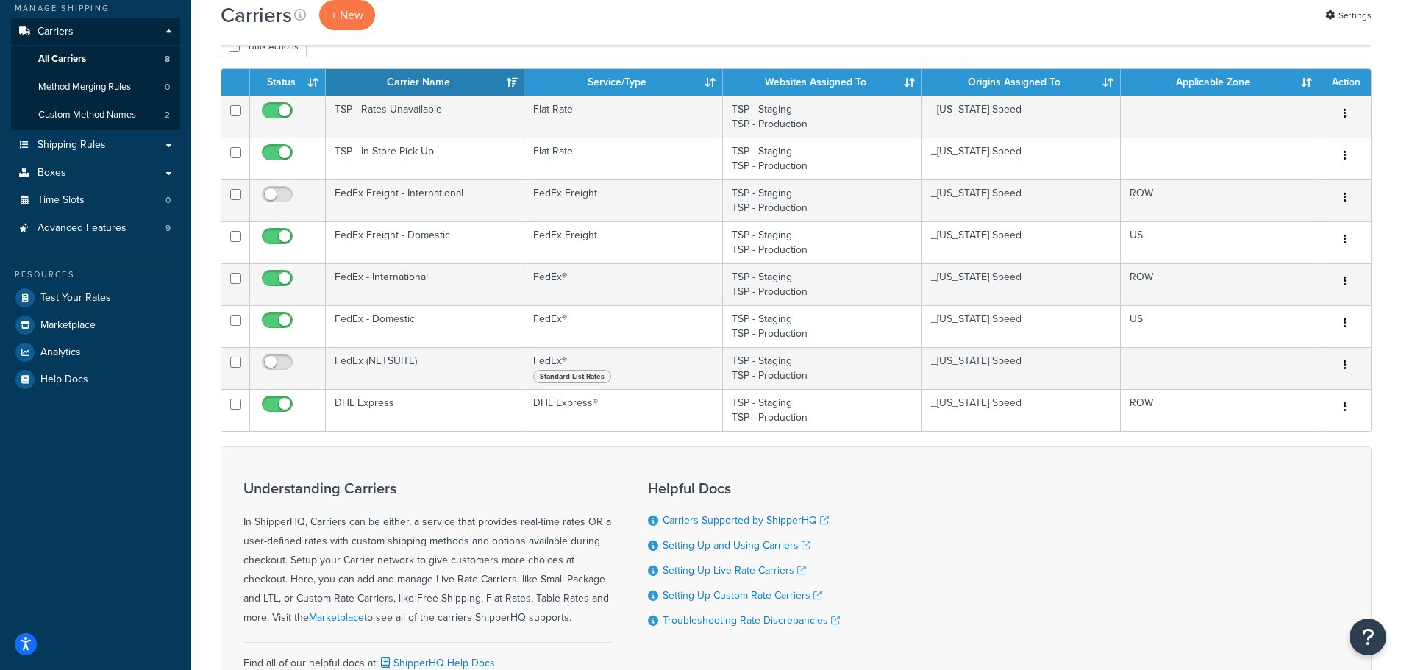
scroll to position [221, 0]
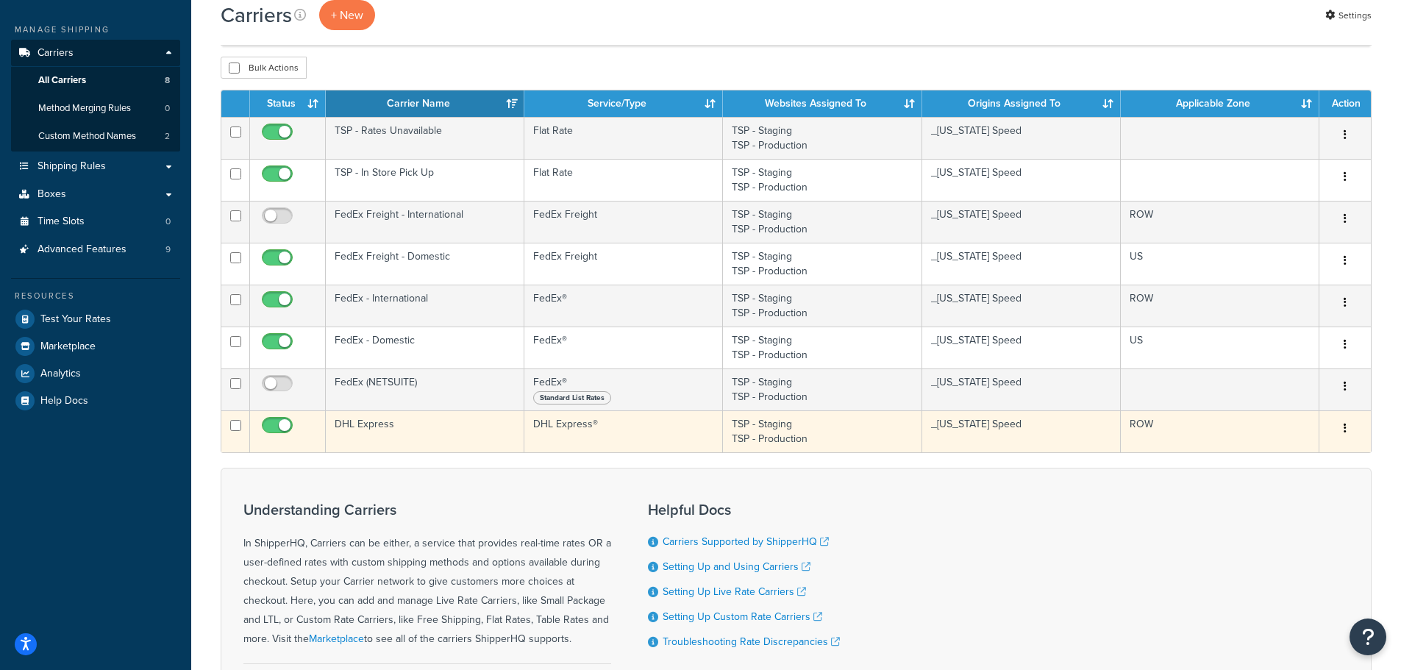
click at [1342, 424] on button "button" at bounding box center [1345, 429] width 21 height 24
click at [1315, 451] on link "Edit" at bounding box center [1286, 458] width 116 height 30
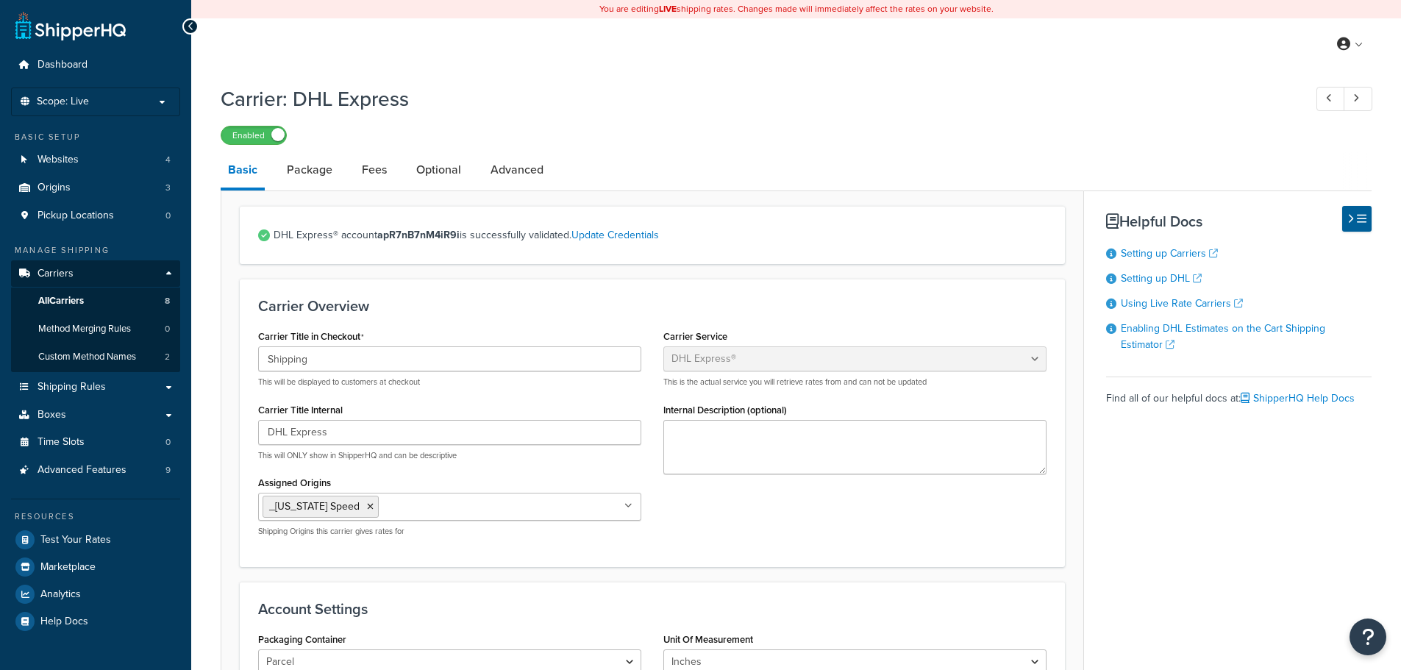
select select "dhl"
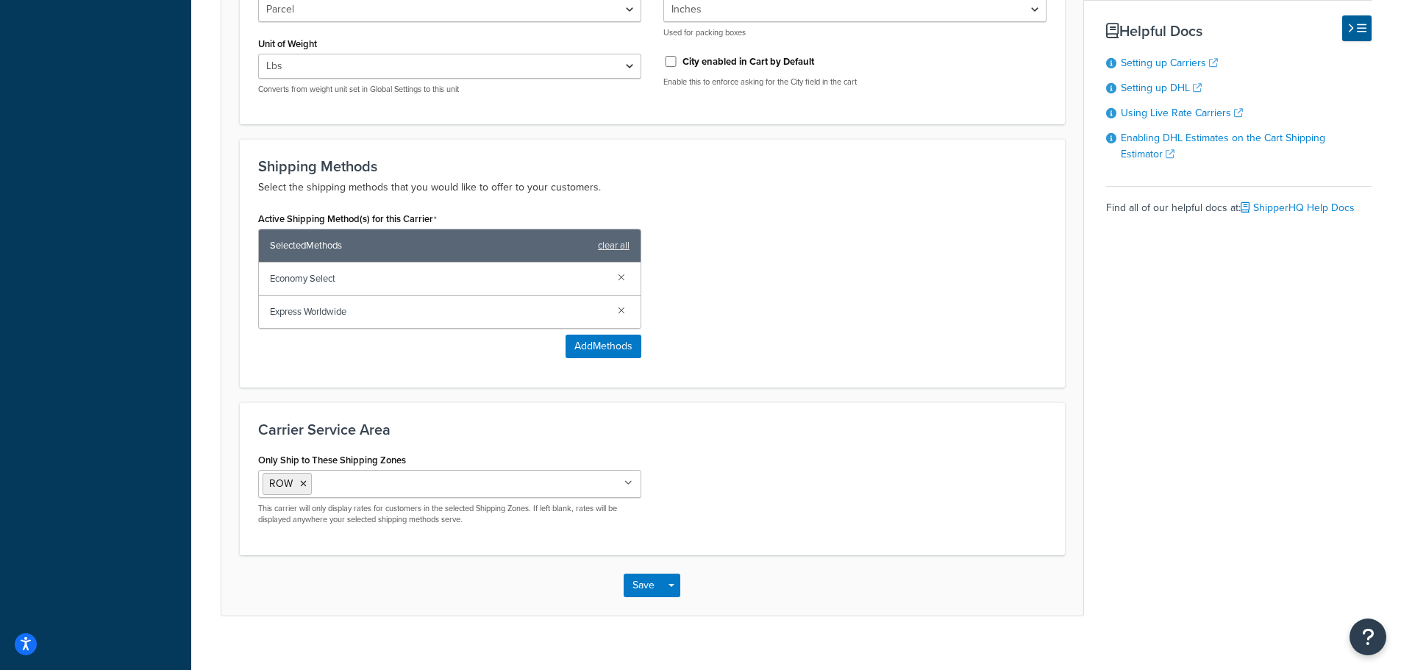
scroll to position [672, 0]
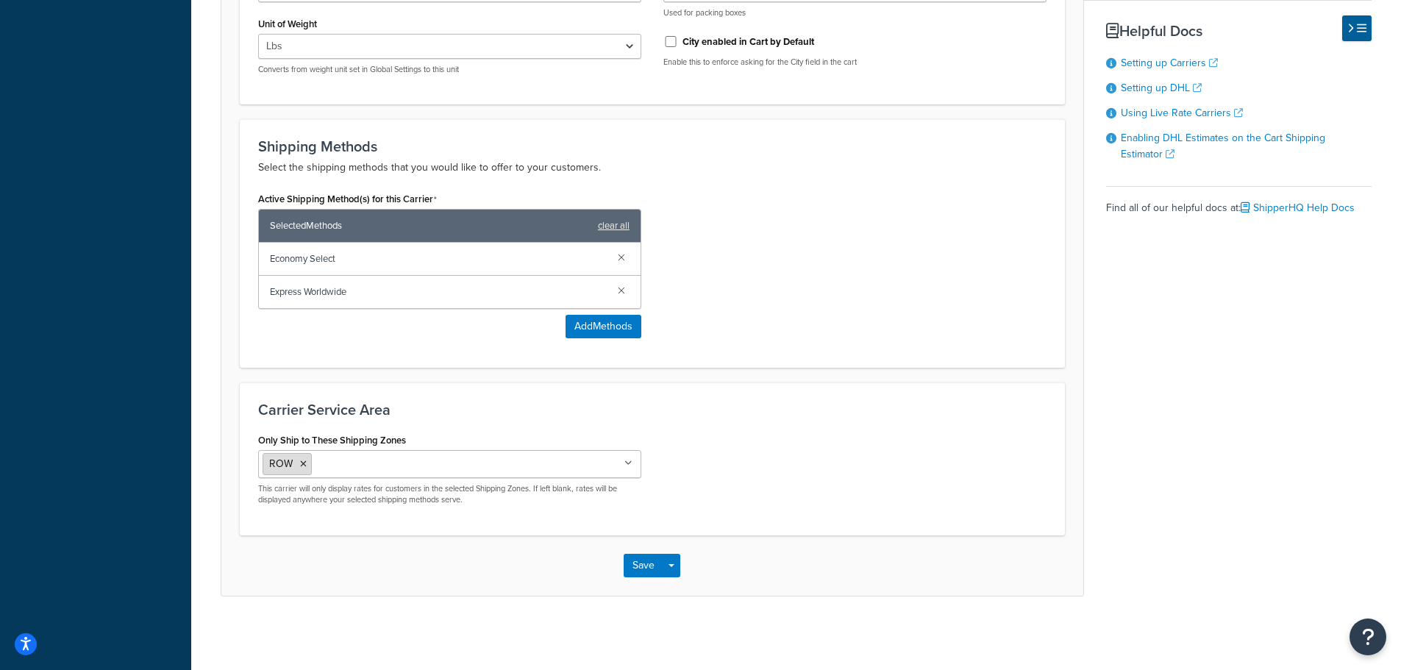
click at [302, 465] on icon at bounding box center [303, 464] width 7 height 9
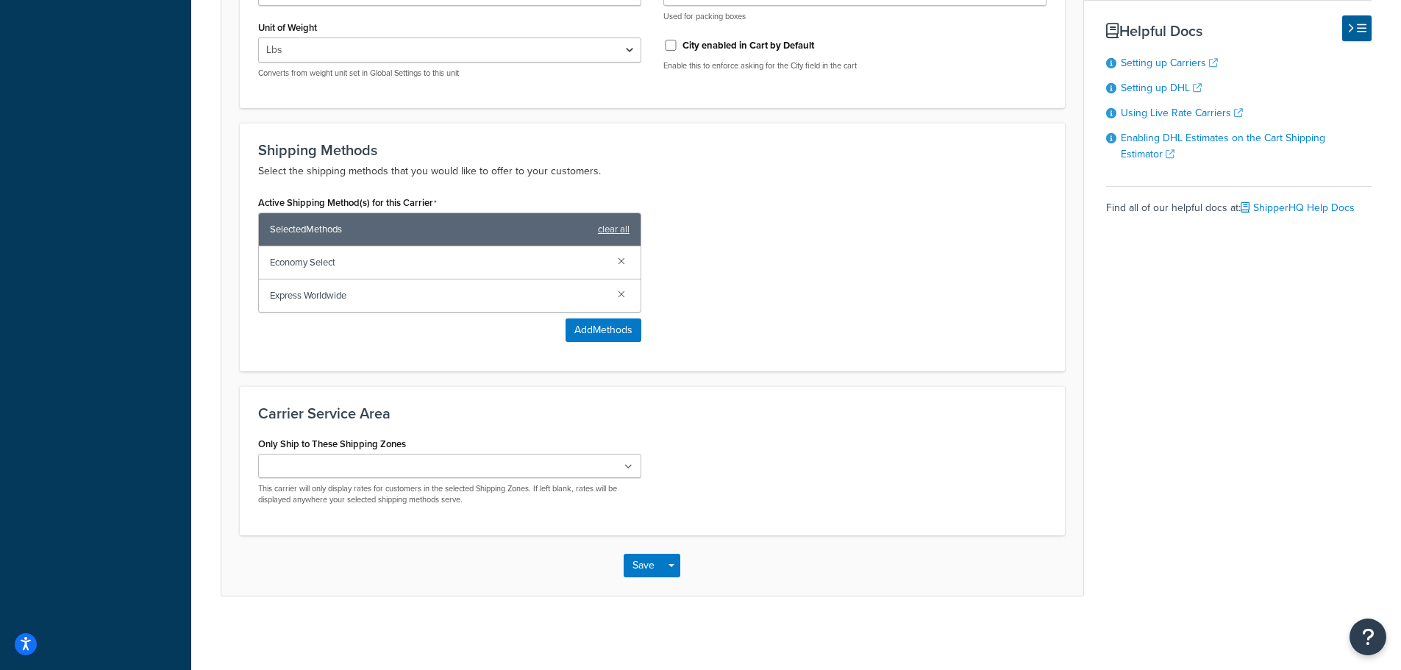
click at [712, 480] on div "Only Ship to These Shipping Zones ROW [GEOGRAPHIC_DATA] [GEOGRAPHIC_DATA] POBox…" at bounding box center [652, 475] width 811 height 84
click at [640, 568] on button "Save" at bounding box center [644, 566] width 40 height 24
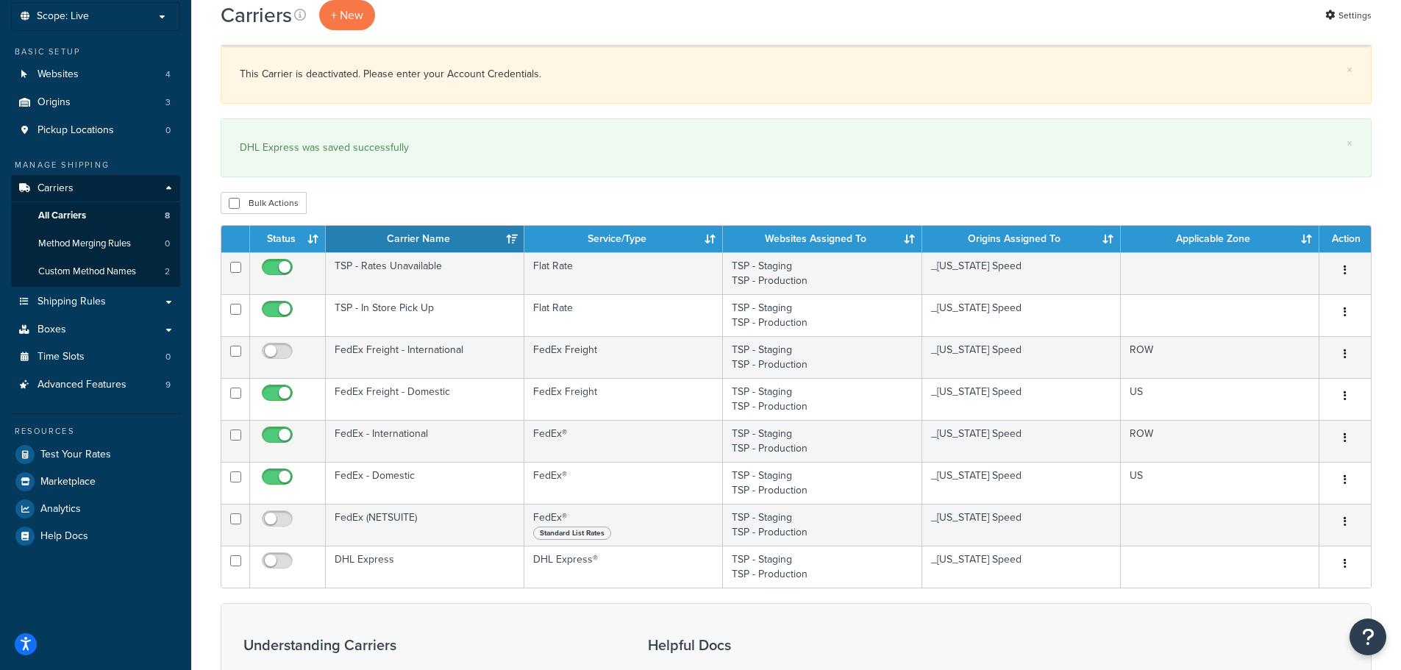
scroll to position [221, 0]
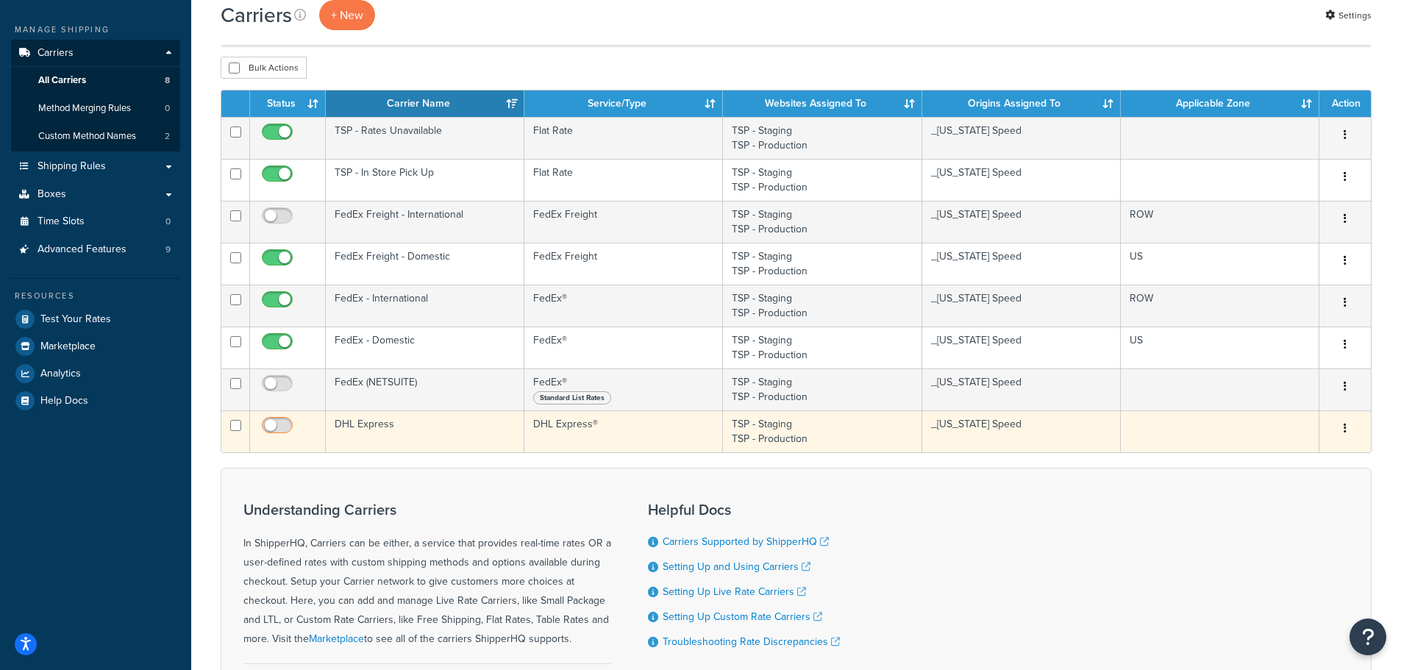
click at [273, 421] on input "checkbox" at bounding box center [279, 429] width 40 height 18
checkbox input "true"
click at [609, 426] on td "DHL Express®" at bounding box center [623, 431] width 199 height 42
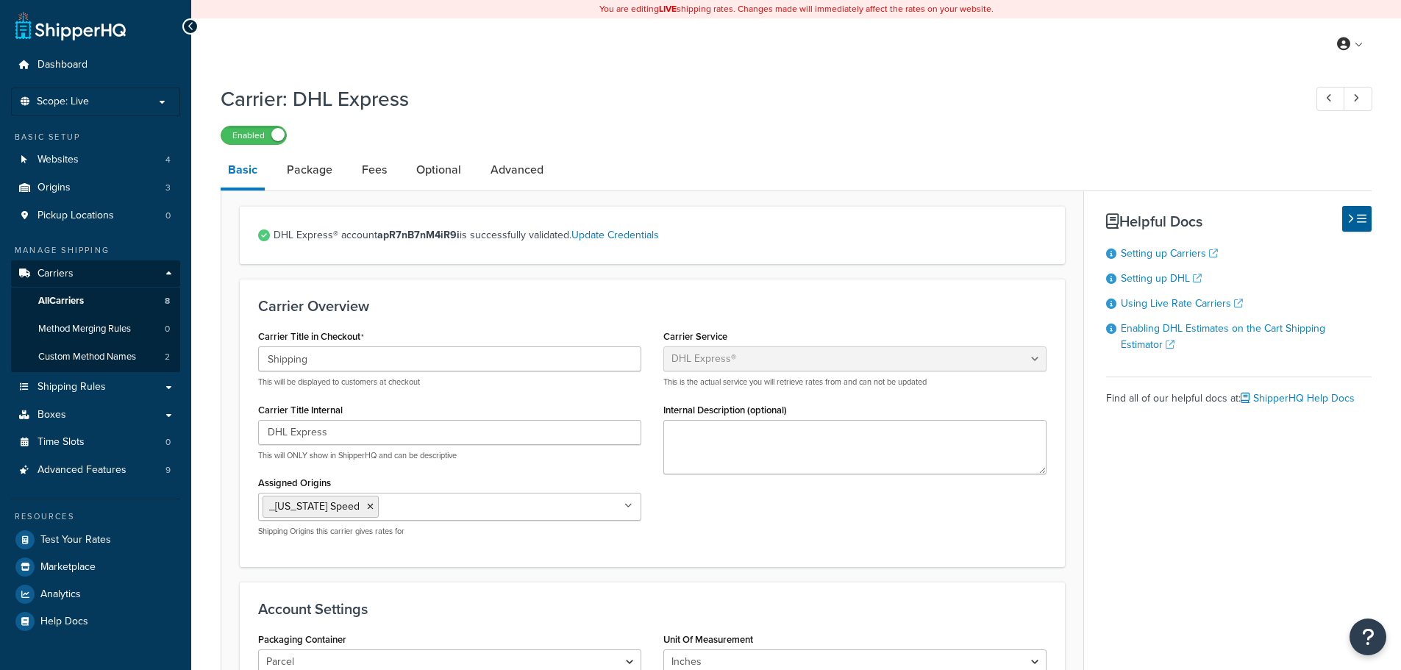
select select "dhl"
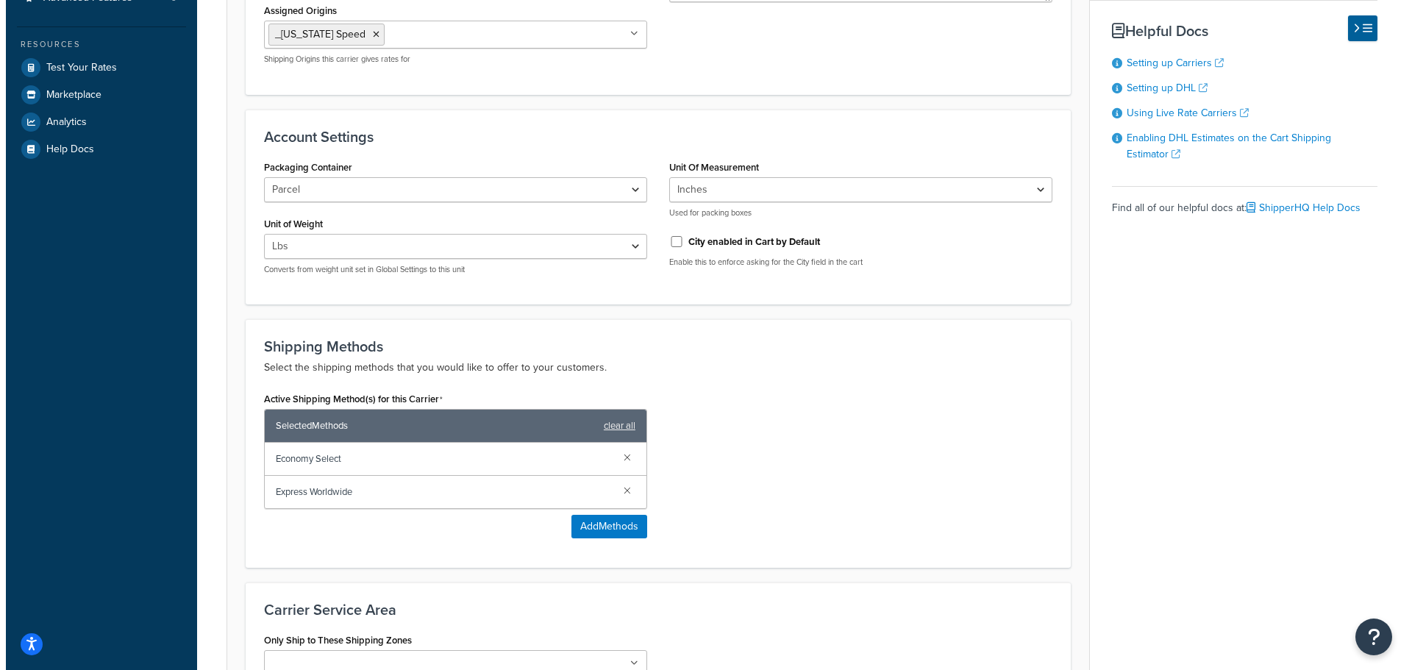
scroll to position [515, 0]
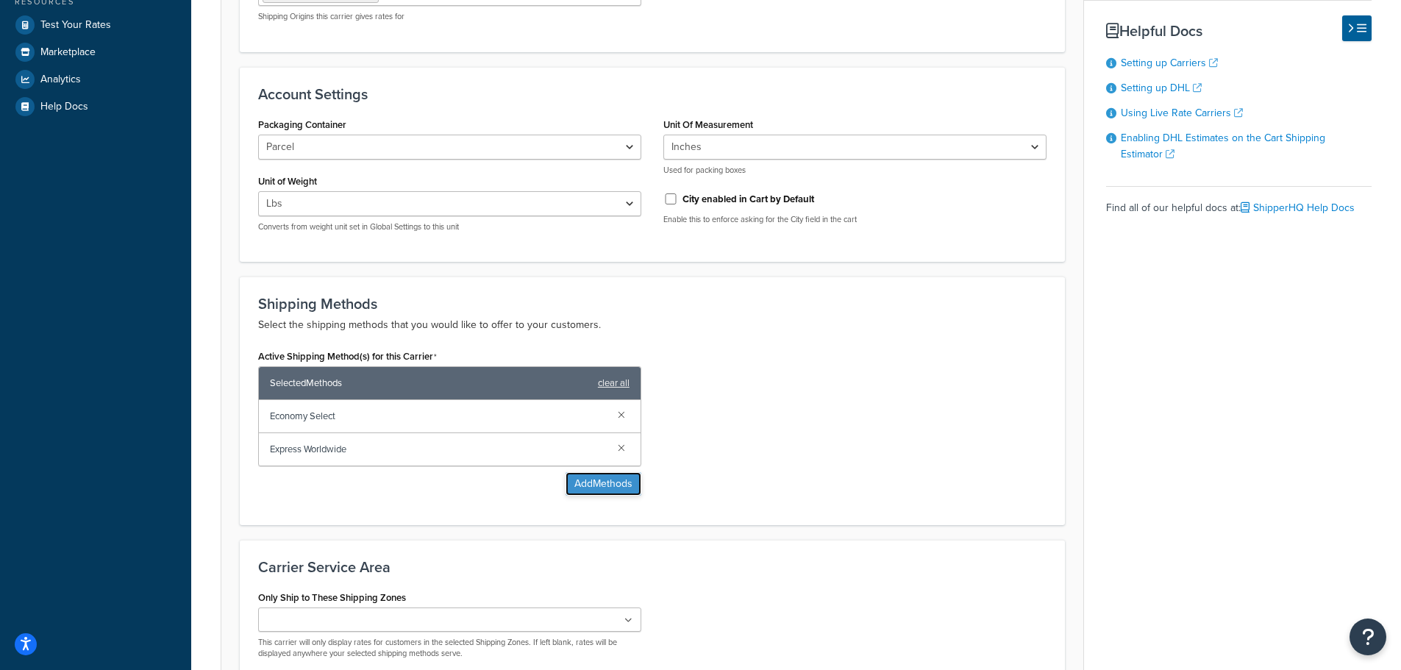
click at [604, 484] on button "Add Methods" at bounding box center [604, 484] width 76 height 24
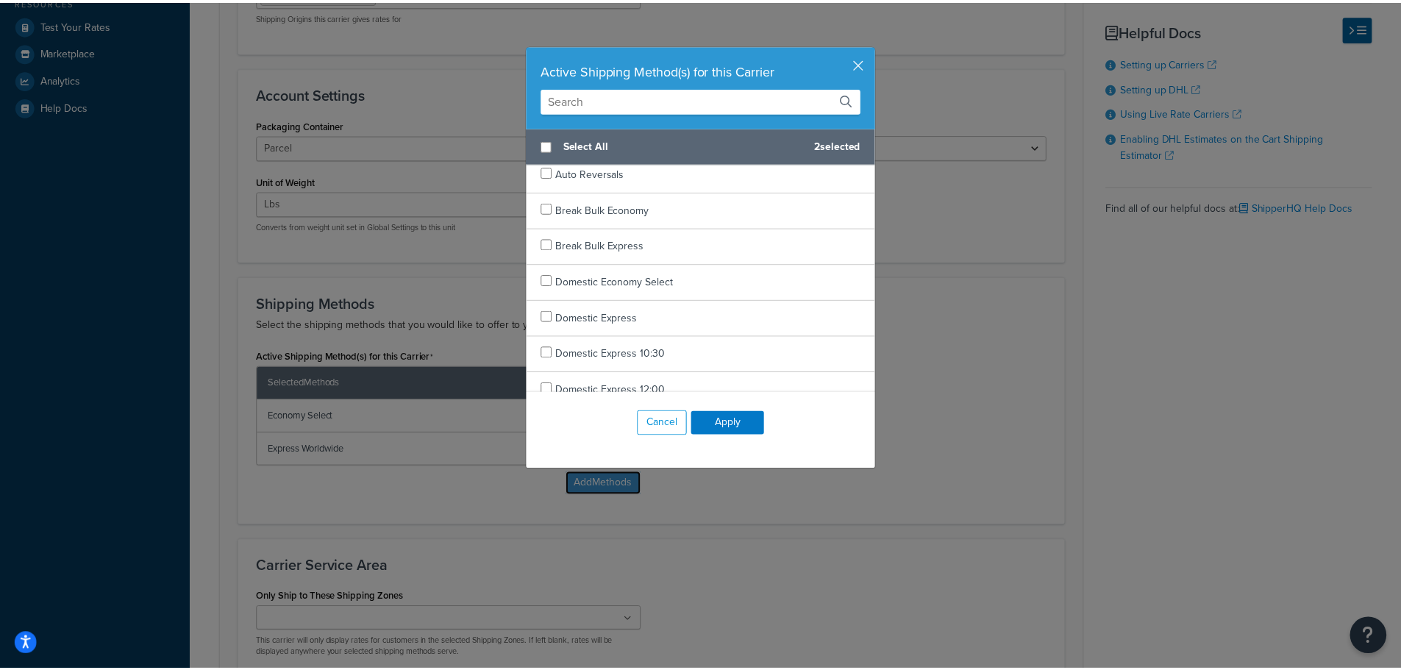
scroll to position [0, 0]
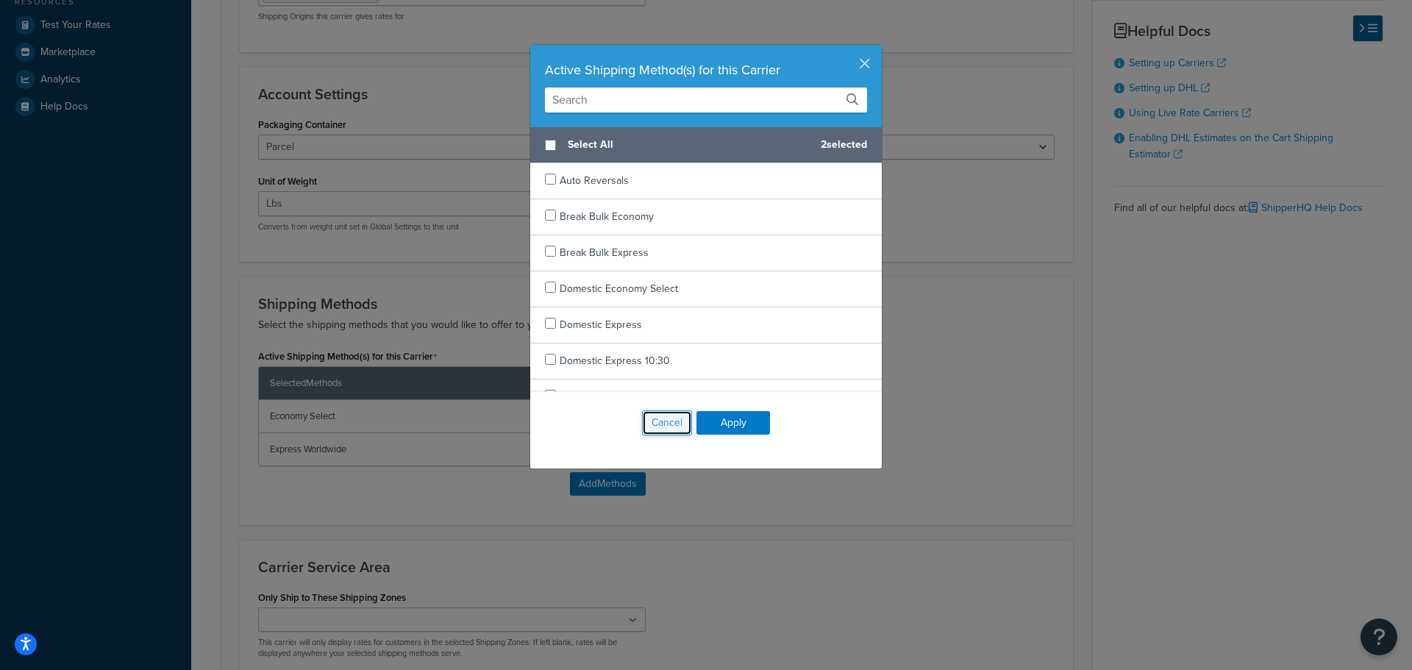
click at [667, 427] on button "Cancel" at bounding box center [667, 422] width 50 height 25
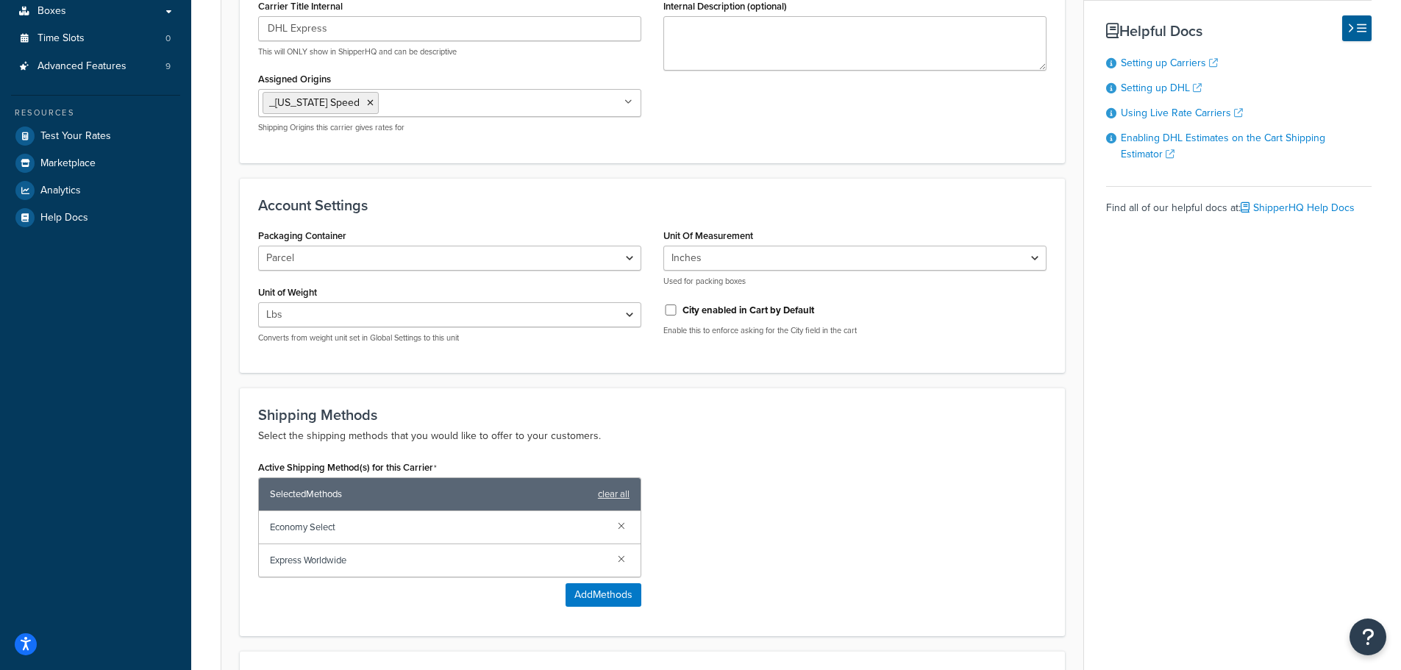
scroll to position [662, 0]
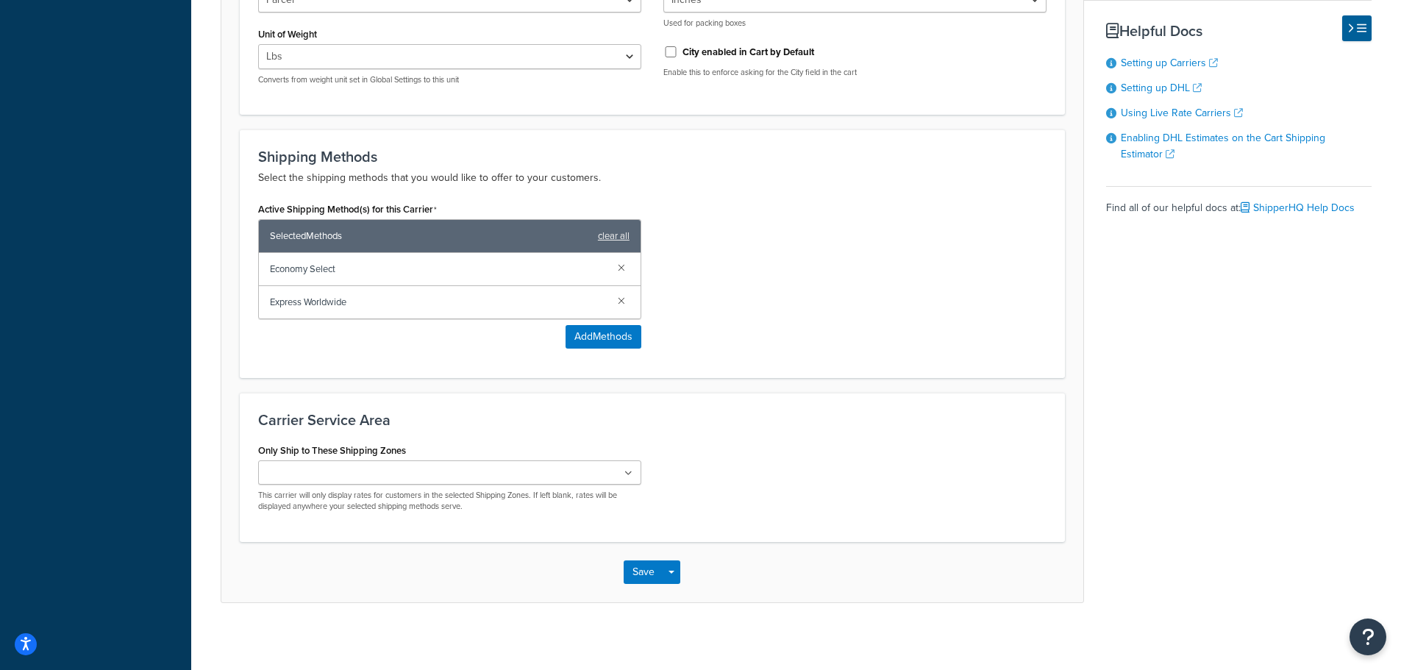
click at [627, 472] on icon at bounding box center [628, 473] width 8 height 9
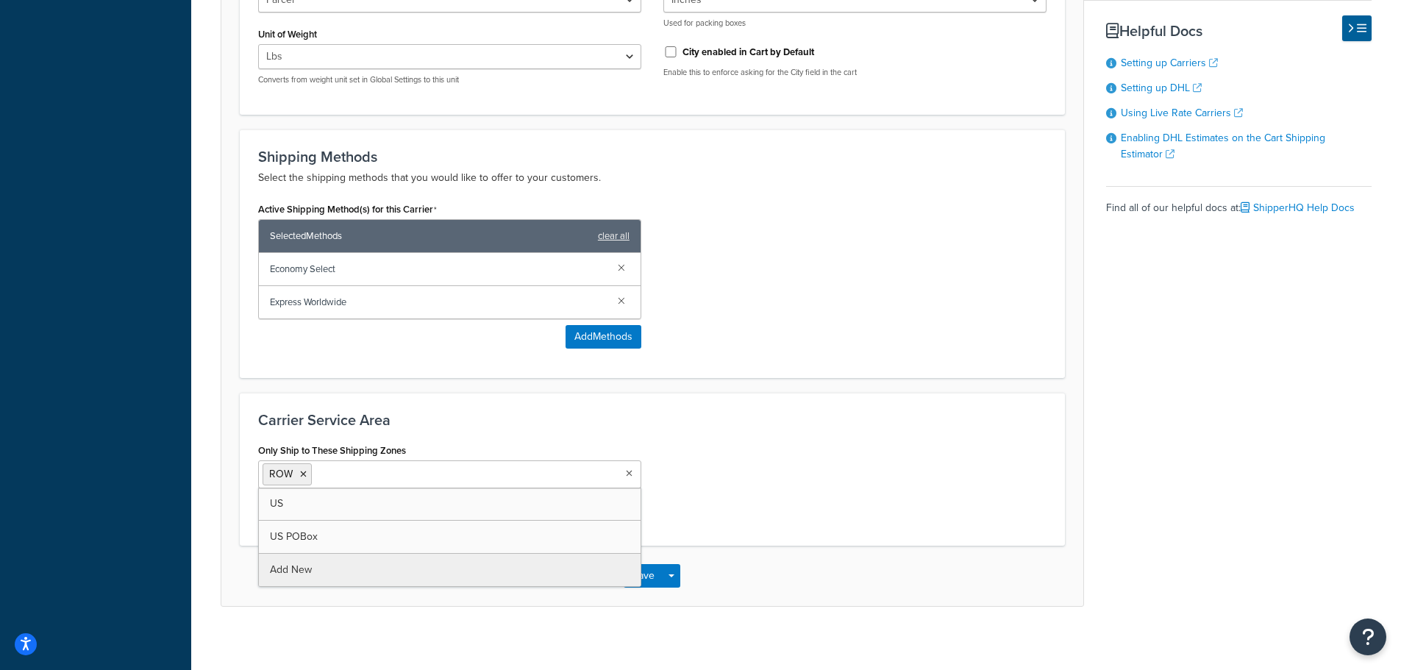
click at [637, 424] on h3 "Carrier Service Area" at bounding box center [652, 420] width 789 height 16
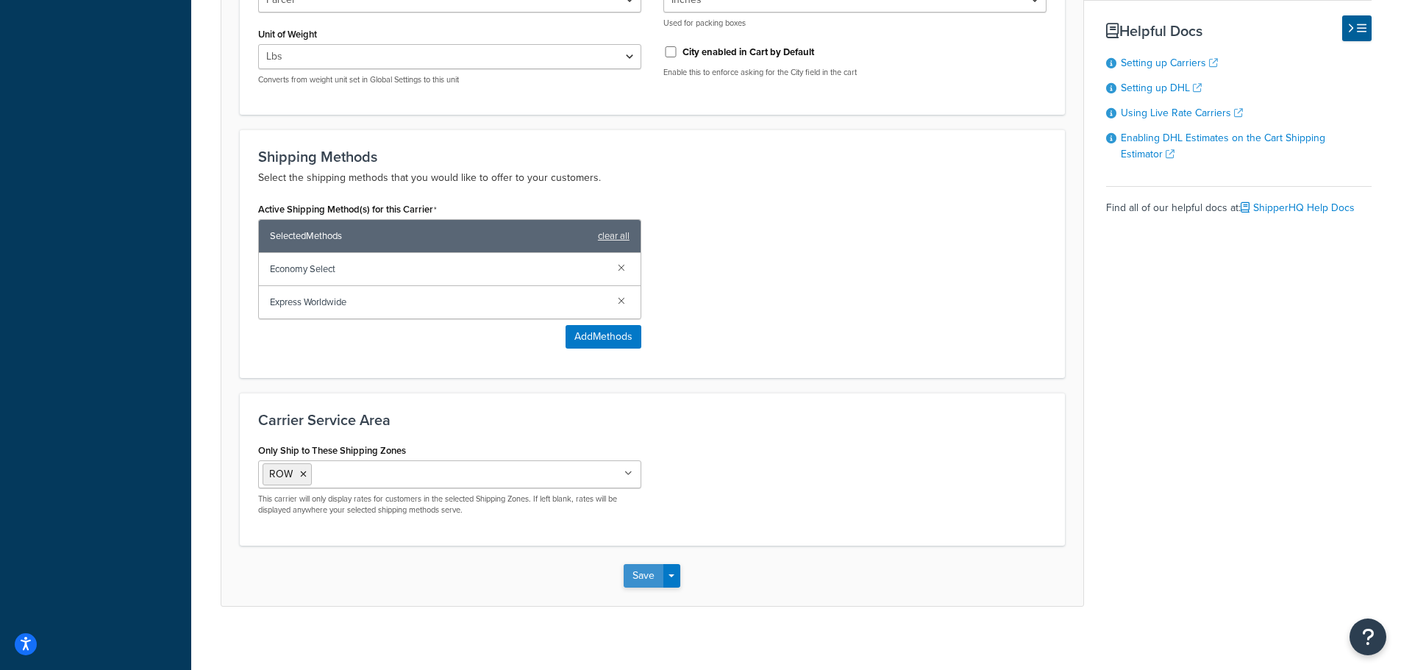
click at [646, 581] on button "Save" at bounding box center [644, 576] width 40 height 24
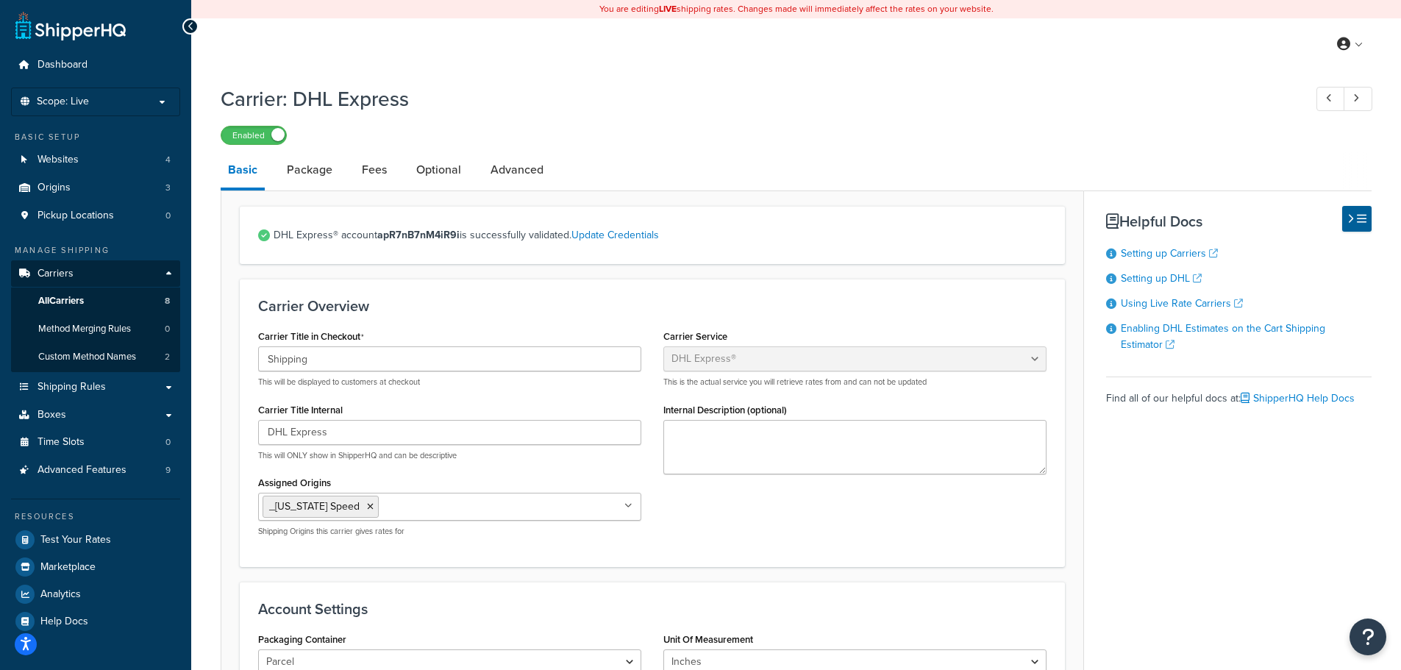
scroll to position [1, 0]
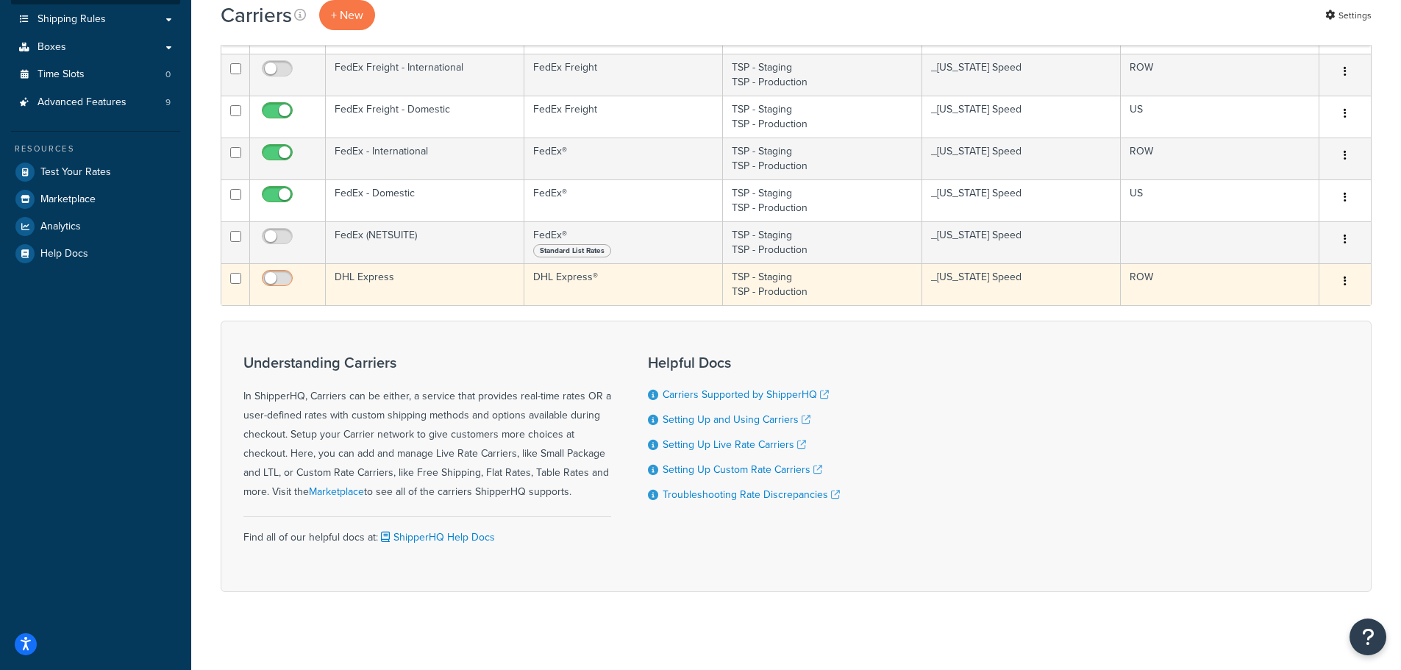
click at [288, 279] on input "checkbox" at bounding box center [279, 282] width 40 height 18
checkbox input "true"
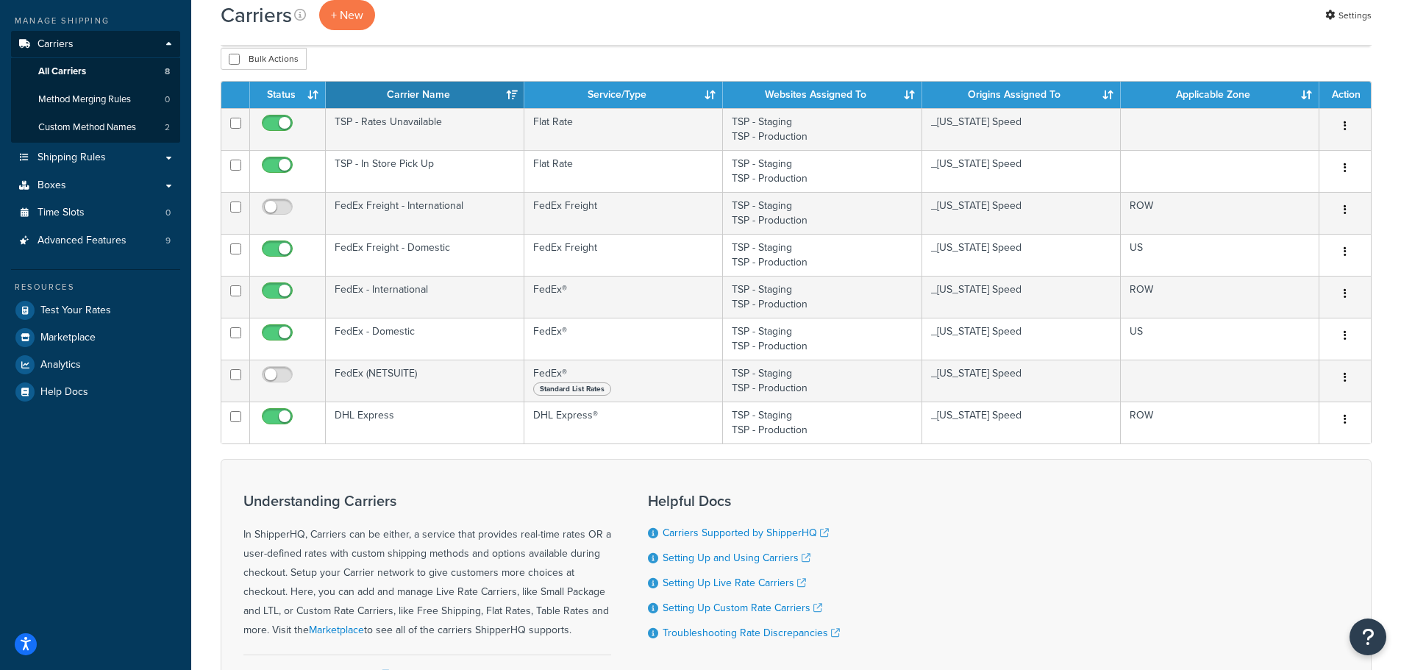
scroll to position [221, 0]
